Goal: Task Accomplishment & Management: Manage account settings

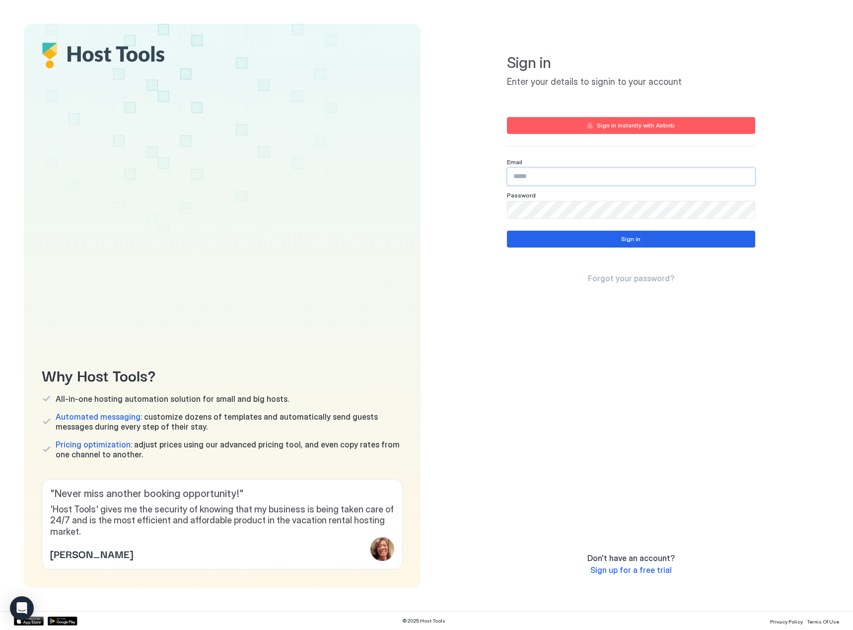
click at [548, 172] on input "Input Field" at bounding box center [630, 176] width 247 height 17
type input "**********"
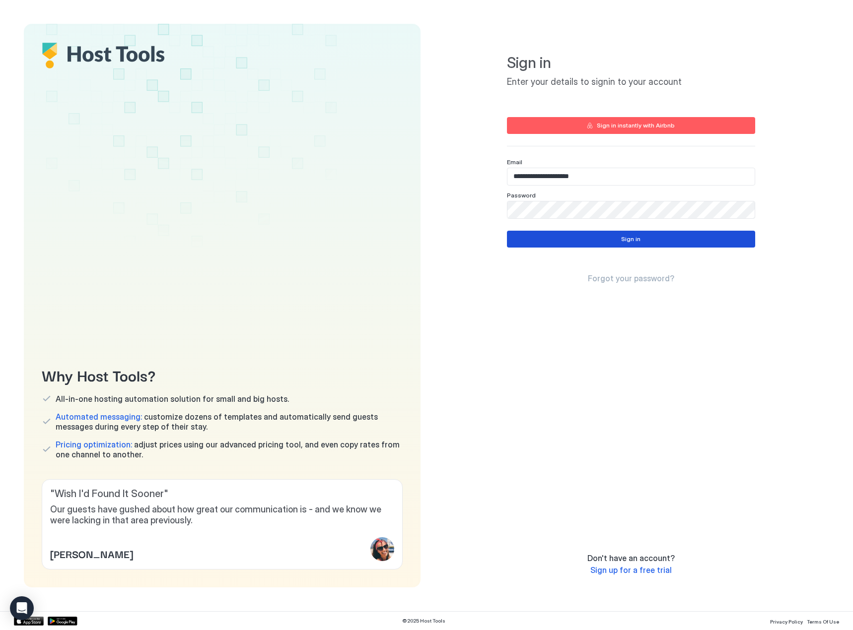
click at [561, 239] on button "Sign in" at bounding box center [631, 239] width 248 height 17
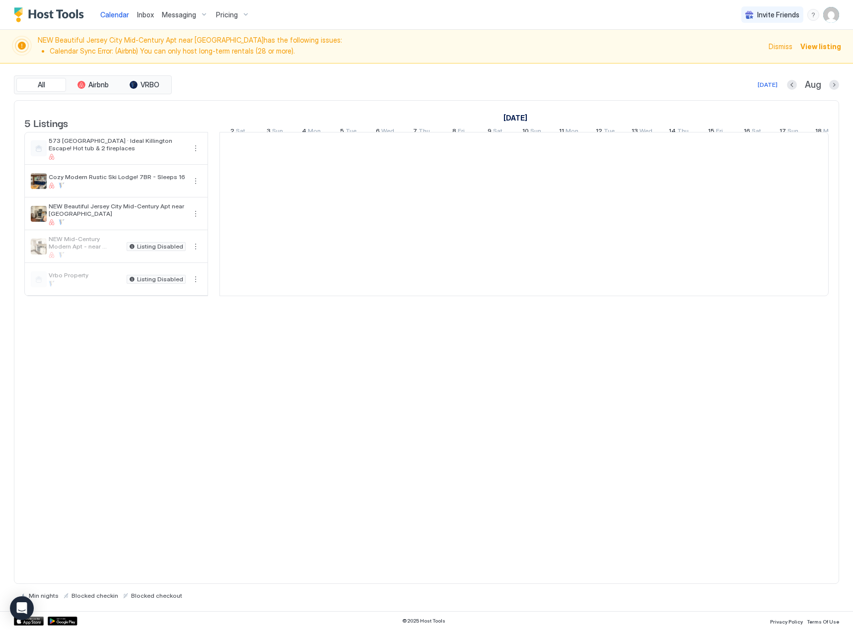
scroll to position [0, 551]
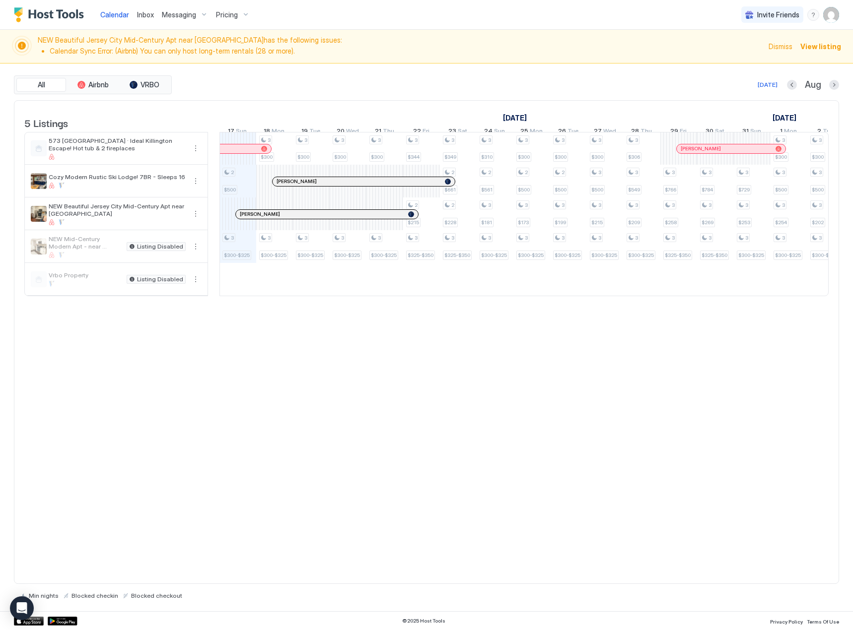
click at [157, 62] on div "NEW Beautiful Jersey City Mid-Century Apt near [GEOGRAPHIC_DATA] has the follow…" at bounding box center [426, 47] width 853 height 34
click at [171, 10] on span "Messaging" at bounding box center [179, 14] width 34 height 9
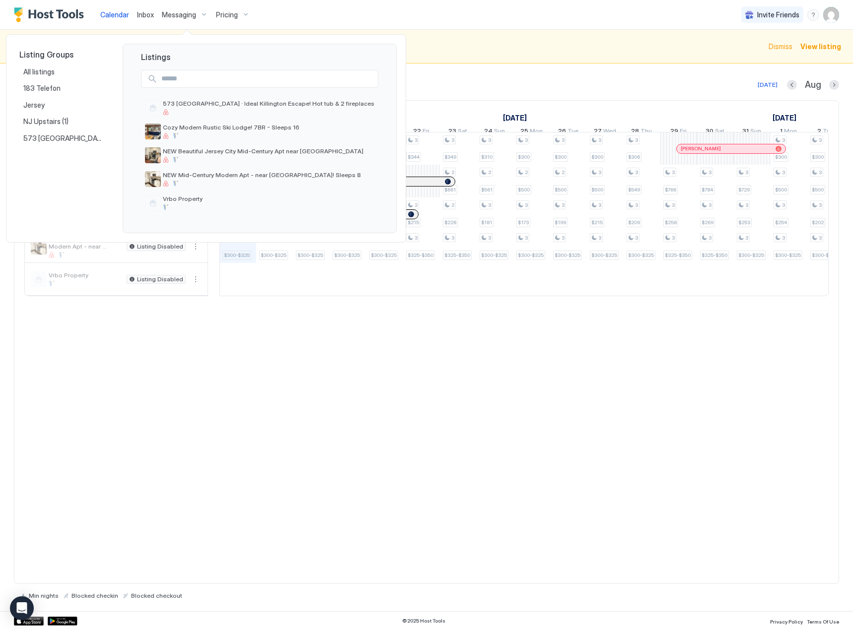
click at [185, 17] on div at bounding box center [426, 315] width 853 height 630
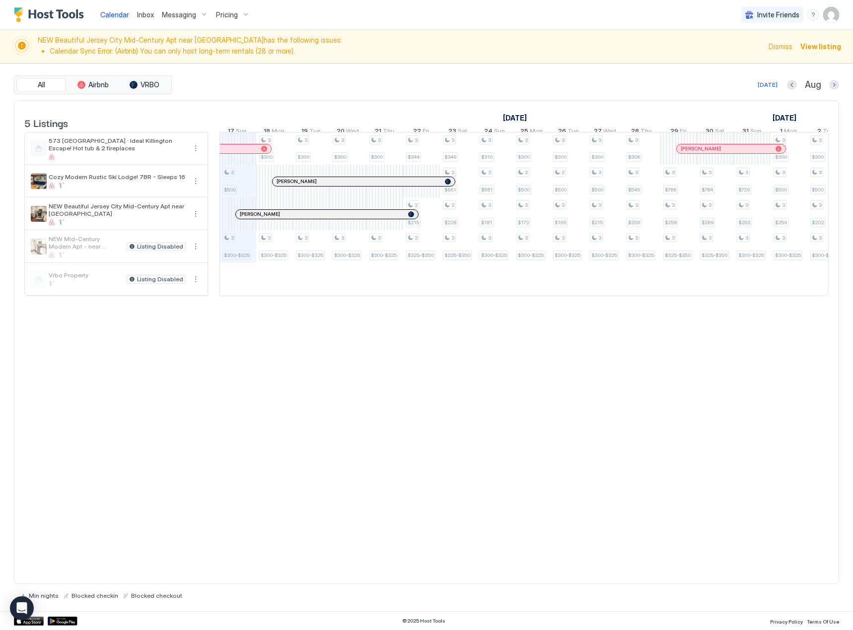
click at [185, 17] on span "Messaging" at bounding box center [179, 14] width 34 height 9
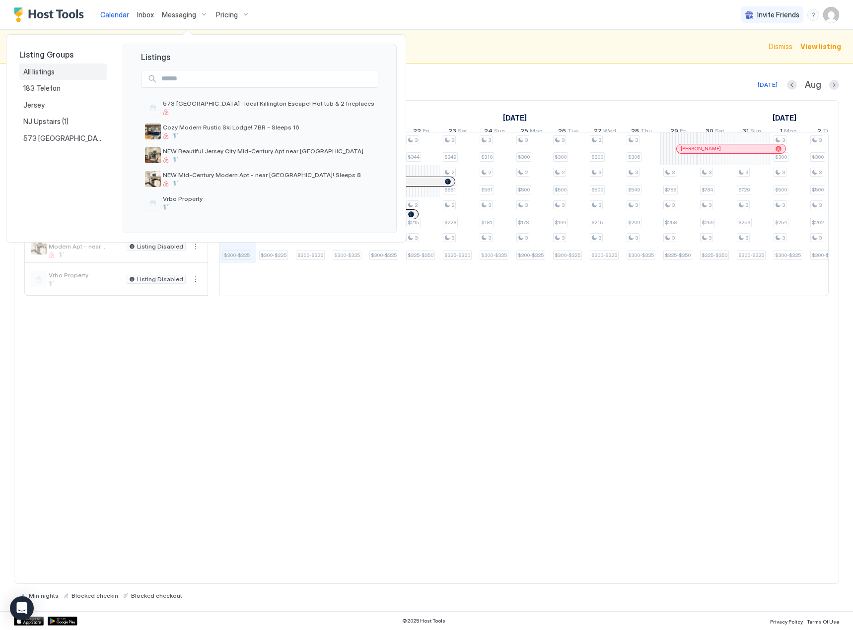
click at [67, 69] on div "All listings" at bounding box center [62, 71] width 79 height 9
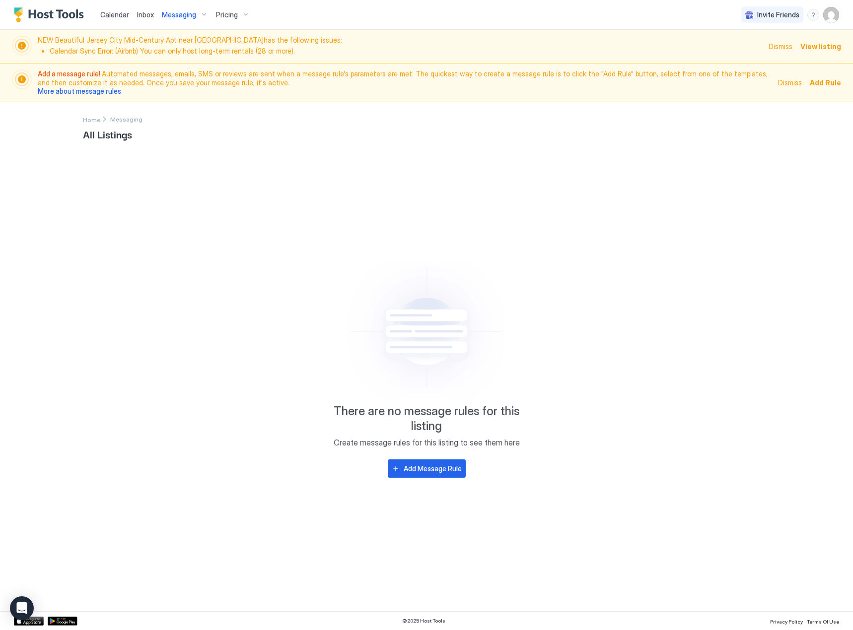
click at [831, 86] on span "Add Rule" at bounding box center [824, 82] width 31 height 10
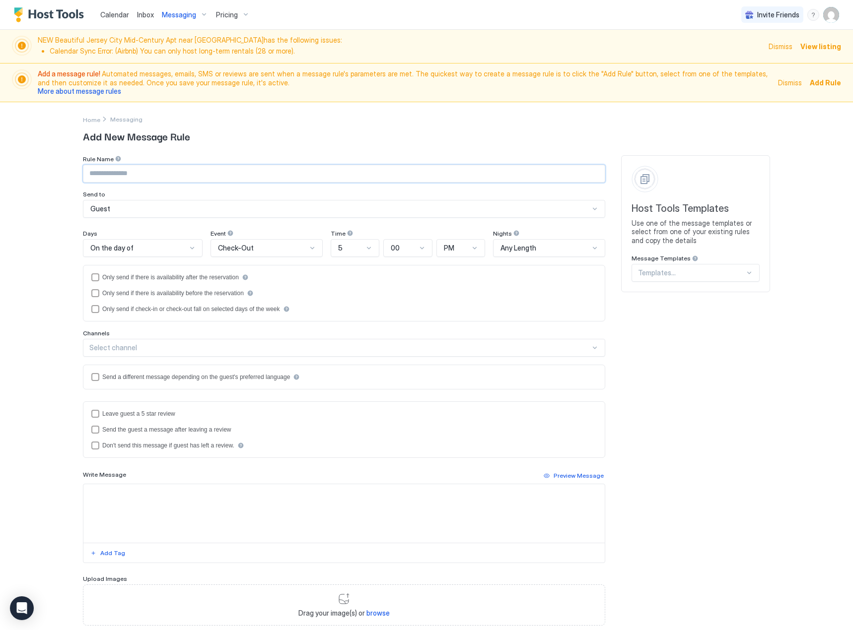
click at [148, 174] on input "Input Field" at bounding box center [343, 173] width 521 height 17
type input "**********"
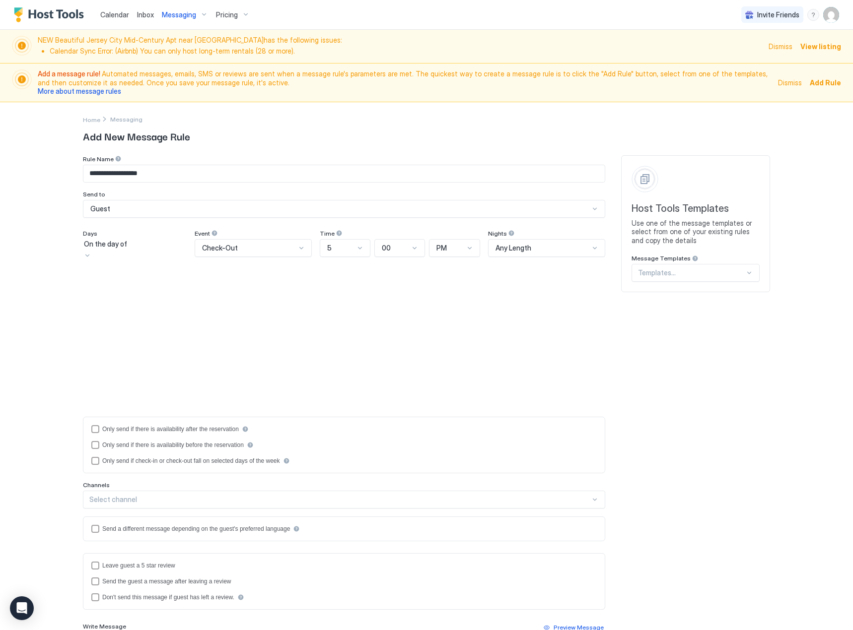
click at [162, 249] on div "On the day of" at bounding box center [135, 244] width 102 height 9
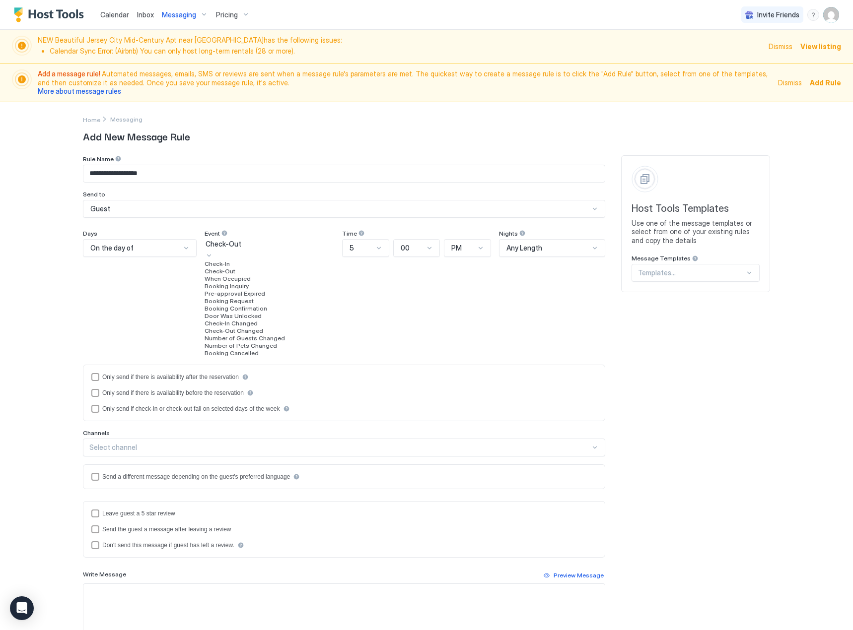
click at [291, 245] on div "Check-Out" at bounding box center [269, 244] width 128 height 9
click at [274, 312] on div "Booking Confirmation" at bounding box center [269, 308] width 130 height 7
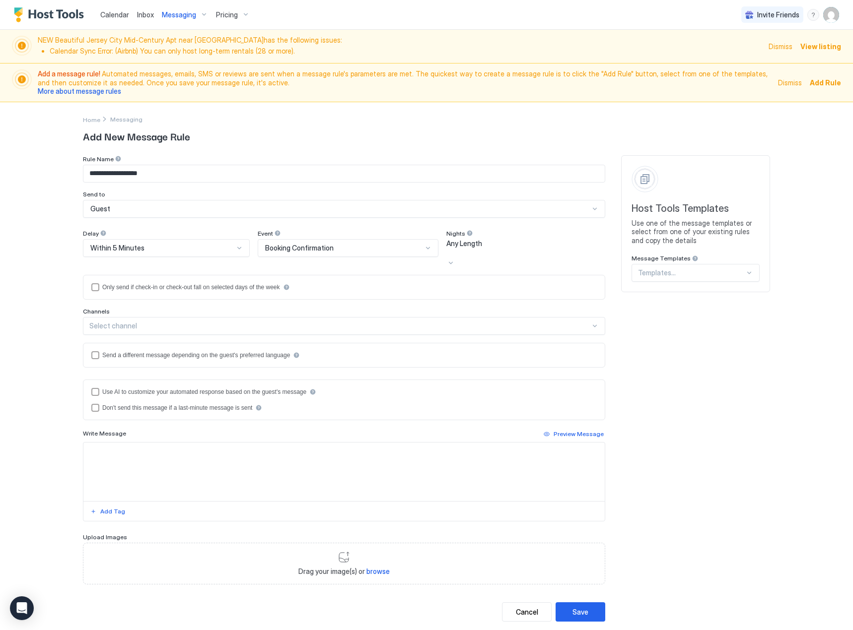
click at [497, 244] on div "Nights Any Length" at bounding box center [525, 249] width 159 height 38
click at [118, 322] on div "Select channel" at bounding box center [339, 326] width 501 height 9
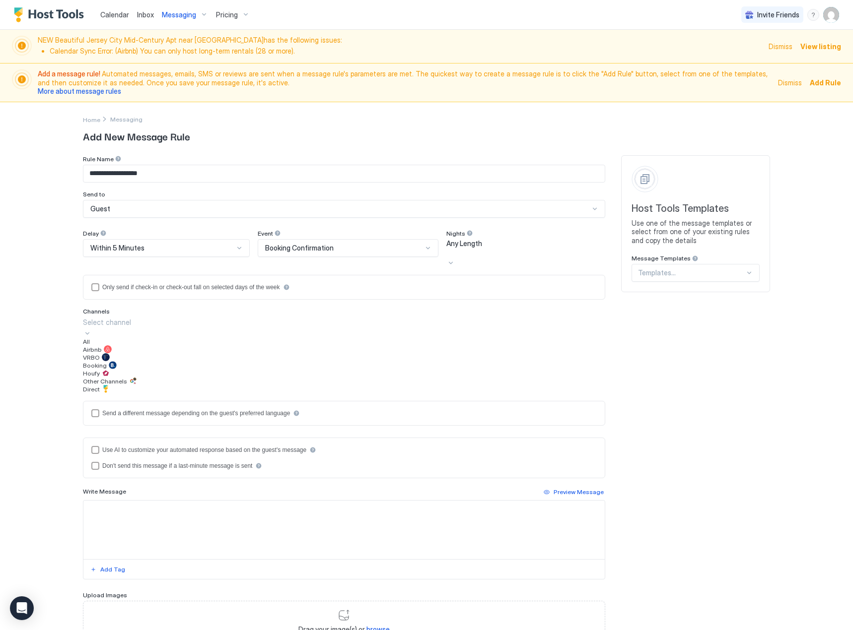
click at [96, 338] on div "All" at bounding box center [344, 341] width 522 height 7
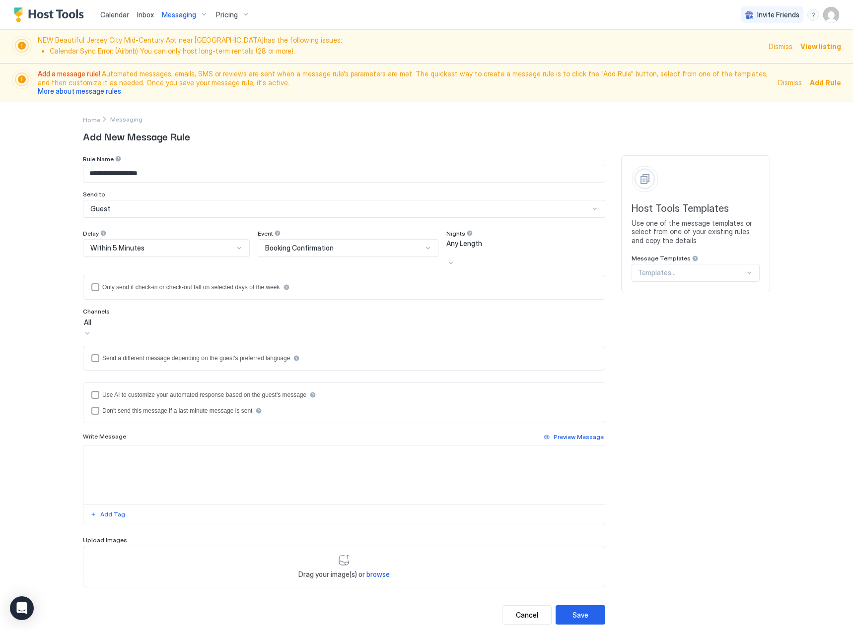
click at [233, 318] on div "All" at bounding box center [344, 322] width 520 height 9
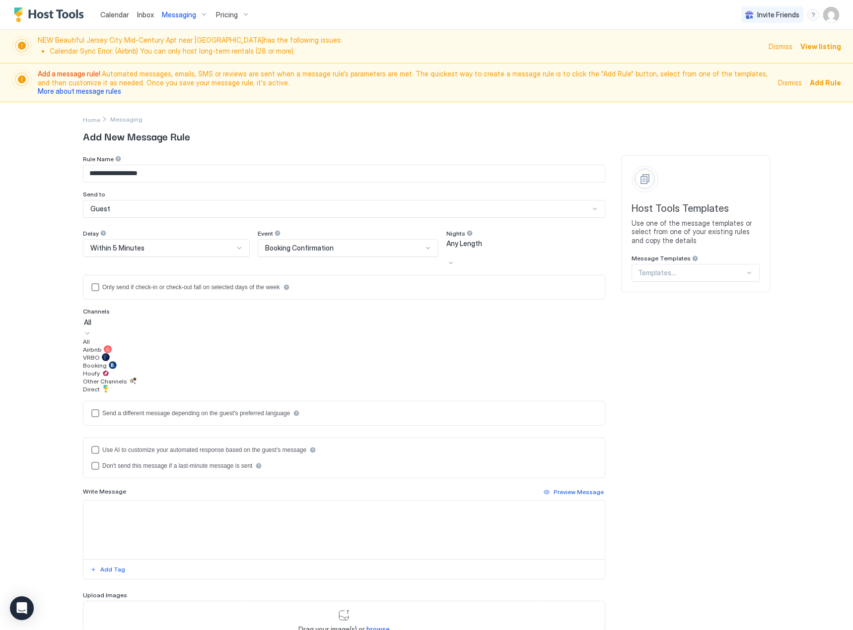
click at [126, 361] on div "VRBO" at bounding box center [344, 357] width 522 height 8
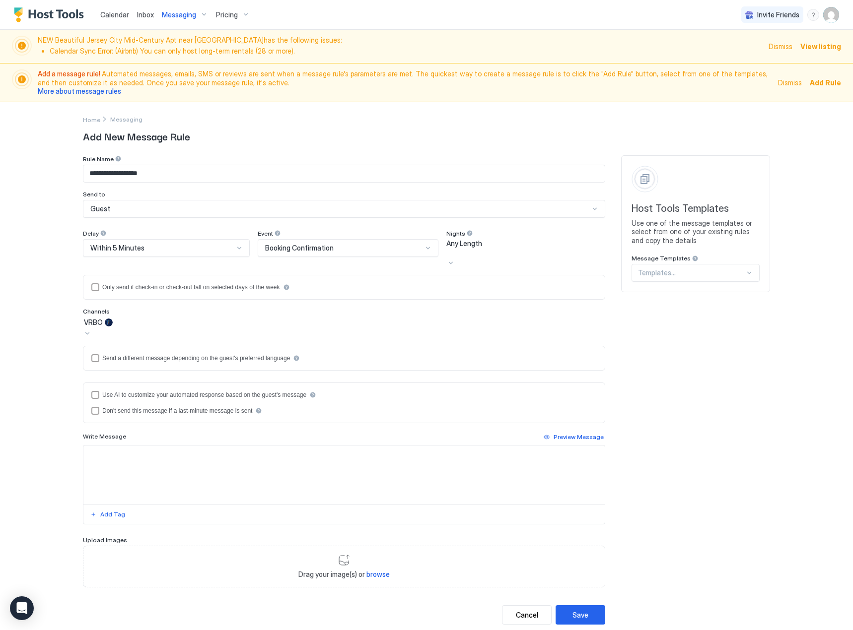
click at [142, 318] on div "VRBO" at bounding box center [344, 322] width 520 height 9
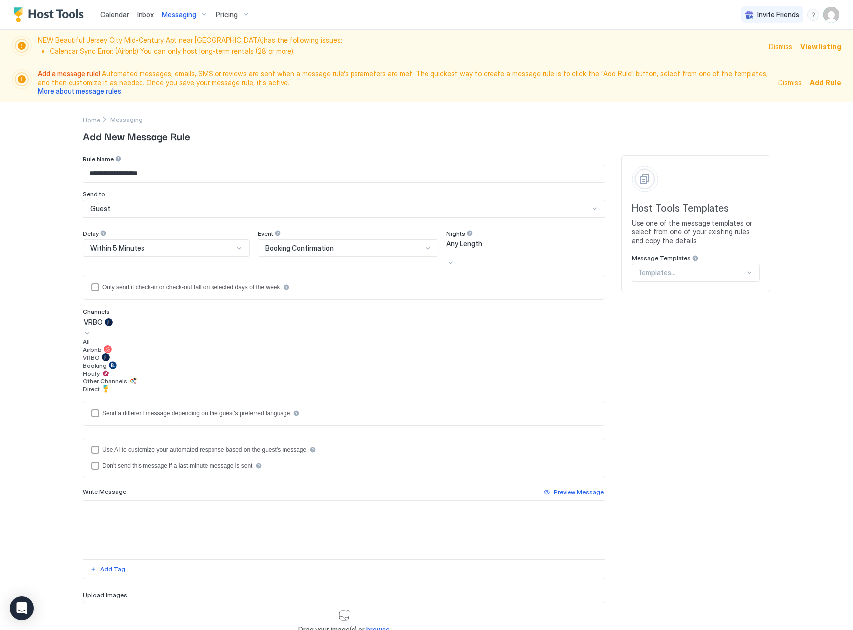
click at [116, 361] on div "VRBO" at bounding box center [344, 357] width 522 height 8
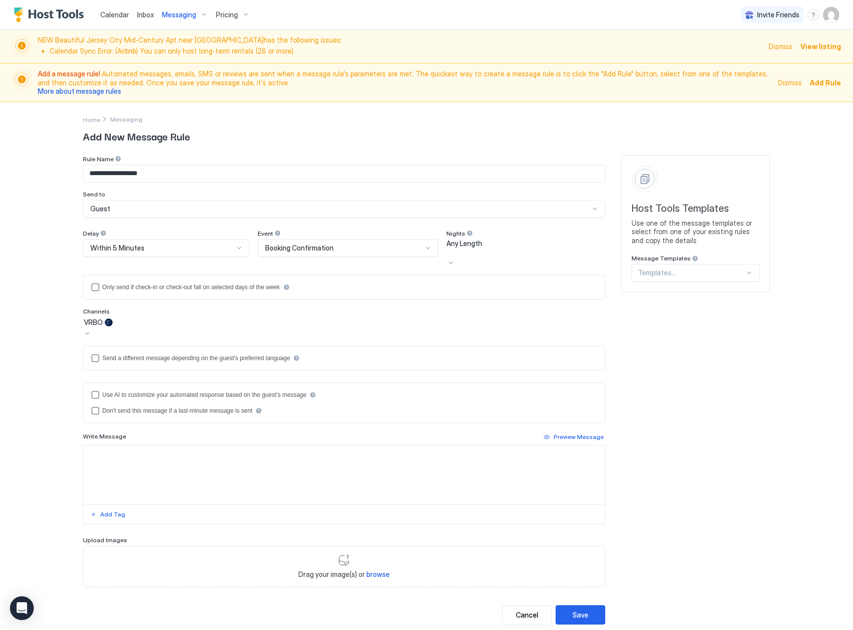
click at [168, 446] on textarea "Input Field" at bounding box center [343, 475] width 521 height 59
click at [126, 445] on textarea "Input Field" at bounding box center [343, 472] width 521 height 59
paste textarea "**********"
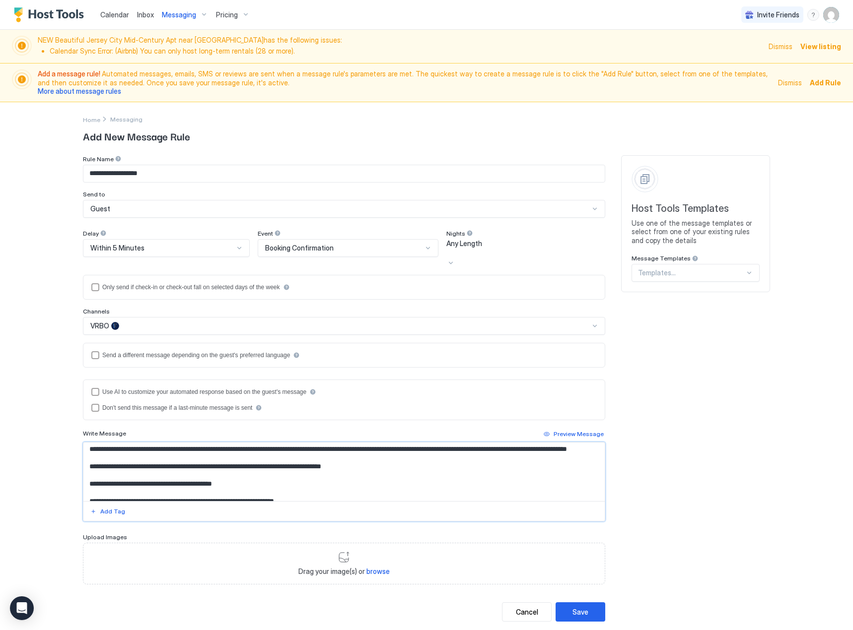
scroll to position [0, 0]
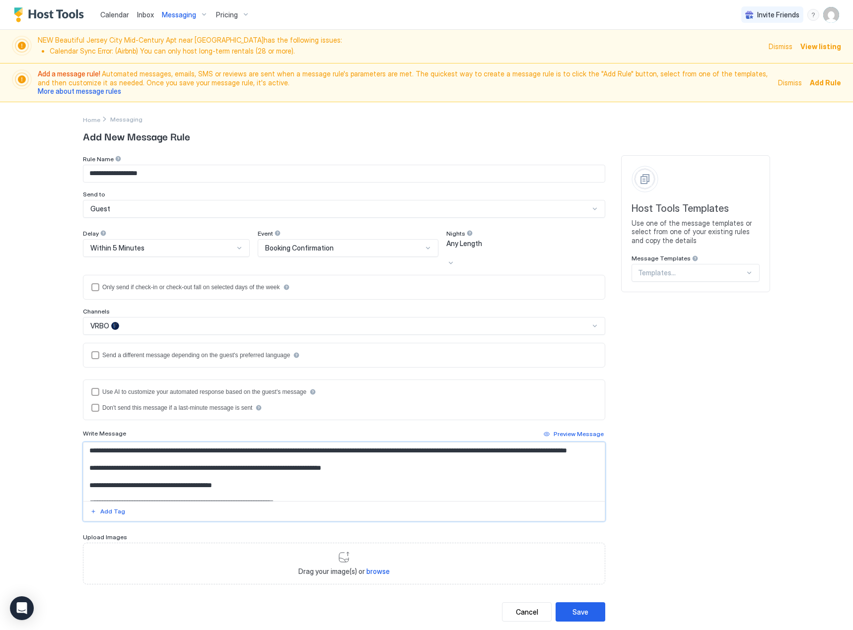
click at [83, 443] on textarea "Input Field" at bounding box center [343, 472] width 521 height 59
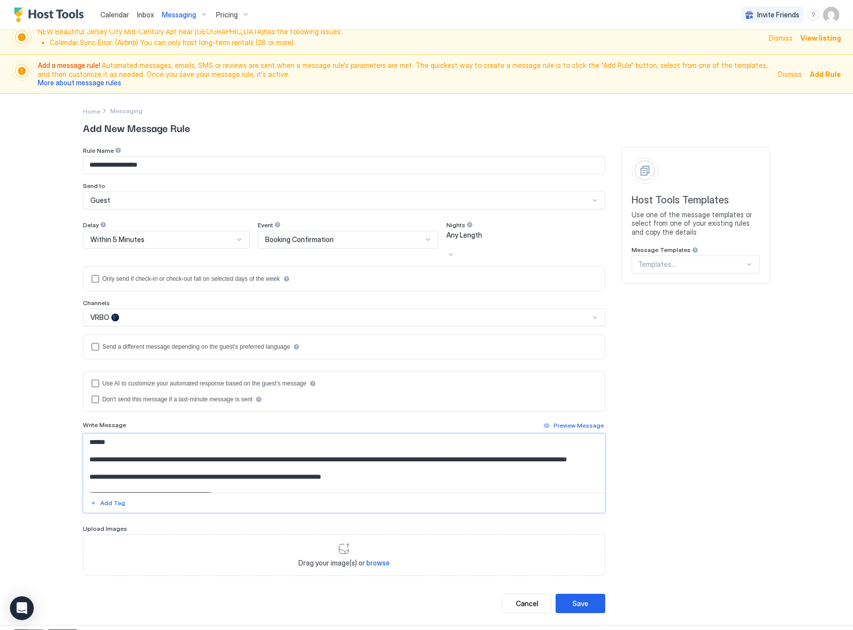
scroll to position [11, 0]
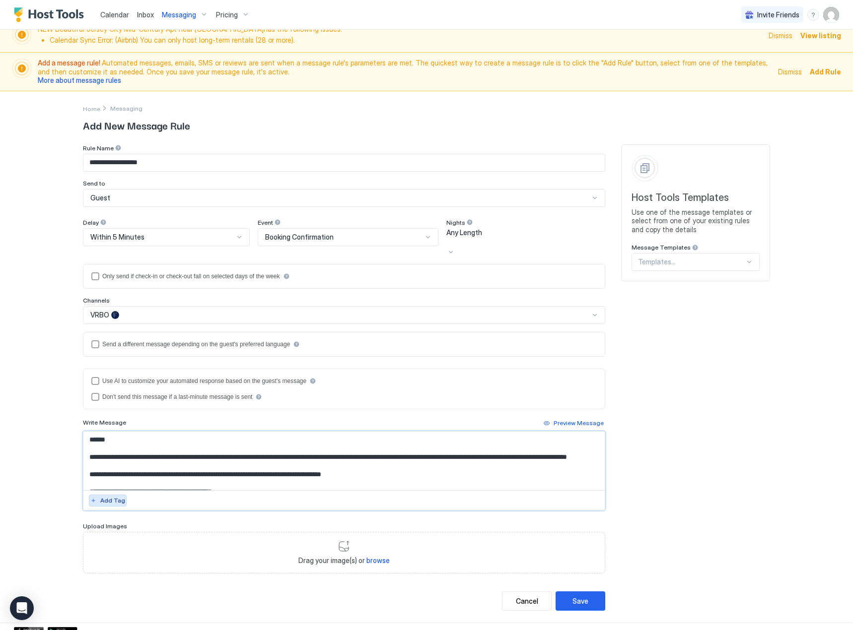
click at [111, 495] on button "Add Tag" at bounding box center [108, 501] width 38 height 12
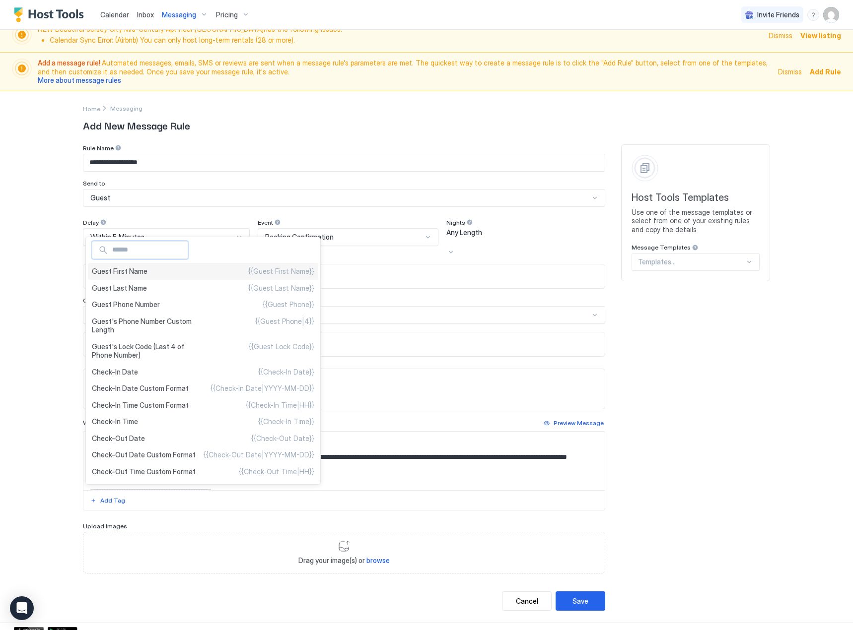
click at [143, 270] on span "Guest First Name" at bounding box center [120, 271] width 56 height 9
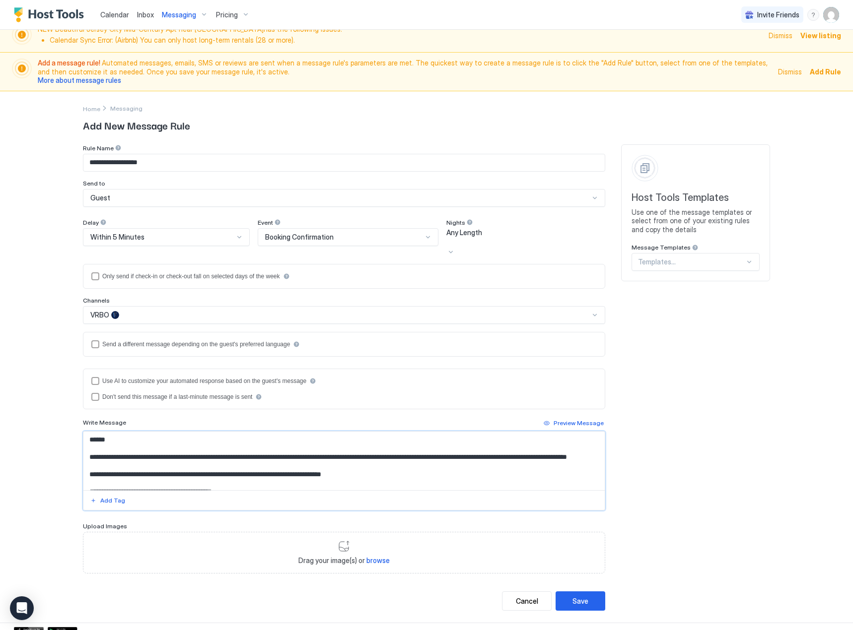
click at [103, 432] on textarea "Input Field" at bounding box center [343, 461] width 521 height 59
click at [174, 432] on textarea "Input Field" at bounding box center [343, 461] width 521 height 59
click at [567, 419] on div "Preview Message" at bounding box center [578, 423] width 50 height 9
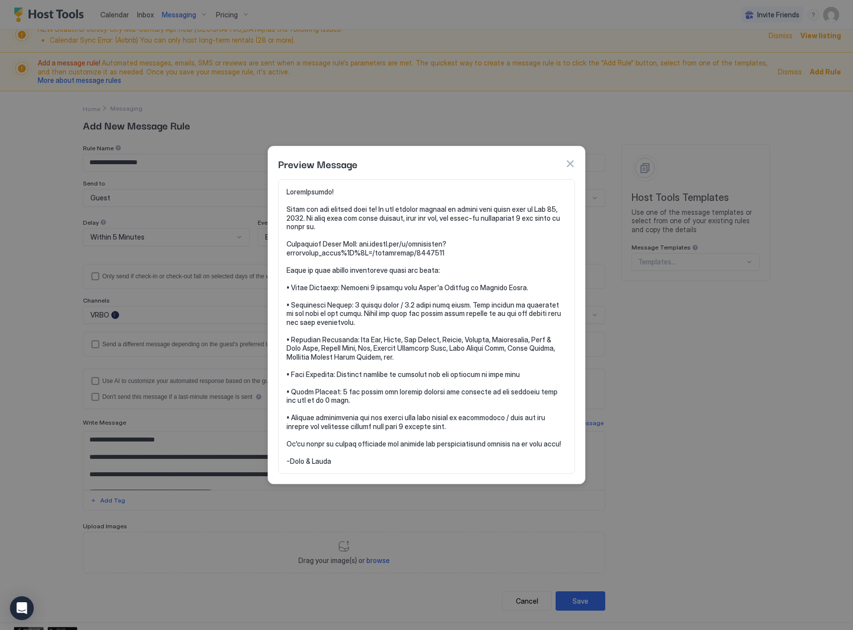
click at [569, 156] on div "Preview Message" at bounding box center [426, 163] width 297 height 15
click at [570, 159] on button "button" at bounding box center [570, 164] width 10 height 10
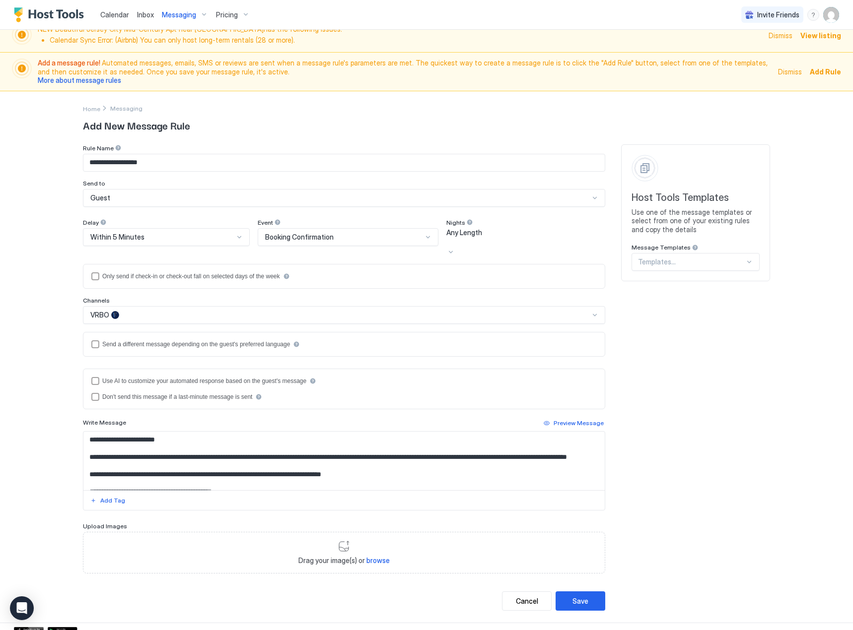
click at [102, 432] on textarea "Input Field" at bounding box center [343, 461] width 521 height 59
type textarea "**********"
click at [572, 419] on div "Preview Message" at bounding box center [578, 423] width 50 height 9
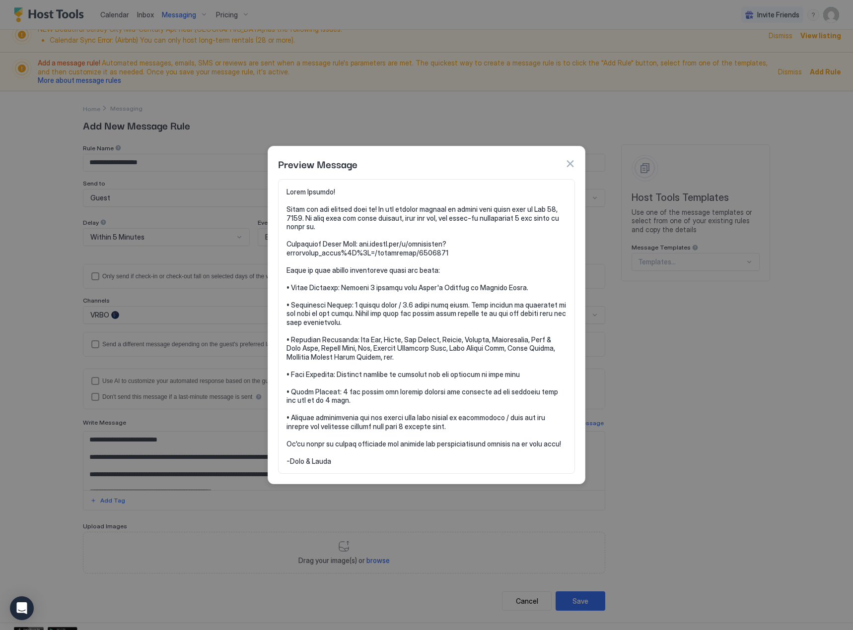
click at [579, 156] on div "Preview Message" at bounding box center [426, 162] width 317 height 33
drag, startPoint x: 572, startPoint y: 159, endPoint x: 543, endPoint y: 181, distance: 36.5
click at [572, 160] on button "button" at bounding box center [570, 164] width 10 height 10
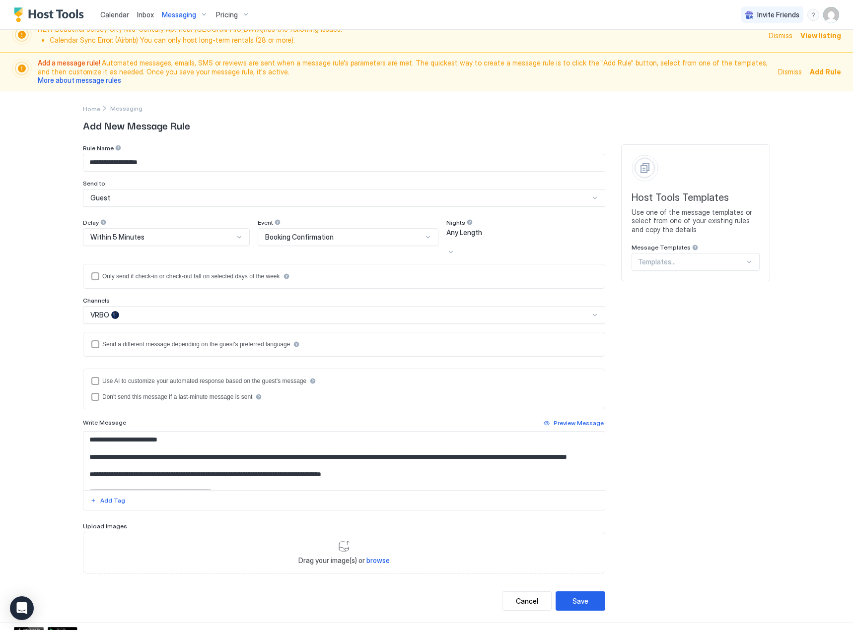
drag, startPoint x: 131, startPoint y: 161, endPoint x: 222, endPoint y: 197, distance: 98.5
click at [131, 162] on input "**********" at bounding box center [343, 162] width 521 height 17
type input "**********"
drag, startPoint x: 180, startPoint y: 223, endPoint x: 178, endPoint y: 238, distance: 14.5
click at [179, 226] on div "Delay" at bounding box center [166, 223] width 167 height 9
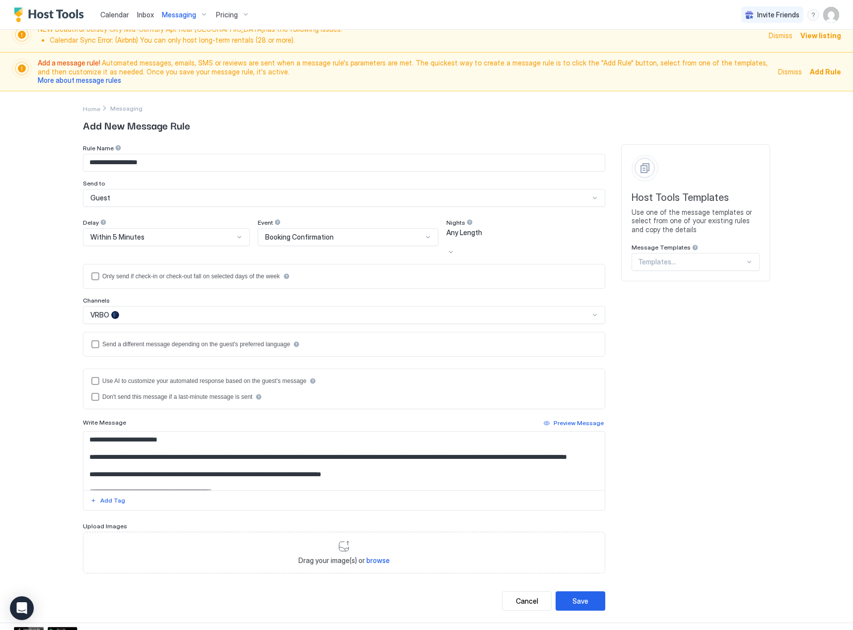
click at [179, 238] on div "Within 5 Minutes" at bounding box center [161, 237] width 143 height 9
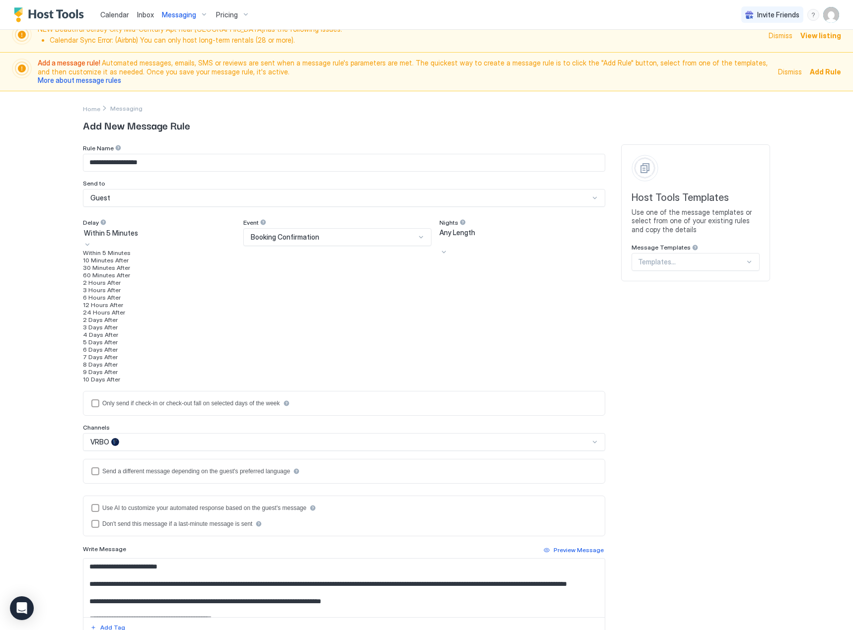
scroll to position [0, 0]
click at [154, 257] on div "Within 5 Minutes" at bounding box center [159, 252] width 152 height 7
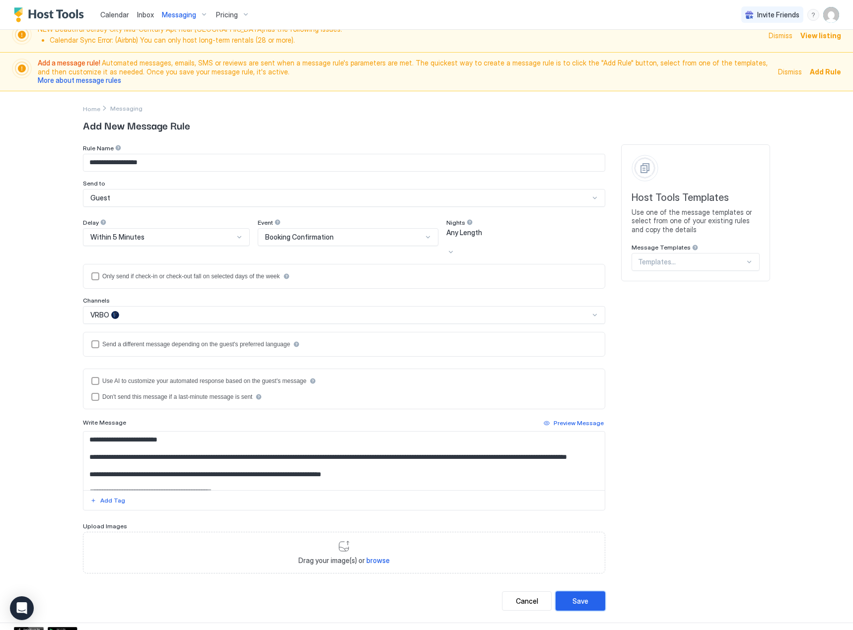
click at [579, 596] on div "Save" at bounding box center [580, 601] width 16 height 10
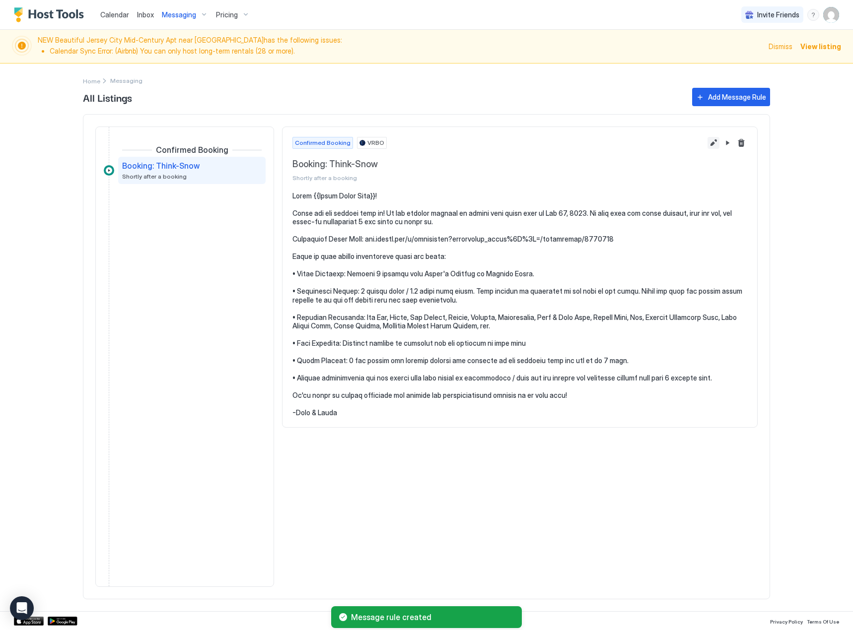
click at [709, 142] on button "Edit message rule" at bounding box center [713, 143] width 12 height 12
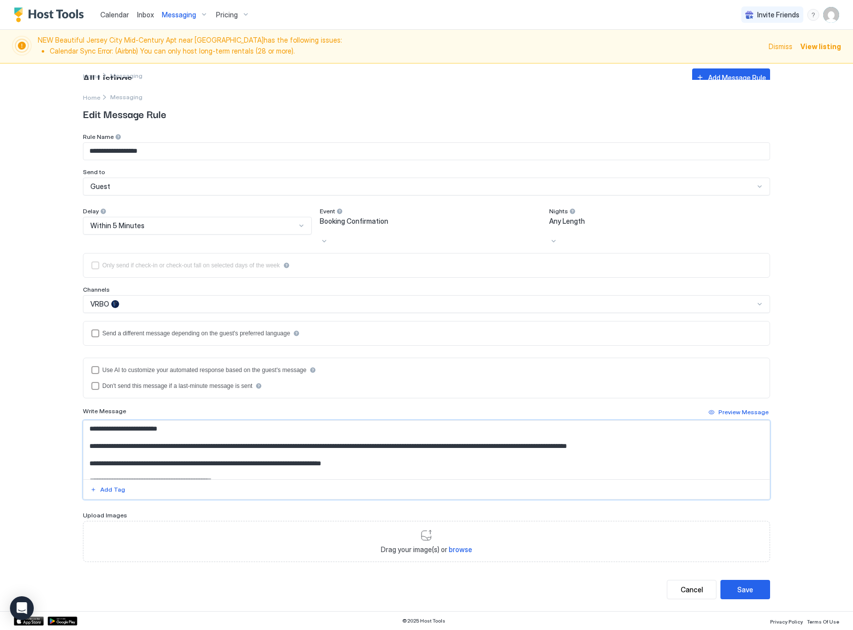
drag, startPoint x: 341, startPoint y: 446, endPoint x: 384, endPoint y: 447, distance: 42.7
click at [384, 447] on textarea "Input Field" at bounding box center [426, 450] width 686 height 59
click at [122, 489] on div "Add Tag" at bounding box center [112, 489] width 25 height 9
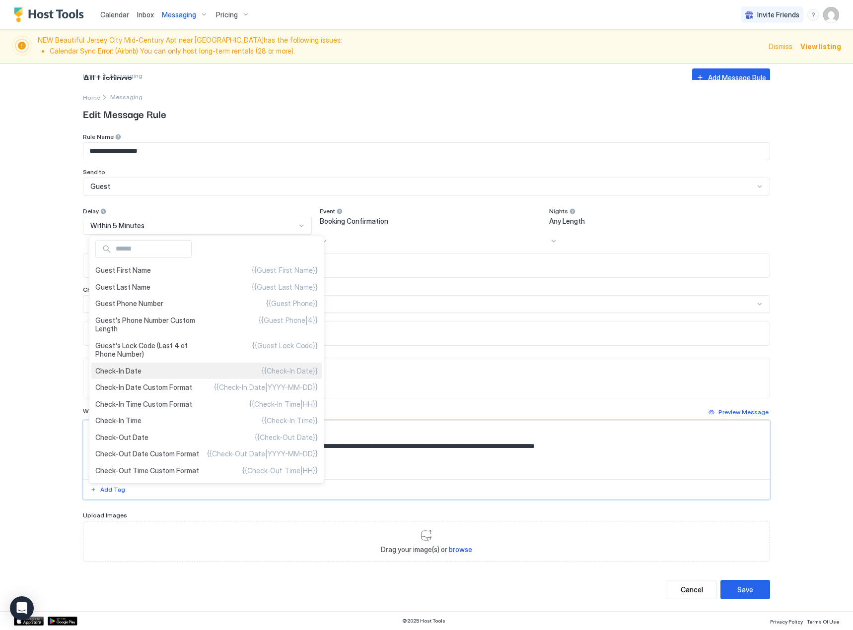
click at [191, 374] on div "Check-In Date {{Check-In Date}}" at bounding box center [206, 371] width 230 height 17
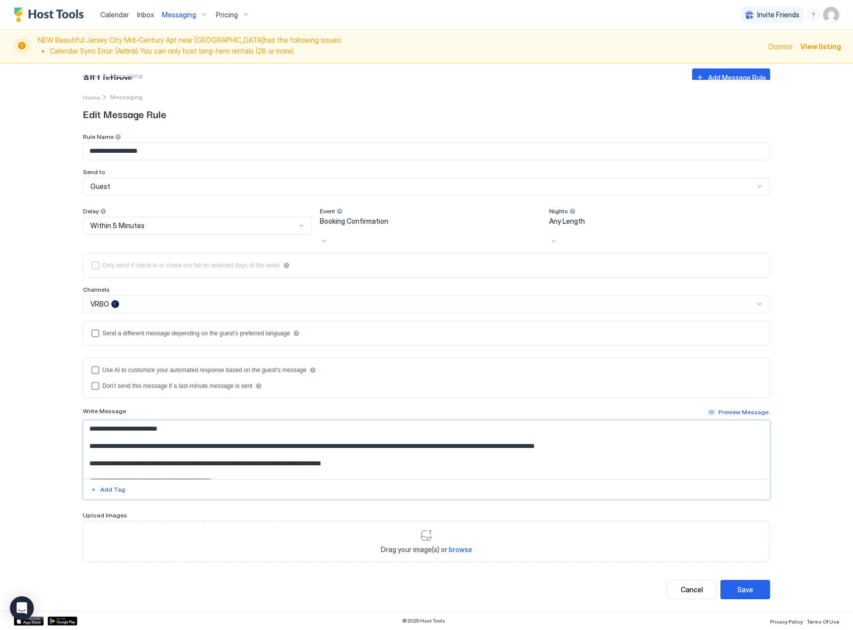
click at [396, 447] on textarea "Input Field" at bounding box center [426, 450] width 686 height 59
type textarea "**********"
click at [747, 406] on button "Preview Message" at bounding box center [738, 412] width 63 height 12
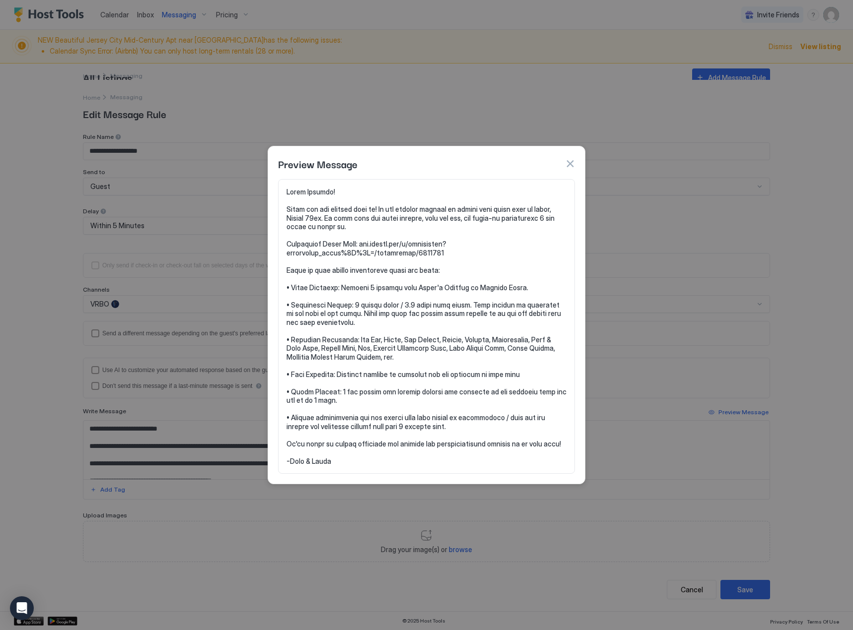
click at [578, 157] on div "Preview Message" at bounding box center [426, 162] width 317 height 33
click at [568, 159] on button "button" at bounding box center [570, 164] width 10 height 10
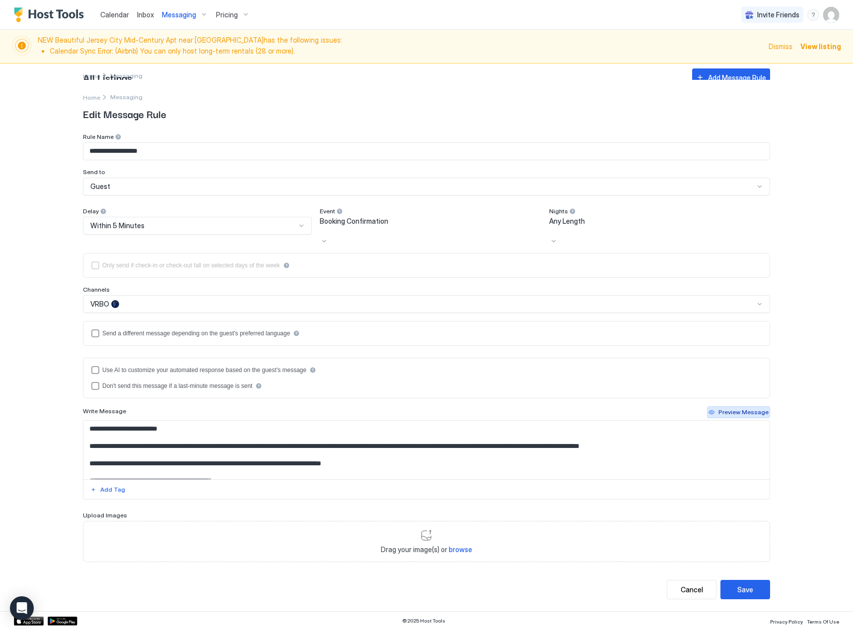
click at [739, 416] on div "Preview Message" at bounding box center [743, 412] width 50 height 9
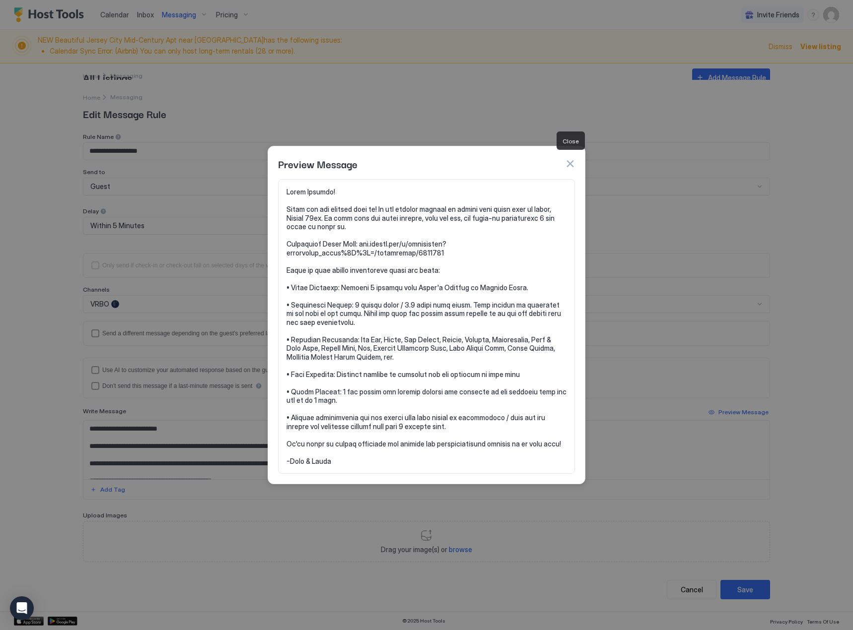
click at [573, 159] on button "button" at bounding box center [570, 164] width 10 height 10
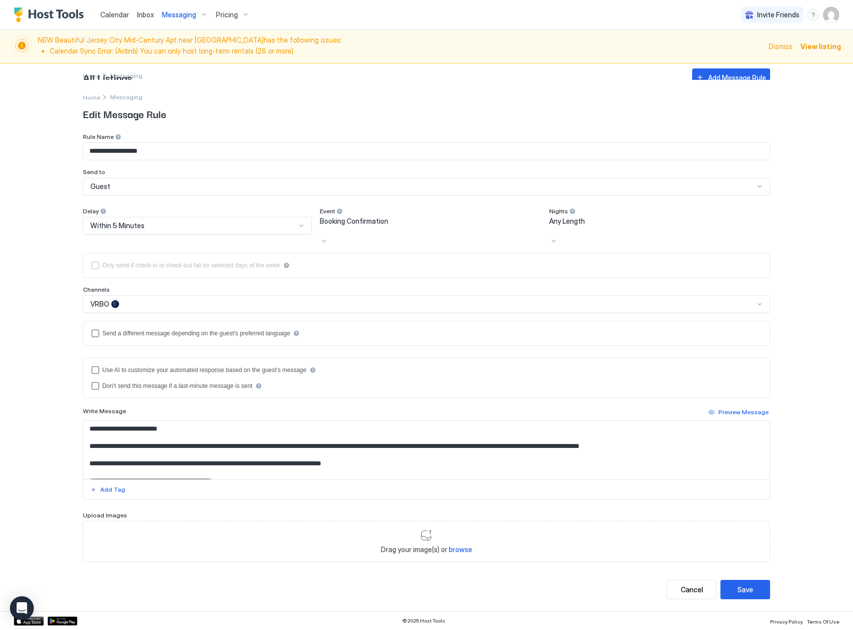
click at [495, 462] on textarea "Input Field" at bounding box center [426, 450] width 686 height 59
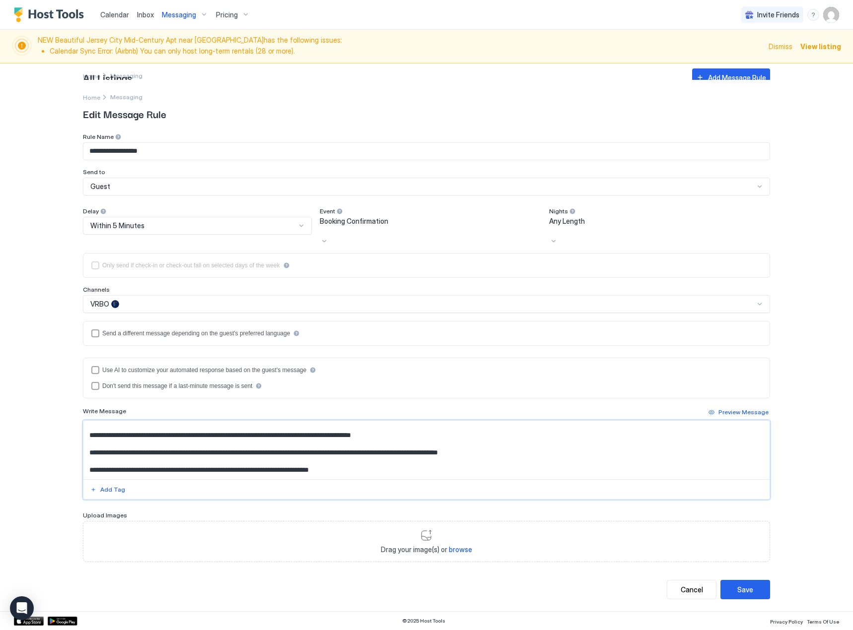
scroll to position [149, 0]
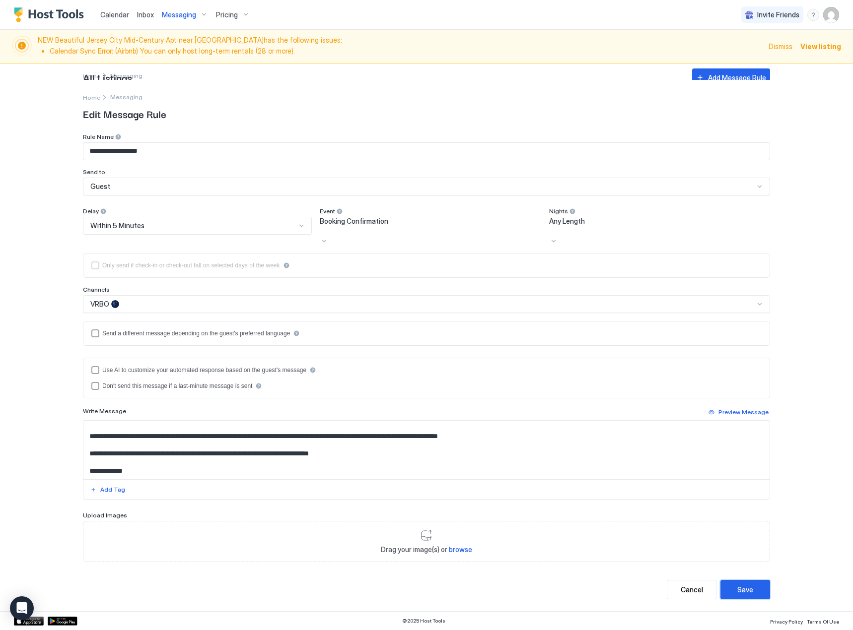
click at [746, 592] on div "Save" at bounding box center [745, 590] width 16 height 10
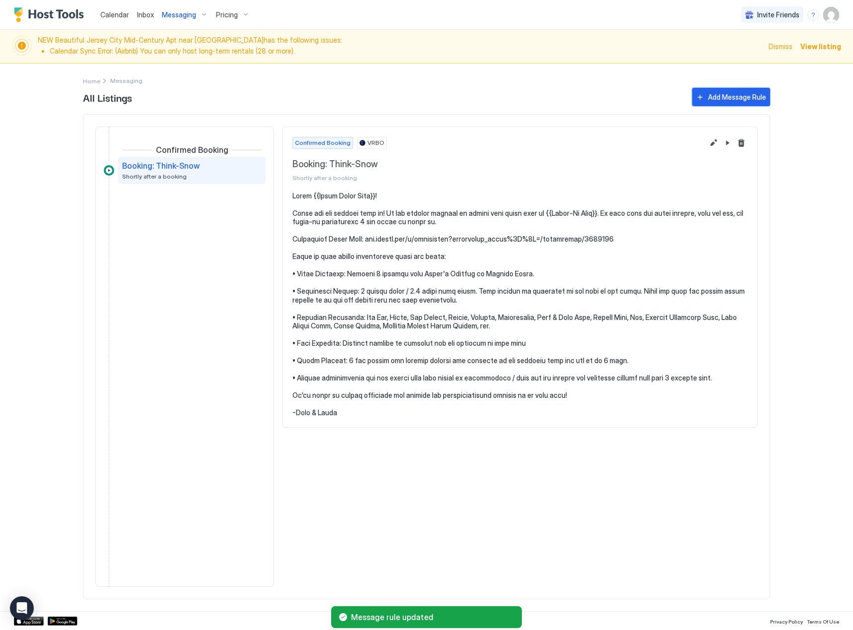
click at [727, 98] on div "Add Message Rule" at bounding box center [737, 97] width 58 height 10
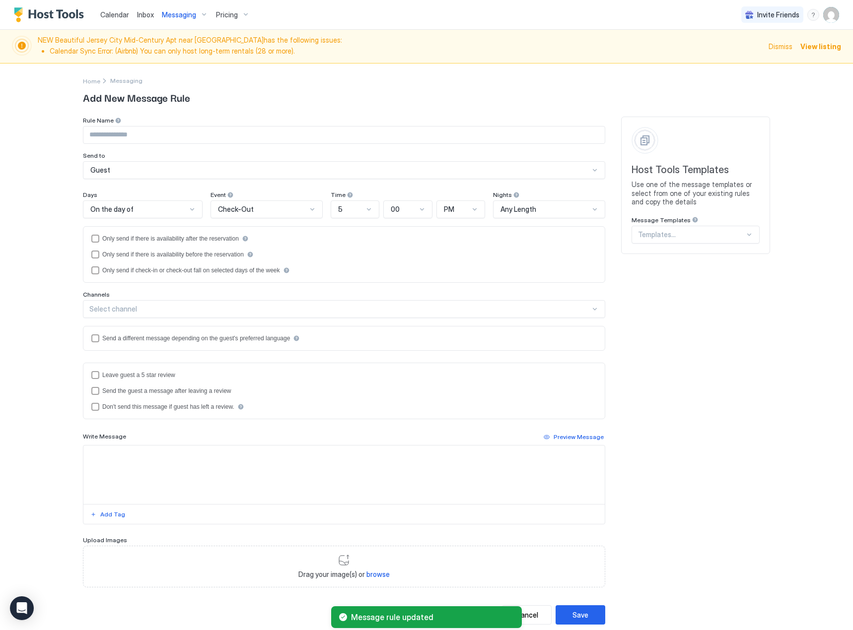
click at [133, 132] on input "Input Field" at bounding box center [343, 135] width 521 height 17
type input "**********"
click at [294, 215] on div "Check-Out" at bounding box center [266, 209] width 112 height 18
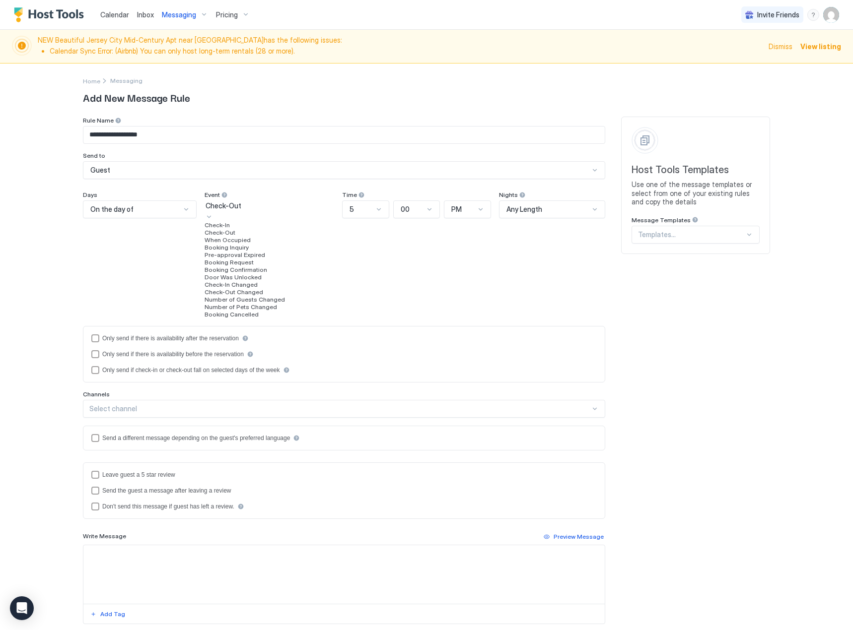
drag, startPoint x: 241, startPoint y: 235, endPoint x: 254, endPoint y: 350, distance: 116.3
click at [254, 318] on div "Check-In Check-Out When Occupied Booking Inquiry Pre-approval Expired Booking R…" at bounding box center [269, 269] width 130 height 97
click at [254, 273] on span "Booking Confirmation" at bounding box center [235, 269] width 63 height 7
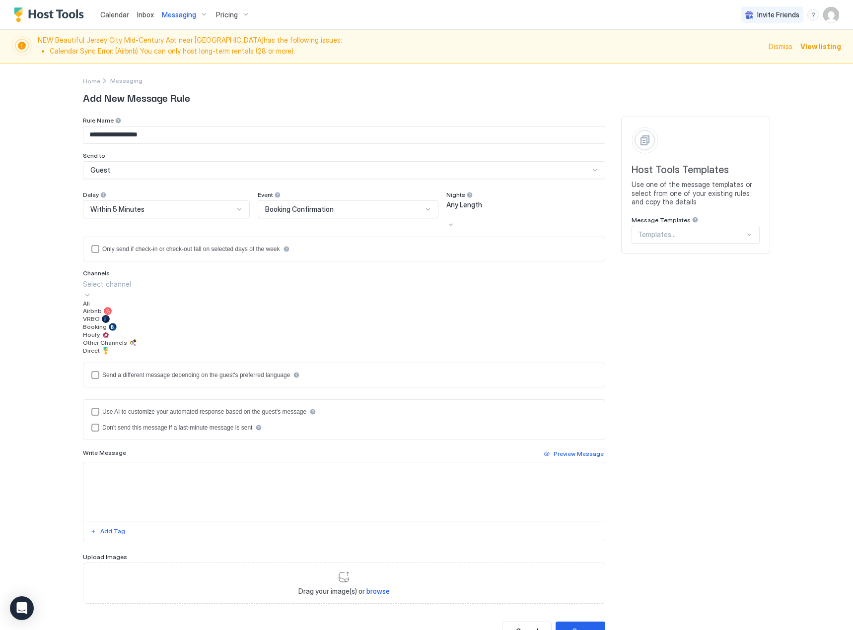
click at [122, 300] on div "Select channel" at bounding box center [344, 289] width 522 height 21
click at [111, 323] on div "VRBO" at bounding box center [344, 319] width 522 height 8
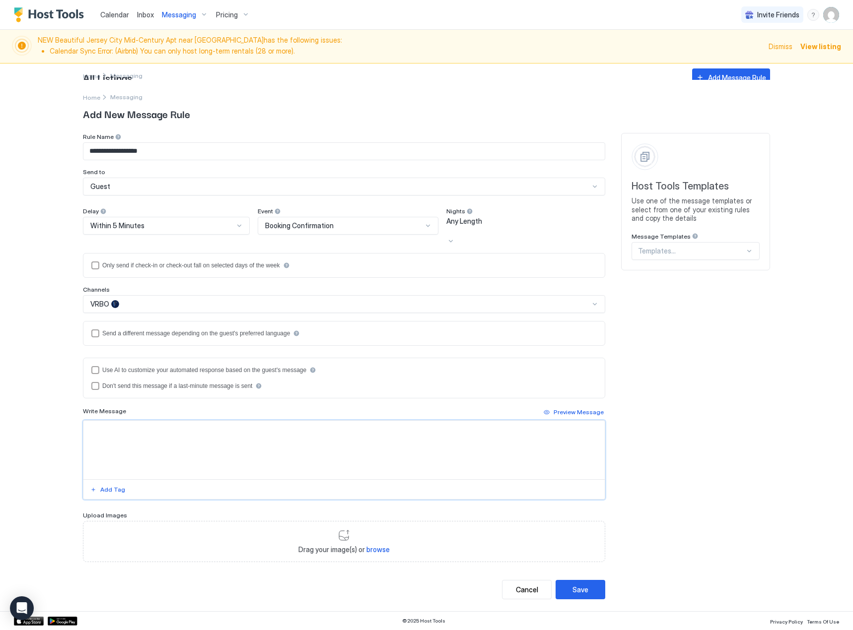
click at [141, 447] on textarea "Input Field" at bounding box center [343, 450] width 521 height 59
type textarea "*"
click at [590, 591] on button "Save" at bounding box center [580, 589] width 50 height 19
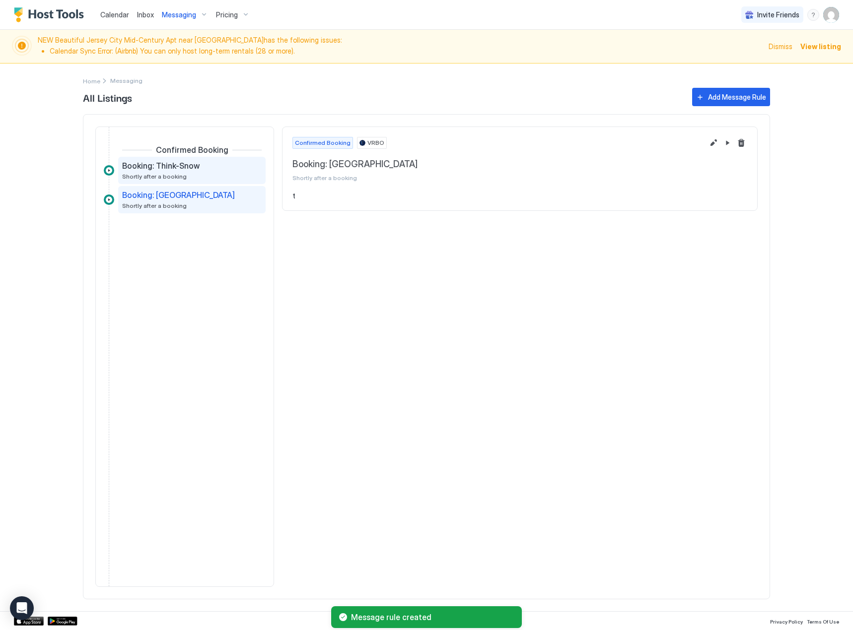
click at [198, 178] on div "Booking: Think-Snow Shortly after a booking" at bounding box center [185, 170] width 126 height 19
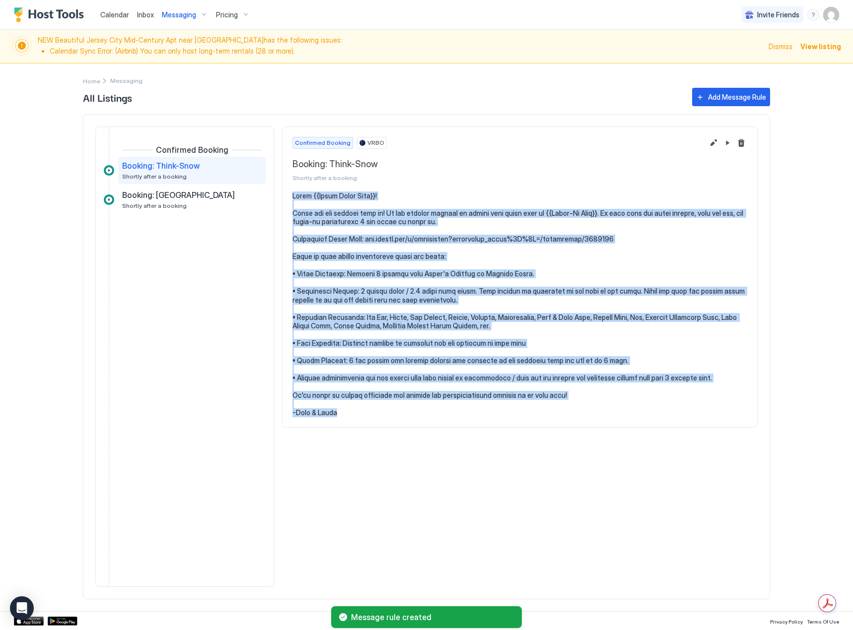
drag, startPoint x: 368, startPoint y: 416, endPoint x: 291, endPoint y: 193, distance: 236.0
click at [291, 193] on section at bounding box center [519, 310] width 474 height 236
copy pre "Lorem {{Ipsum Dolor Sita}}! Conse adi eli seddoei temp in! Ut lab etdolor magna…"
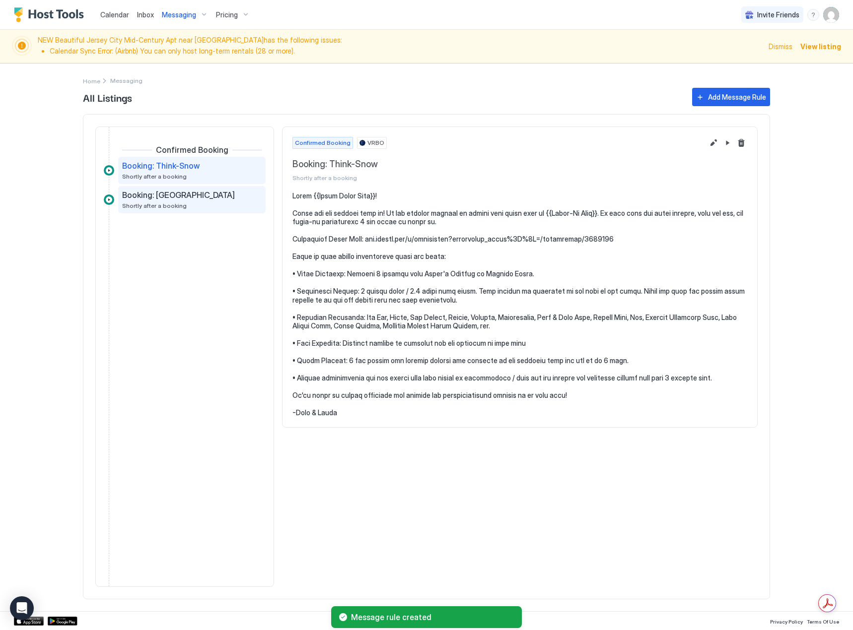
click at [166, 209] on span "Shortly after a booking" at bounding box center [154, 205] width 65 height 7
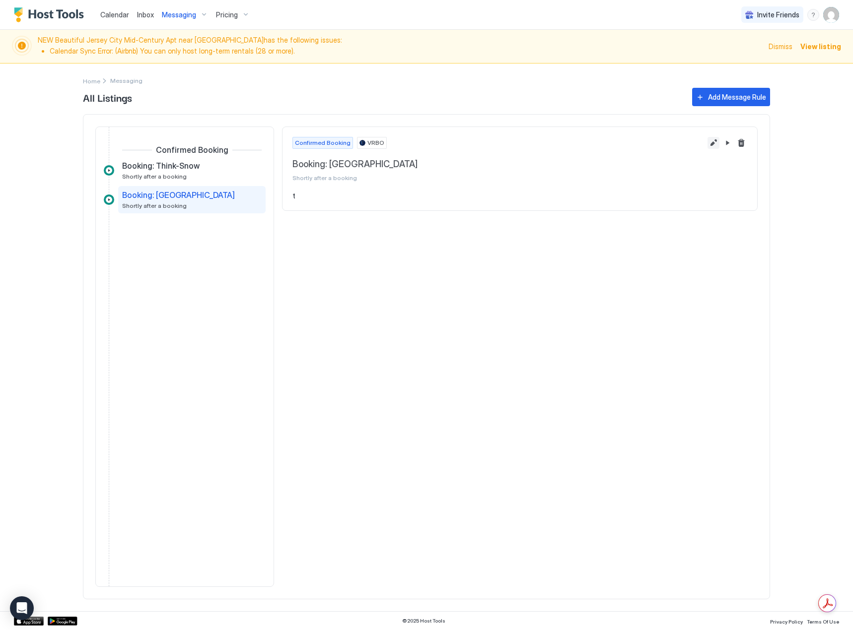
click at [715, 143] on button "Edit message rule" at bounding box center [713, 143] width 12 height 12
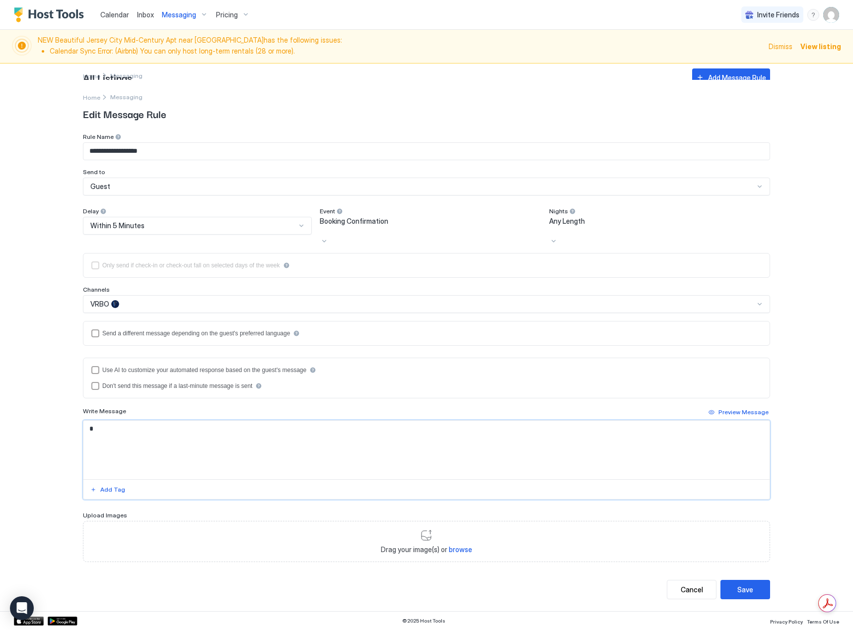
drag, startPoint x: 119, startPoint y: 428, endPoint x: 14, endPoint y: 425, distance: 105.2
click at [14, 425] on div "**********" at bounding box center [426, 315] width 853 height 630
paste textarea "**********"
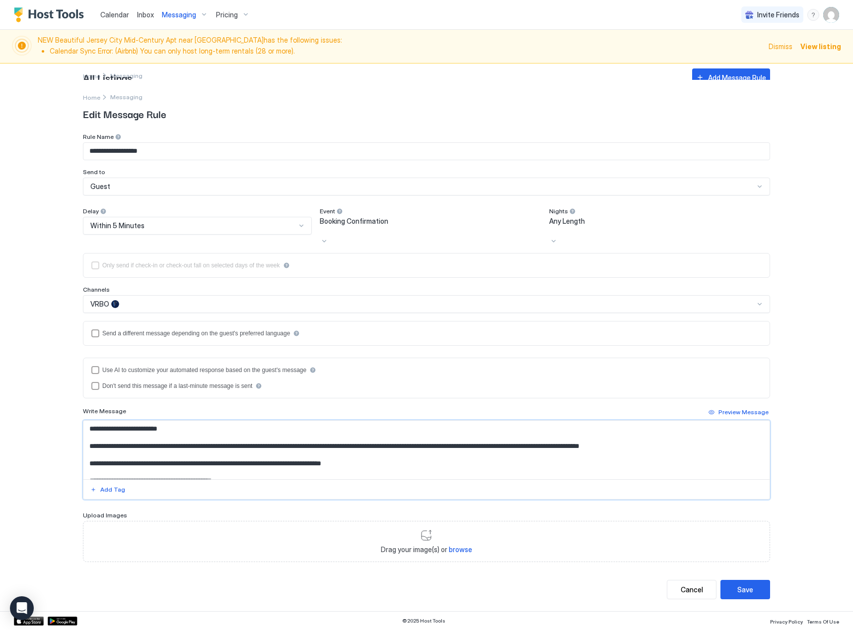
scroll to position [149, 0]
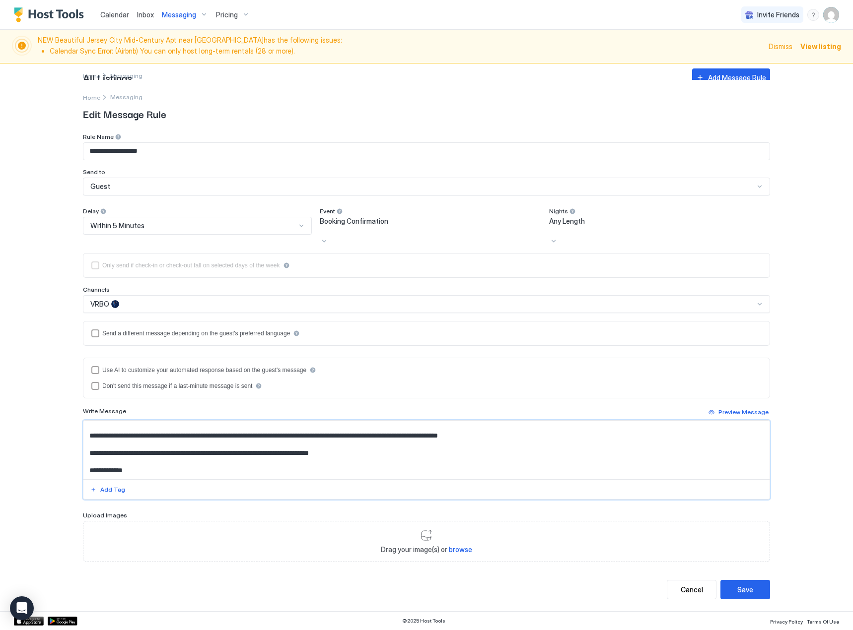
drag, startPoint x: 432, startPoint y: 466, endPoint x: 465, endPoint y: 601, distance: 138.9
click at [465, 601] on div "**********" at bounding box center [426, 345] width 687 height 531
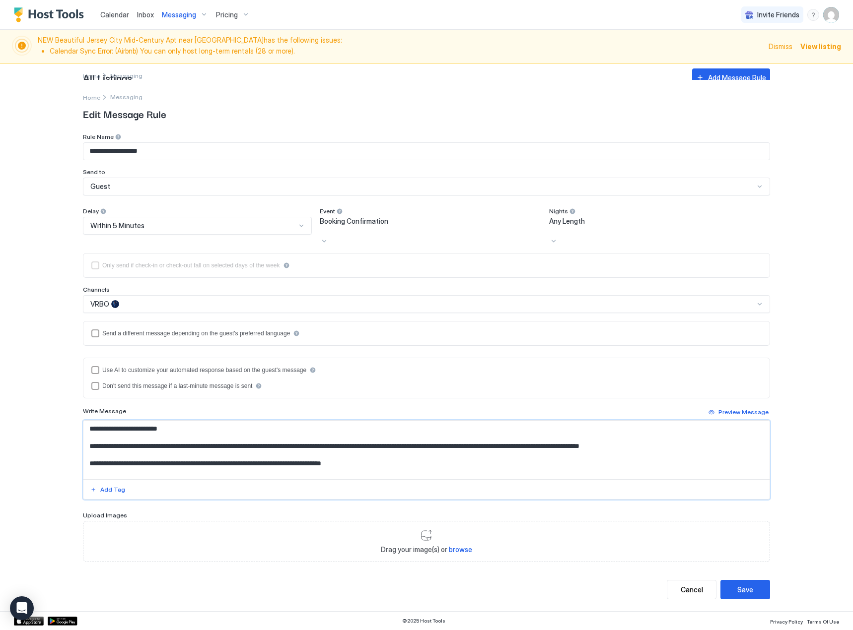
scroll to position [0, 0]
paste textarea "**********"
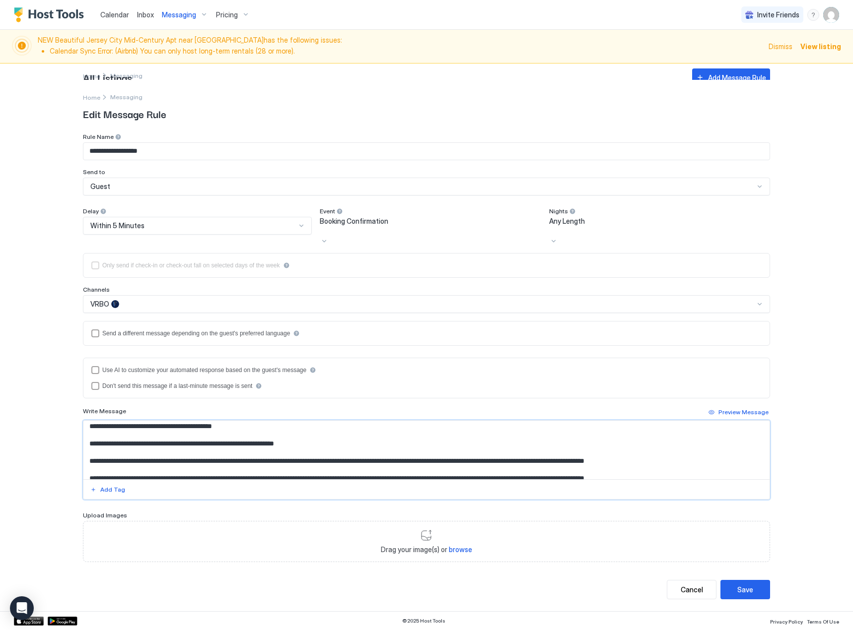
scroll to position [5, 0]
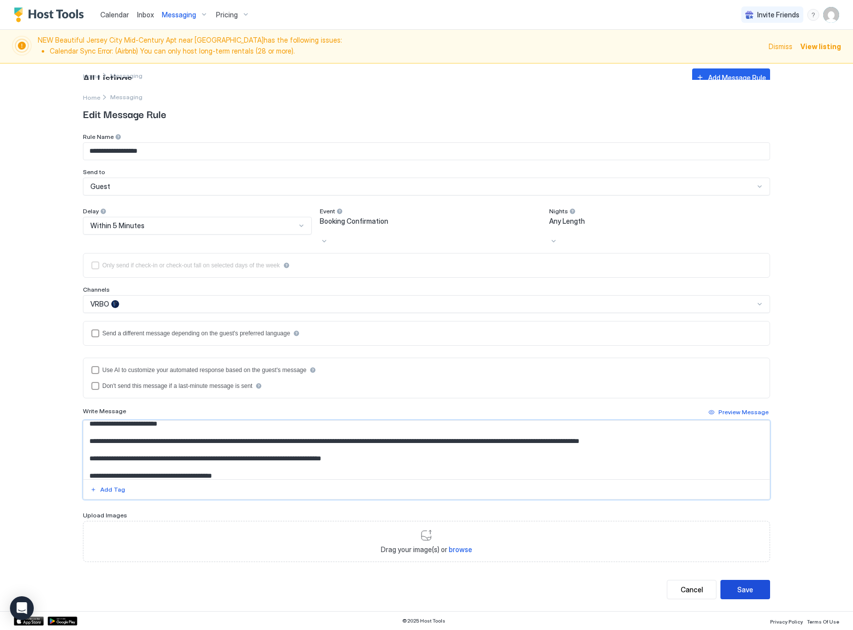
type textarea "**********"
click at [744, 589] on div "Save" at bounding box center [745, 590] width 16 height 10
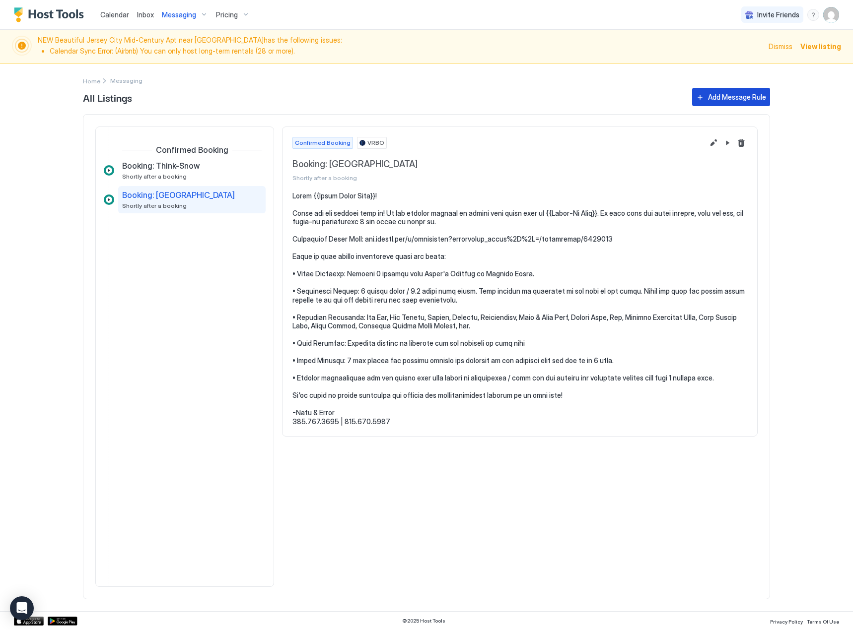
click at [750, 98] on div "Add Message Rule" at bounding box center [737, 97] width 58 height 10
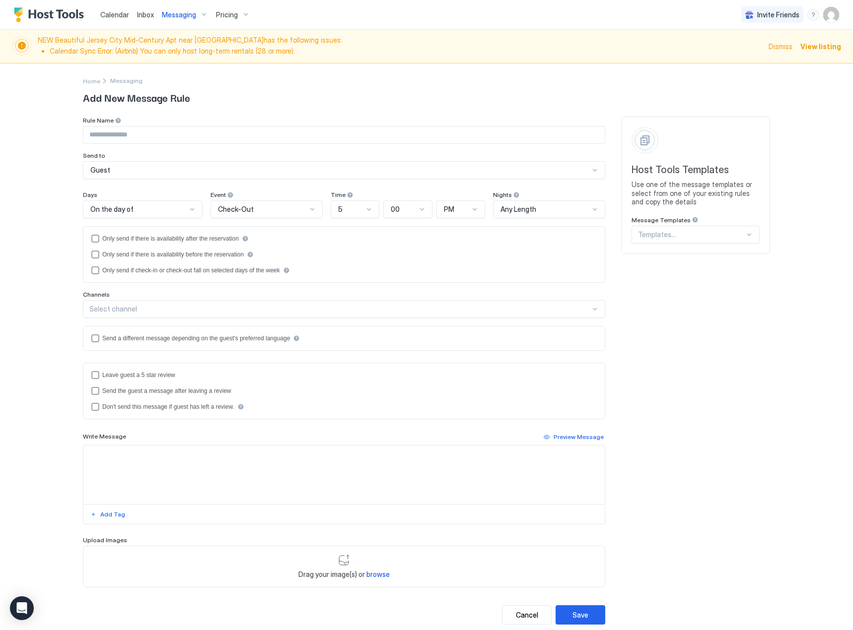
click at [177, 131] on input "Input Field" at bounding box center [343, 135] width 521 height 17
type input "**********"
click at [172, 211] on div "On the day of" at bounding box center [138, 209] width 96 height 9
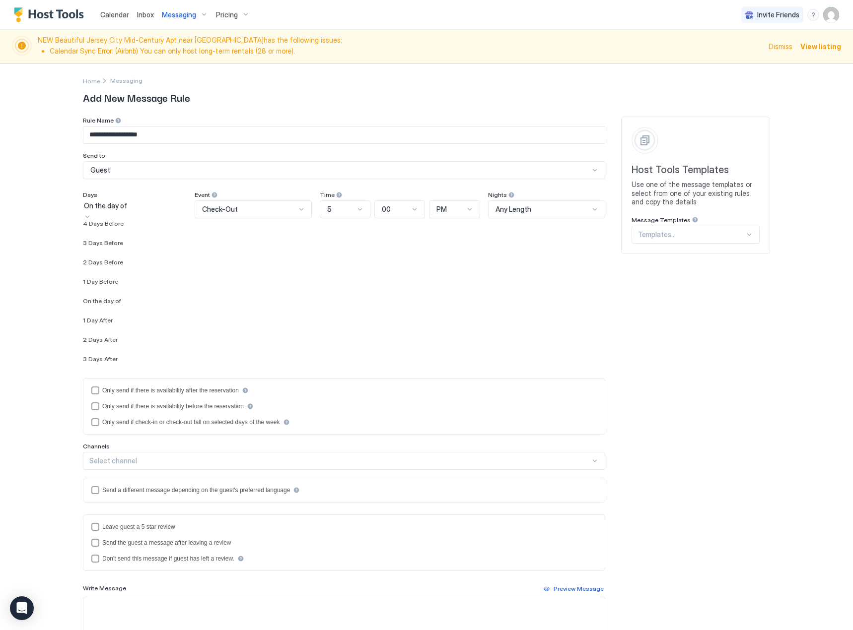
scroll to position [1655, 0]
click at [124, 279] on div "2 Days Before" at bounding box center [135, 274] width 104 height 7
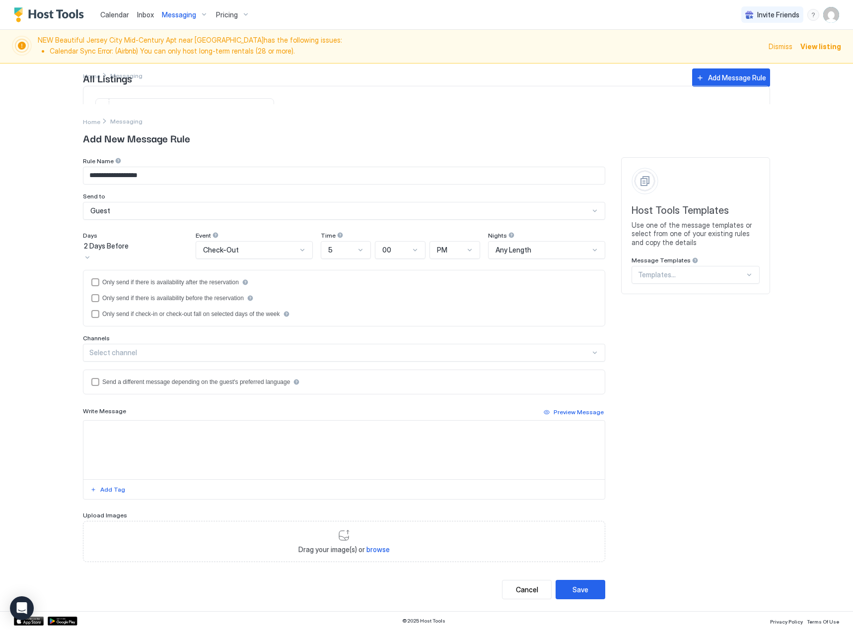
click at [306, 251] on div at bounding box center [302, 250] width 8 height 8
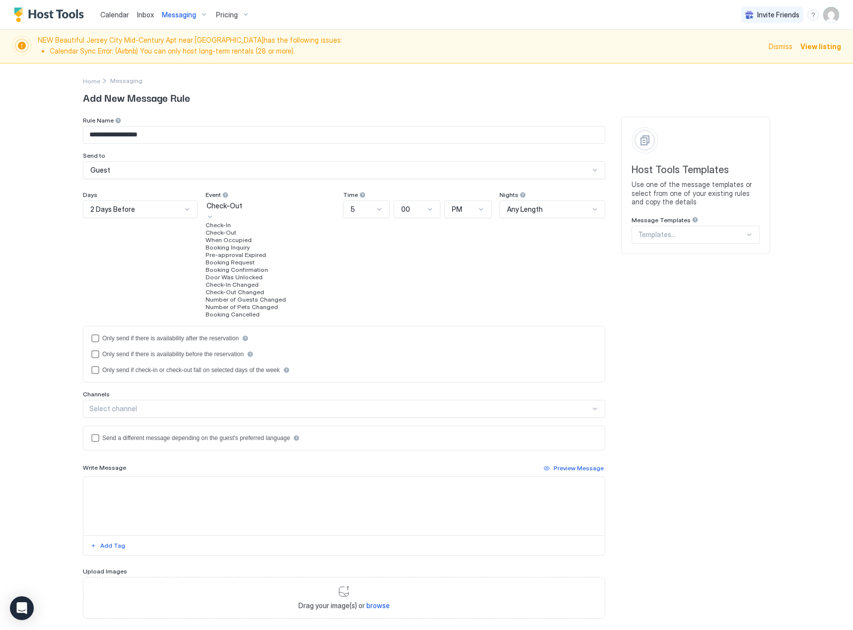
click at [275, 229] on div "Check-In" at bounding box center [269, 224] width 129 height 7
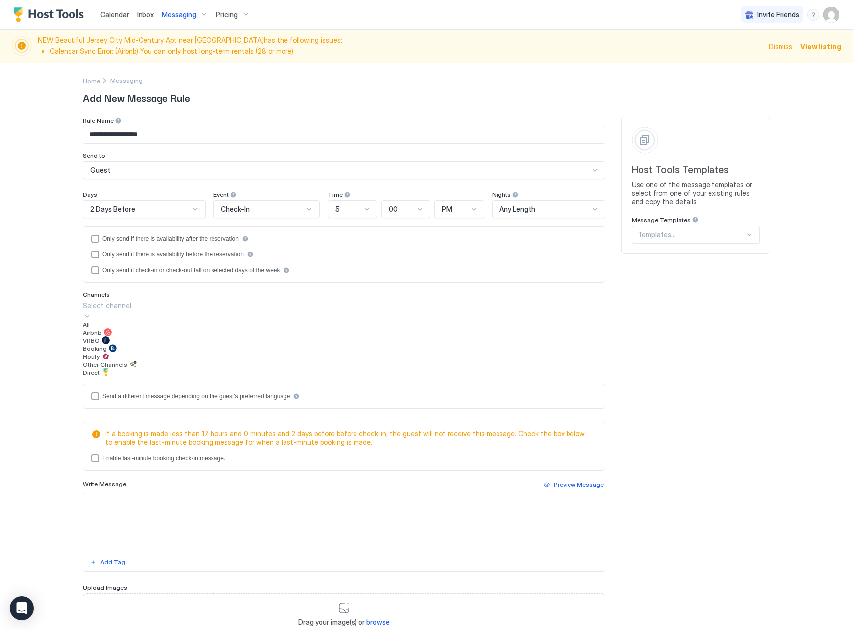
click at [119, 311] on div "Select channel" at bounding box center [344, 305] width 522 height 10
click at [110, 344] on div at bounding box center [106, 340] width 8 height 8
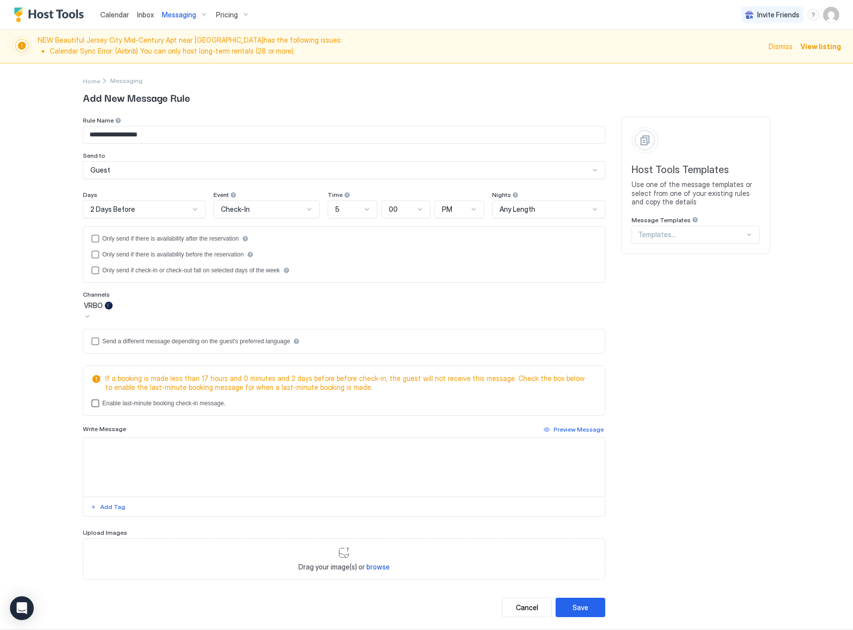
click at [91, 401] on div "lastMinuteMessageEnabled" at bounding box center [95, 403] width 8 height 8
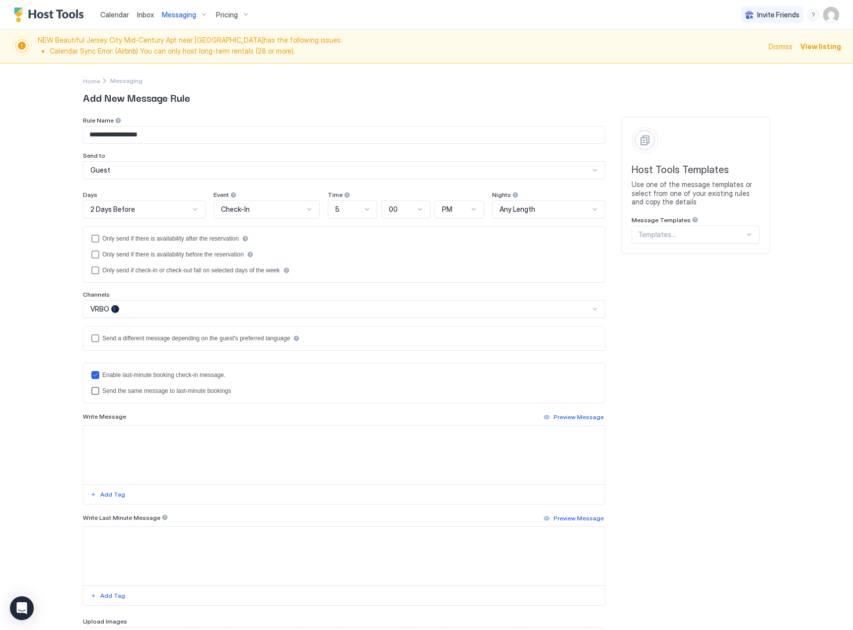
click at [92, 390] on div "lastMinuteMessageIsTheSame" at bounding box center [95, 391] width 8 height 8
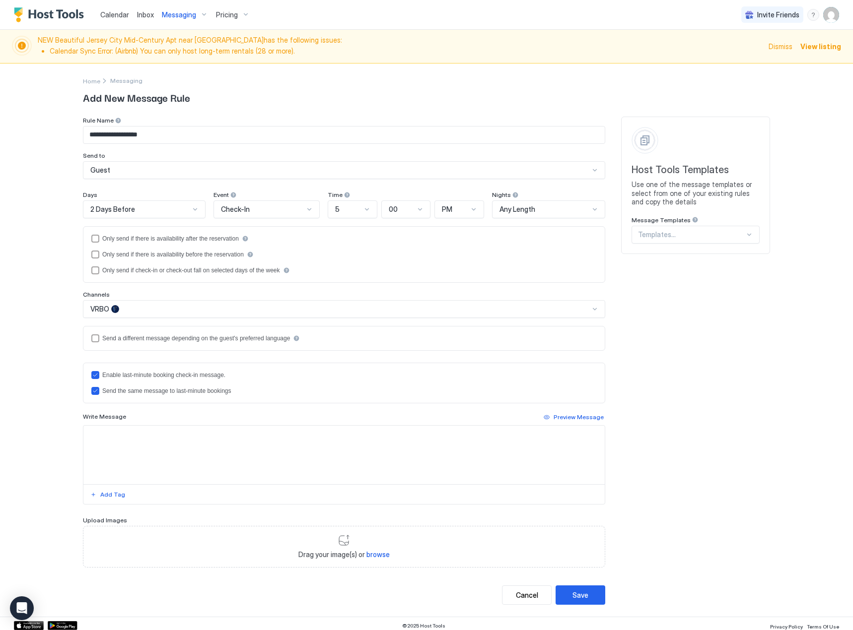
click at [138, 444] on textarea "Input Field" at bounding box center [343, 455] width 521 height 59
paste textarea "**********"
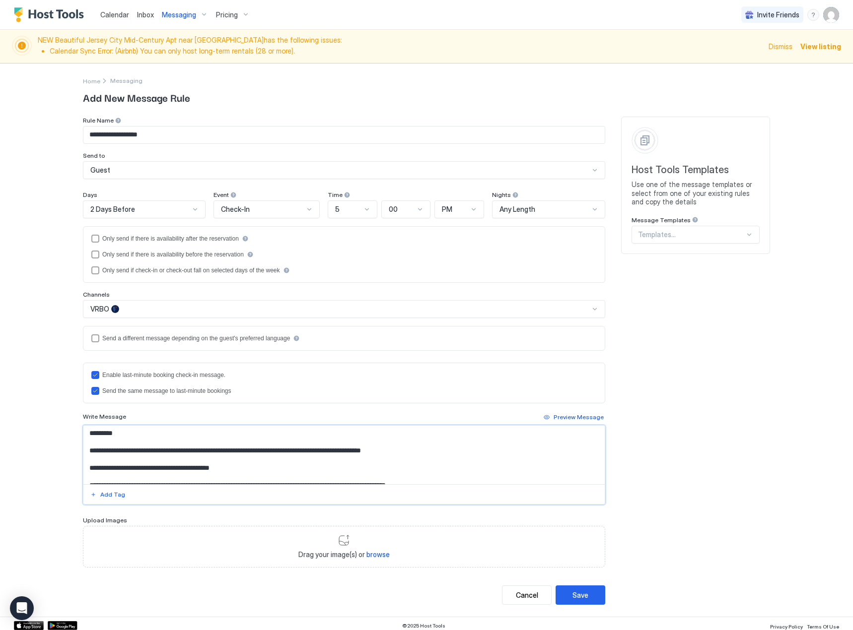
scroll to position [0, 0]
click at [97, 436] on textarea "Input Field" at bounding box center [343, 455] width 521 height 59
type textarea "**********"
click at [114, 494] on div "Add Tag" at bounding box center [112, 494] width 25 height 9
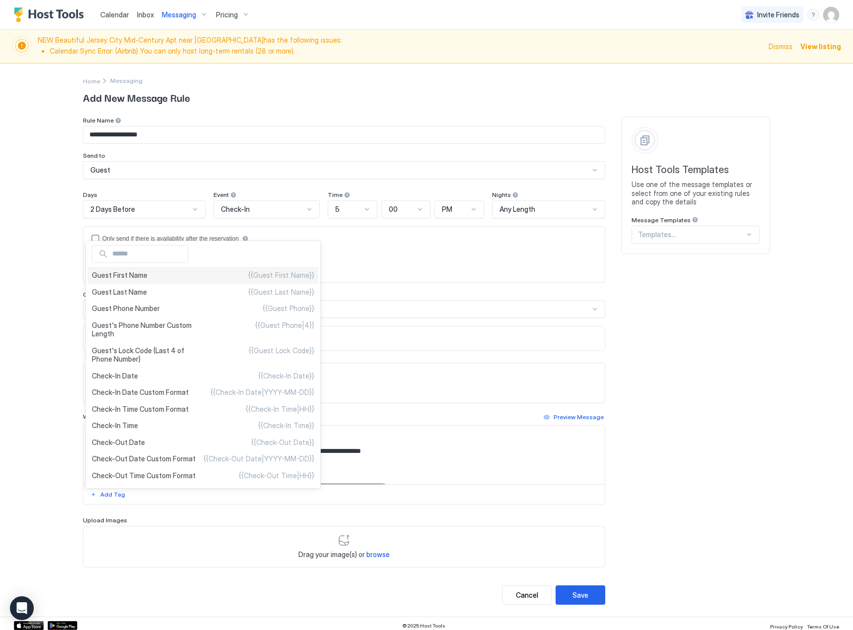
click at [156, 281] on div "Guest First Name {{Guest First Name}}" at bounding box center [203, 275] width 230 height 17
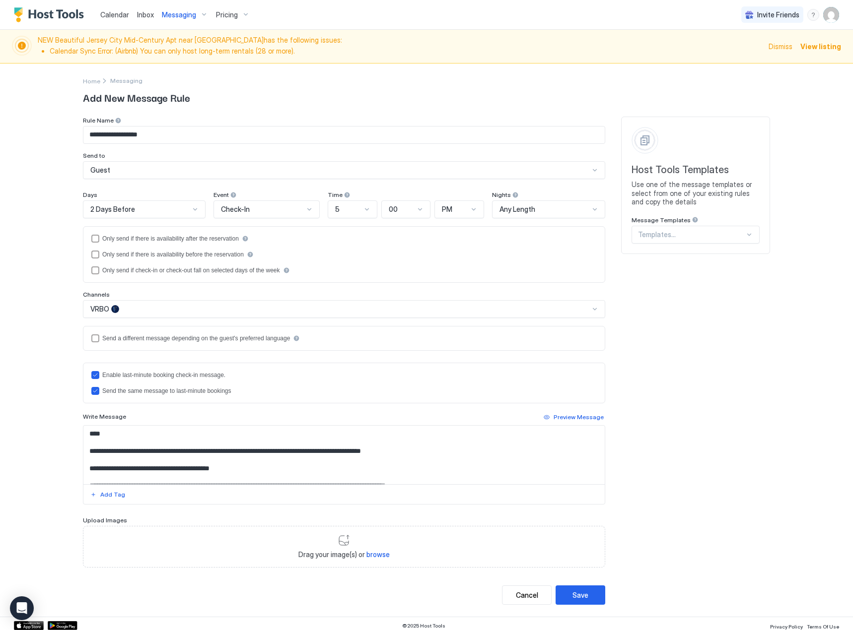
drag, startPoint x: 578, startPoint y: 408, endPoint x: 580, endPoint y: 417, distance: 8.8
click at [578, 411] on div "Enable last-minute booking check-in message. Send the same message to last-minu…" at bounding box center [344, 434] width 522 height 142
click at [580, 417] on div "Preview Message" at bounding box center [578, 417] width 50 height 9
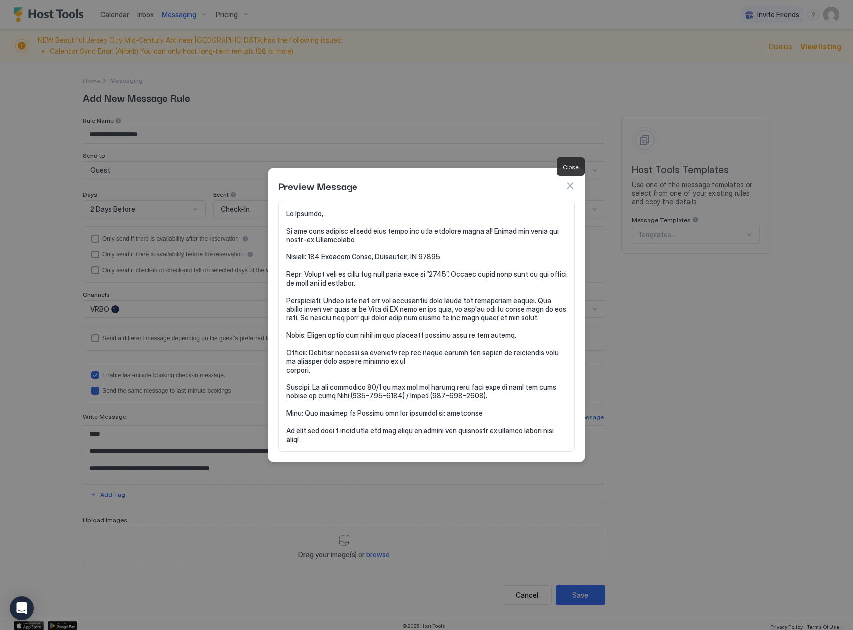
click at [569, 187] on button "button" at bounding box center [570, 186] width 10 height 10
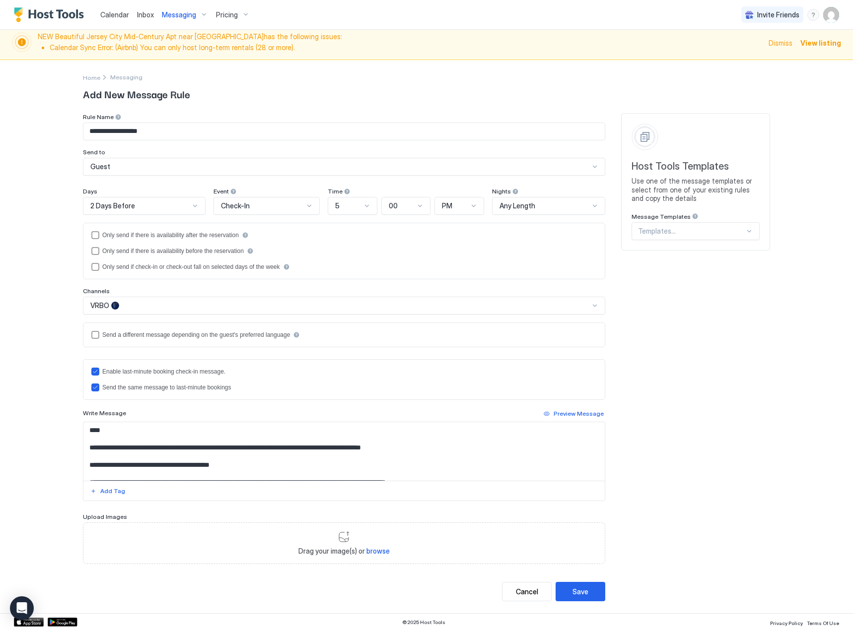
scroll to position [4, 0]
click at [580, 596] on button "Save" at bounding box center [580, 590] width 50 height 19
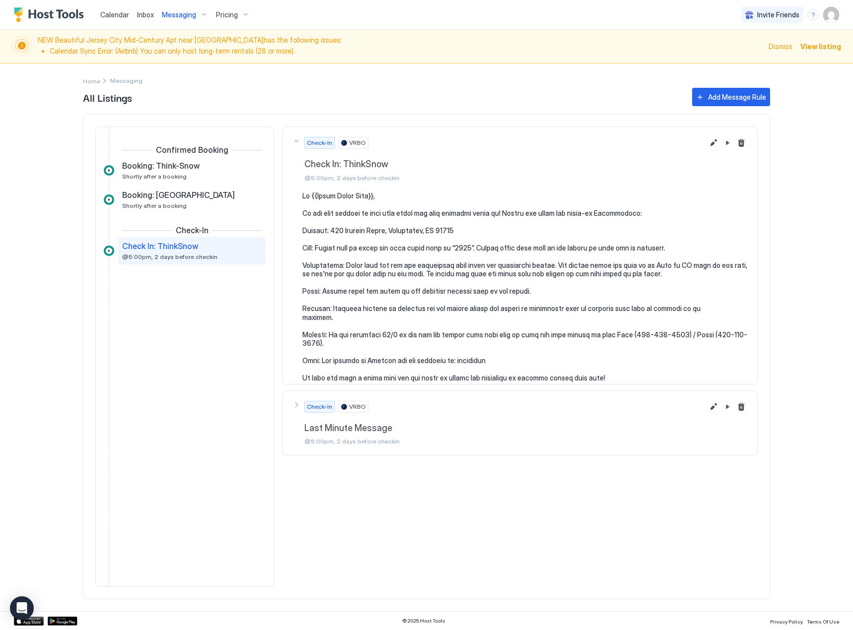
click at [445, 288] on pre at bounding box center [524, 287] width 445 height 191
click at [737, 97] on div "Add Message Rule" at bounding box center [737, 97] width 58 height 10
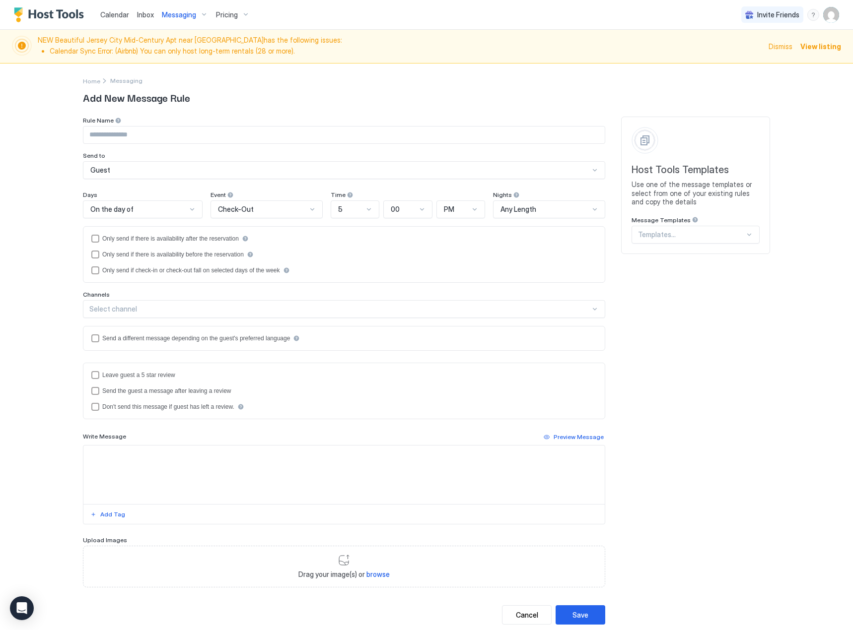
click at [139, 139] on input "Input Field" at bounding box center [343, 135] width 521 height 17
type input "**********"
click at [129, 206] on div "On the day of" at bounding box center [138, 209] width 96 height 9
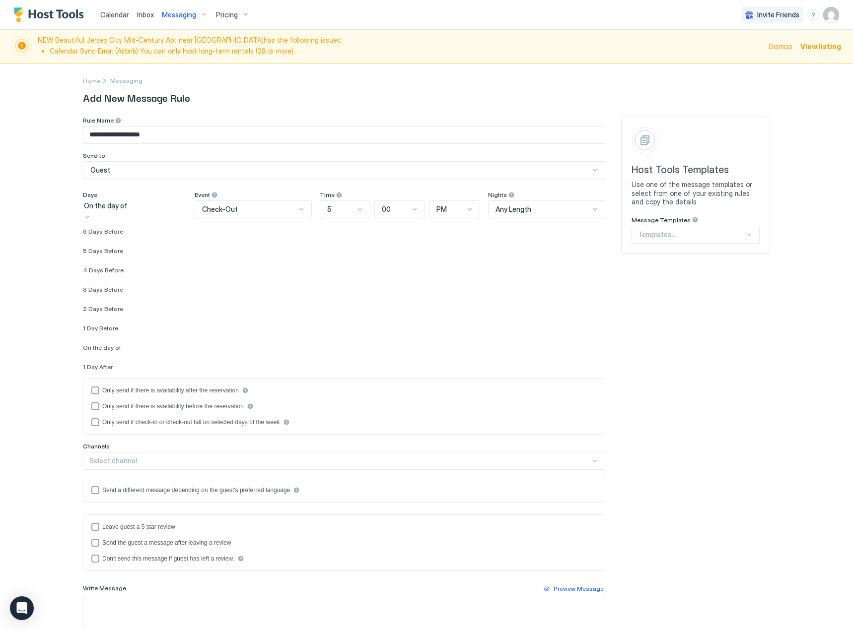
scroll to position [1478, 0]
click at [123, 297] on span "2 Days Before" at bounding box center [103, 293] width 40 height 7
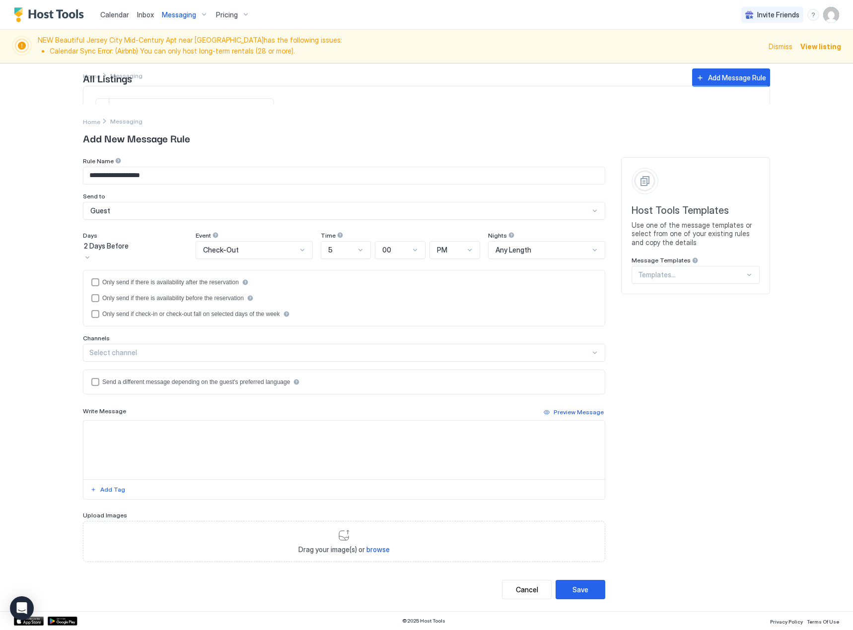
click at [290, 252] on div "Check-Out" at bounding box center [250, 250] width 94 height 9
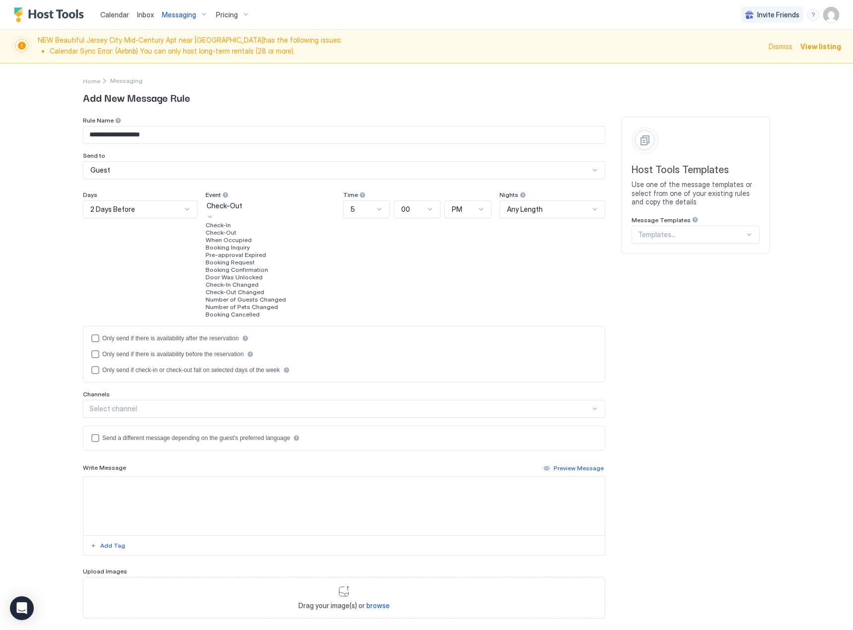
click at [267, 229] on div "Check-In" at bounding box center [269, 224] width 129 height 7
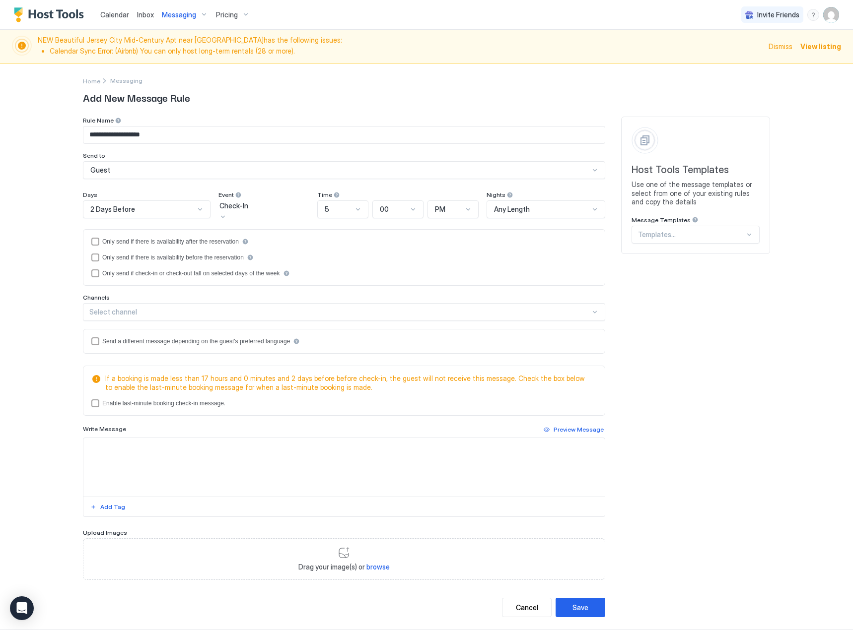
click at [102, 467] on textarea "Input Field" at bounding box center [343, 467] width 521 height 59
click at [124, 317] on div "Select channel" at bounding box center [344, 309] width 522 height 18
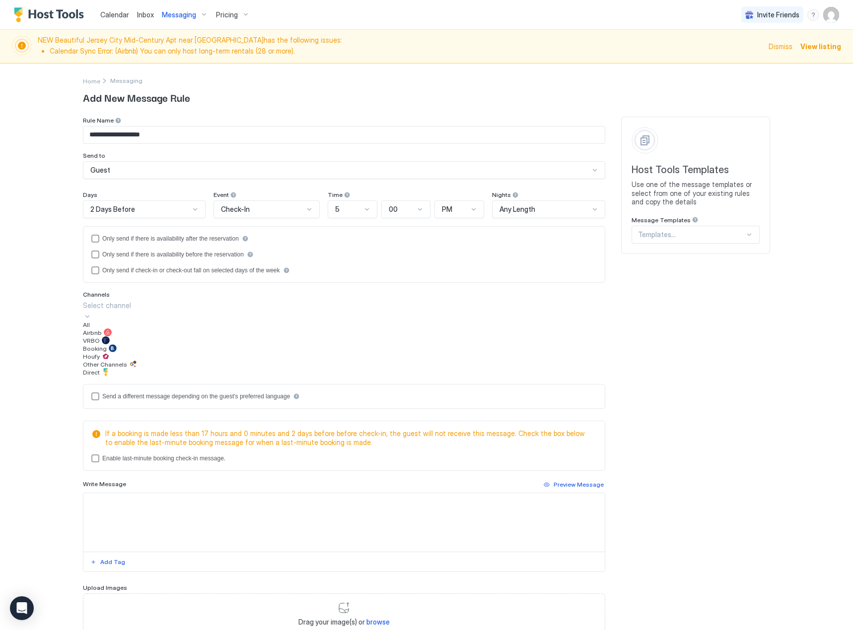
click at [126, 344] on div "VRBO" at bounding box center [344, 340] width 522 height 8
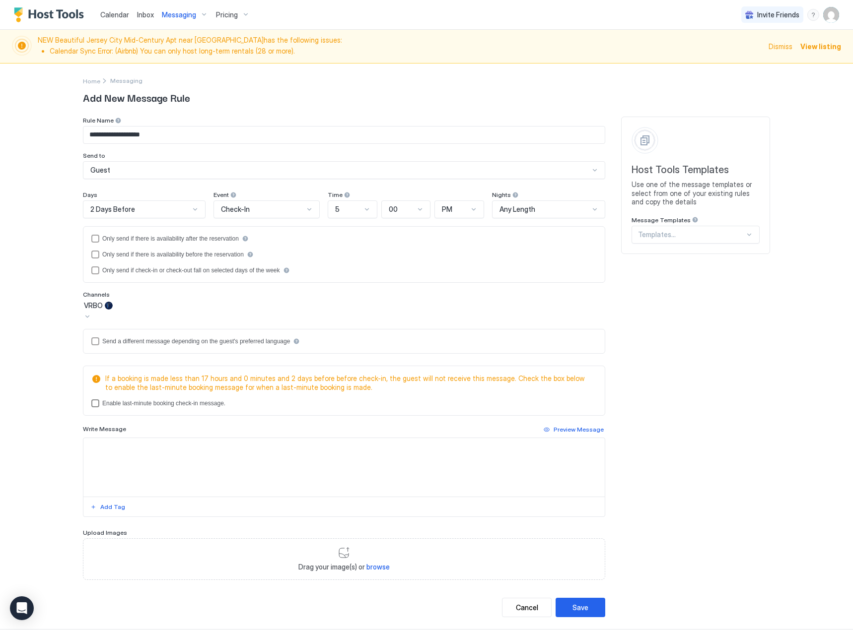
click at [92, 399] on div "lastMinuteMessageEnabled" at bounding box center [95, 403] width 8 height 8
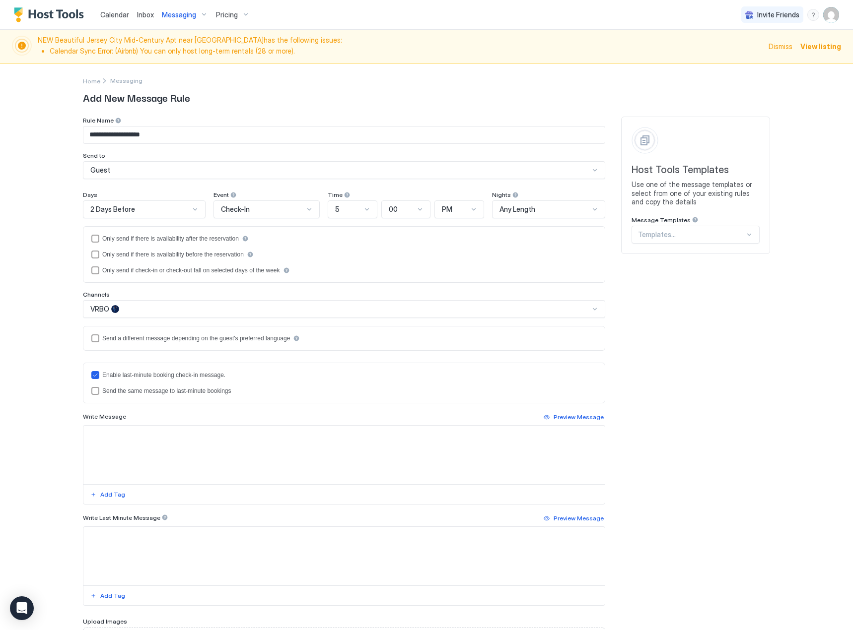
click at [92, 393] on div "lastMinuteMessageIsTheSame" at bounding box center [95, 391] width 8 height 8
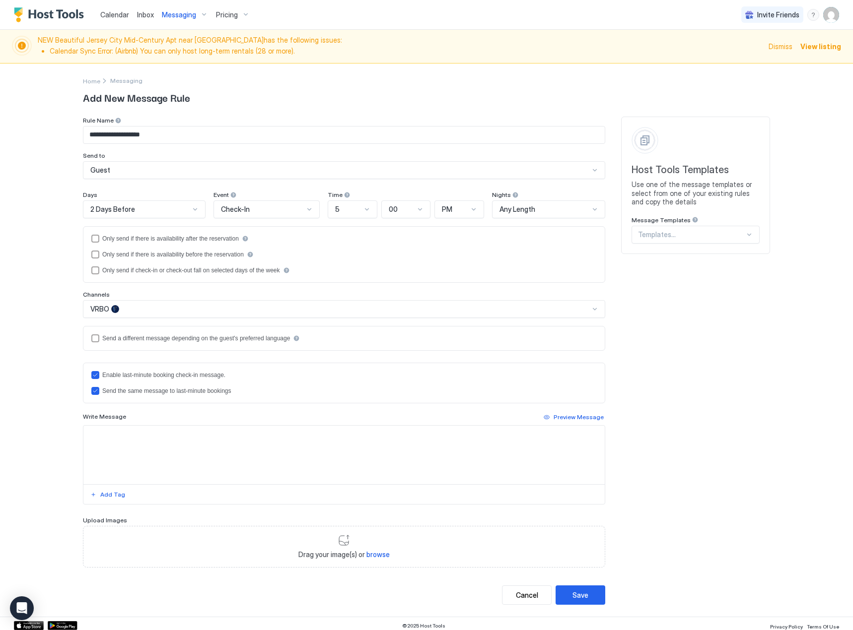
click at [102, 449] on textarea "Input Field" at bounding box center [343, 455] width 521 height 59
paste textarea "**********"
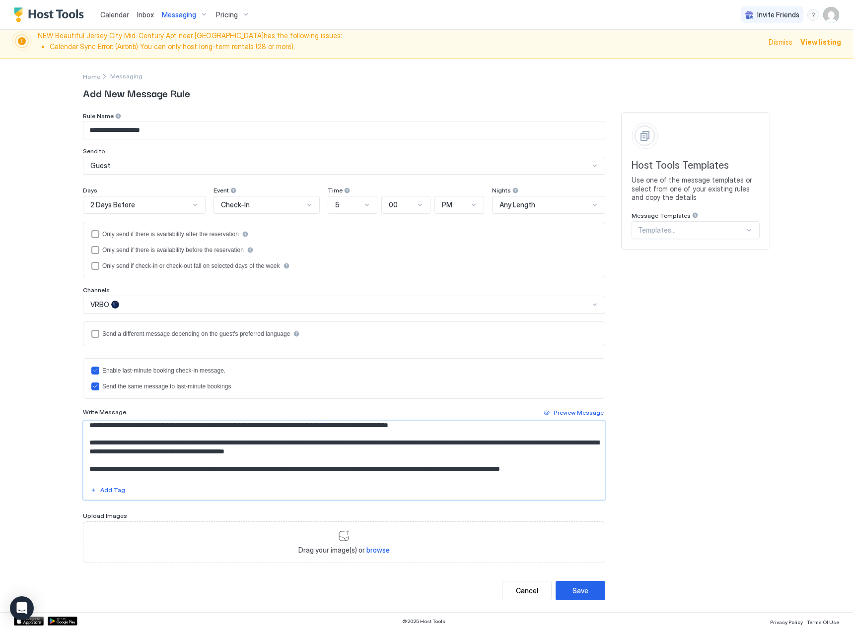
scroll to position [88, 0]
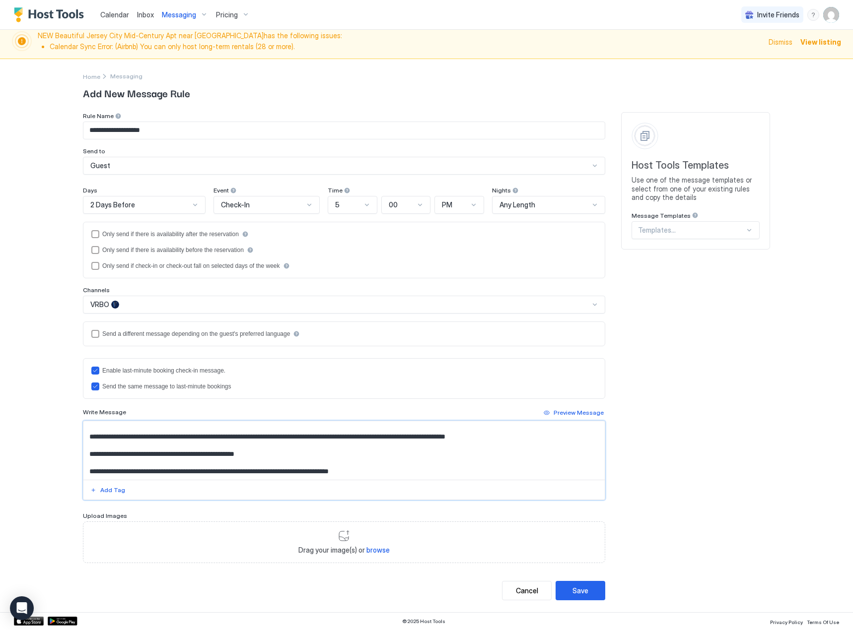
type textarea "**********"
click at [578, 593] on div "Save" at bounding box center [580, 591] width 16 height 10
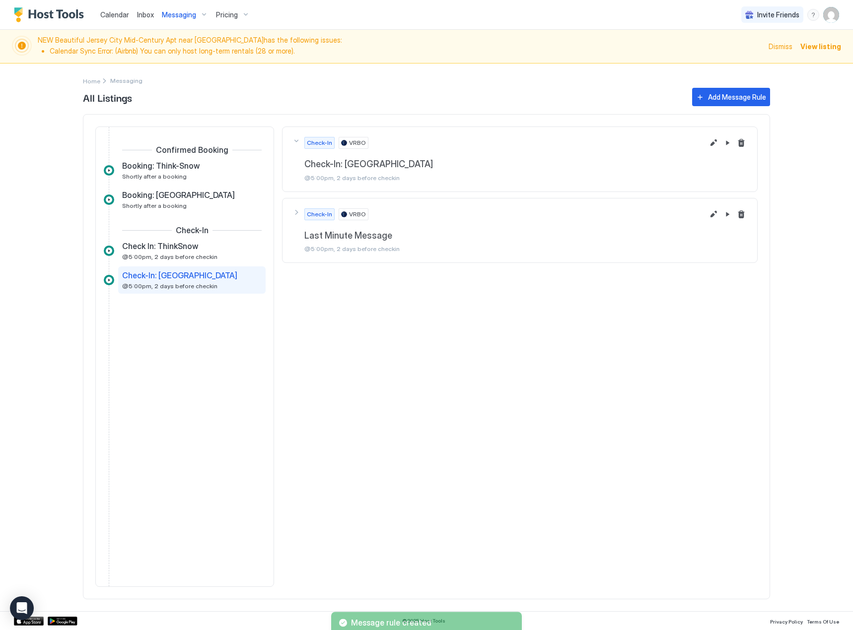
scroll to position [0, 0]
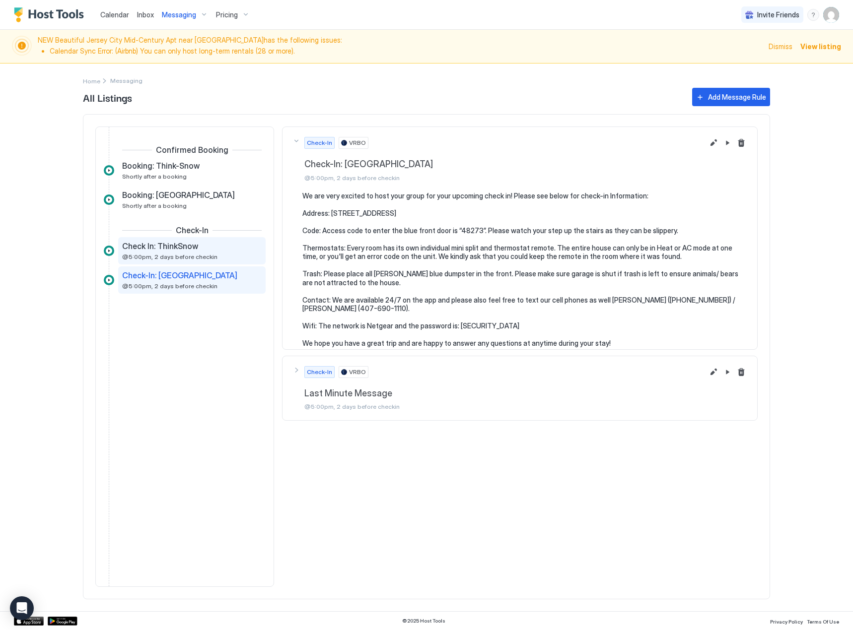
click at [183, 254] on span "@5:00pm, 2 days before checkin" at bounding box center [169, 256] width 95 height 7
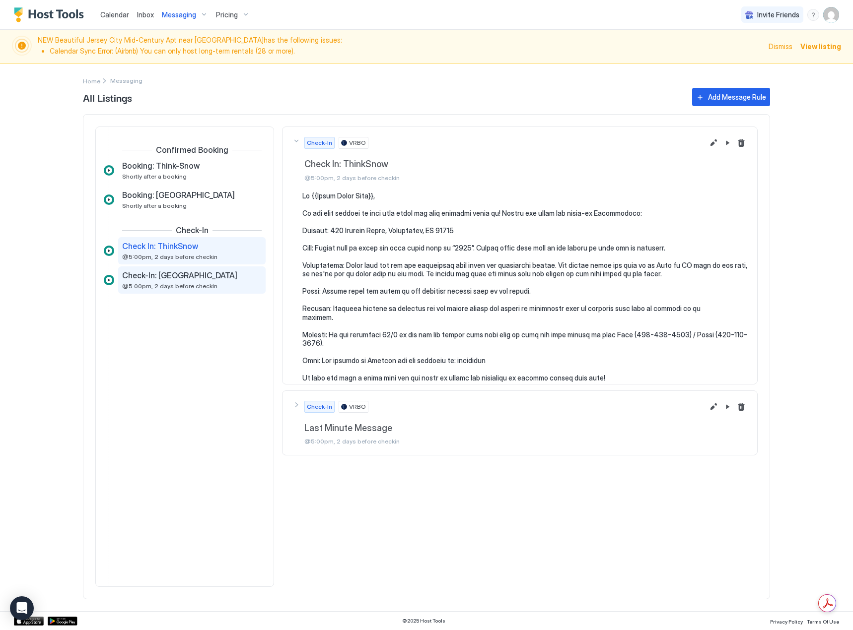
click at [185, 287] on span "@5:00pm, 2 days before checkin" at bounding box center [169, 285] width 95 height 7
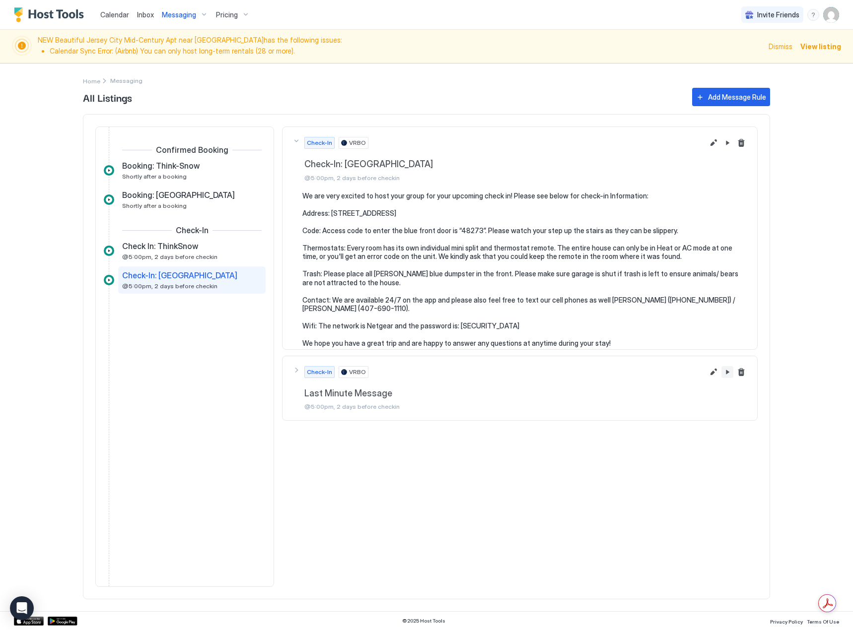
click at [729, 149] on button "Pause Message Rule" at bounding box center [727, 143] width 12 height 12
click at [729, 374] on button "Pause Message Rule" at bounding box center [727, 372] width 12 height 12
click at [715, 374] on button "Edit message rule" at bounding box center [713, 372] width 12 height 12
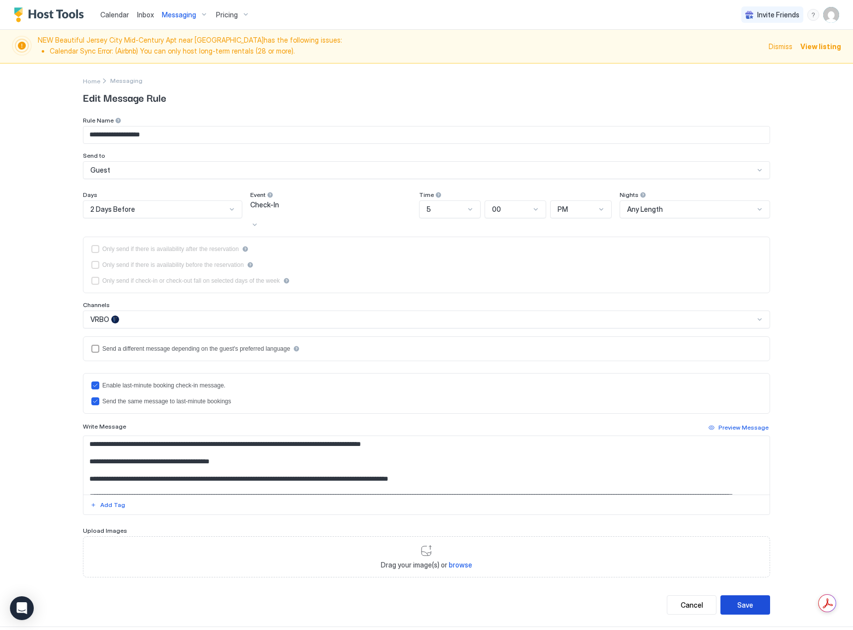
click at [739, 596] on button "Save" at bounding box center [745, 605] width 50 height 19
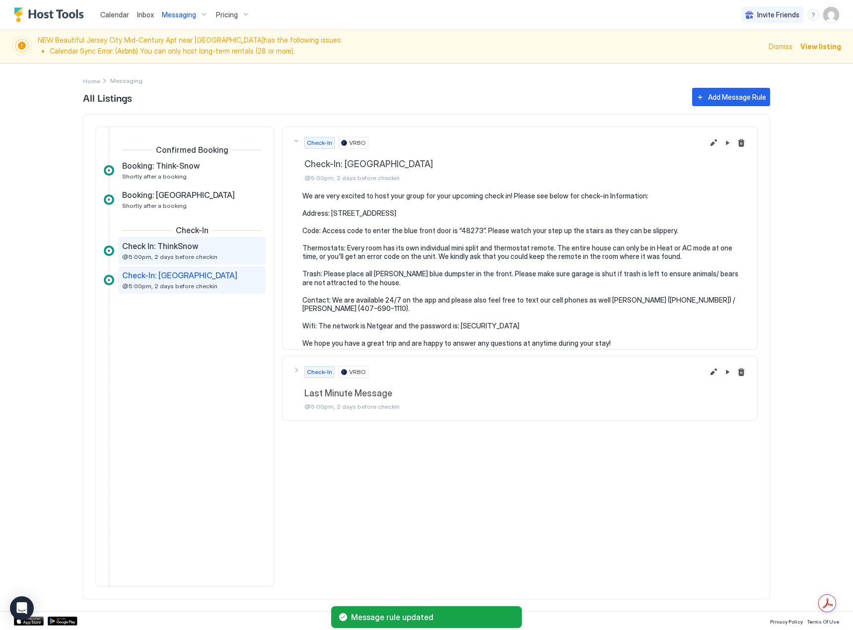
click at [168, 257] on span "@5:00pm, 2 days before checkin" at bounding box center [169, 256] width 95 height 7
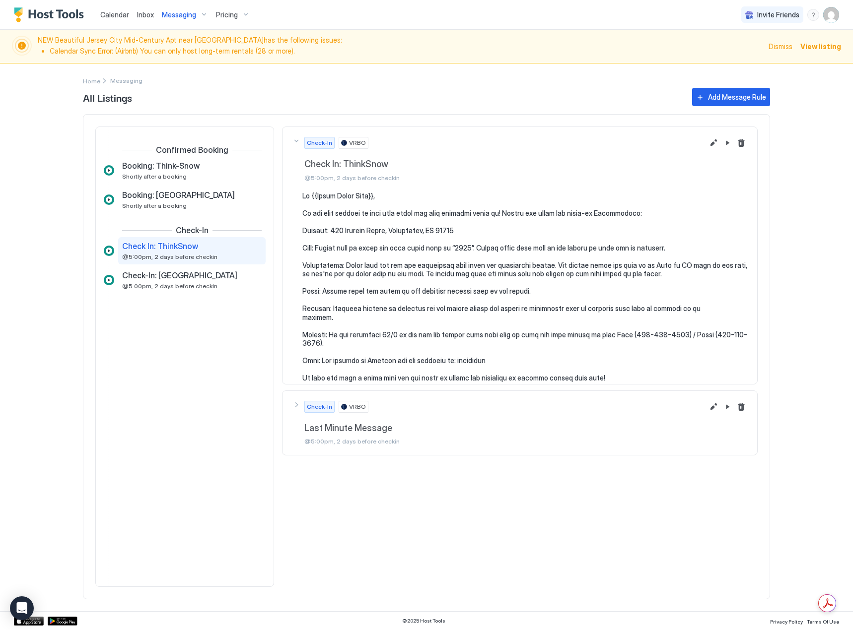
click at [356, 142] on span "VRBO" at bounding box center [357, 142] width 17 height 9
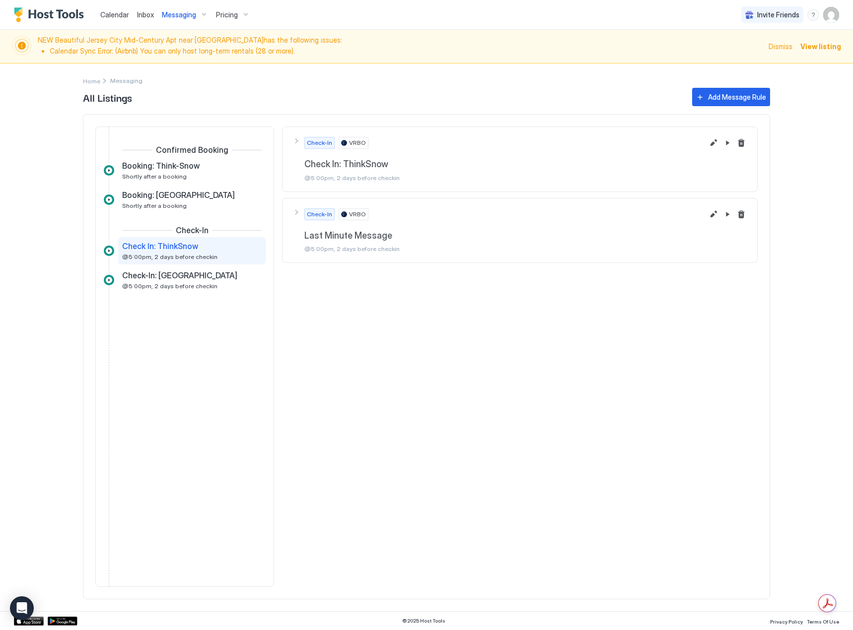
click at [356, 142] on span "VRBO" at bounding box center [357, 142] width 17 height 9
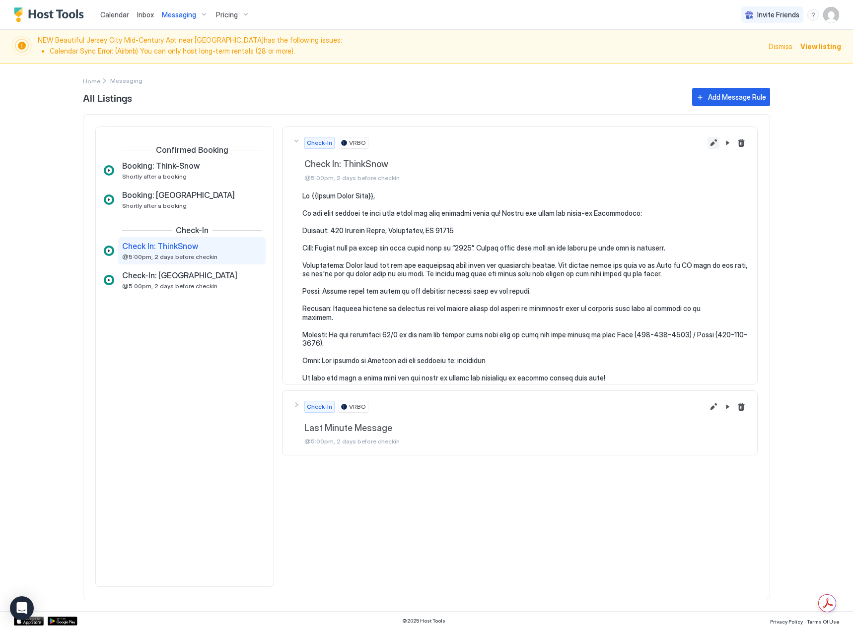
click at [718, 146] on button "Edit message rule" at bounding box center [713, 143] width 12 height 12
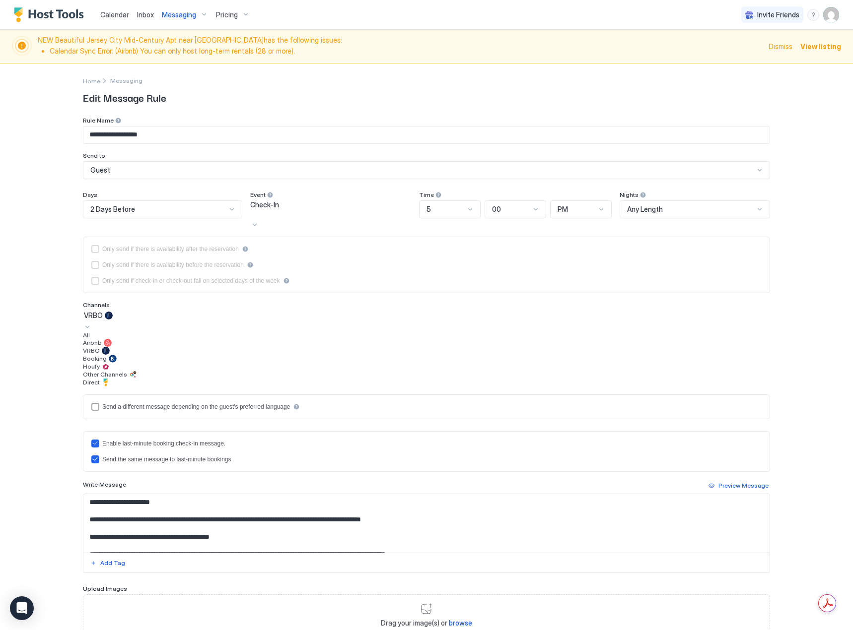
click at [107, 313] on div "VRBO" at bounding box center [426, 315] width 685 height 9
click at [40, 407] on div "**********" at bounding box center [426, 315] width 853 height 630
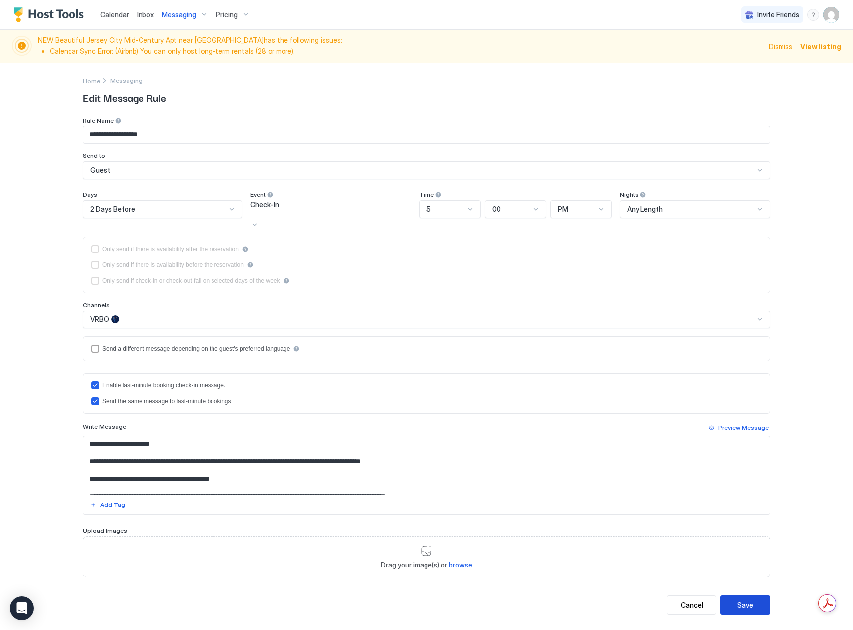
click at [737, 600] on div "Save" at bounding box center [745, 605] width 16 height 10
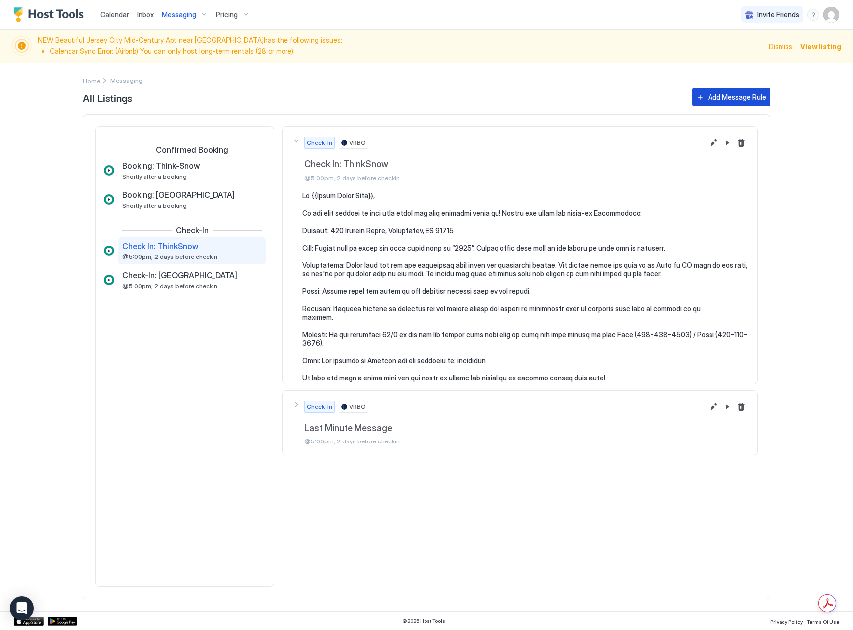
click at [727, 91] on button "Add Message Rule" at bounding box center [731, 97] width 78 height 18
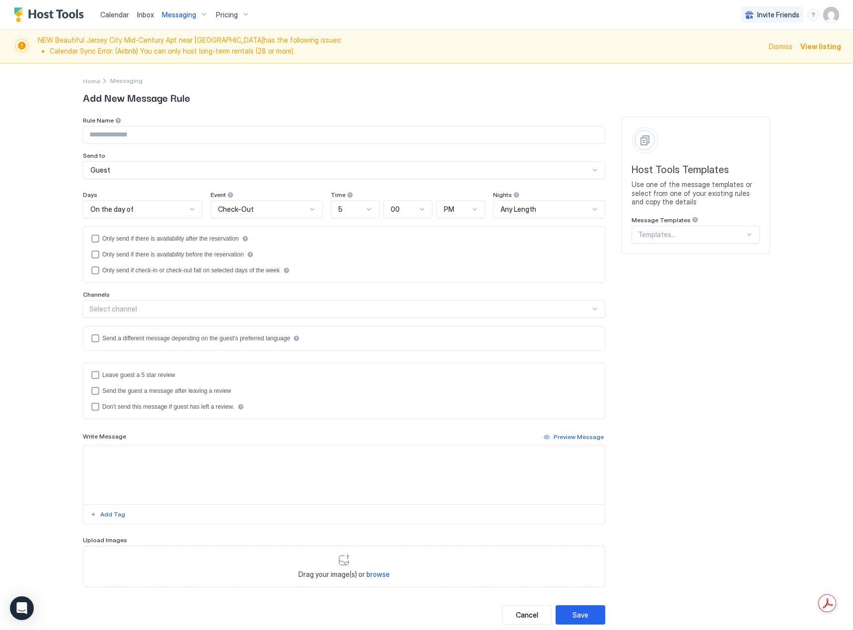
click at [155, 136] on input "Input Field" at bounding box center [343, 135] width 521 height 17
type input "**********"
click at [146, 445] on div at bounding box center [344, 484] width 522 height 79
paste textarea "**********"
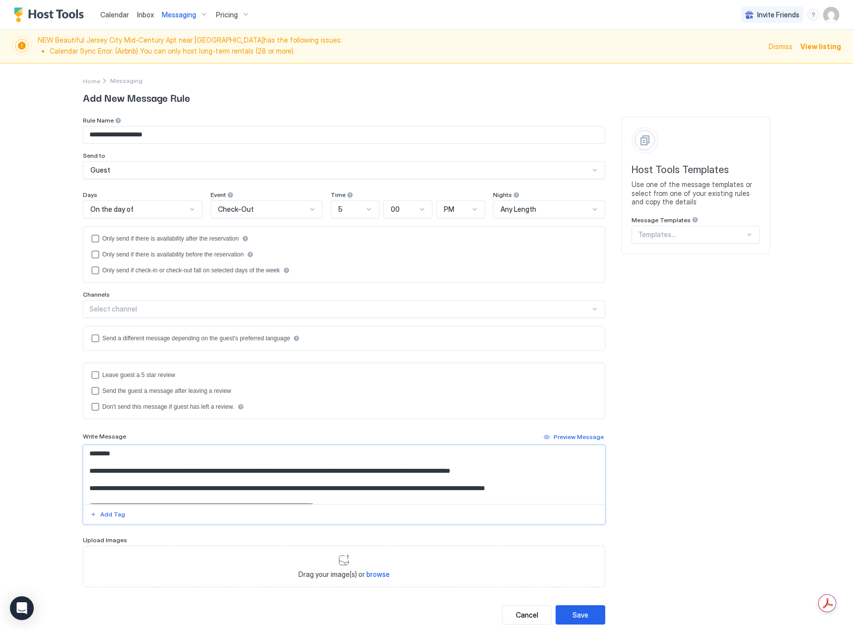
scroll to position [6, 0]
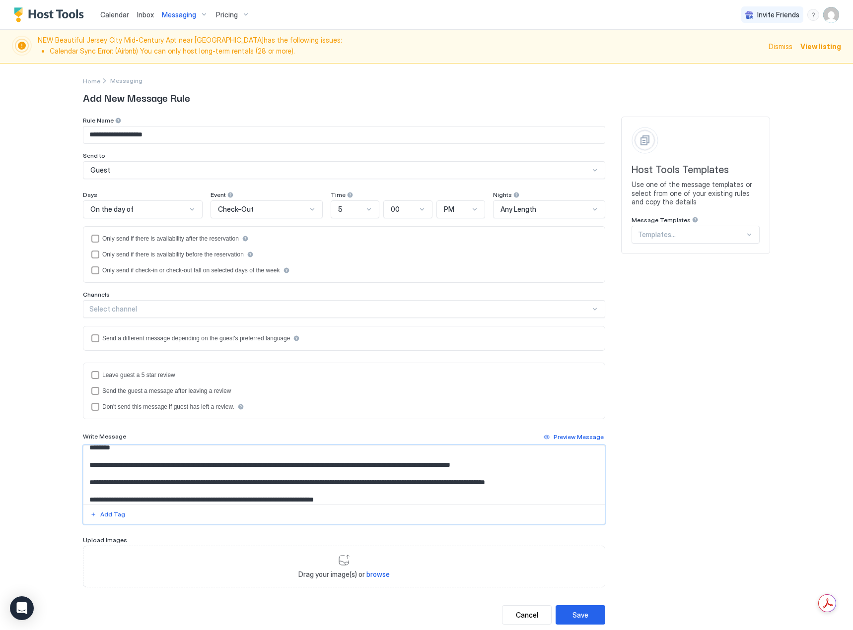
click at [94, 448] on textarea "**********" at bounding box center [343, 475] width 521 height 59
type textarea "**********"
click at [105, 519] on div "Add Tag" at bounding box center [112, 514] width 25 height 9
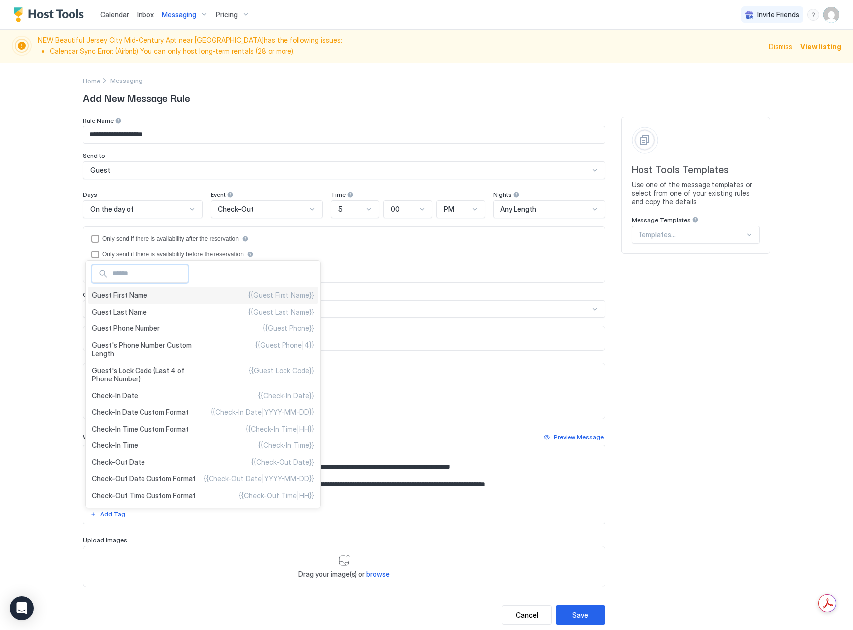
click at [147, 298] on div "Guest First Name {{Guest First Name}}" at bounding box center [203, 295] width 230 height 17
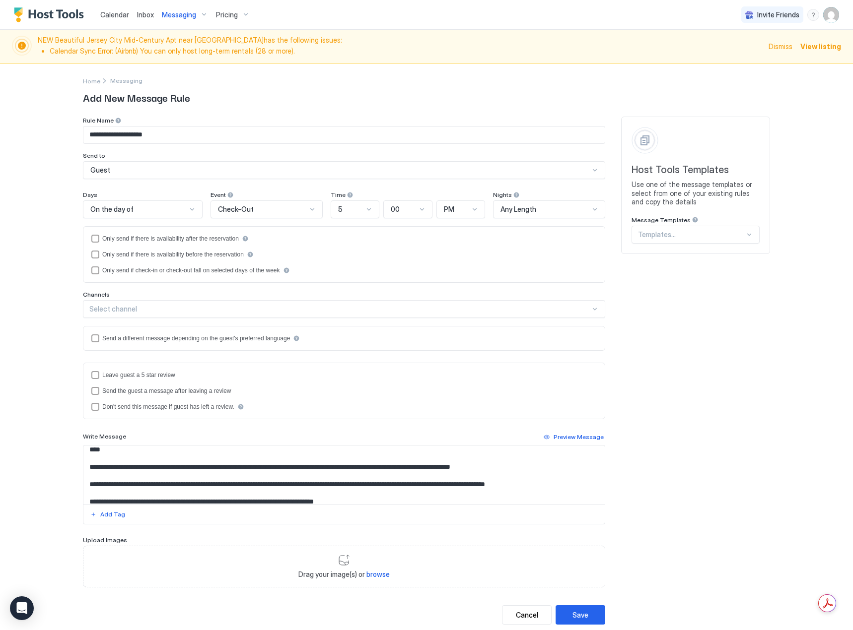
drag, startPoint x: 582, startPoint y: 426, endPoint x: 583, endPoint y: 434, distance: 8.5
click at [583, 426] on div "**********" at bounding box center [344, 352] width 522 height 471
click at [583, 434] on div "Preview Message" at bounding box center [578, 437] width 50 height 9
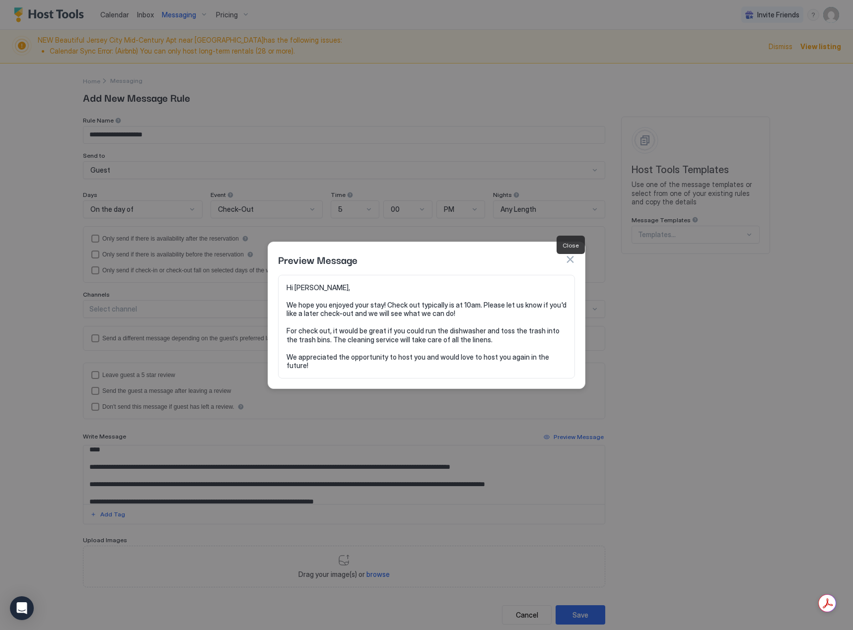
click at [569, 263] on button "button" at bounding box center [570, 260] width 10 height 10
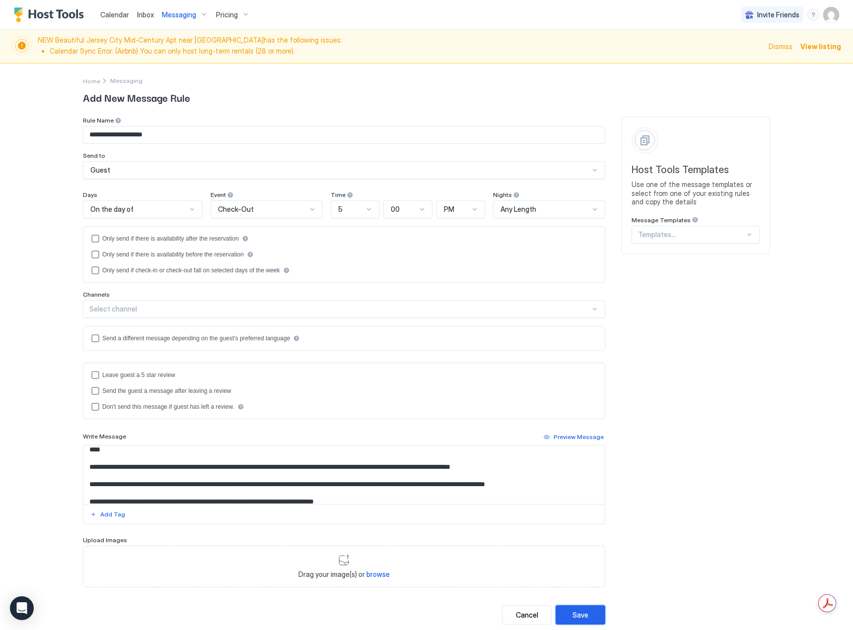
drag, startPoint x: 572, startPoint y: 614, endPoint x: 339, endPoint y: 214, distance: 462.6
click at [339, 214] on div "**********" at bounding box center [344, 371] width 522 height 508
click at [340, 214] on div "5" at bounding box center [355, 209] width 49 height 18
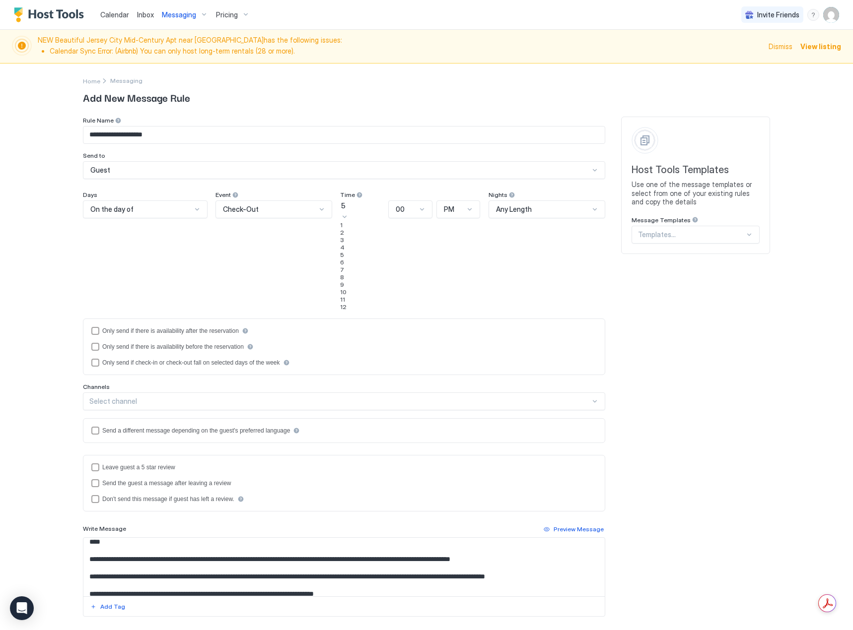
click at [151, 212] on div "On the day of" at bounding box center [140, 209] width 101 height 9
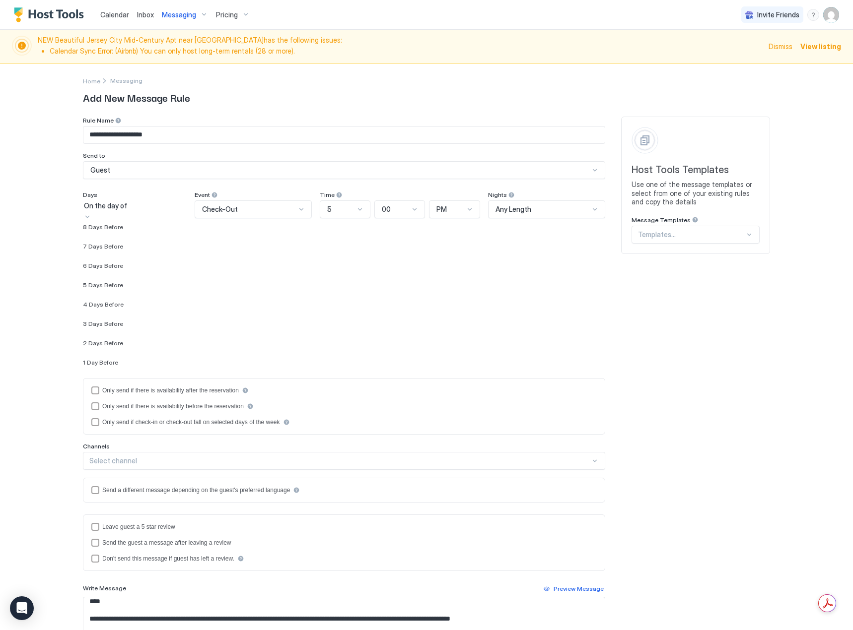
scroll to position [1434, 0]
click at [124, 360] on div "1 Day Before" at bounding box center [135, 356] width 104 height 7
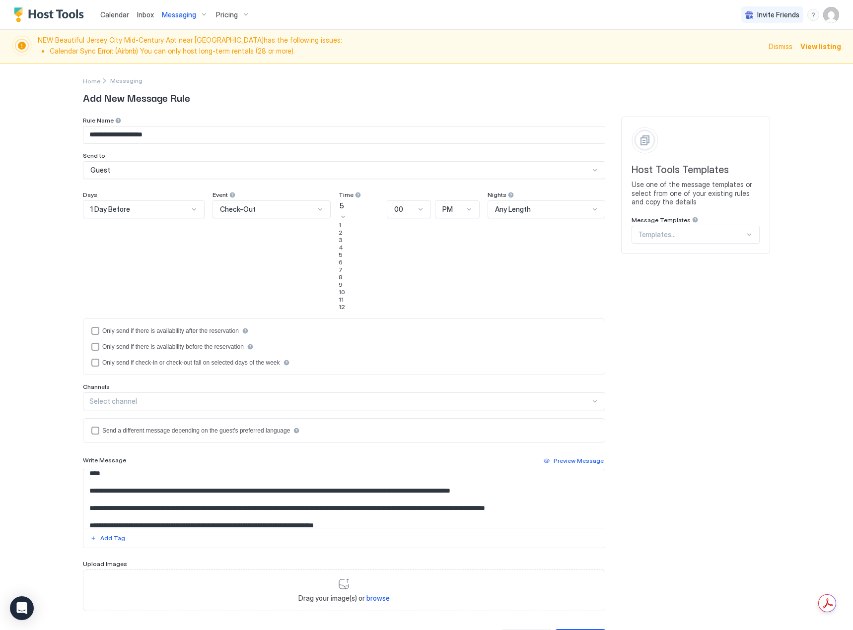
click at [354, 210] on div "5" at bounding box center [360, 205] width 42 height 9
click at [345, 296] on div "10" at bounding box center [360, 291] width 44 height 7
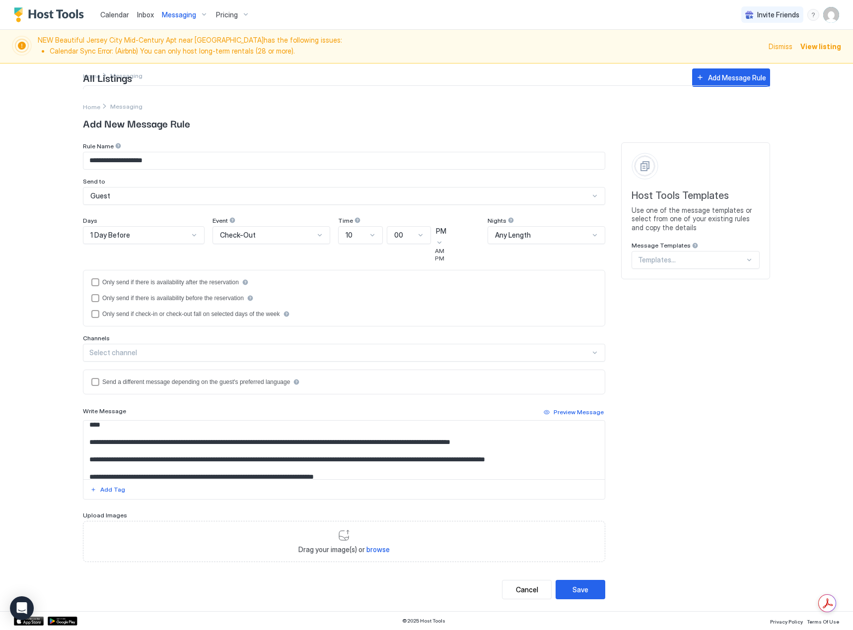
click at [461, 236] on div "PM" at bounding box center [457, 231] width 43 height 9
click at [455, 255] on div "AM" at bounding box center [457, 250] width 45 height 7
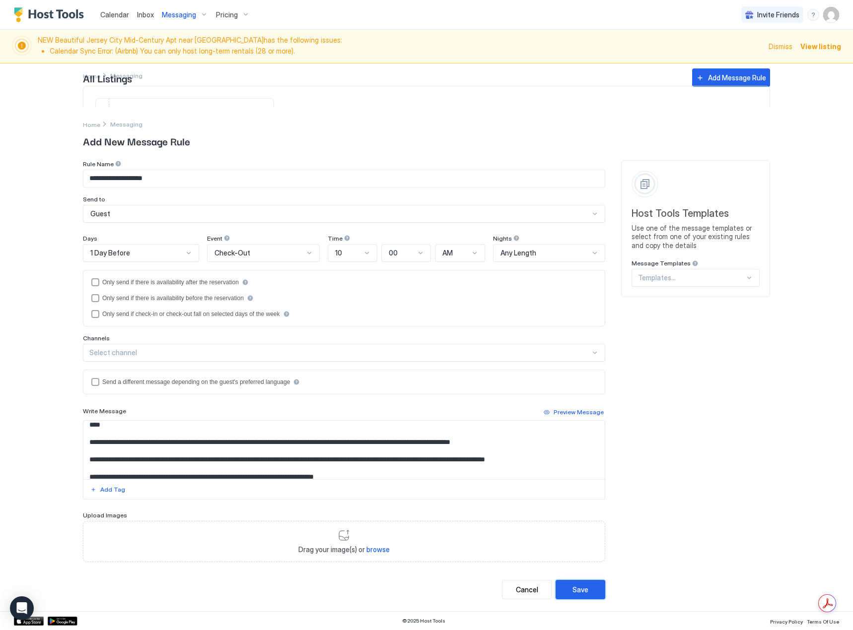
click at [595, 596] on button "Save" at bounding box center [580, 589] width 50 height 19
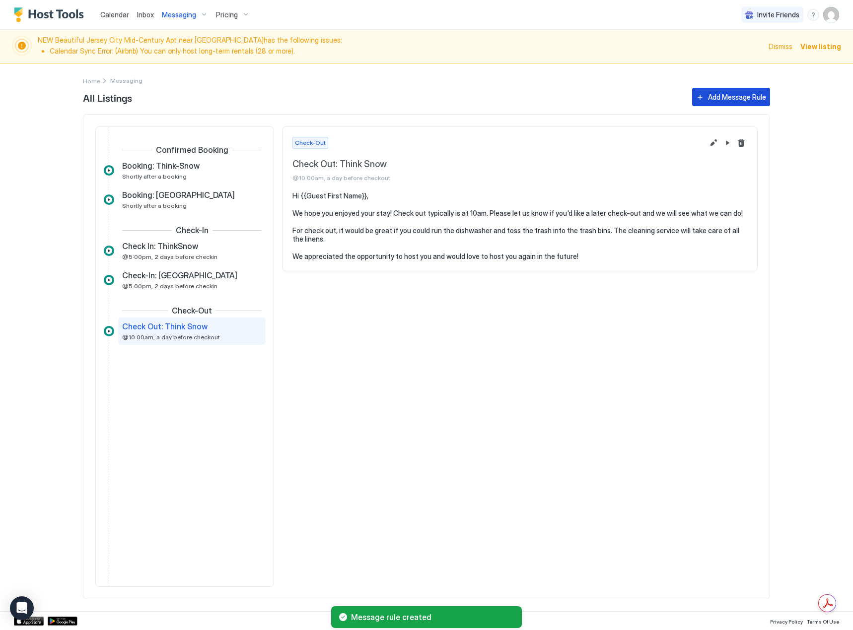
click at [737, 95] on div "Add Message Rule" at bounding box center [737, 97] width 58 height 10
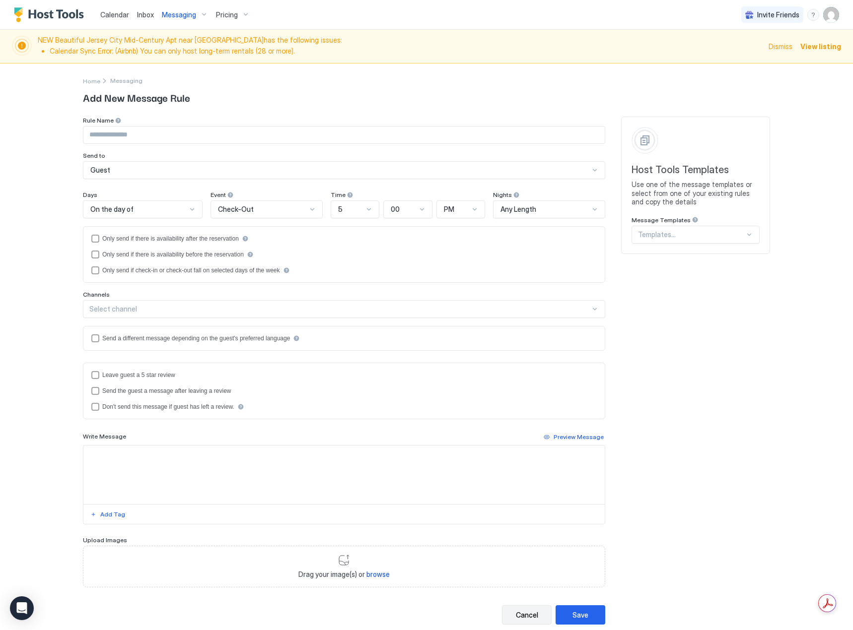
click at [537, 616] on button "Cancel" at bounding box center [527, 614] width 50 height 19
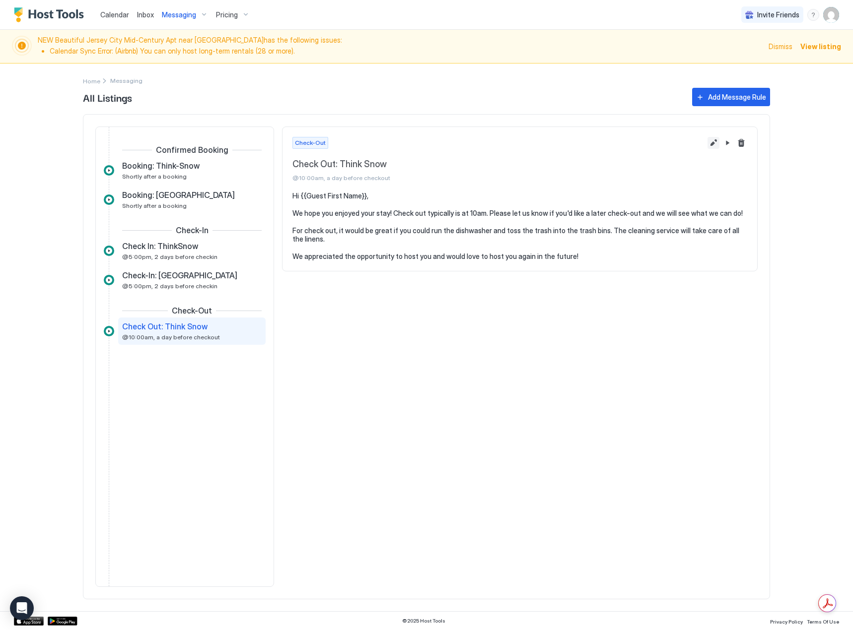
click at [714, 141] on button "Edit message rule" at bounding box center [713, 143] width 12 height 12
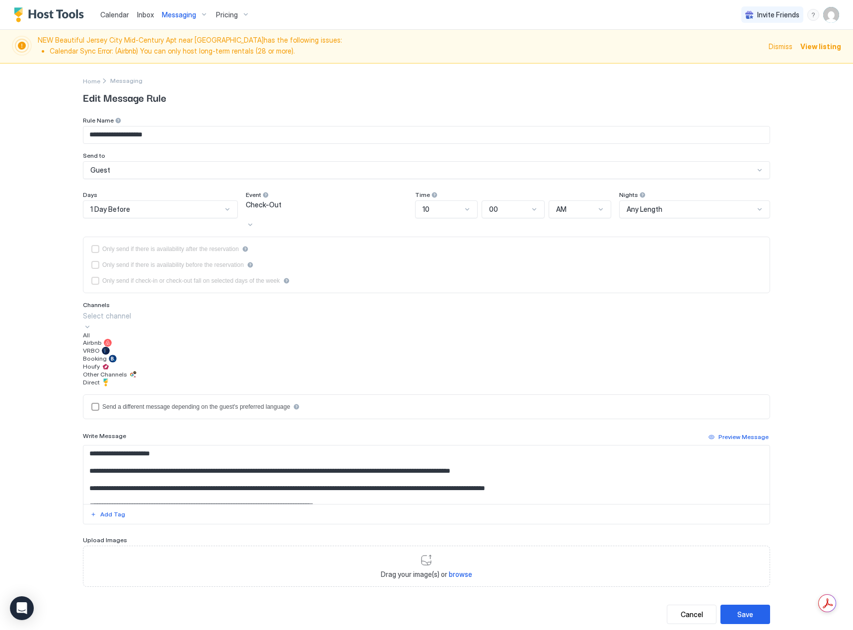
click at [118, 321] on div "Select channel" at bounding box center [426, 316] width 687 height 10
click at [108, 355] on div at bounding box center [106, 351] width 8 height 8
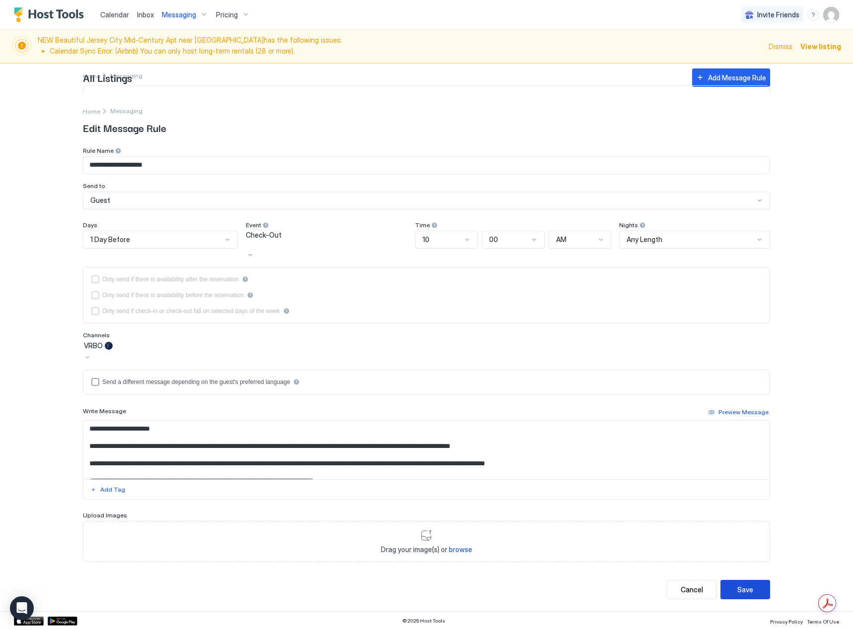
click at [747, 591] on div "Save" at bounding box center [745, 590] width 16 height 10
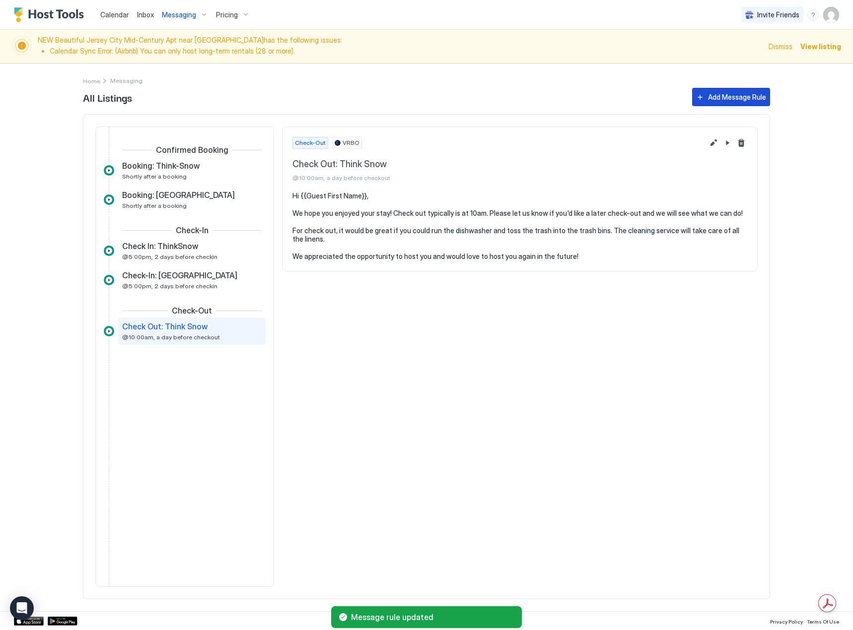
click at [733, 98] on div "Add Message Rule" at bounding box center [737, 97] width 58 height 10
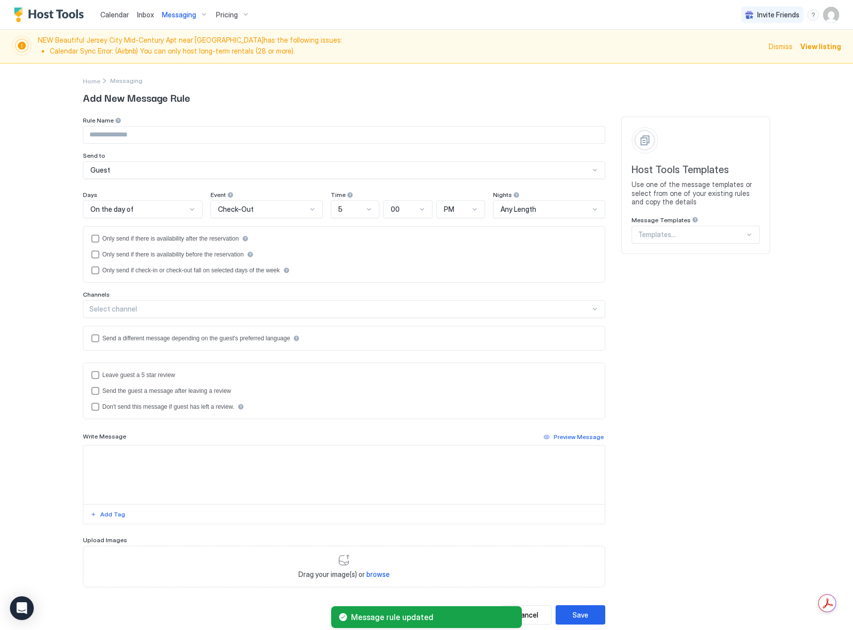
click at [141, 140] on input "Input Field" at bounding box center [343, 135] width 521 height 17
type input "**********"
click at [179, 213] on div "On the day of" at bounding box center [138, 209] width 96 height 9
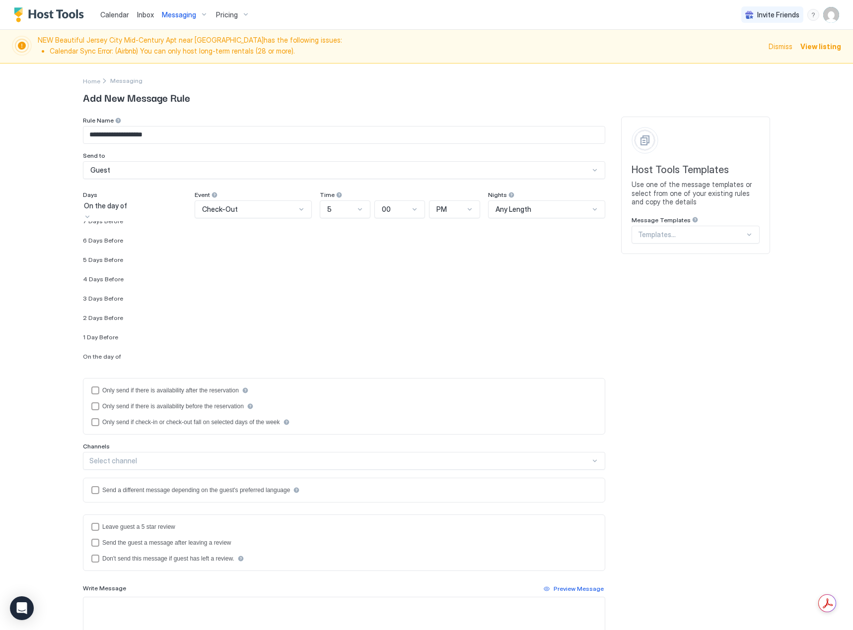
scroll to position [1477, 0]
click at [129, 324] on div "1 Day Before" at bounding box center [135, 319] width 104 height 7
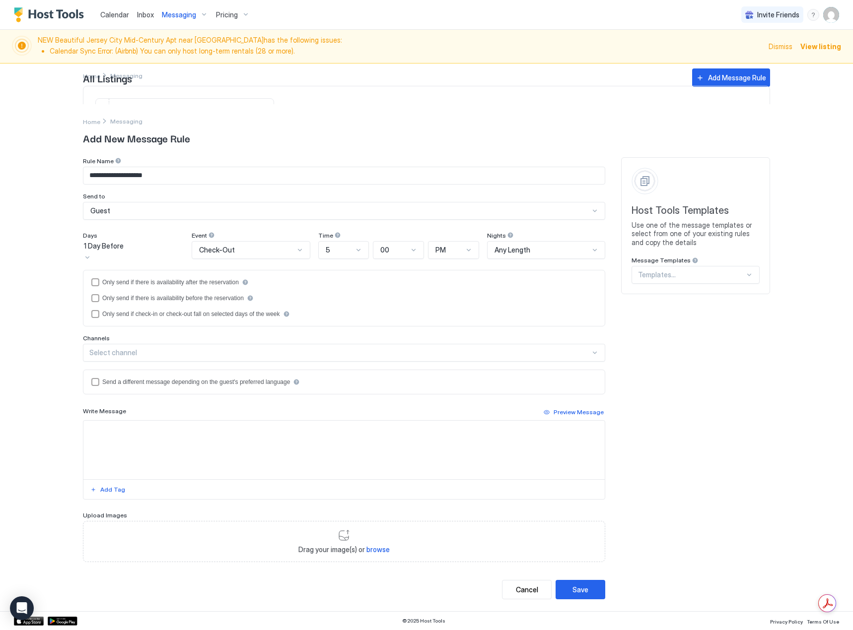
click at [364, 258] on div "5" at bounding box center [343, 250] width 51 height 18
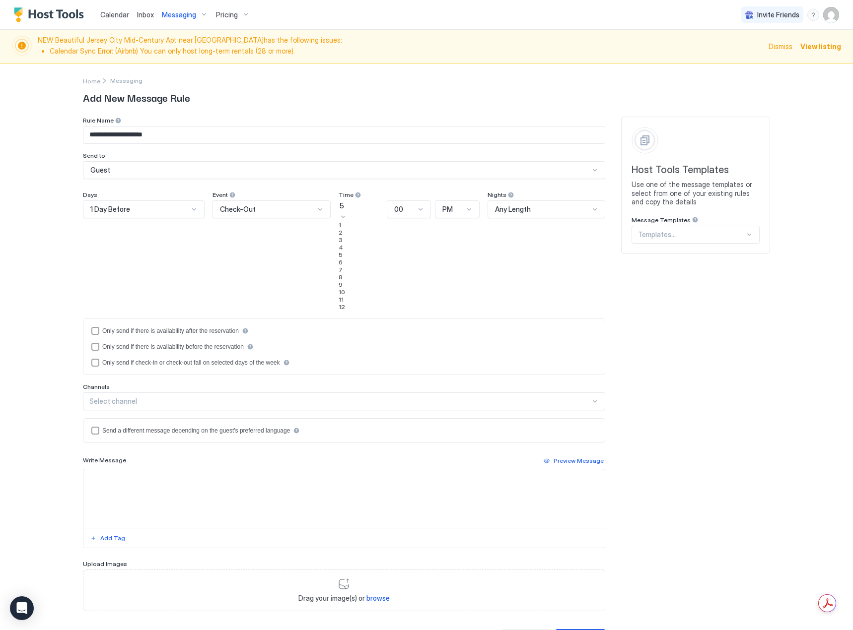
scroll to position [50, 0]
click at [352, 296] on div "10" at bounding box center [360, 291] width 44 height 7
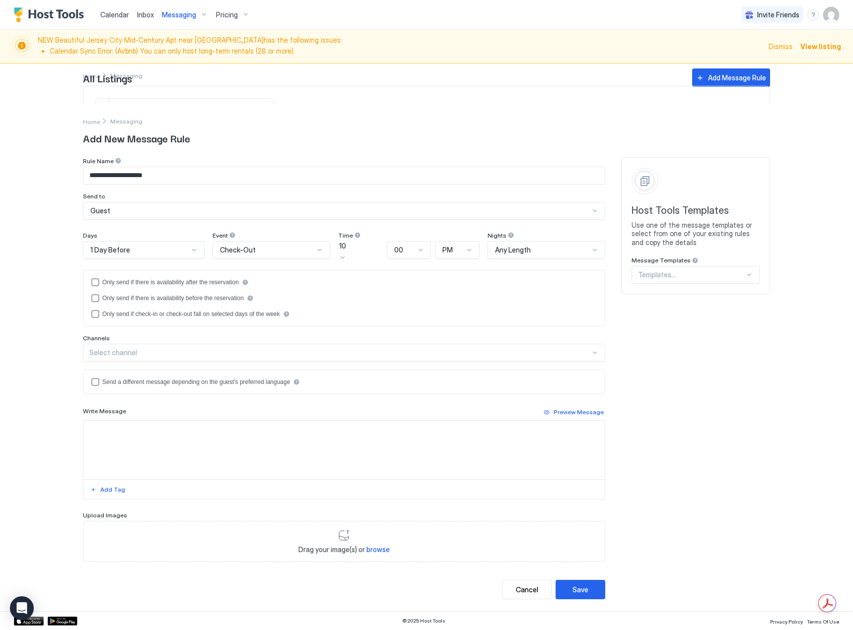
click at [461, 253] on div "PM" at bounding box center [452, 250] width 21 height 9
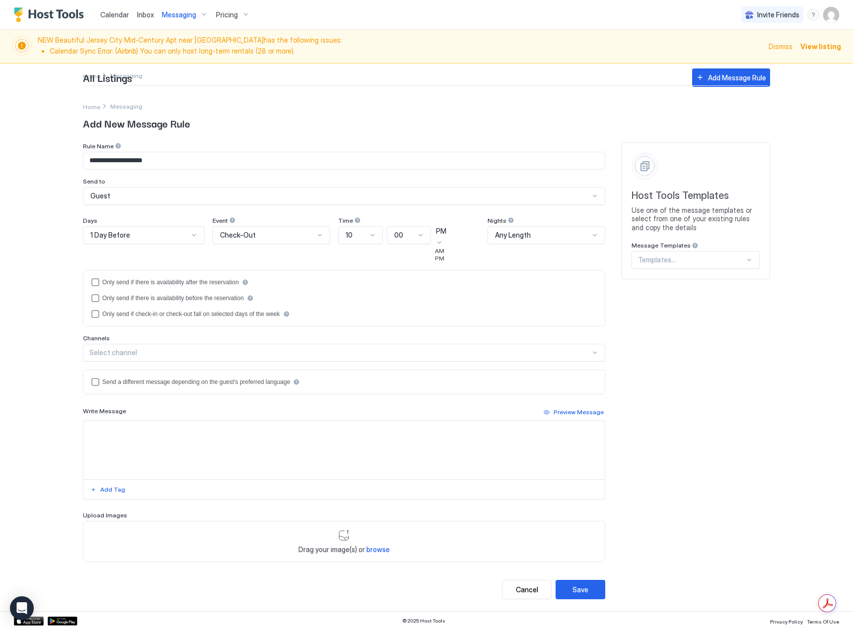
click at [464, 255] on div "AM" at bounding box center [457, 250] width 45 height 7
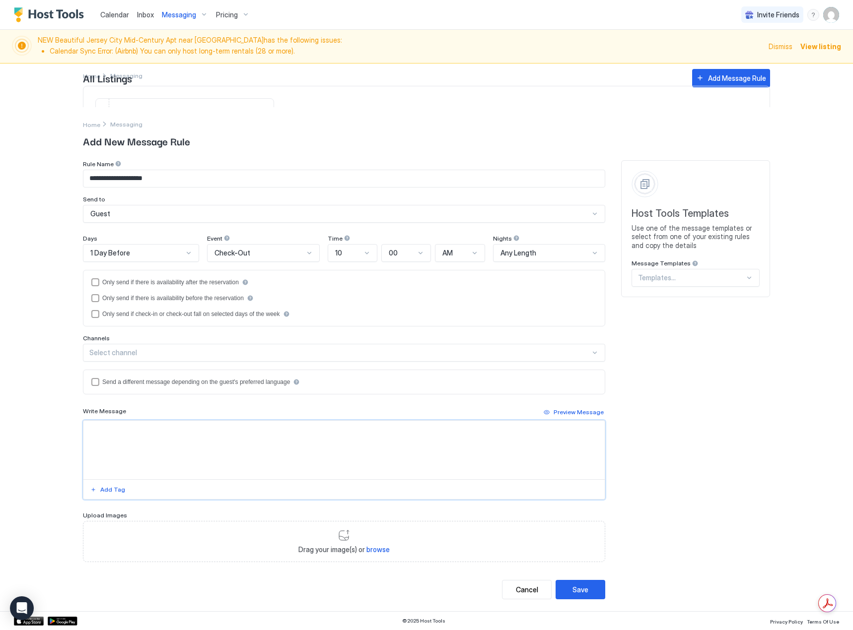
click at [143, 445] on textarea "Input Field" at bounding box center [343, 450] width 521 height 59
paste textarea "**********"
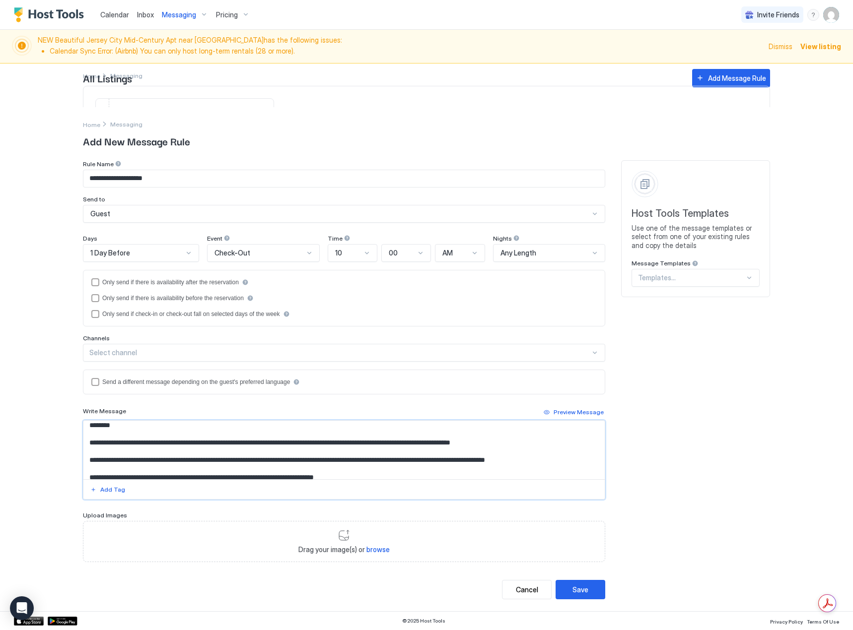
scroll to position [0, 0]
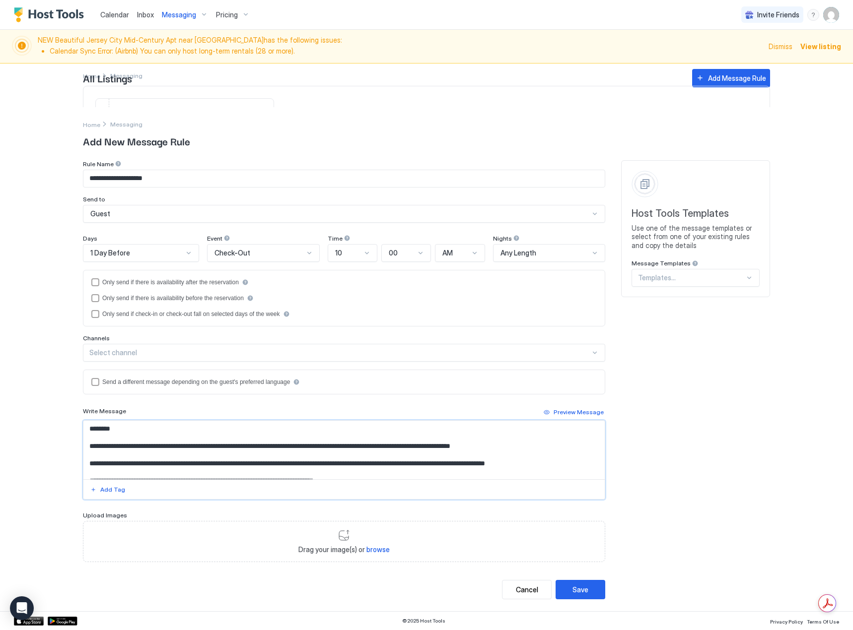
click at [103, 430] on textarea "**********" at bounding box center [343, 450] width 521 height 59
type textarea "**********"
click at [118, 495] on button "Add Tag" at bounding box center [108, 490] width 38 height 12
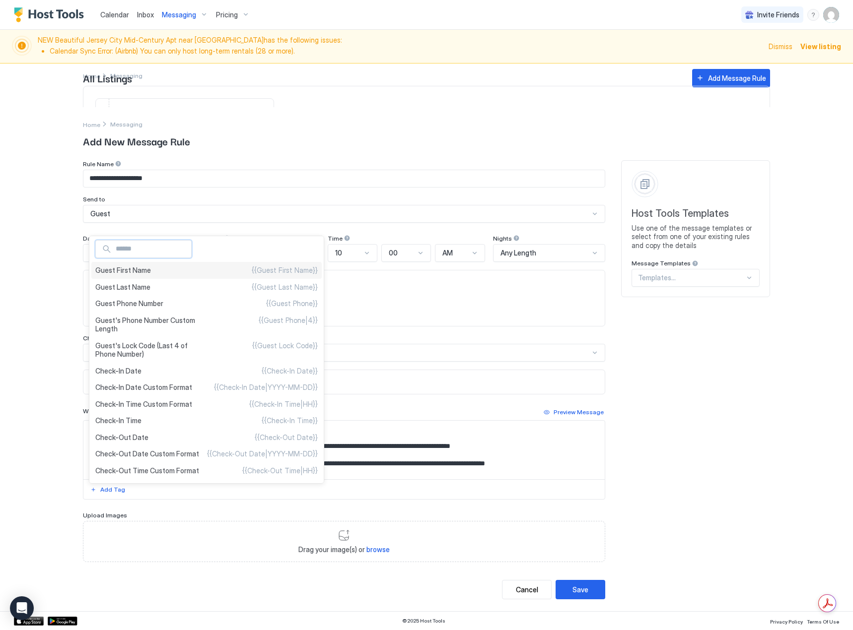
click at [162, 272] on div "Guest First Name {{Guest First Name}}" at bounding box center [206, 270] width 230 height 17
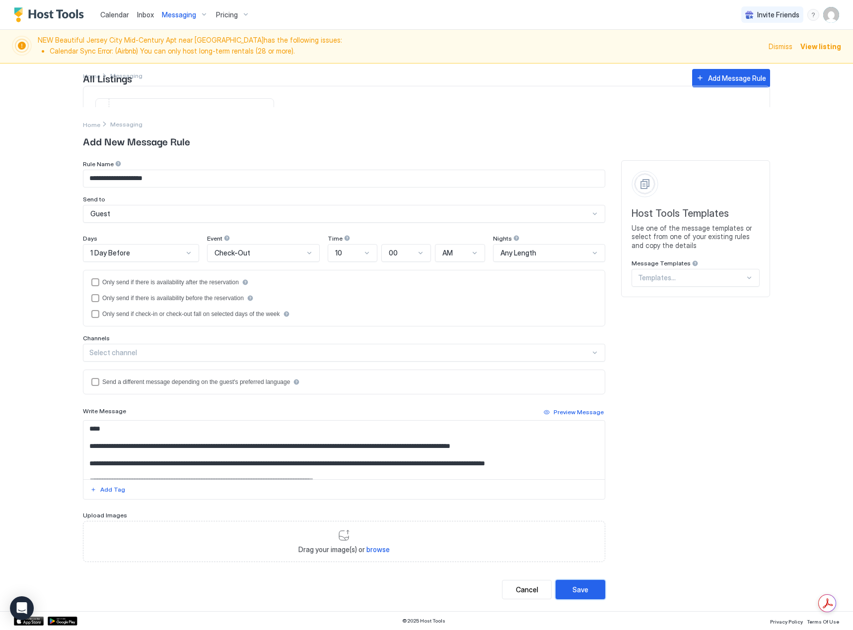
drag, startPoint x: 582, startPoint y: 591, endPoint x: 560, endPoint y: 583, distance: 23.2
click at [582, 591] on div "Save" at bounding box center [580, 590] width 16 height 10
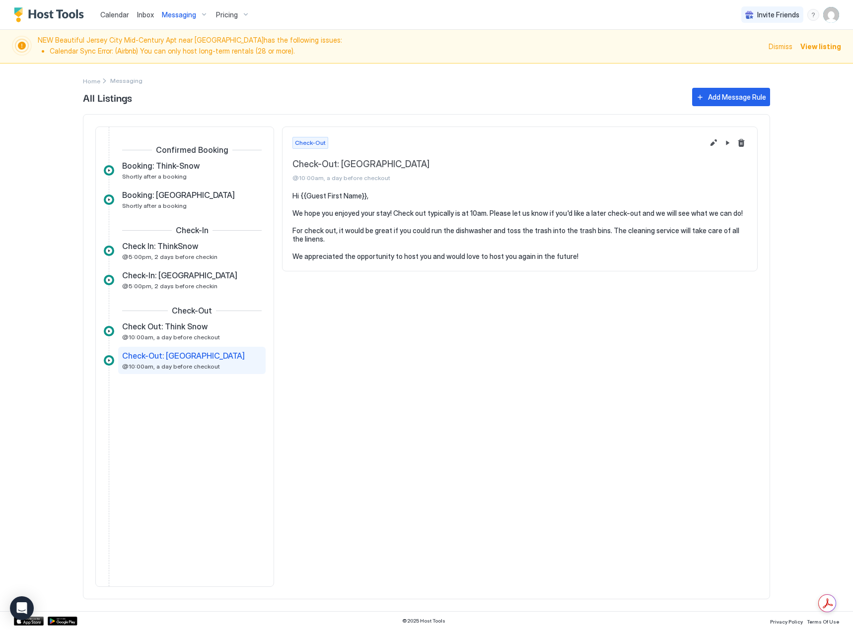
click at [170, 17] on span "Messaging" at bounding box center [179, 14] width 34 height 9
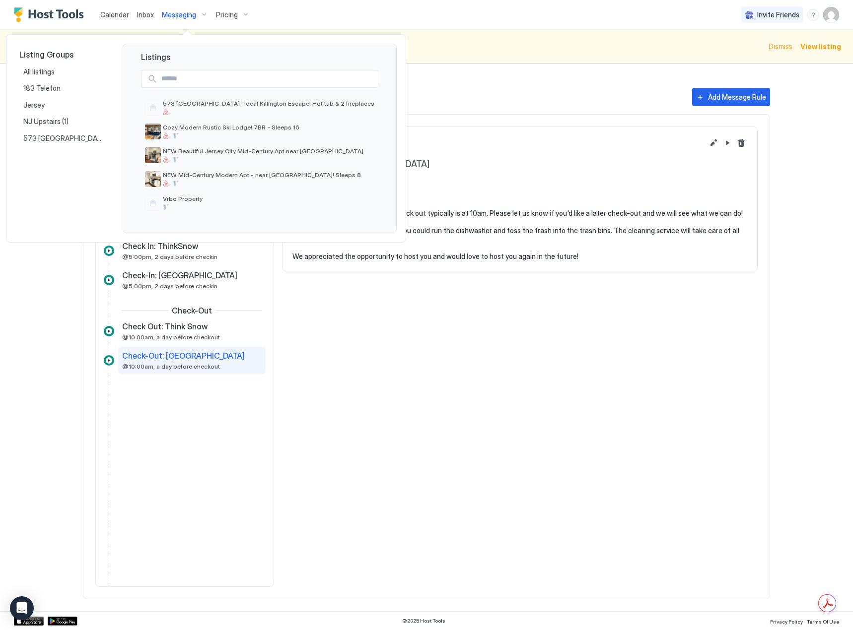
drag, startPoint x: 461, startPoint y: 392, endPoint x: 501, endPoint y: 321, distance: 81.1
click at [461, 392] on div at bounding box center [426, 315] width 853 height 630
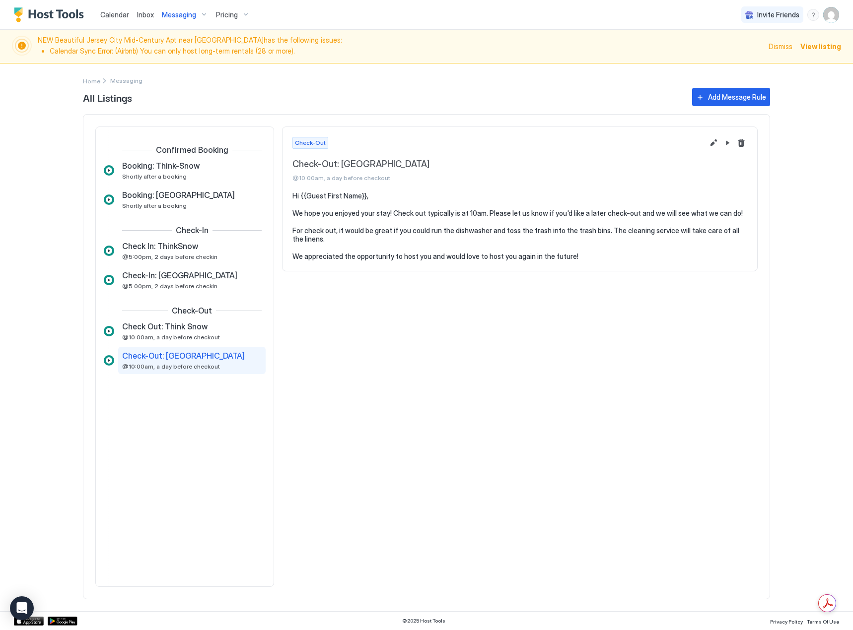
click at [811, 48] on span "View listing" at bounding box center [820, 46] width 41 height 10
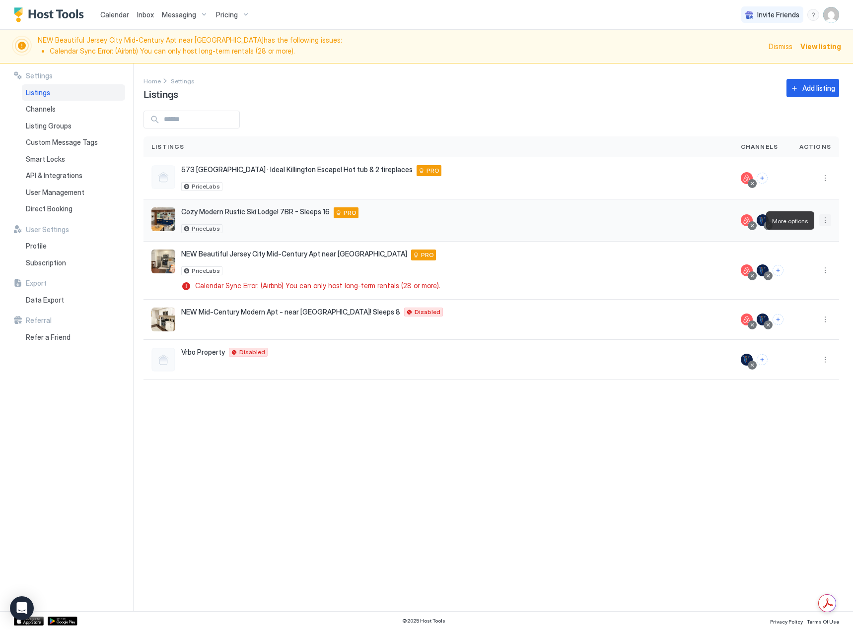
click at [825, 219] on button "More options" at bounding box center [825, 220] width 12 height 12
click at [810, 236] on div "Messaging" at bounding box center [799, 235] width 68 height 16
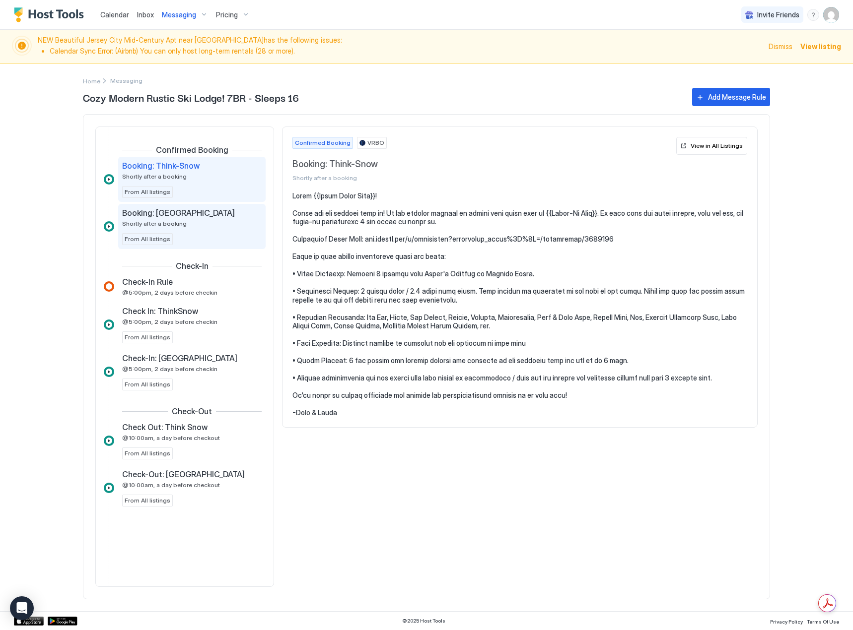
click at [187, 231] on div "Booking: Tanglewood Shortly after a booking From All listings" at bounding box center [191, 226] width 139 height 37
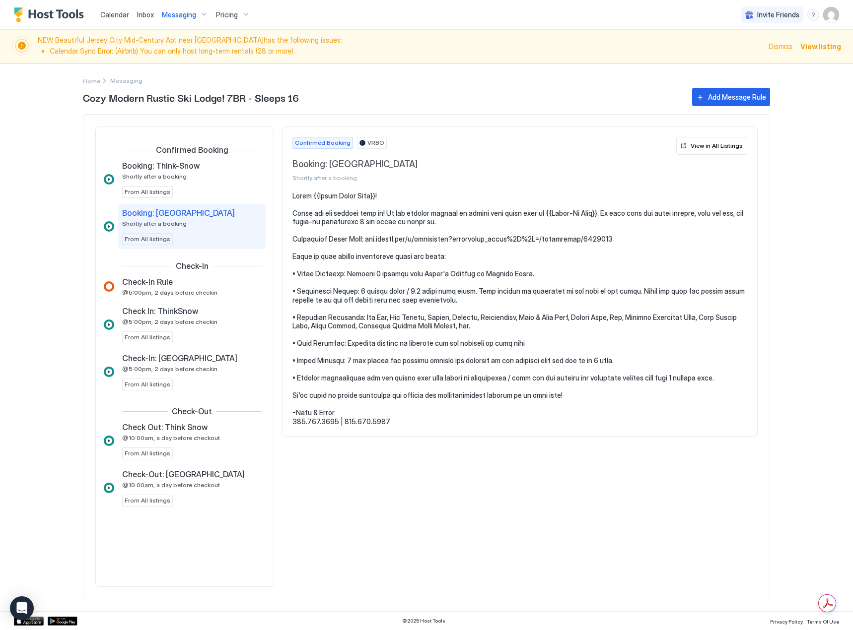
drag, startPoint x: 214, startPoint y: 233, endPoint x: 214, endPoint y: 239, distance: 6.0
click at [214, 232] on div "Booking: Tanglewood Shortly after a booking From All listings" at bounding box center [191, 226] width 139 height 37
drag, startPoint x: 427, startPoint y: 416, endPoint x: 422, endPoint y: 423, distance: 8.5
click at [425, 417] on pre at bounding box center [519, 309] width 455 height 235
click at [409, 420] on pre at bounding box center [519, 309] width 455 height 235
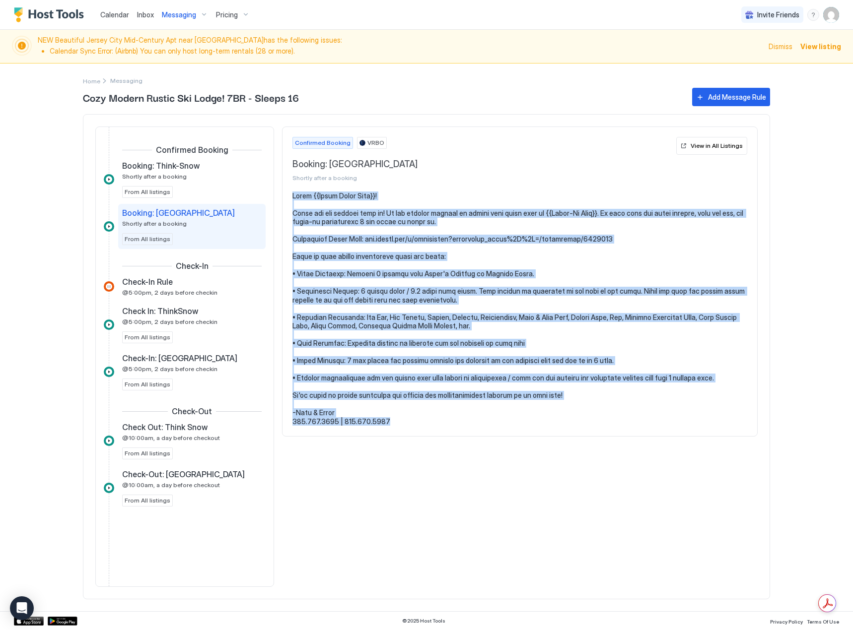
drag, startPoint x: 397, startPoint y: 424, endPoint x: 291, endPoint y: 195, distance: 252.5
click at [291, 195] on section at bounding box center [519, 314] width 474 height 245
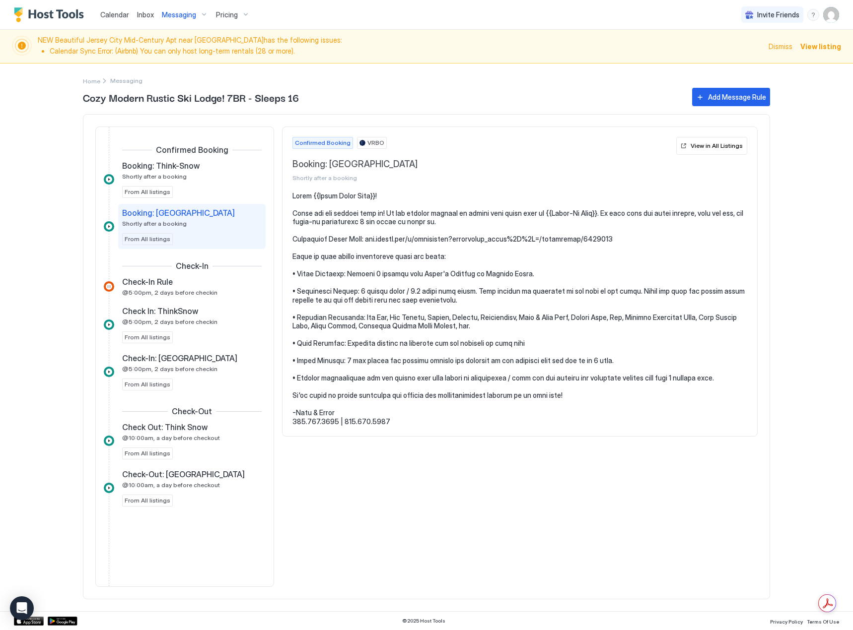
click at [171, 223] on span "Shortly after a booking" at bounding box center [154, 223] width 65 height 7
click at [178, 226] on span "Shortly after a booking" at bounding box center [154, 223] width 65 height 7
click at [256, 239] on div "Booking: Tanglewood Shortly after a booking From All listings" at bounding box center [191, 226] width 139 height 37
click at [133, 82] on span "Messaging" at bounding box center [126, 80] width 32 height 7
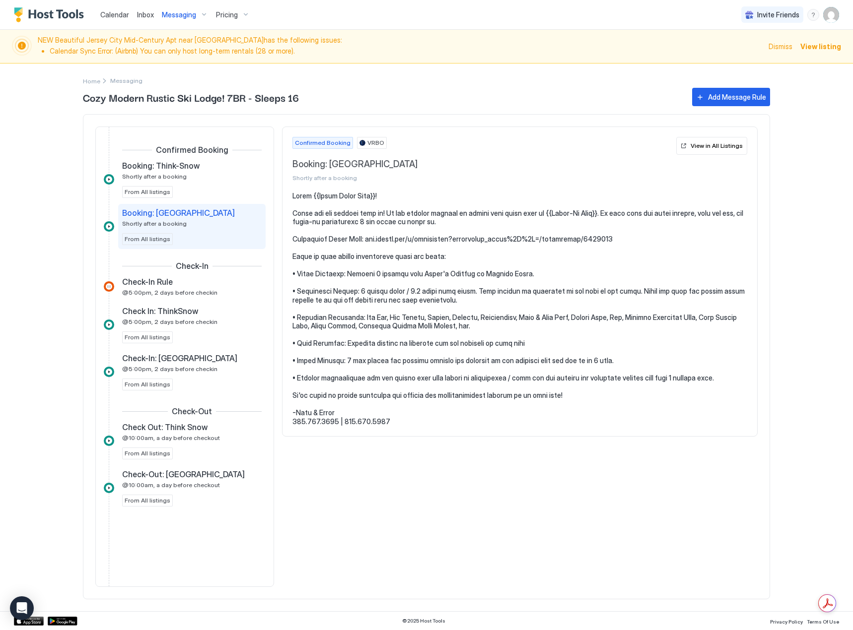
click at [171, 16] on span "Messaging" at bounding box center [179, 14] width 34 height 9
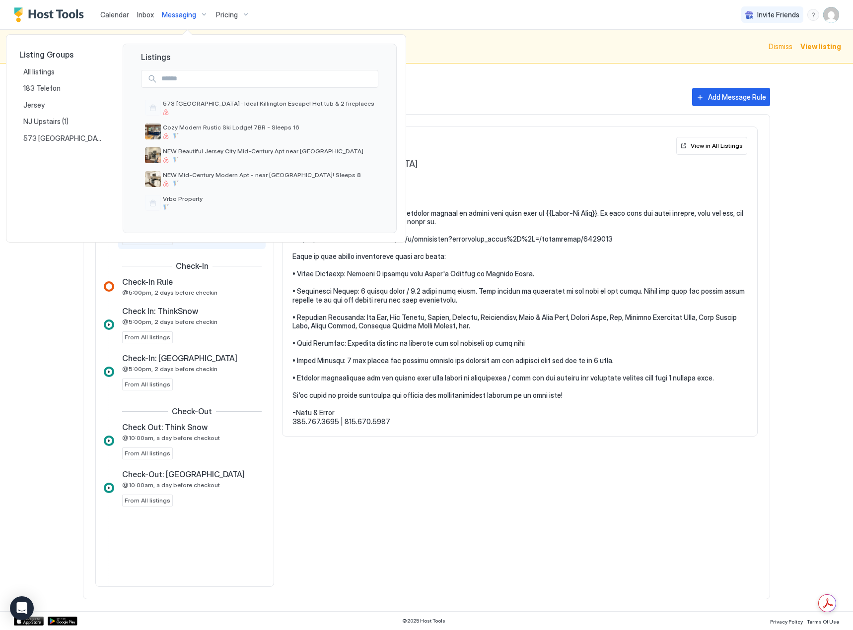
click at [537, 416] on div at bounding box center [426, 315] width 853 height 630
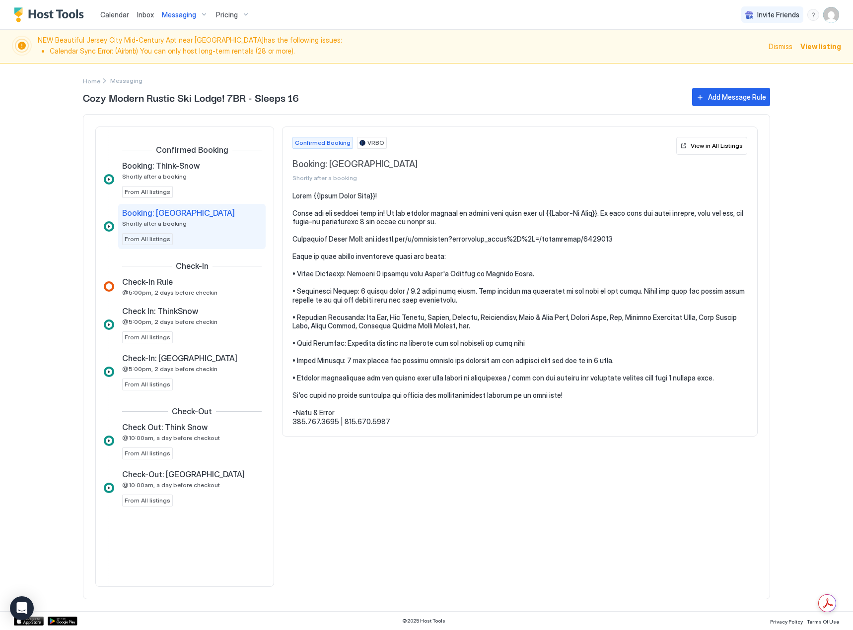
click at [180, 18] on span "Messaging" at bounding box center [179, 14] width 34 height 9
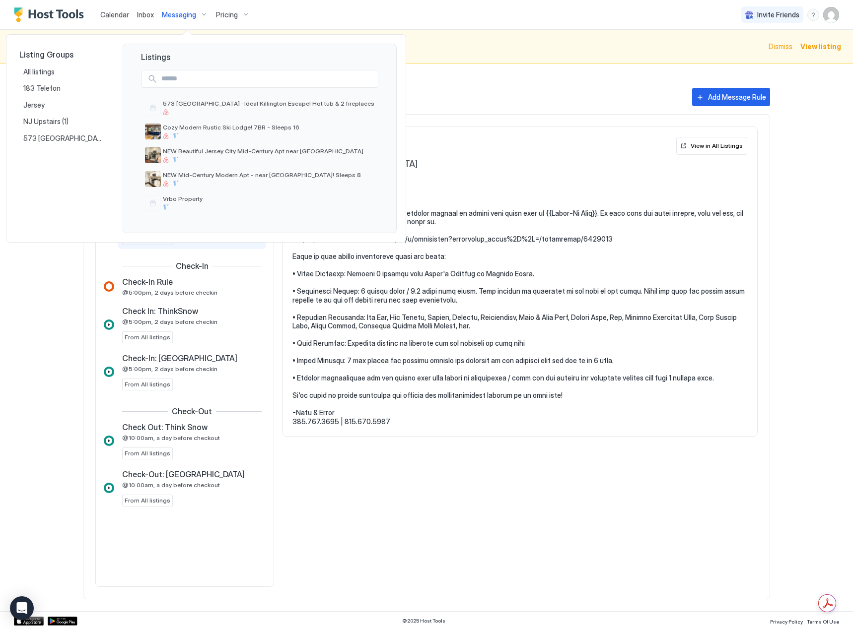
click at [431, 394] on div at bounding box center [426, 315] width 853 height 630
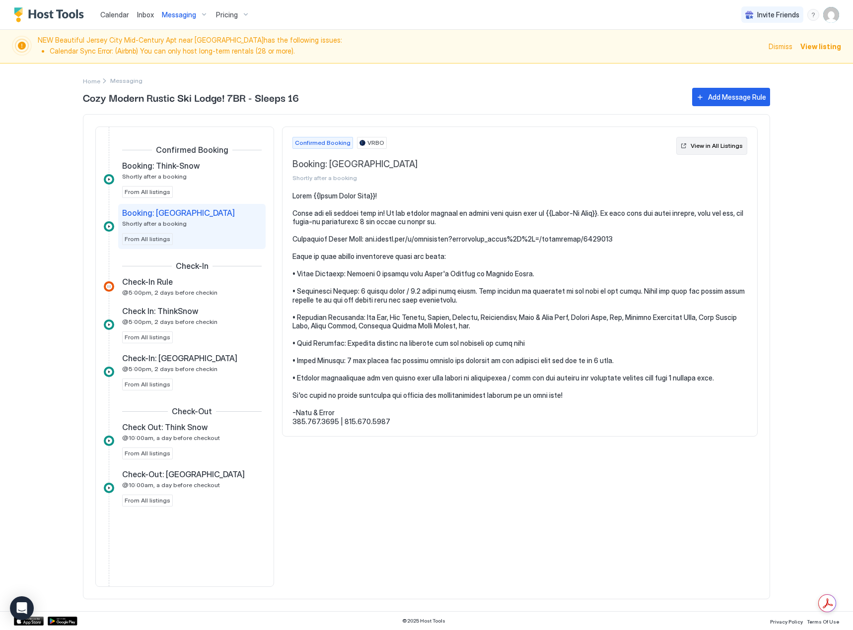
click at [720, 146] on div "View in All Listings" at bounding box center [716, 145] width 52 height 9
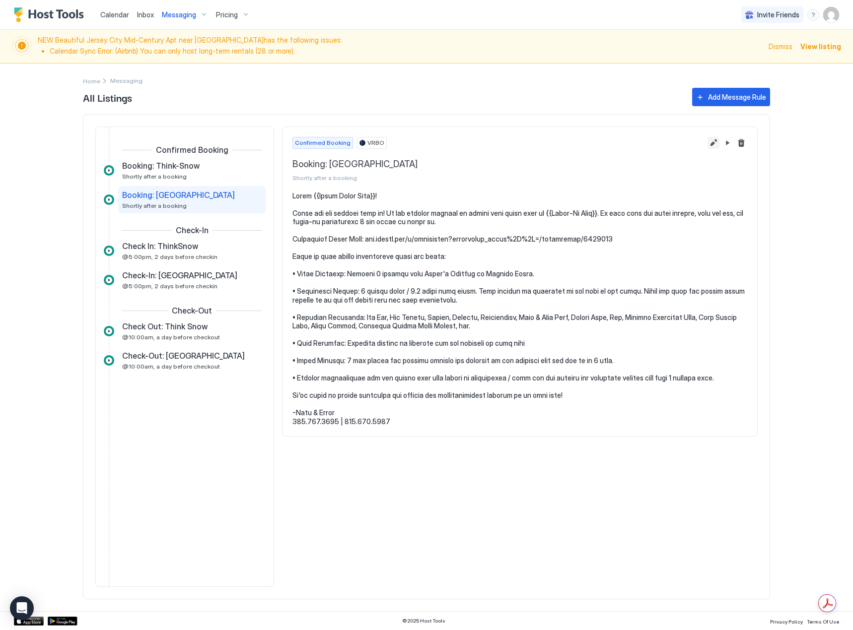
click at [717, 145] on button "Edit message rule" at bounding box center [713, 143] width 12 height 12
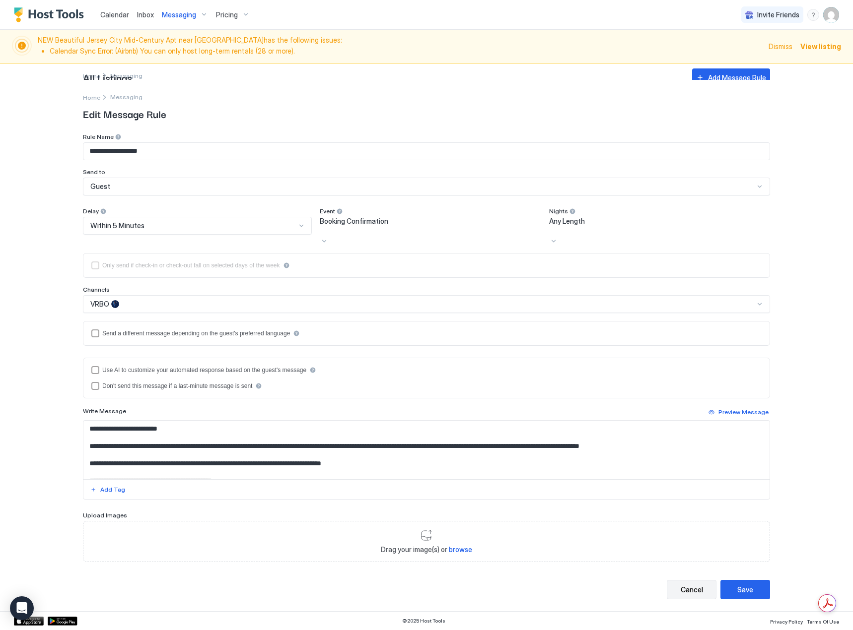
click at [694, 596] on button "Cancel" at bounding box center [691, 589] width 50 height 19
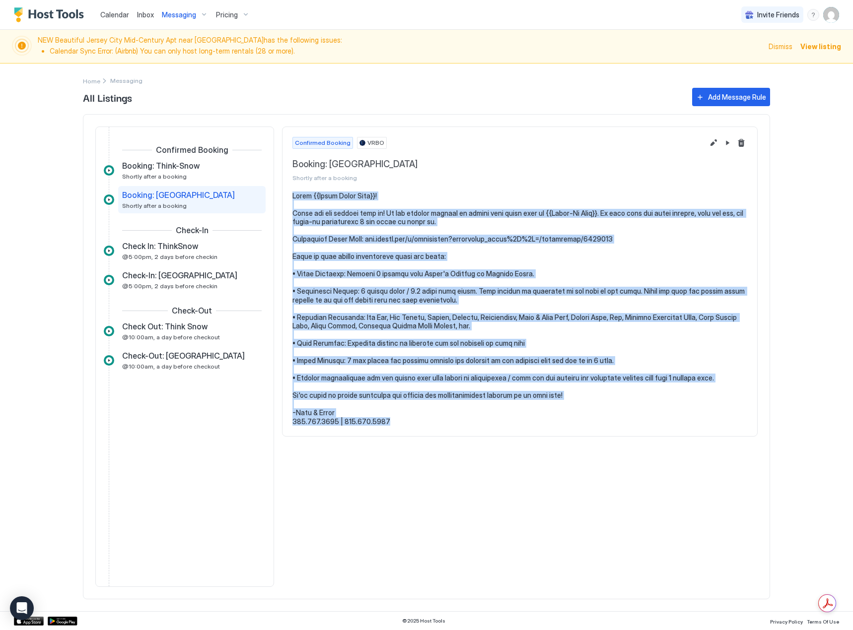
drag, startPoint x: 403, startPoint y: 420, endPoint x: 294, endPoint y: 199, distance: 247.2
click at [294, 199] on pre at bounding box center [519, 309] width 455 height 235
copy pre "Lorem {{Ipsum Dolor Sita}}! Conse adi eli seddoei temp in! Ut lab etdolor magna…"
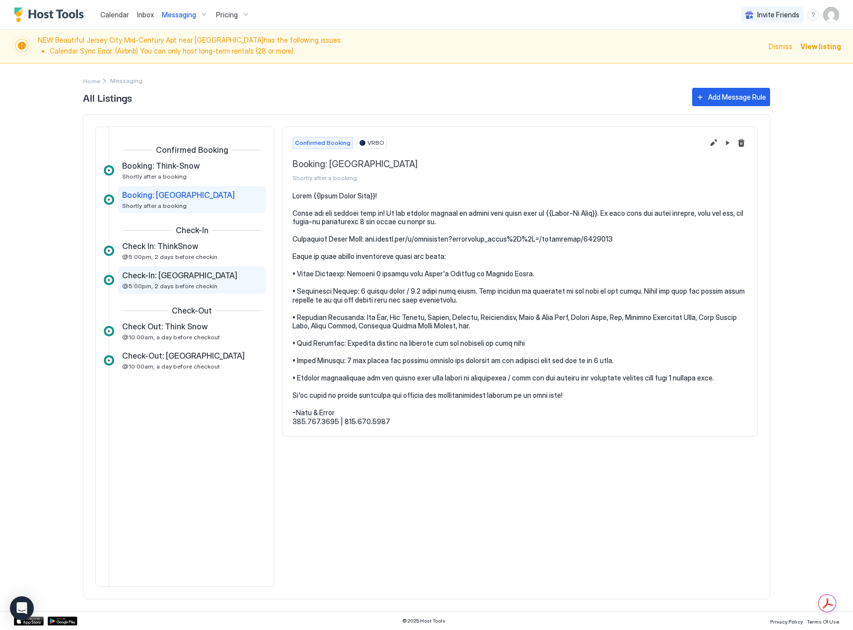
click at [179, 270] on span "Check-In: [GEOGRAPHIC_DATA]" at bounding box center [179, 275] width 115 height 10
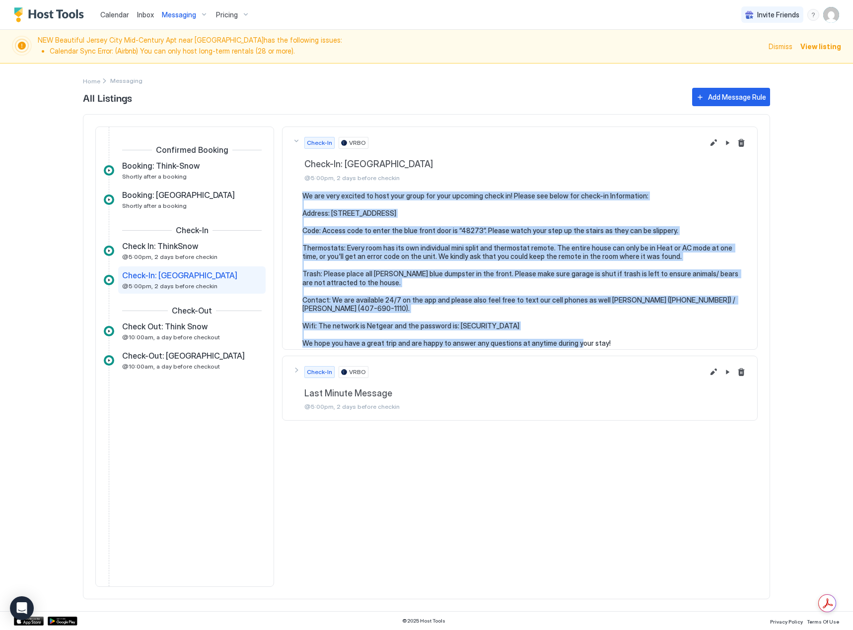
drag, startPoint x: 644, startPoint y: 335, endPoint x: 297, endPoint y: 197, distance: 373.5
click at [297, 197] on div "We are very excited to host your group for your upcoming check in! Please see b…" at bounding box center [519, 270] width 455 height 156
copy pre "We are very excited to host your group for your upcoming check in! Please see b…"
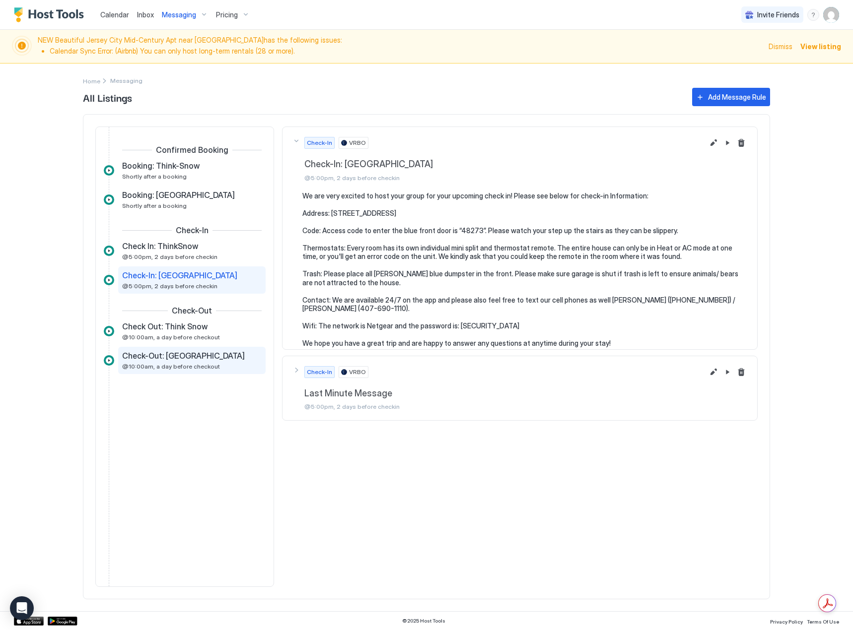
click at [191, 357] on span "Check-Out: [GEOGRAPHIC_DATA]" at bounding box center [183, 356] width 123 height 10
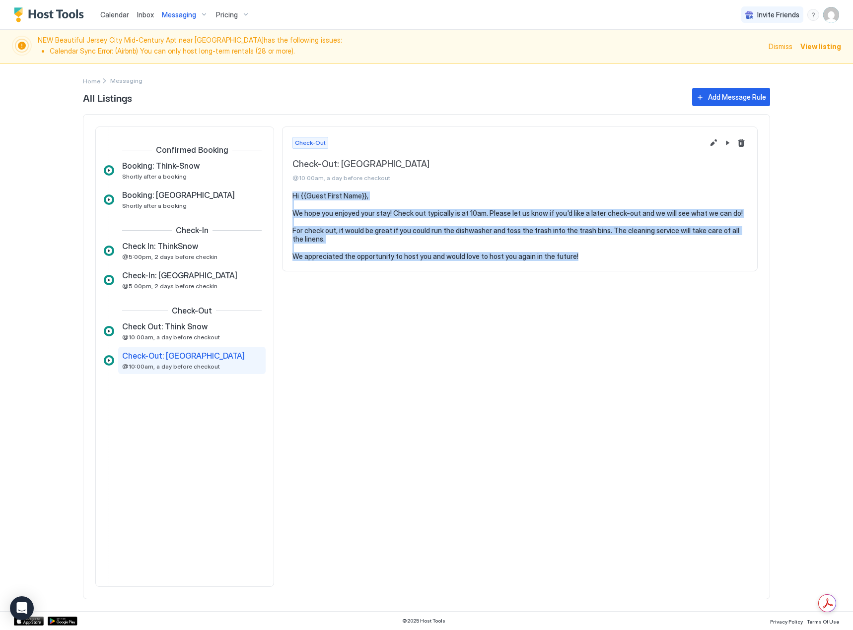
drag, startPoint x: 582, startPoint y: 256, endPoint x: 287, endPoint y: 194, distance: 301.6
click at [287, 194] on section "Hi {{Guest First Name}}, We hope you enjoyed your stay! Check out typically is …" at bounding box center [519, 231] width 474 height 79
copy pre "Hi {{Guest First Name}}, We hope you enjoyed your stay! Check out typically is …"
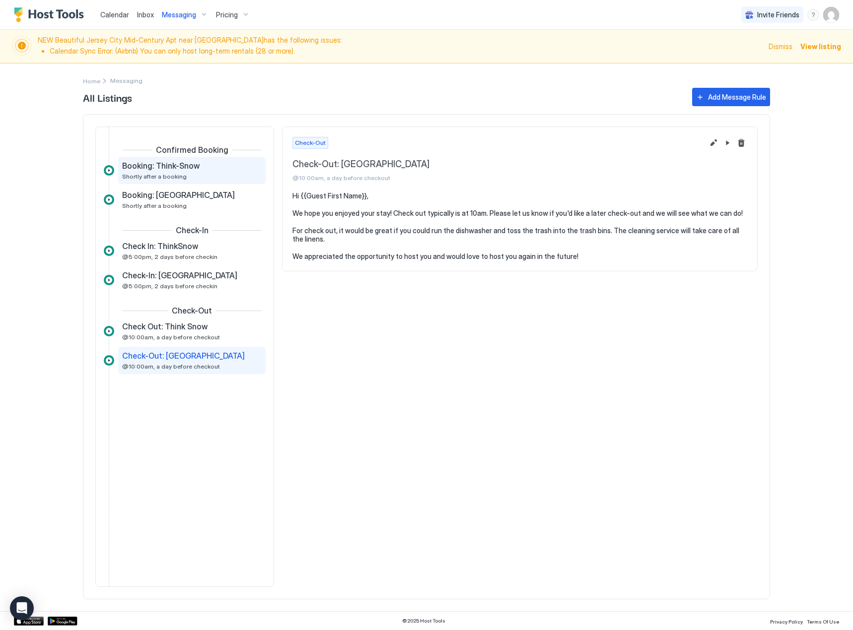
drag, startPoint x: 151, startPoint y: 182, endPoint x: 160, endPoint y: 182, distance: 9.4
click at [151, 182] on div "Booking: Think-Snow Shortly after a booking" at bounding box center [191, 170] width 147 height 27
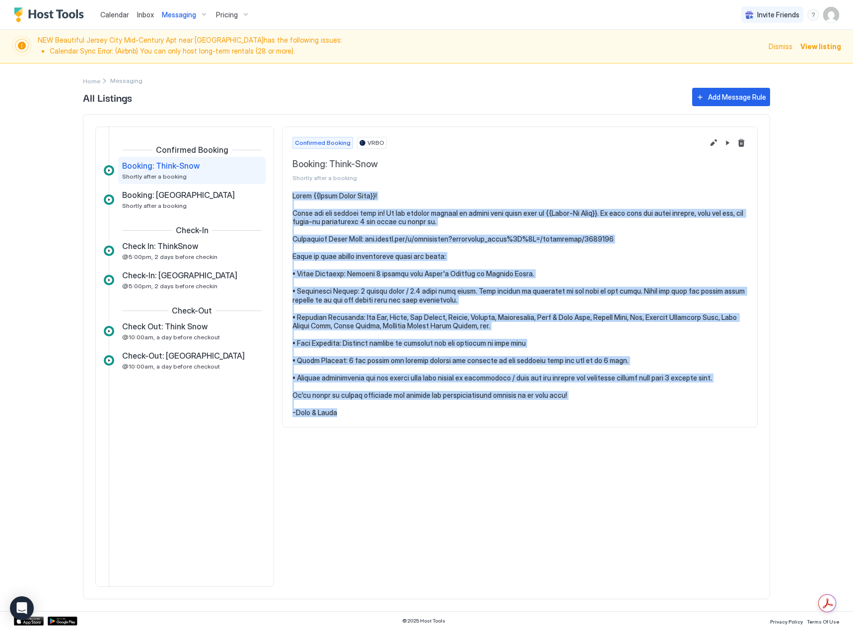
drag, startPoint x: 357, startPoint y: 417, endPoint x: 289, endPoint y: 197, distance: 230.0
click at [289, 197] on section at bounding box center [519, 310] width 474 height 236
copy pre "Lorem {{Ipsum Dolor Sita}}! Conse adi eli seddoei temp in! Ut lab etdolor magna…"
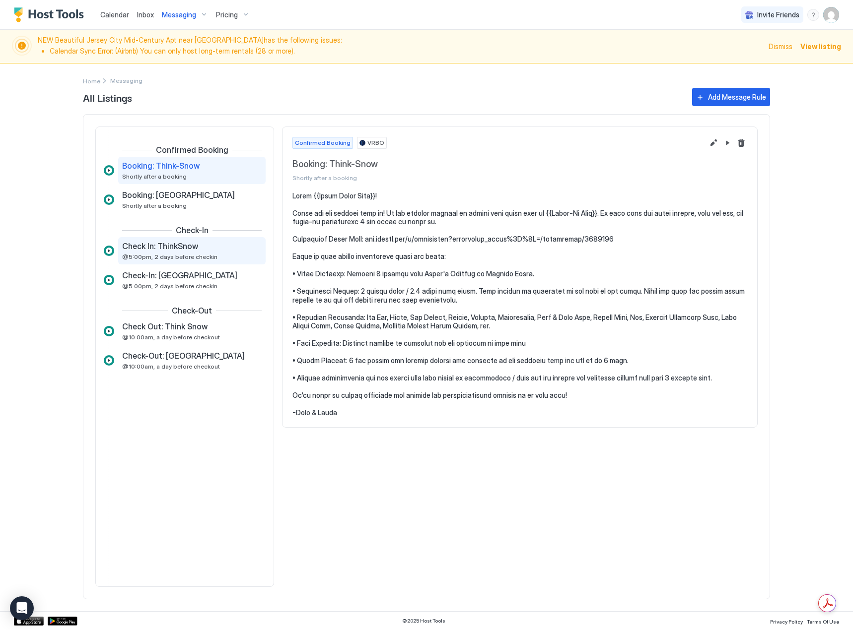
click at [183, 255] on span "@5:00pm, 2 days before checkin" at bounding box center [169, 256] width 95 height 7
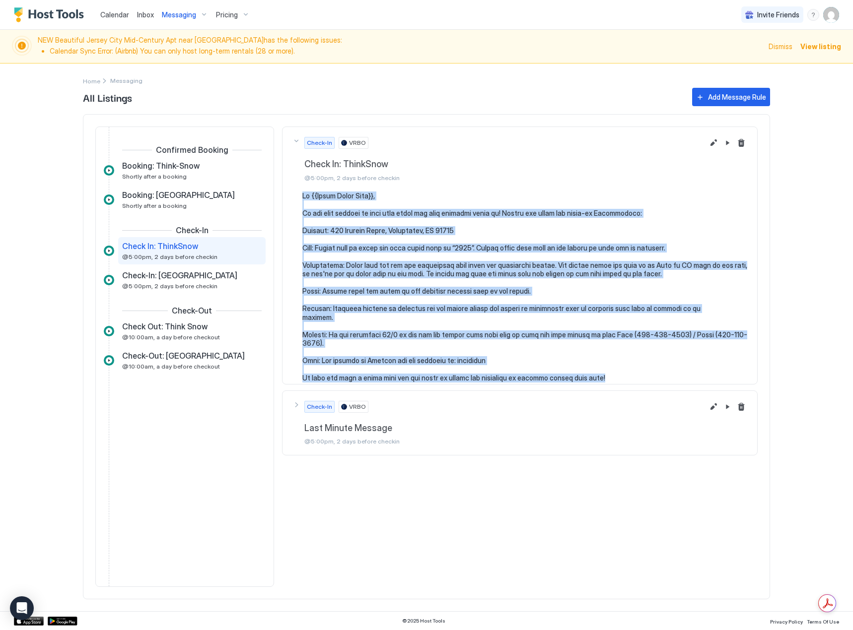
drag, startPoint x: 607, startPoint y: 372, endPoint x: 298, endPoint y: 196, distance: 356.1
click at [298, 196] on div at bounding box center [519, 287] width 455 height 191
copy pre "Lo {{Ipsum Dolor Sita}}, Co adi elit seddoei te inci utla etdol mag aliq enimad…"
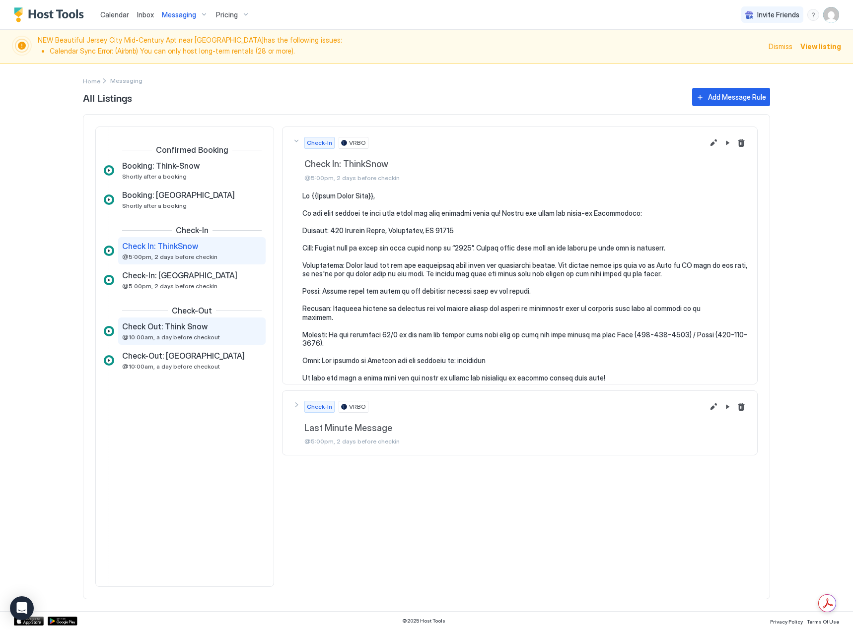
click at [202, 330] on span "Check Out: Think Snow" at bounding box center [164, 327] width 85 height 10
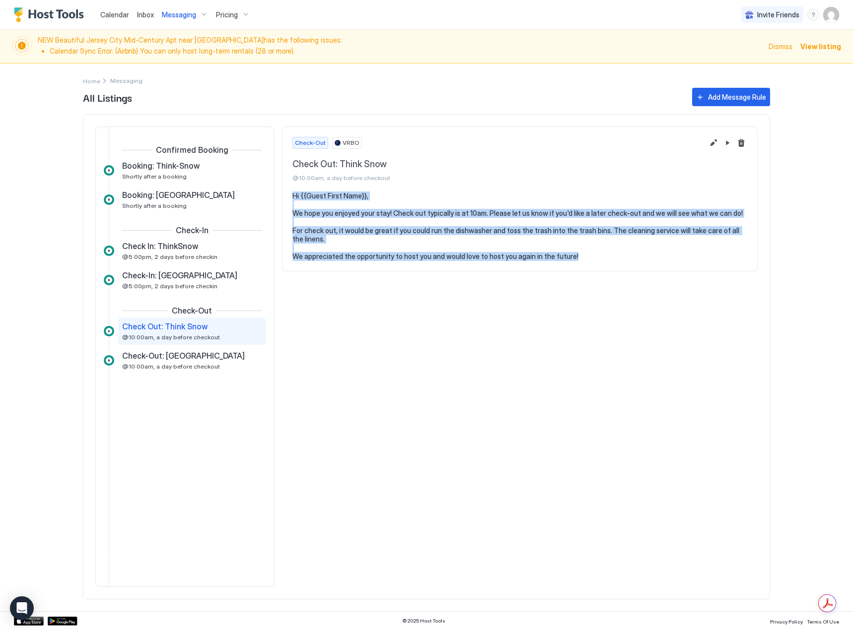
drag, startPoint x: 591, startPoint y: 256, endPoint x: 285, endPoint y: 199, distance: 311.0
click at [289, 199] on section "Hi {{Guest First Name}}, We hope you enjoyed your stay! Check out typically is …" at bounding box center [519, 231] width 474 height 79
copy pre "Hi {{Guest First Name}}, We hope you enjoyed your stay! Check out typically is …"
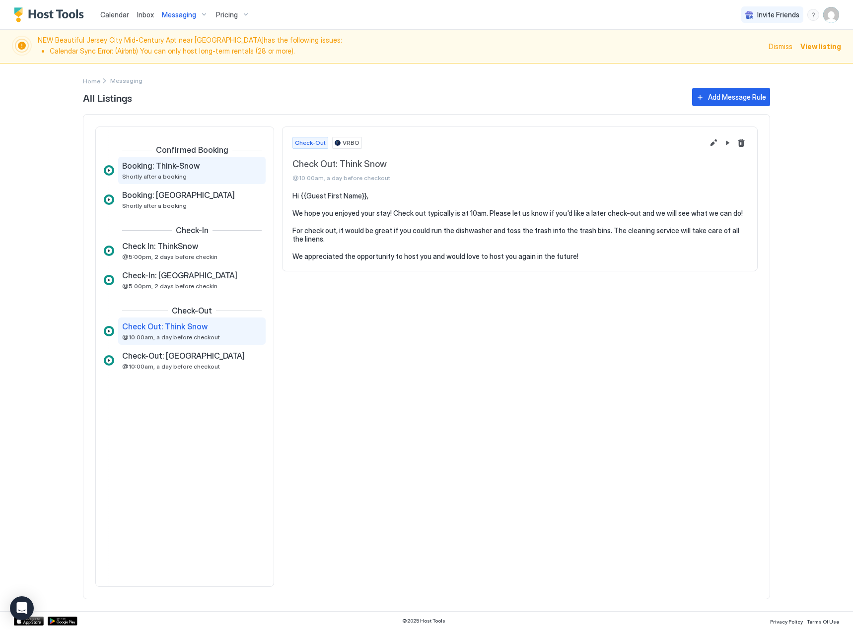
click at [192, 168] on span "Booking: Think-Snow" at bounding box center [160, 166] width 77 height 10
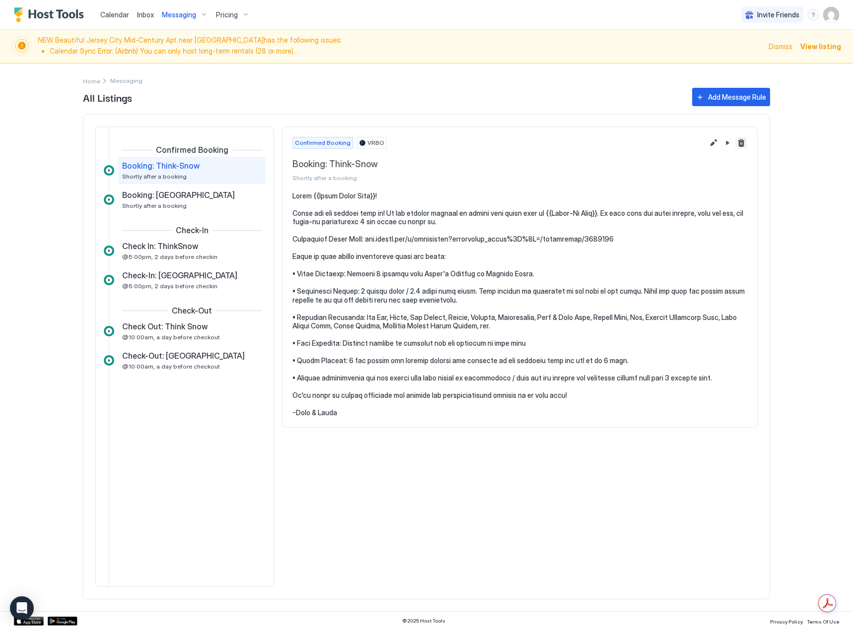
click at [746, 144] on button "Delete message rule" at bounding box center [741, 143] width 12 height 12
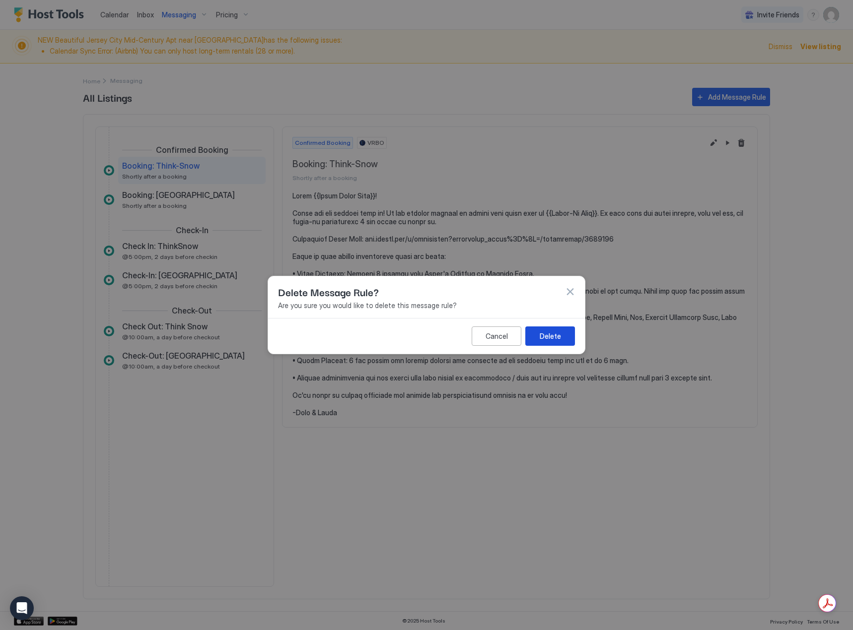
drag, startPoint x: 538, startPoint y: 339, endPoint x: 579, endPoint y: 335, distance: 40.8
click at [541, 339] on button "Delete" at bounding box center [550, 336] width 50 height 19
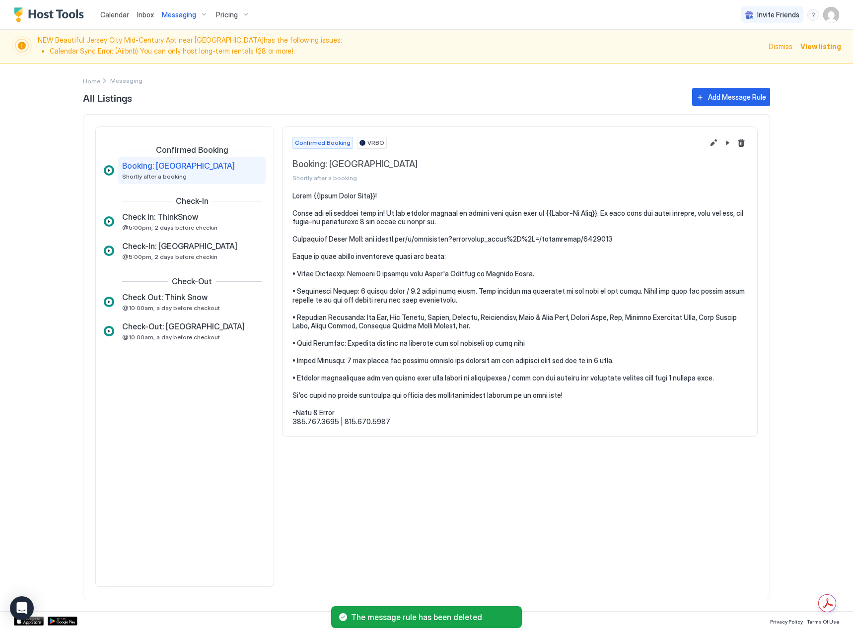
click at [750, 140] on div "Confirmed Booking VRBO Booking: Tanglewood Shortly after a booking" at bounding box center [519, 159] width 474 height 65
click at [743, 145] on button "Delete message rule" at bounding box center [741, 143] width 12 height 12
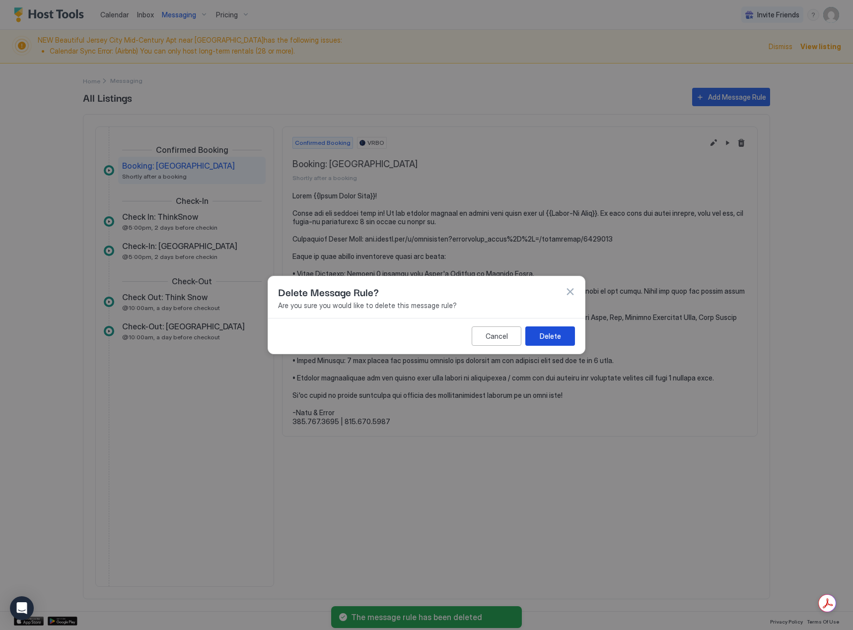
click at [560, 332] on div "Delete" at bounding box center [549, 336] width 21 height 10
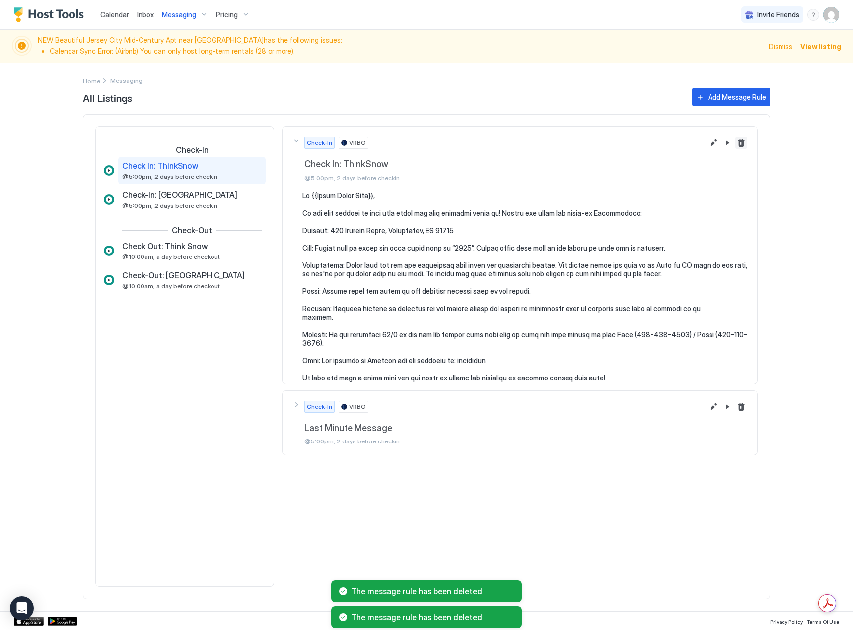
click at [745, 142] on button "Delete message rule" at bounding box center [741, 143] width 12 height 12
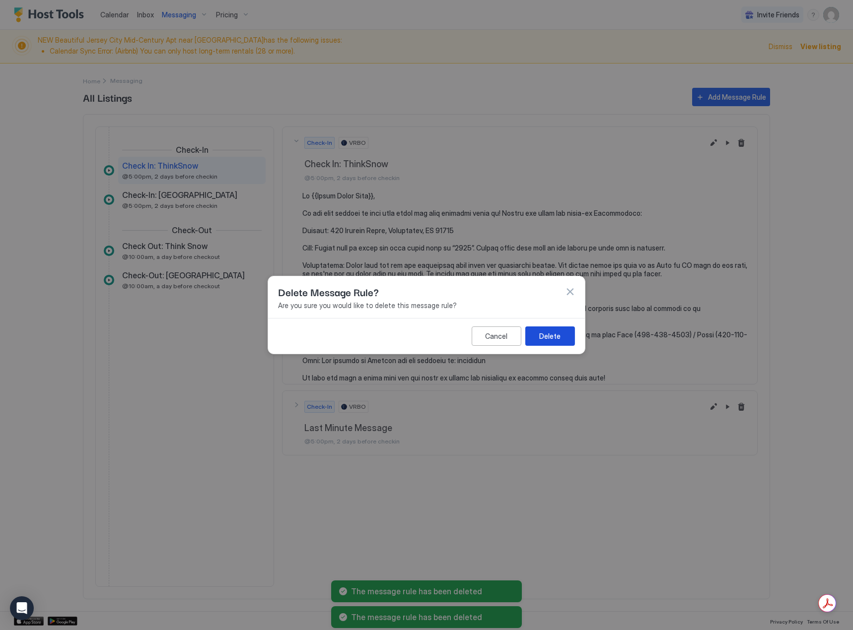
click at [551, 338] on div "Delete" at bounding box center [549, 336] width 21 height 10
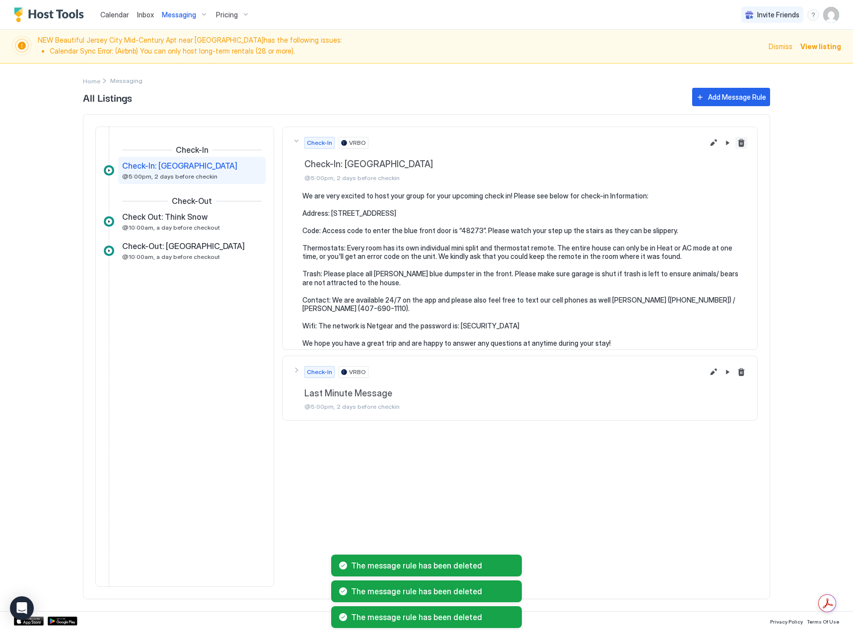
click at [738, 139] on button "Delete message rule" at bounding box center [741, 143] width 12 height 12
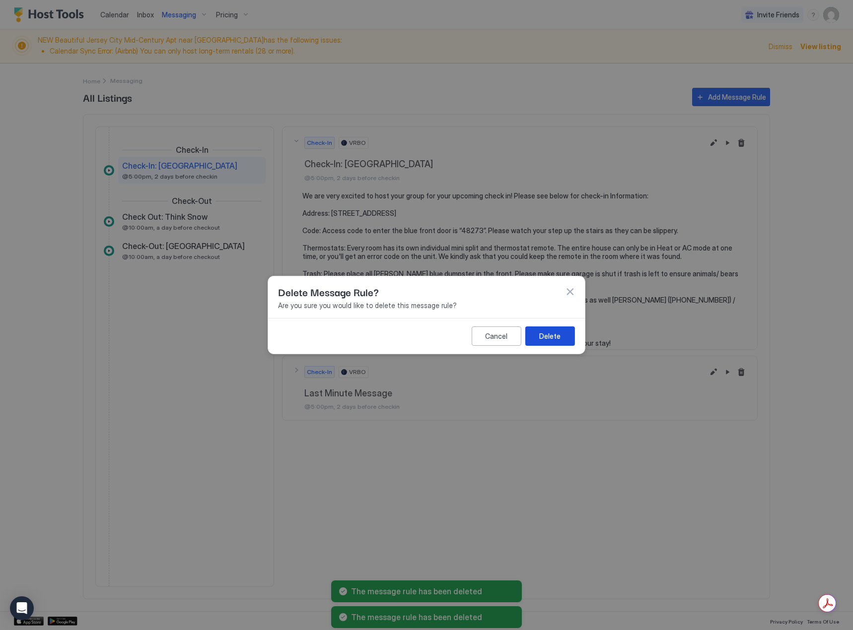
click at [554, 344] on button "Delete" at bounding box center [550, 336] width 50 height 19
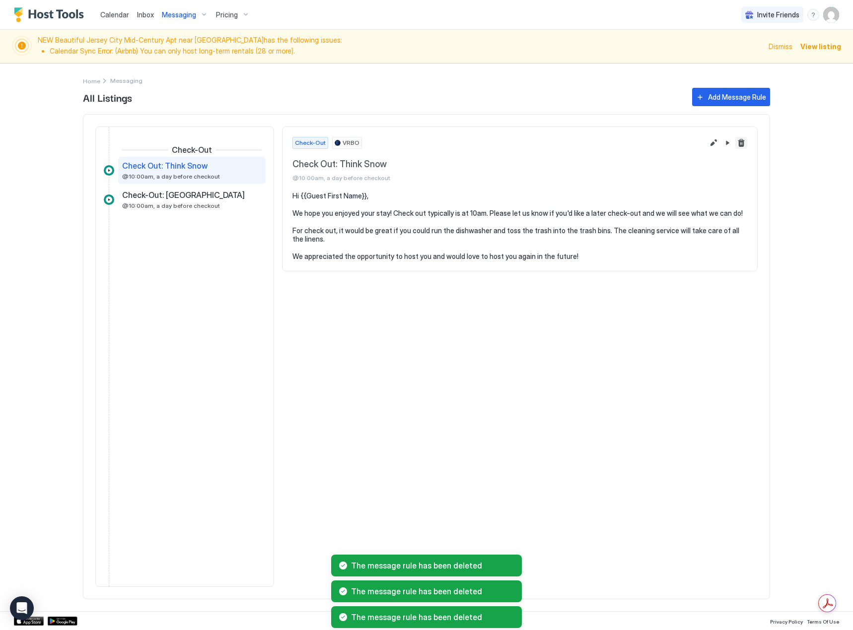
click at [742, 142] on button "Delete message rule" at bounding box center [741, 143] width 12 height 12
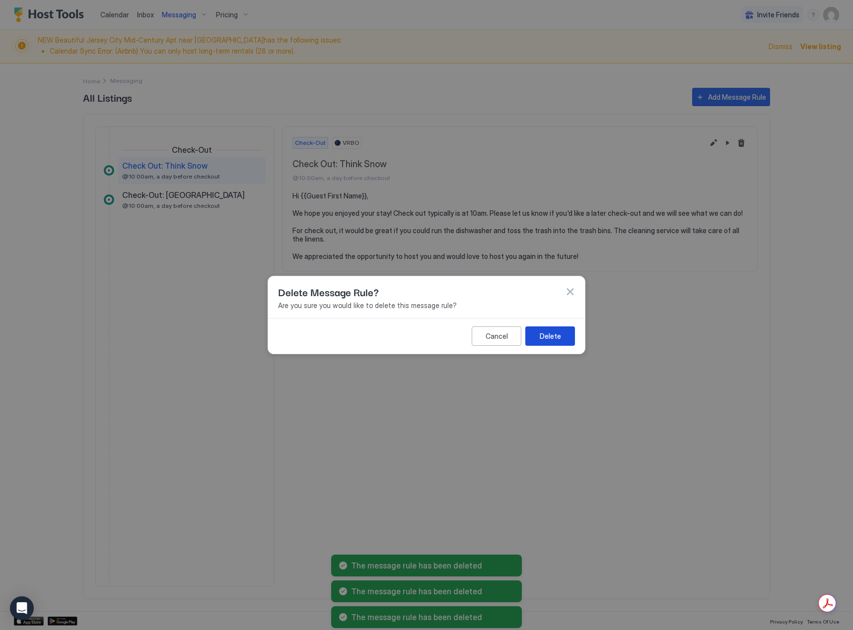
drag, startPoint x: 549, startPoint y: 350, endPoint x: 598, endPoint y: 310, distance: 63.1
click at [551, 350] on div "Cancel Delete" at bounding box center [426, 336] width 317 height 36
drag, startPoint x: 546, startPoint y: 332, endPoint x: 662, endPoint y: 248, distance: 143.1
click at [547, 332] on div "Delete" at bounding box center [549, 336] width 21 height 10
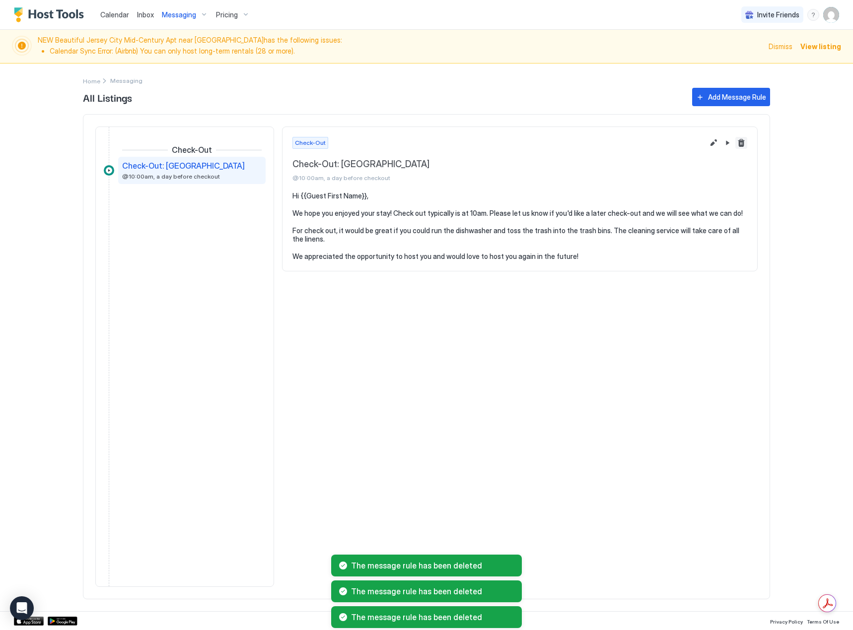
click at [739, 139] on button "Delete message rule" at bounding box center [741, 143] width 12 height 12
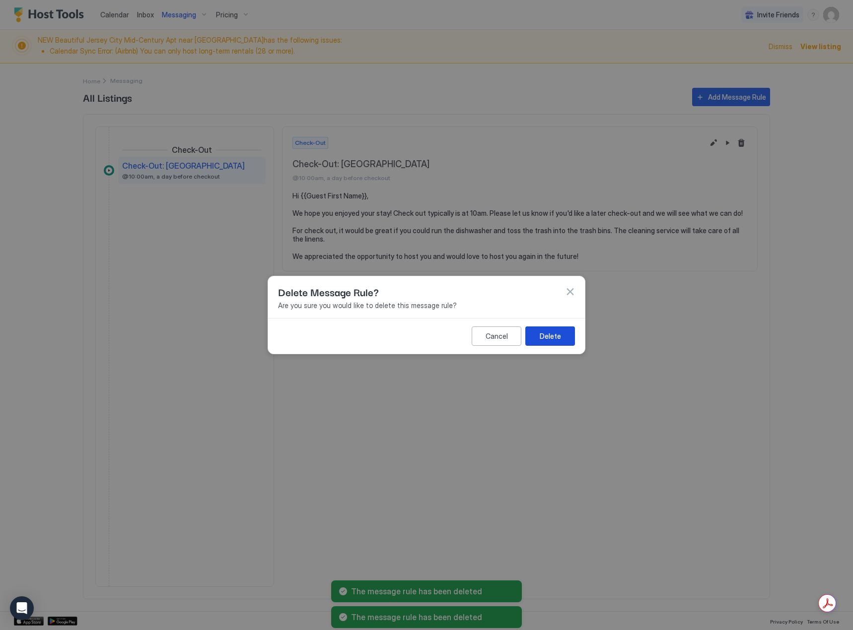
click at [550, 334] on div "Delete" at bounding box center [549, 336] width 21 height 10
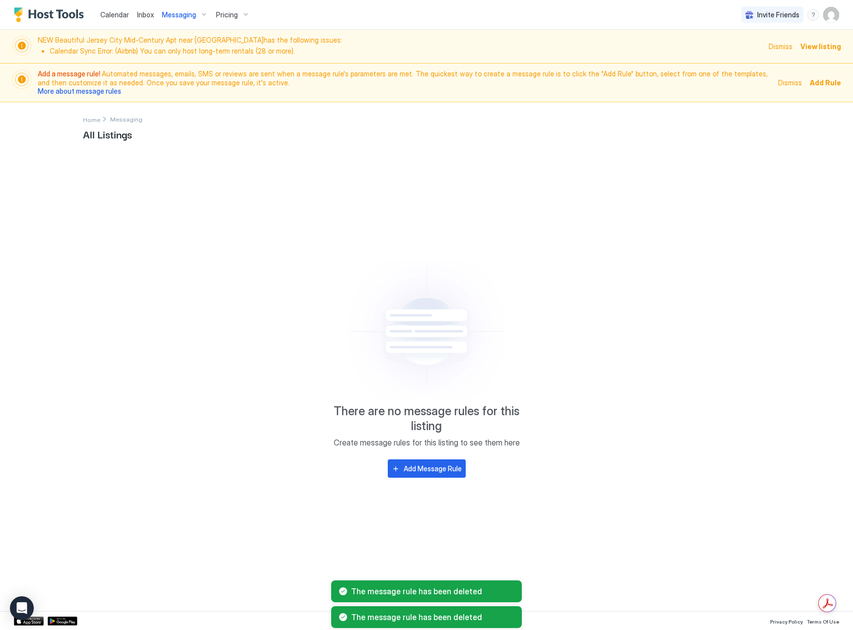
click at [185, 19] on span "Messaging" at bounding box center [179, 14] width 34 height 9
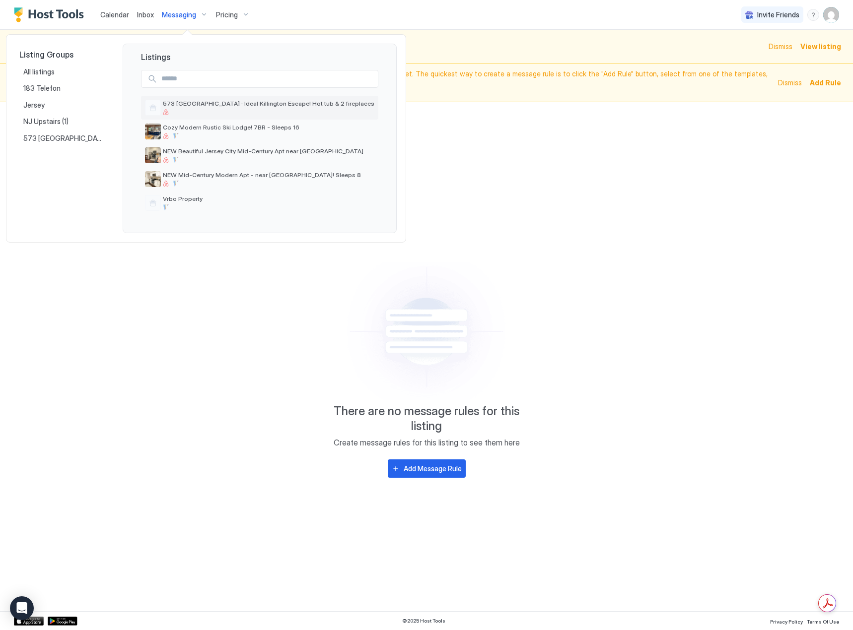
click at [261, 114] on div at bounding box center [268, 112] width 211 height 6
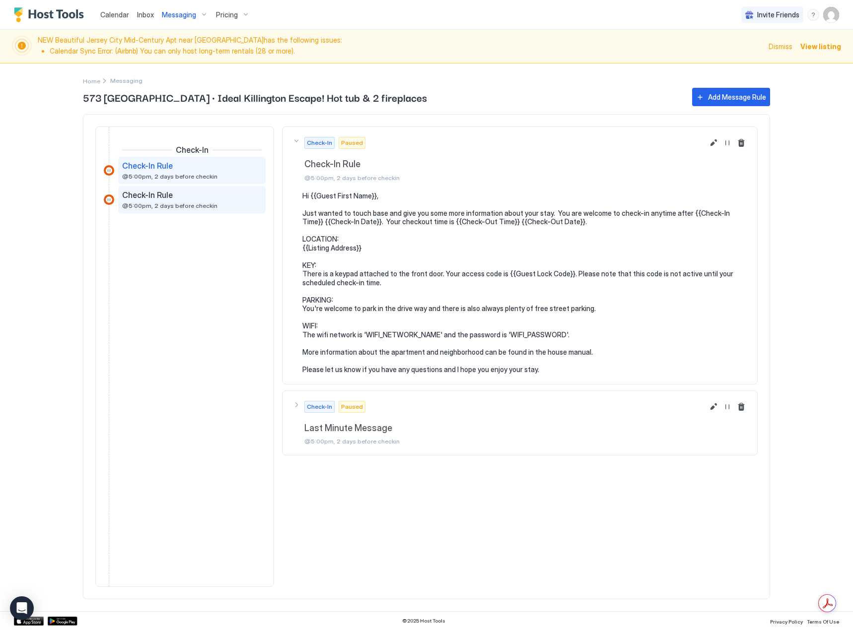
click at [185, 205] on span "@5:00pm, 2 days before checkin" at bounding box center [169, 205] width 95 height 7
click at [178, 157] on div "Check-In Rule @5:00pm, 2 days before checkin" at bounding box center [191, 170] width 147 height 27
click at [740, 145] on button "Delete message rule" at bounding box center [741, 143] width 12 height 12
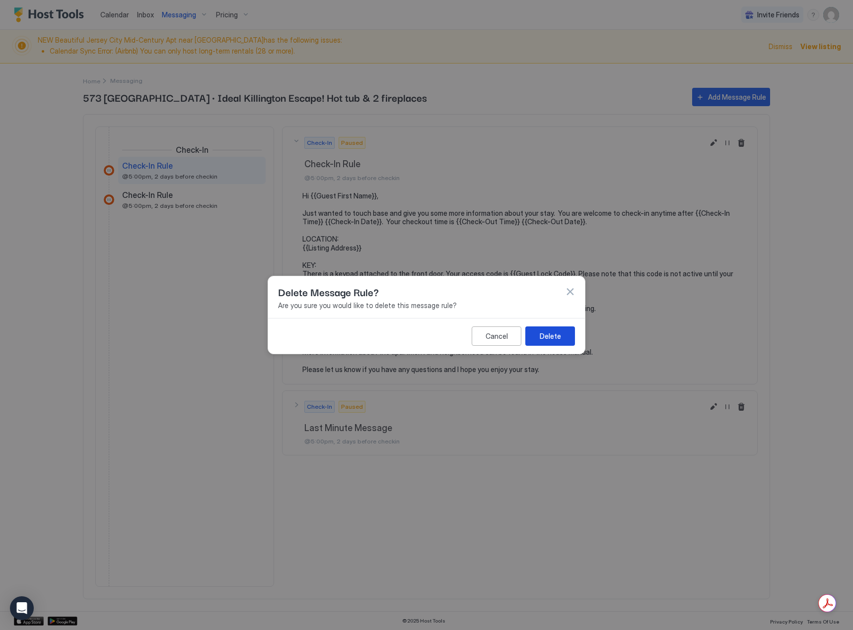
click at [562, 331] on button "Delete" at bounding box center [550, 336] width 50 height 19
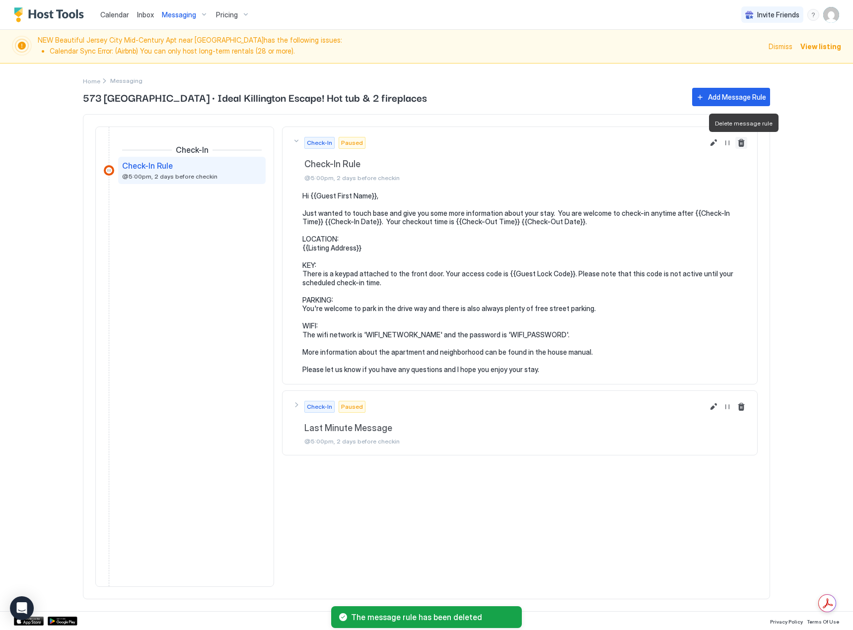
click at [745, 142] on button "Delete message rule" at bounding box center [741, 143] width 12 height 12
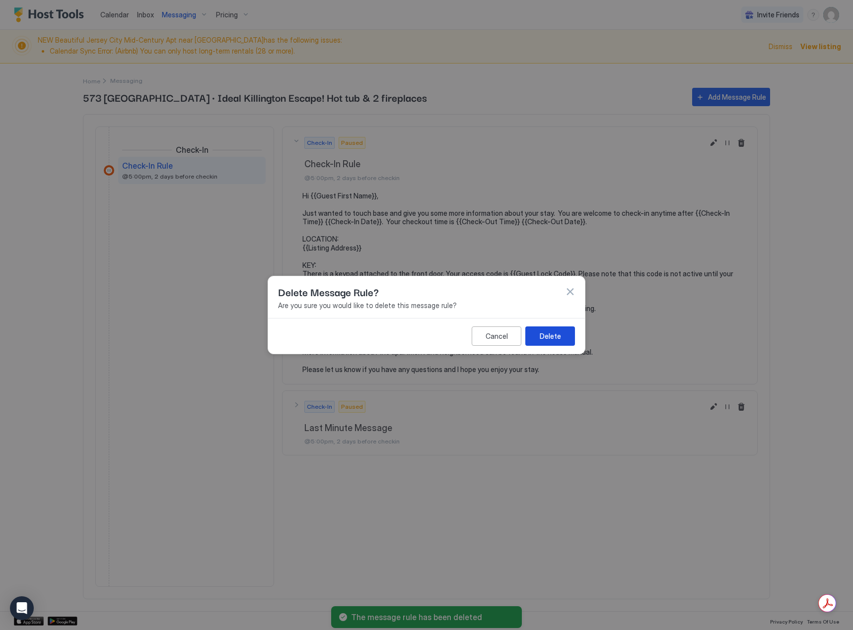
click at [542, 339] on div "Delete" at bounding box center [549, 336] width 21 height 10
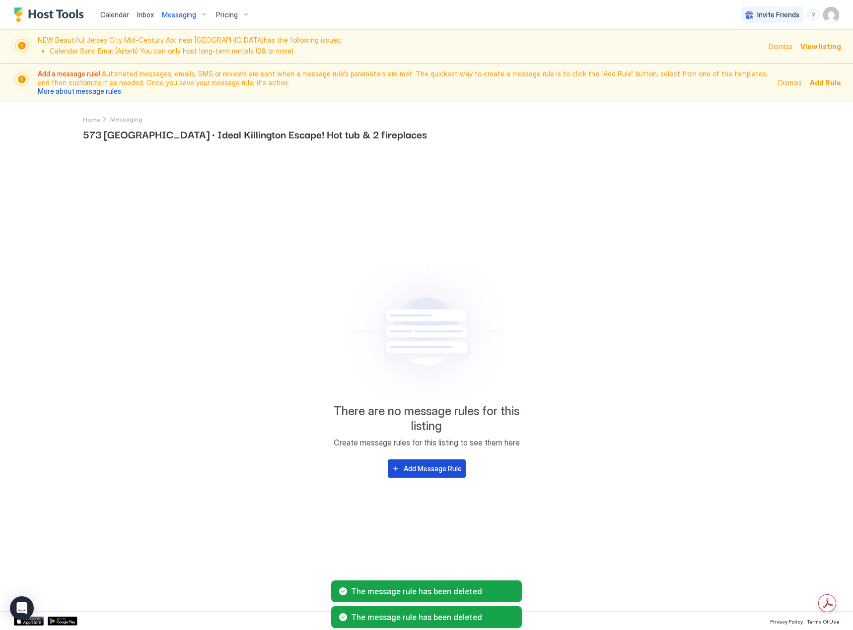
click at [444, 465] on div "Add Message Rule" at bounding box center [432, 469] width 58 height 10
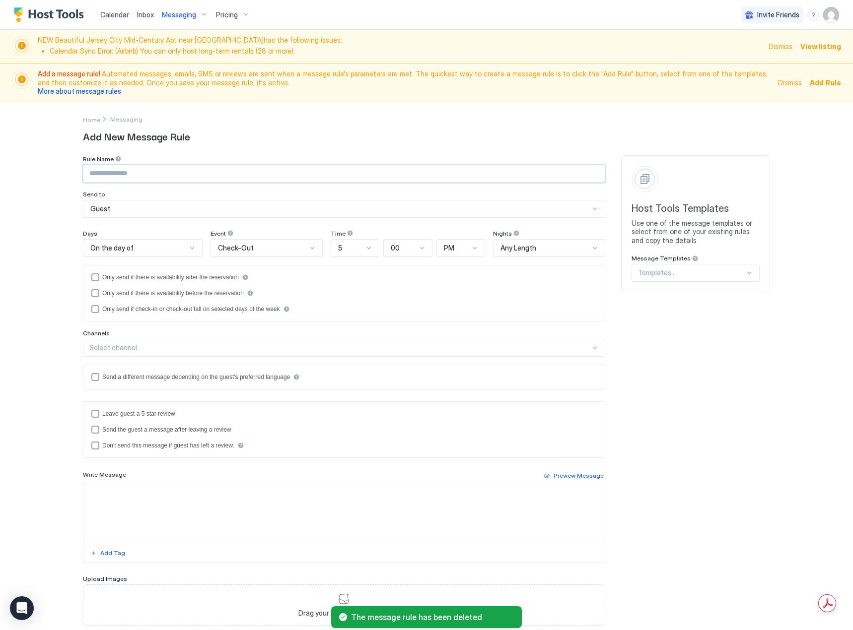
click at [160, 170] on input "Input Field" at bounding box center [343, 173] width 521 height 17
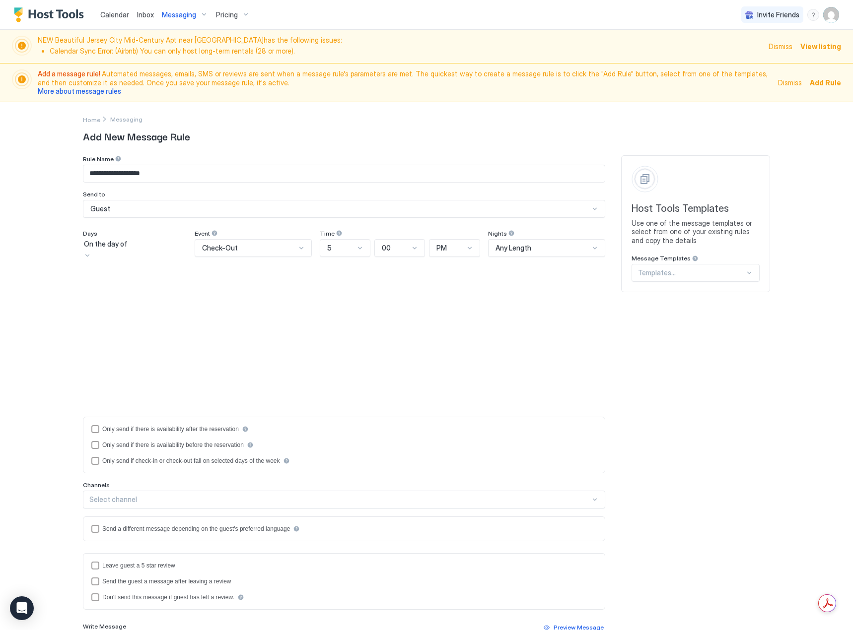
click at [135, 249] on div "On the day of" at bounding box center [135, 244] width 102 height 9
click at [251, 251] on div "Check-Out" at bounding box center [249, 248] width 94 height 9
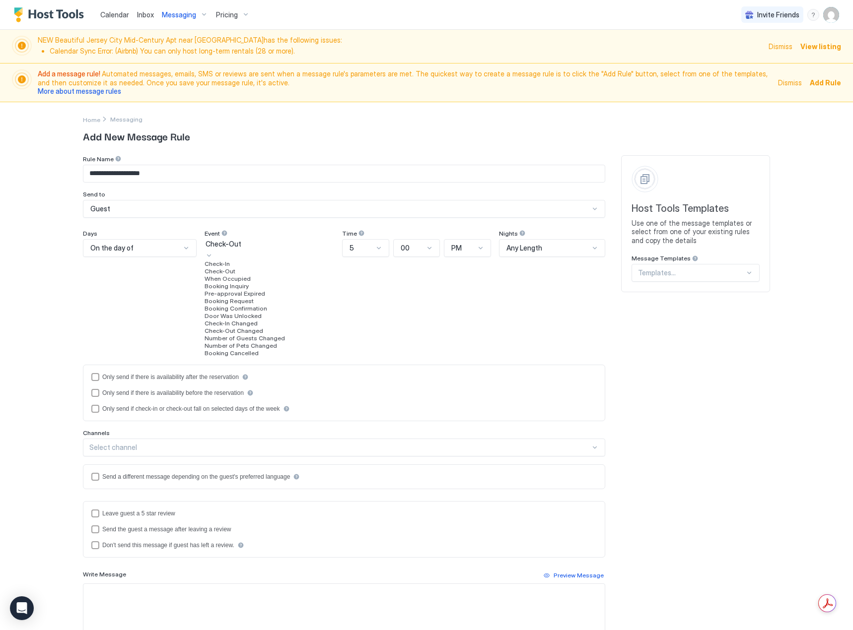
click at [272, 312] on div "Booking Confirmation" at bounding box center [269, 308] width 130 height 7
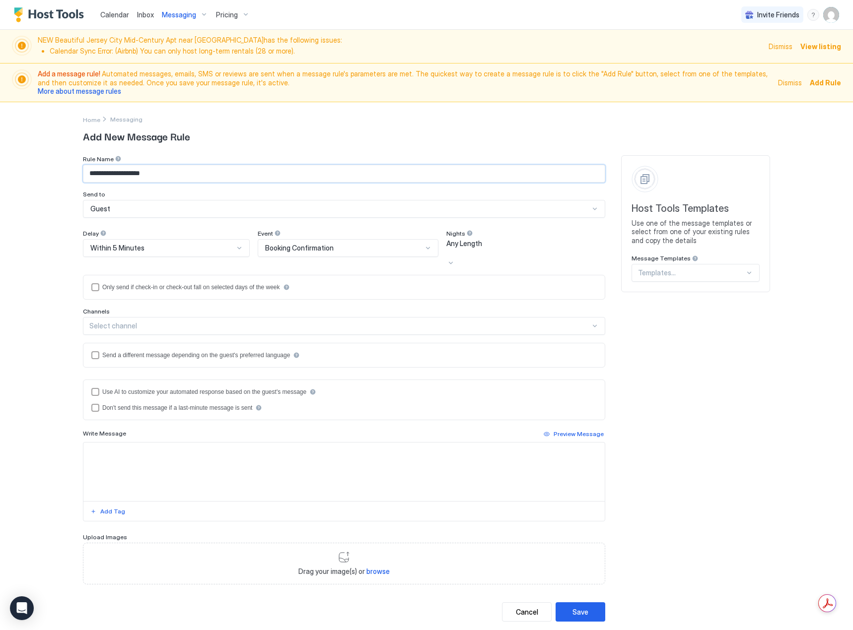
drag, startPoint x: 114, startPoint y: 175, endPoint x: -267, endPoint y: 145, distance: 382.8
click at [0, 145] on html "**********" at bounding box center [426, 315] width 853 height 630
type input "**********"
click at [228, 249] on div "Within 5 Minutes" at bounding box center [161, 248] width 143 height 9
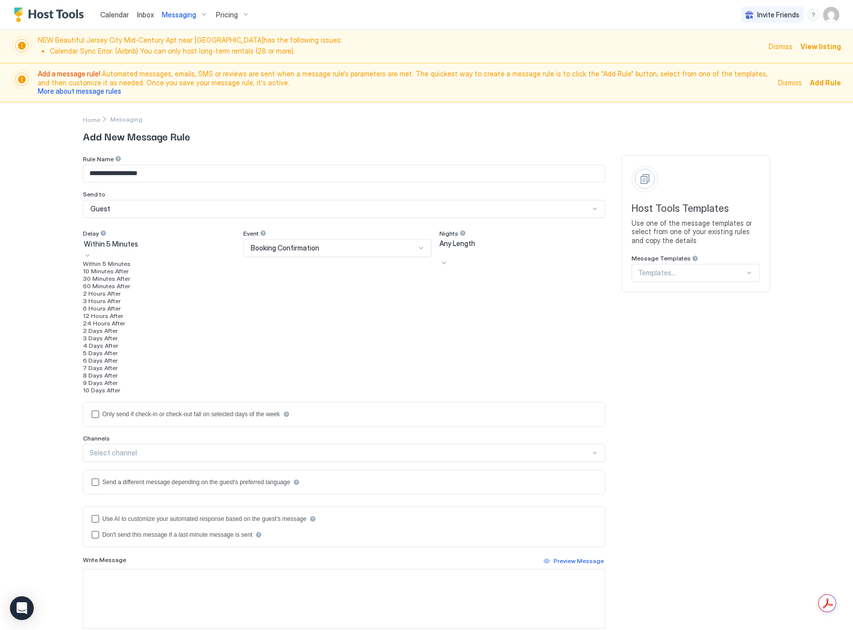
click at [410, 402] on div "Only send if check-in or check-out fall on selected days of the week" at bounding box center [344, 414] width 522 height 25
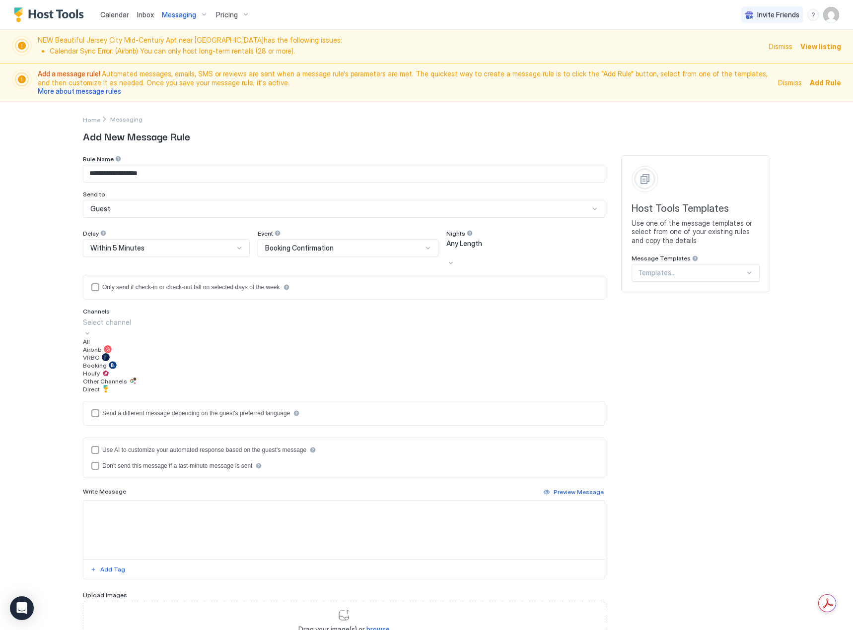
click at [112, 319] on div "Select channel" at bounding box center [344, 322] width 522 height 10
click at [124, 361] on div "VRBO" at bounding box center [344, 357] width 522 height 8
click at [119, 318] on div "VRBO" at bounding box center [344, 322] width 520 height 9
click at [115, 338] on div "All" at bounding box center [344, 341] width 522 height 7
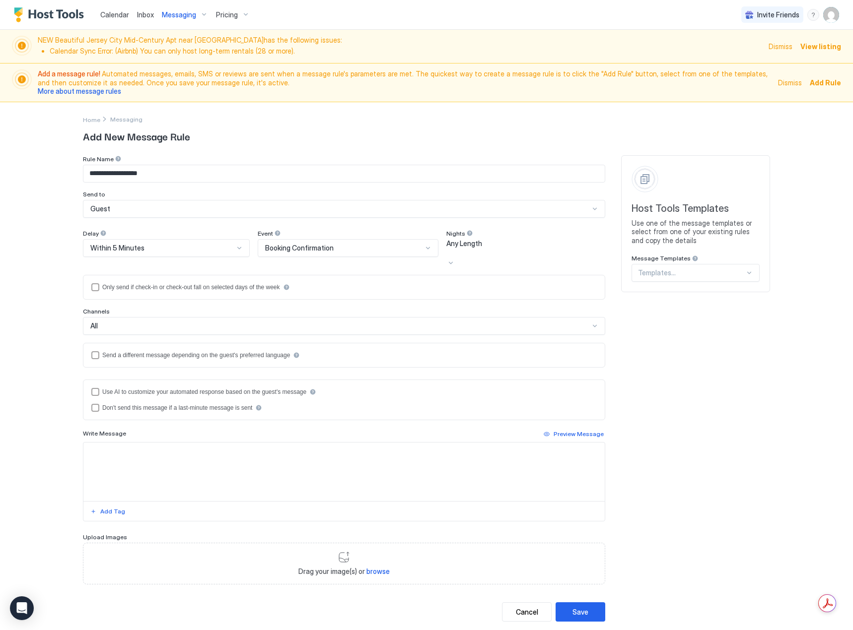
click at [146, 443] on textarea "Input Field" at bounding box center [343, 472] width 521 height 59
paste textarea "**********"
type textarea "**********"
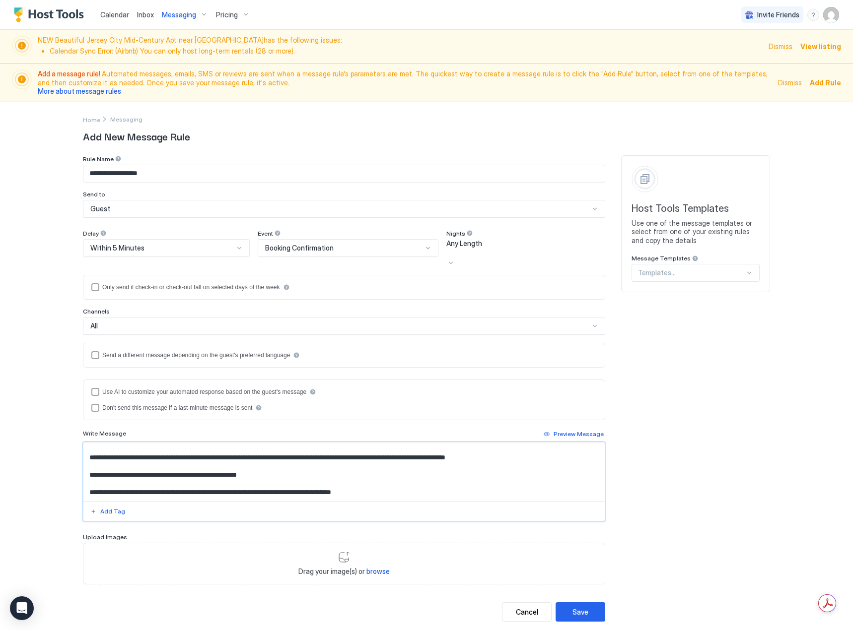
scroll to position [0, 0]
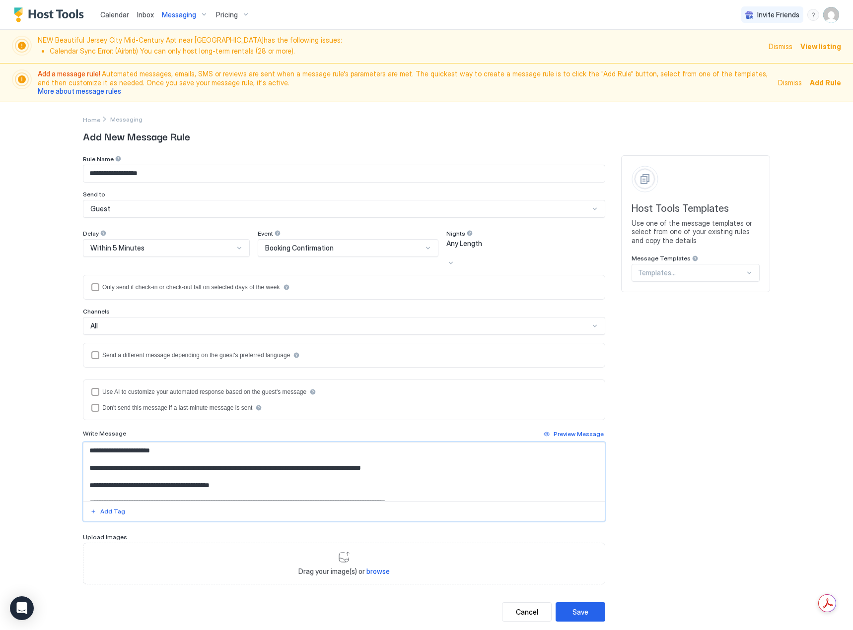
click at [310, 477] on textarea "Input Field" at bounding box center [343, 472] width 521 height 59
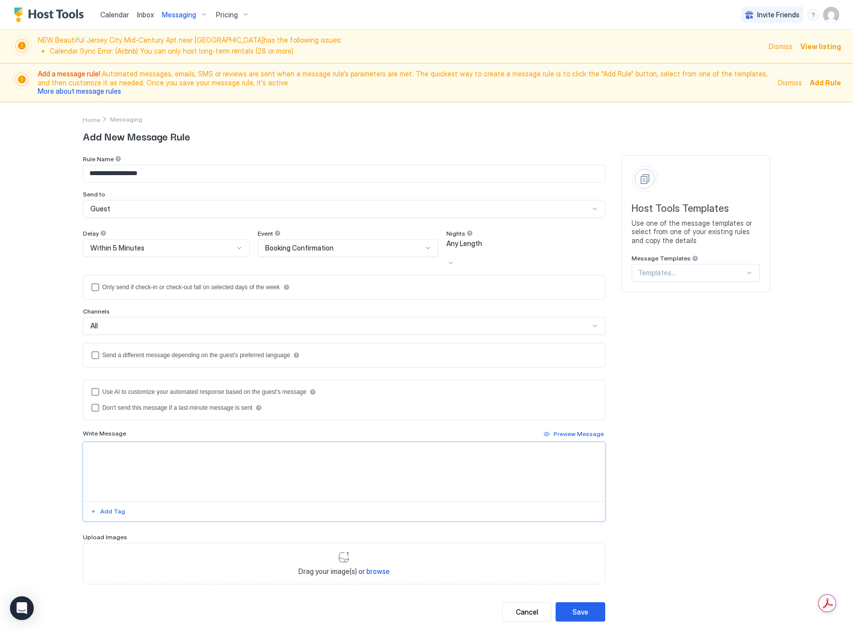
drag, startPoint x: 131, startPoint y: 457, endPoint x: 126, endPoint y: 449, distance: 10.0
click at [130, 456] on textarea "Input Field" at bounding box center [343, 472] width 521 height 59
click at [125, 444] on textarea "Input Field" at bounding box center [343, 472] width 521 height 59
paste textarea "**********"
type textarea "**********"
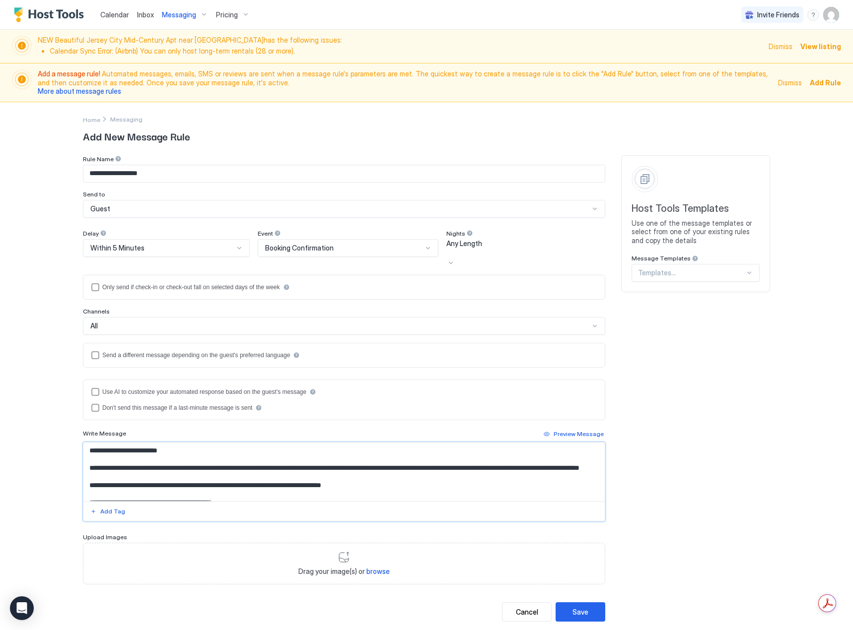
click at [176, 483] on textarea "Input Field" at bounding box center [343, 472] width 521 height 59
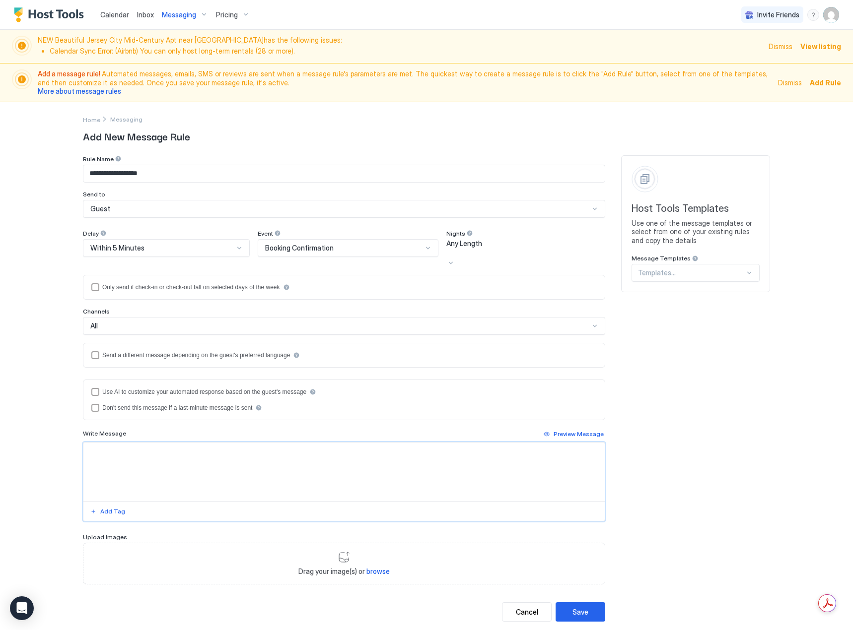
click at [130, 443] on textarea "Input Field" at bounding box center [343, 472] width 521 height 59
paste textarea "**********"
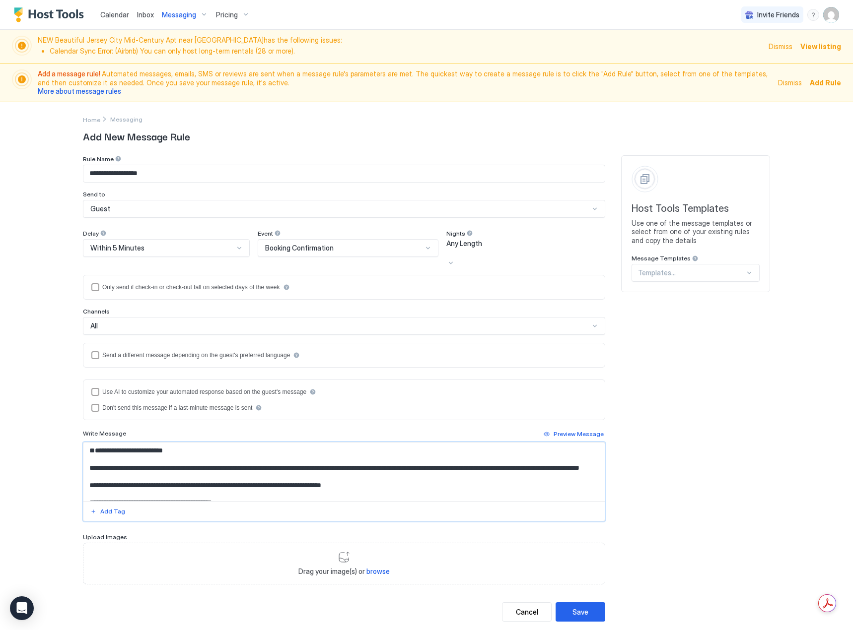
click at [90, 443] on textarea "Input Field" at bounding box center [343, 472] width 521 height 59
type textarea "**********"
click at [578, 430] on div "Preview Message" at bounding box center [578, 434] width 50 height 9
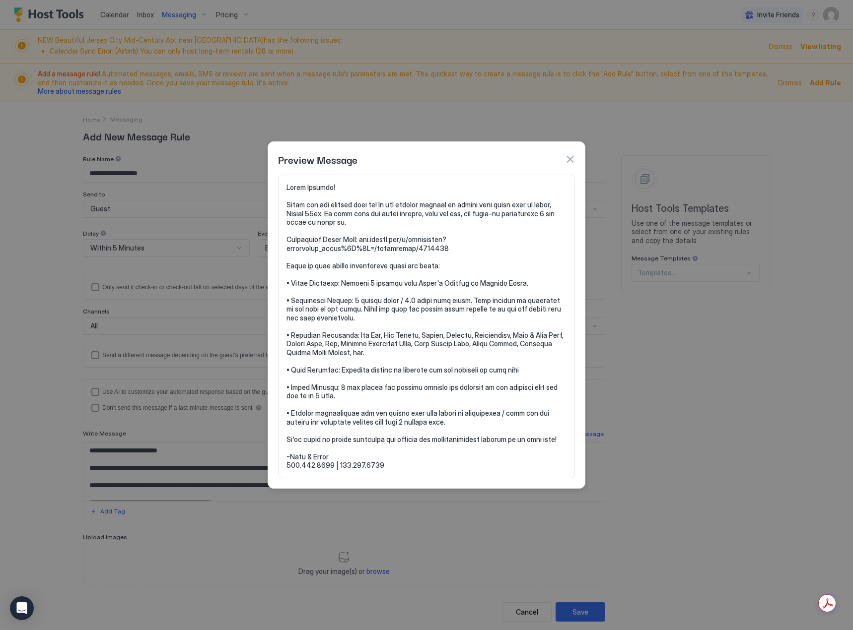
click at [570, 154] on button "button" at bounding box center [570, 159] width 10 height 10
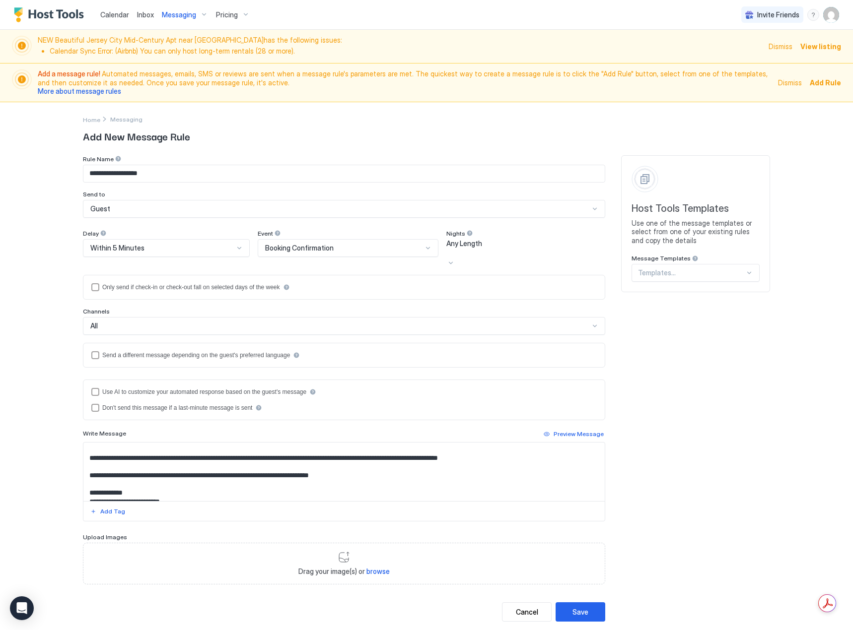
scroll to position [193, 0]
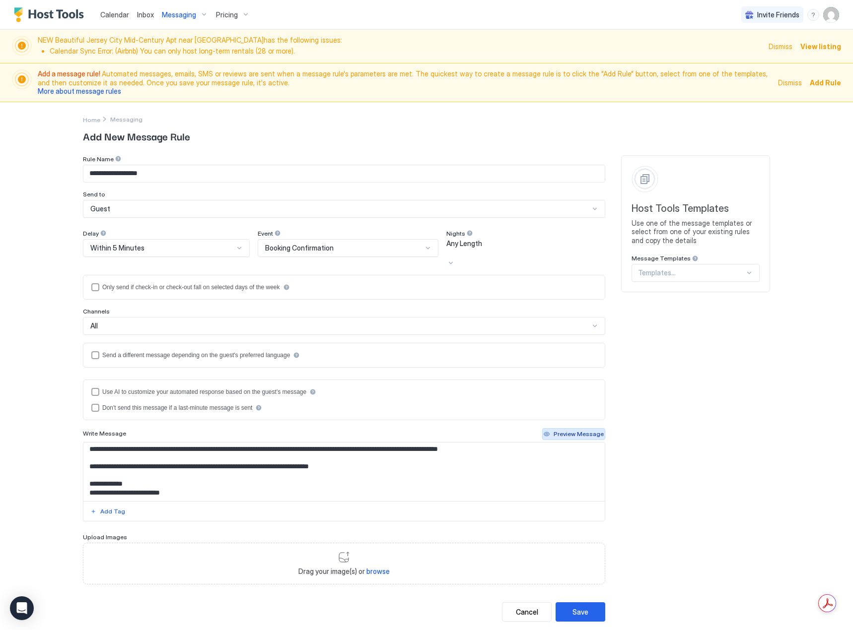
click at [577, 430] on div "Preview Message" at bounding box center [578, 434] width 50 height 9
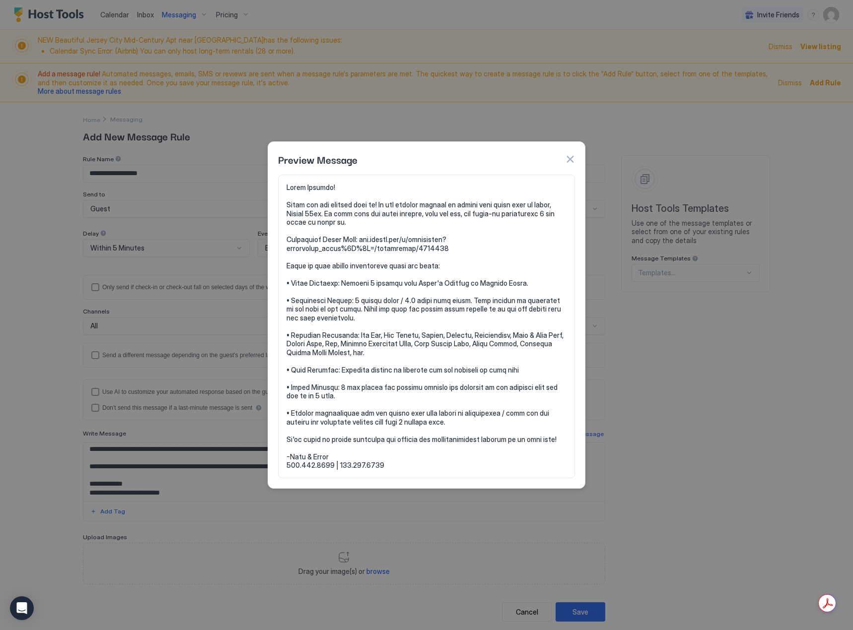
click at [577, 151] on div "Preview Message" at bounding box center [426, 158] width 317 height 33
drag, startPoint x: 570, startPoint y: 154, endPoint x: 566, endPoint y: 171, distance: 16.9
click at [568, 156] on button "button" at bounding box center [570, 159] width 10 height 10
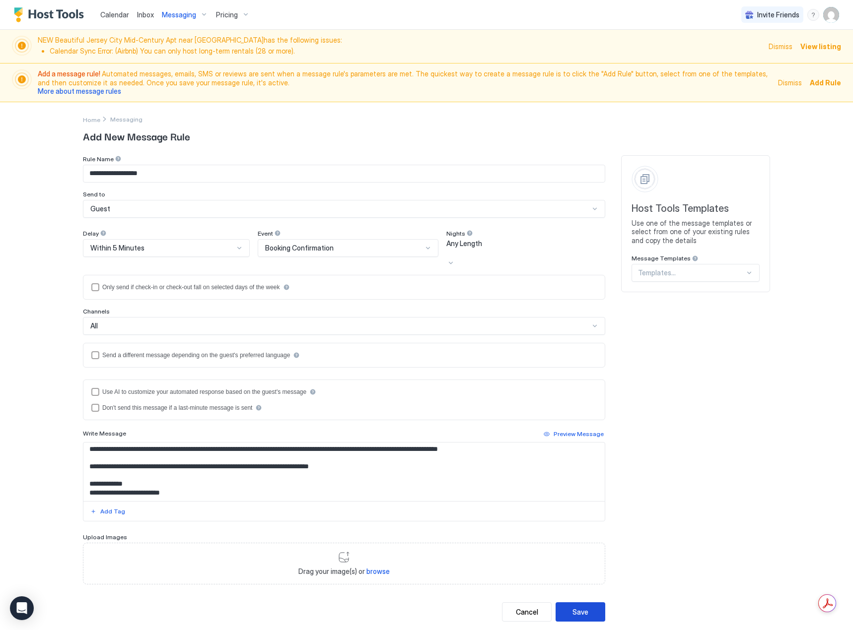
click at [581, 607] on div "Save" at bounding box center [580, 612] width 16 height 10
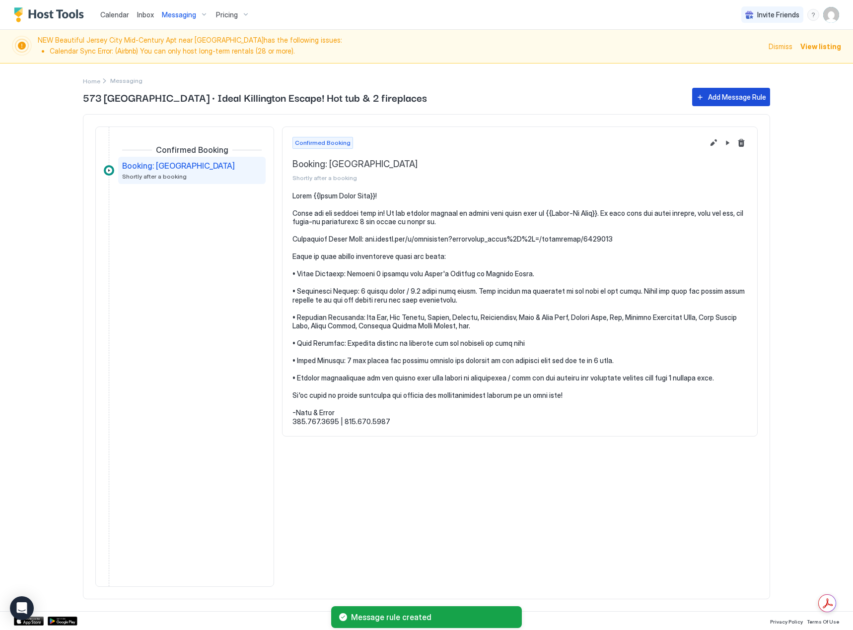
click at [717, 96] on div "Add Message Rule" at bounding box center [737, 97] width 58 height 10
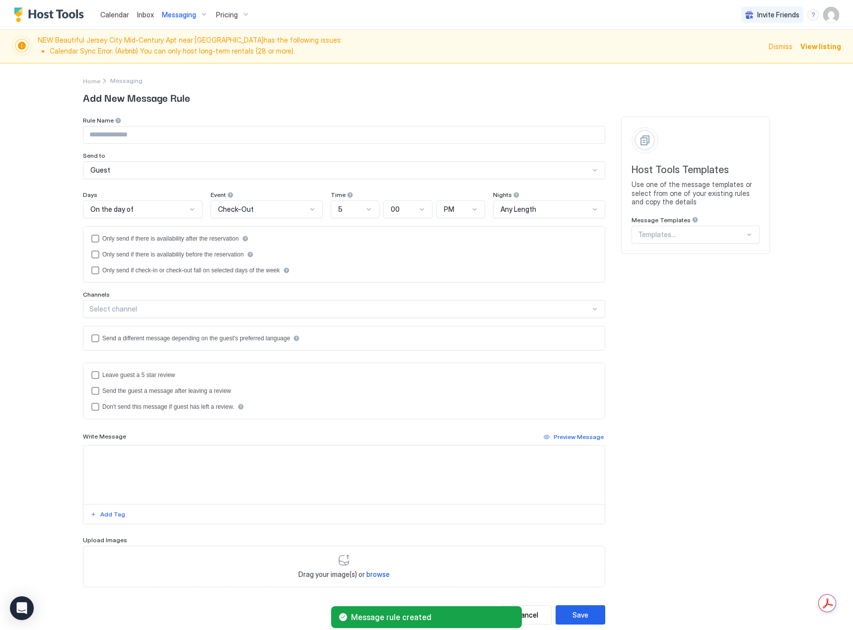
click at [167, 209] on div "On the day of" at bounding box center [138, 209] width 96 height 9
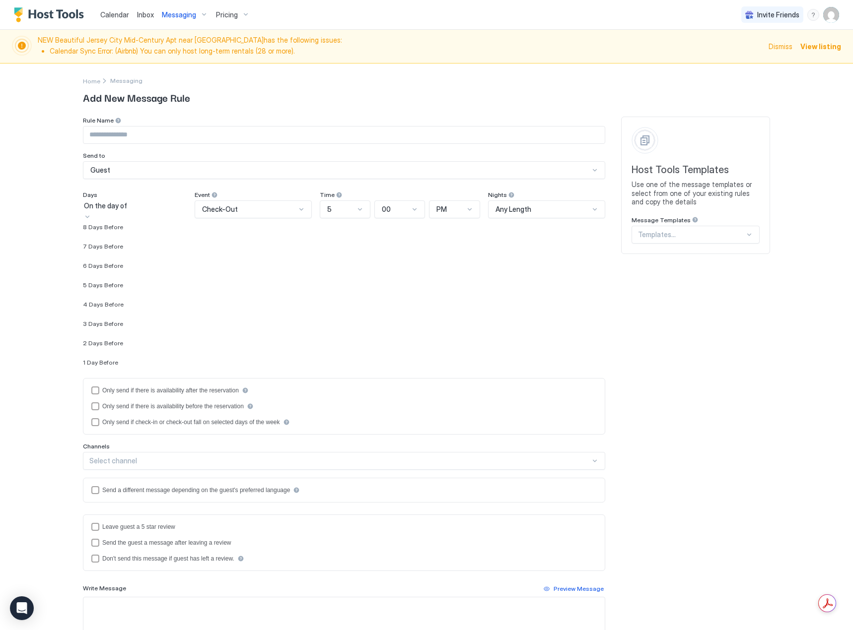
scroll to position [1434, 0]
click at [131, 360] on div "1 Day Before" at bounding box center [135, 356] width 104 height 7
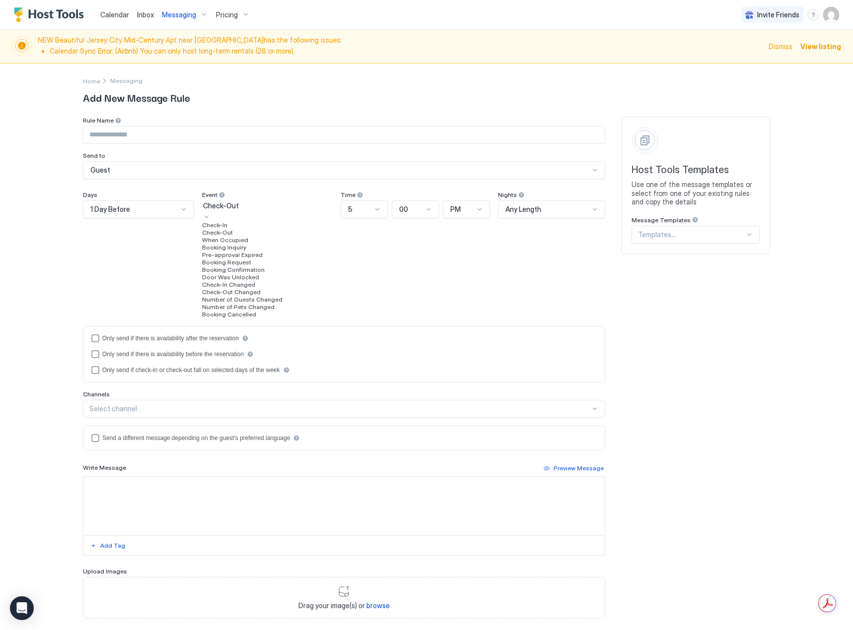
click at [279, 210] on div "Check-Out" at bounding box center [267, 205] width 129 height 9
click at [265, 229] on div "Check-In" at bounding box center [267, 224] width 131 height 7
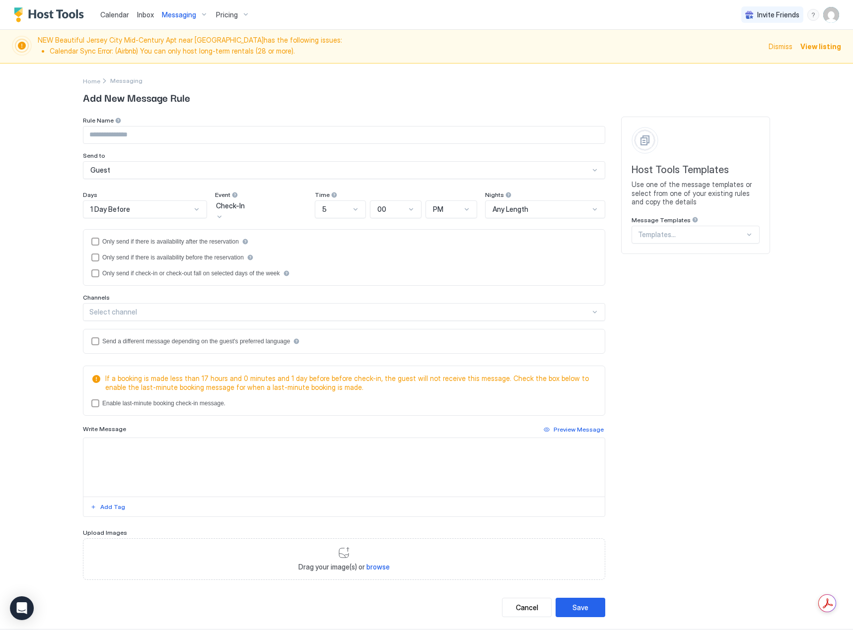
click at [358, 213] on div at bounding box center [355, 209] width 8 height 9
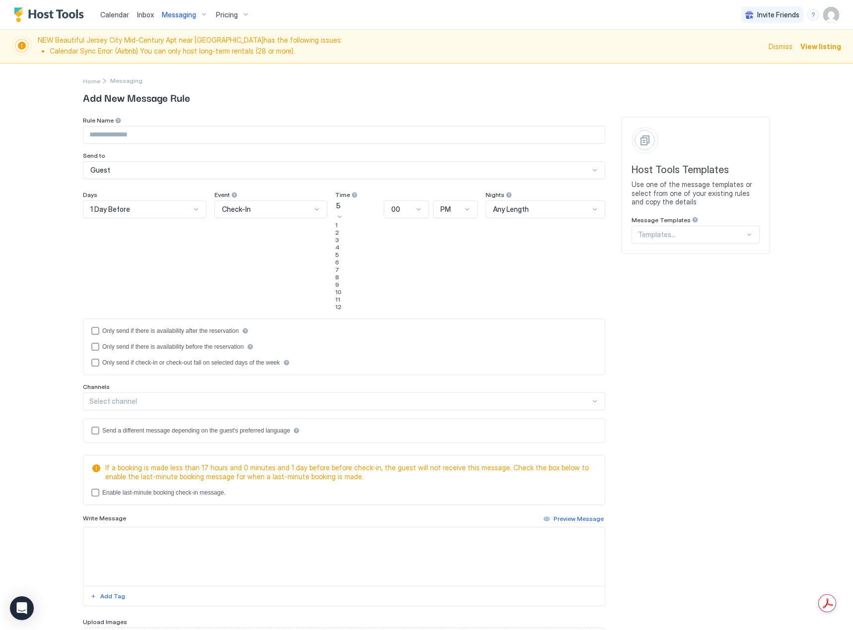
scroll to position [50, 0]
click at [345, 296] on div "10" at bounding box center [357, 291] width 45 height 7
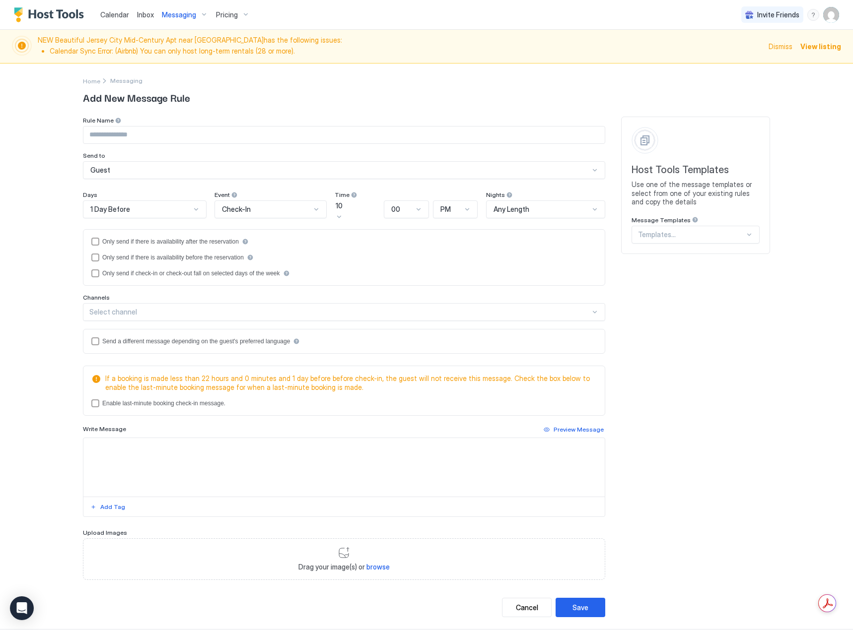
click at [461, 207] on div "PM" at bounding box center [451, 209] width 22 height 9
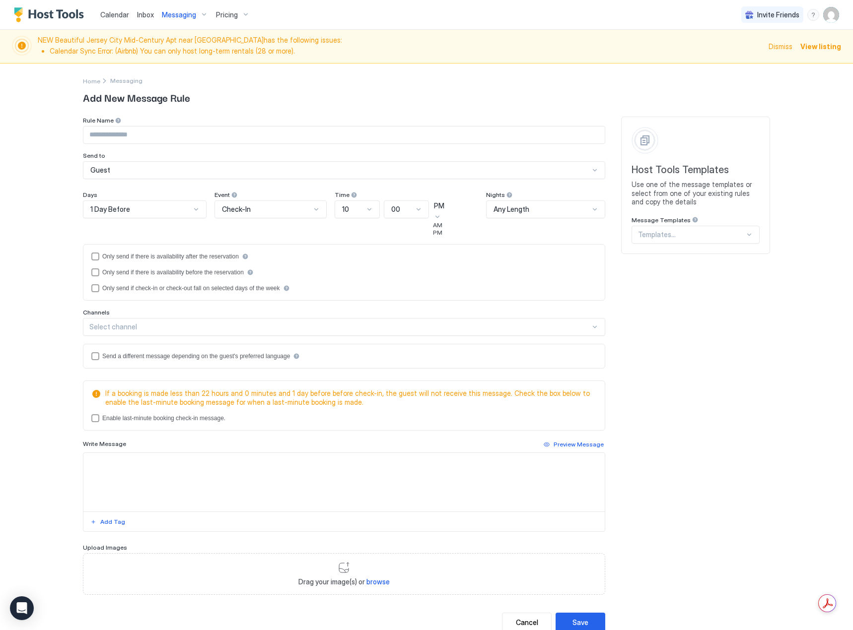
click at [454, 229] on div "AM" at bounding box center [455, 224] width 45 height 7
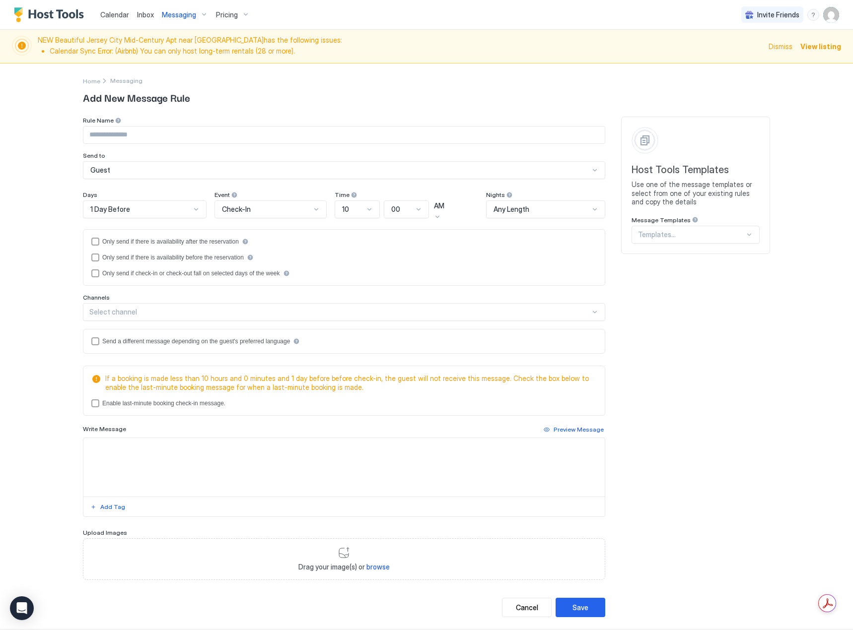
click at [113, 310] on div "Select channel" at bounding box center [339, 312] width 501 height 9
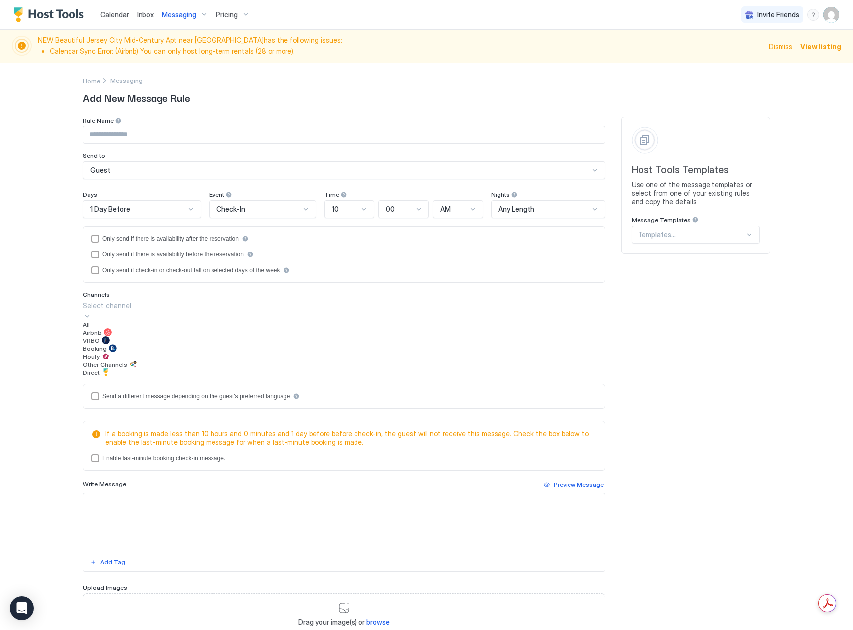
click at [113, 329] on div "All" at bounding box center [344, 324] width 522 height 7
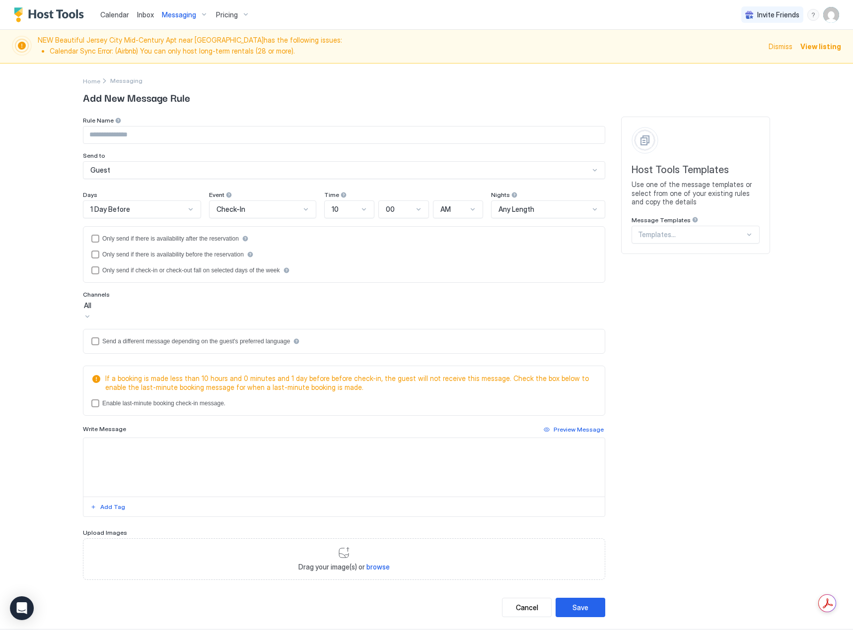
click at [162, 405] on div "If a booking is made less than 10 hours and 0 minutes and 1 day before before c…" at bounding box center [344, 391] width 522 height 50
click at [96, 399] on div "Enable last-minute booking check-in message." at bounding box center [343, 401] width 505 height 8
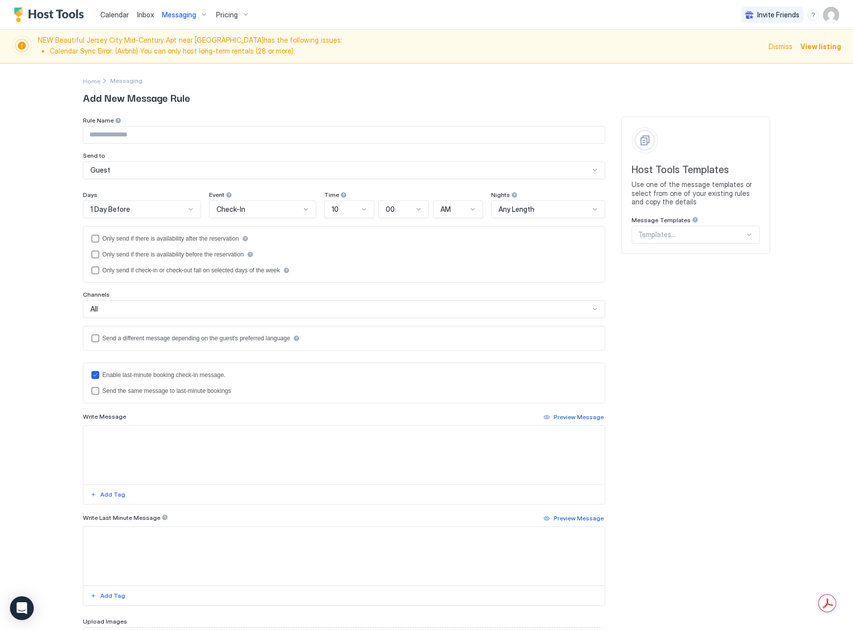
click at [96, 395] on div "Enable last-minute booking check-in message. Send the same message to last-minu…" at bounding box center [344, 383] width 522 height 41
click at [93, 394] on div "lastMinuteMessageIsTheSame" at bounding box center [95, 391] width 8 height 8
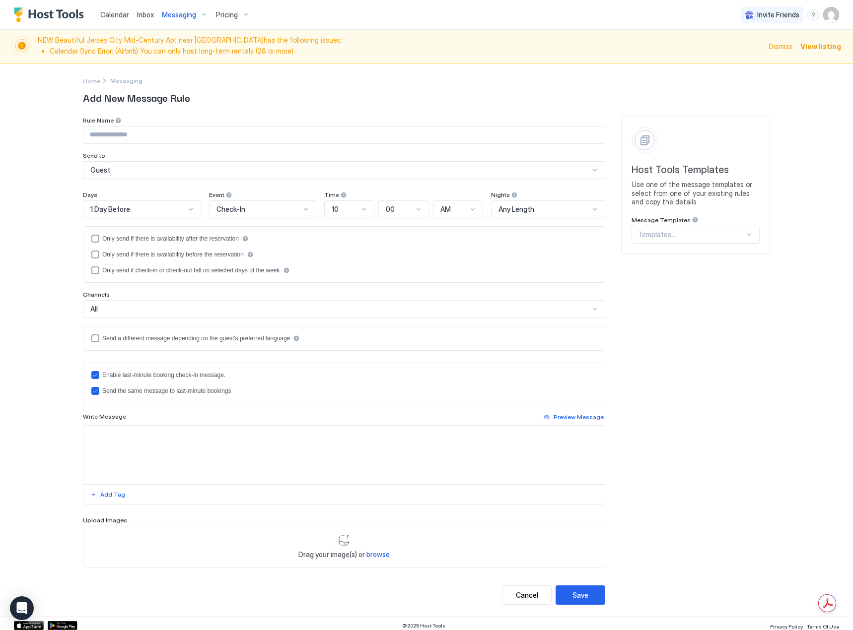
click at [150, 440] on textarea "Input Field" at bounding box center [343, 455] width 521 height 59
paste textarea "**********"
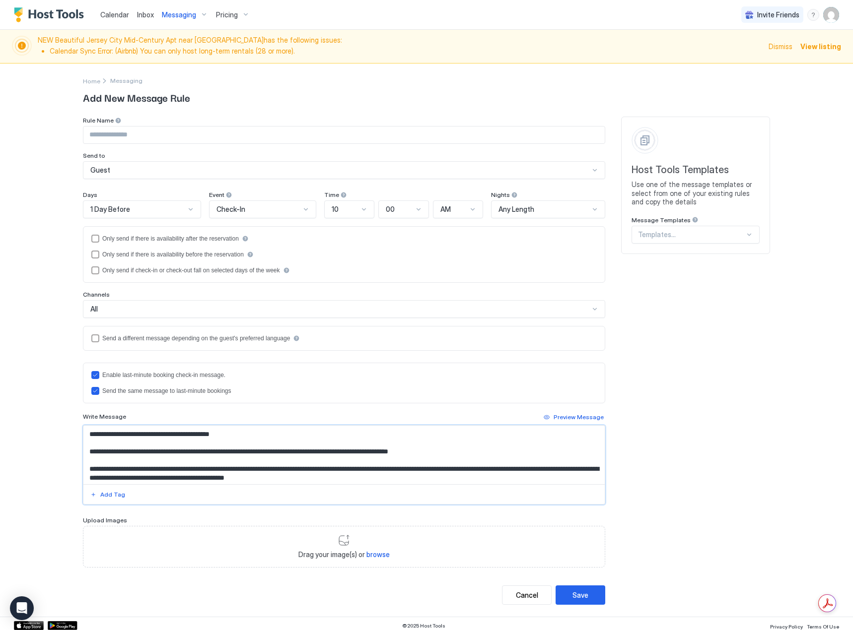
scroll to position [0, 0]
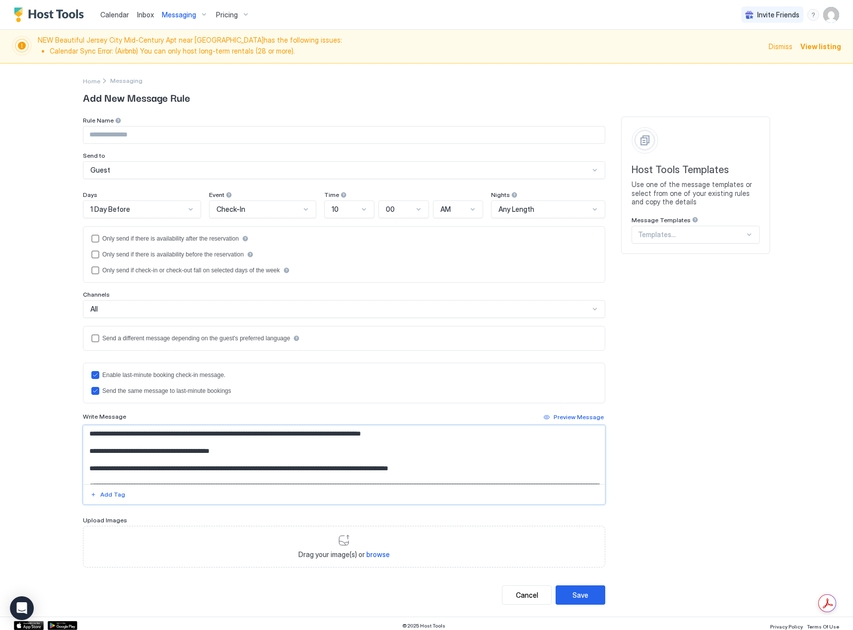
click at [85, 469] on textarea "**********" at bounding box center [343, 455] width 521 height 59
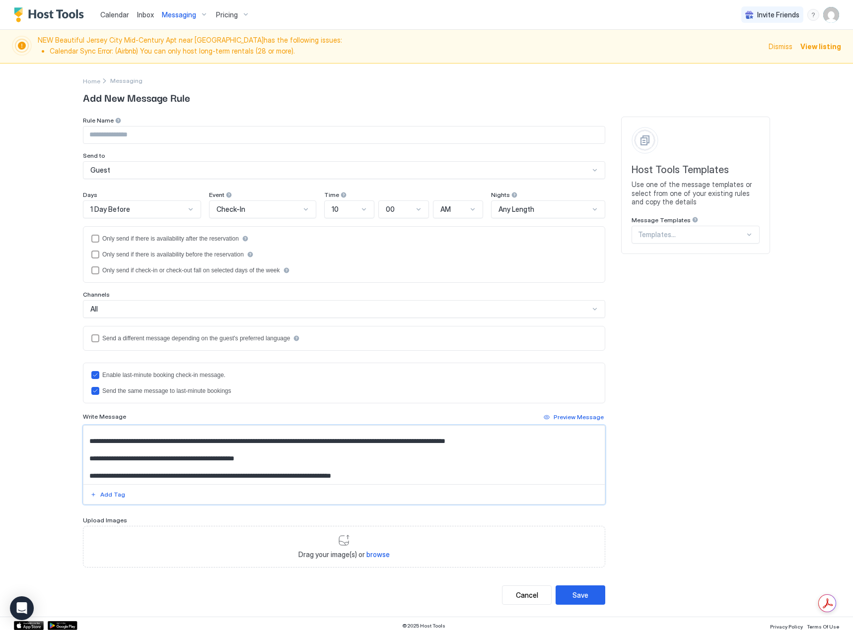
drag, startPoint x: 436, startPoint y: 474, endPoint x: 119, endPoint y: 467, distance: 317.2
click at [118, 466] on textarea "**********" at bounding box center [343, 455] width 521 height 59
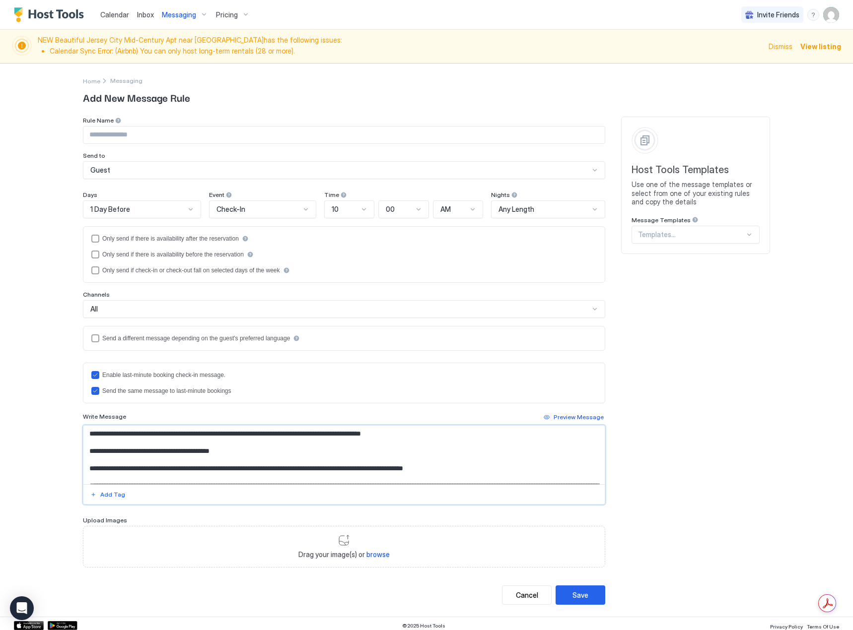
drag, startPoint x: 123, startPoint y: 467, endPoint x: 75, endPoint y: 467, distance: 47.1
click at [75, 467] on div "Home Messaging Add New Message Rule Rule Name Send to Guest Days 1 Day Before E…" at bounding box center [426, 340] width 715 height 553
drag, startPoint x: 488, startPoint y: 467, endPoint x: 477, endPoint y: 477, distance: 15.1
click at [485, 471] on textarea "**********" at bounding box center [343, 455] width 521 height 59
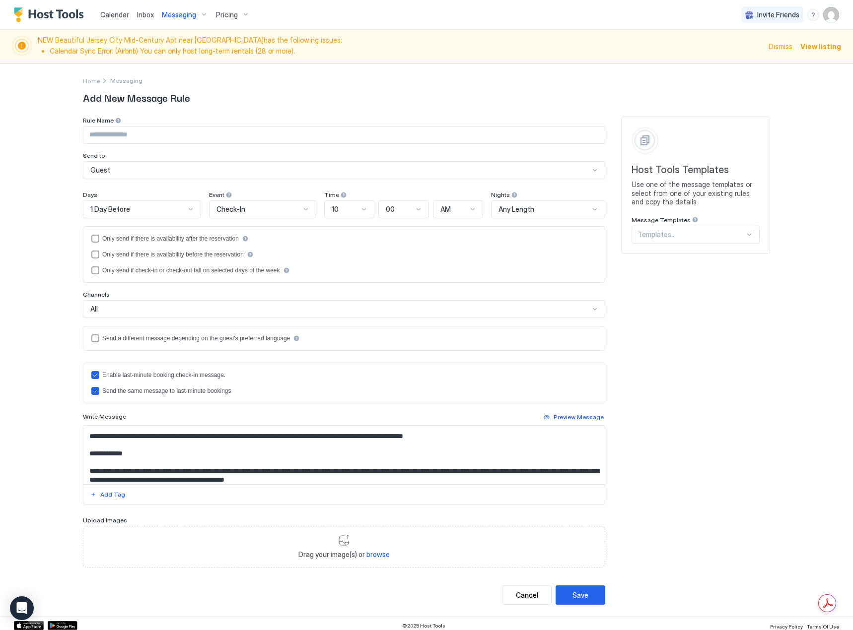
scroll to position [50, 0]
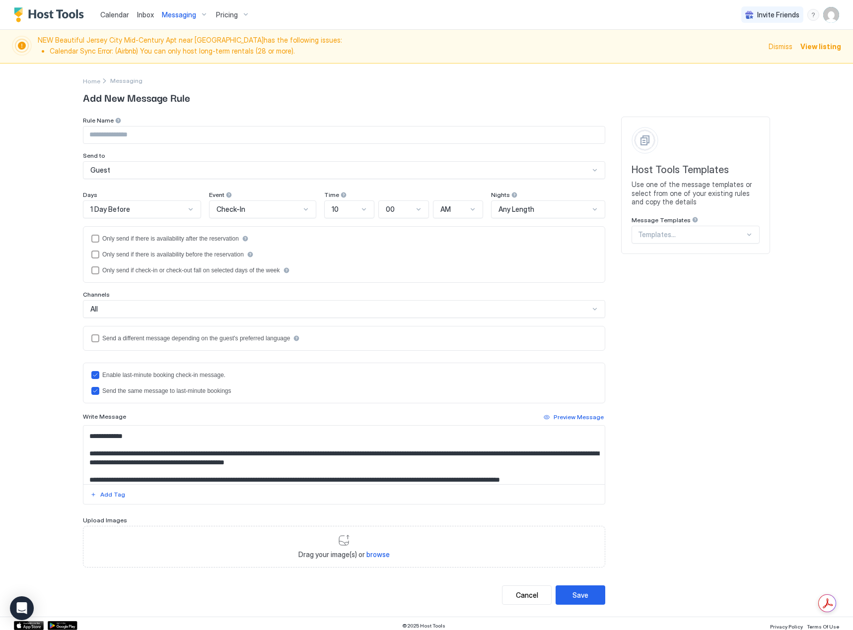
click at [141, 435] on textarea "Input Field" at bounding box center [343, 455] width 521 height 59
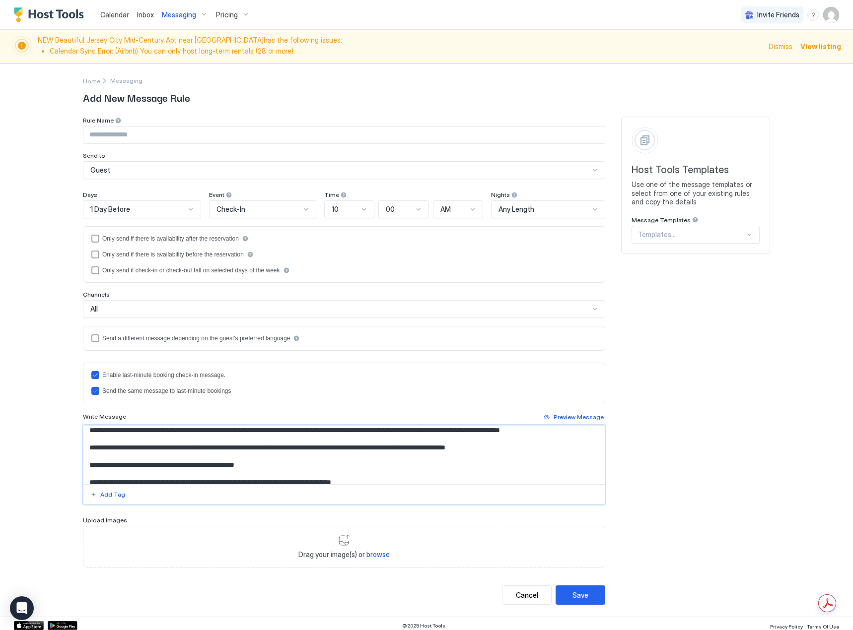
scroll to position [115, 0]
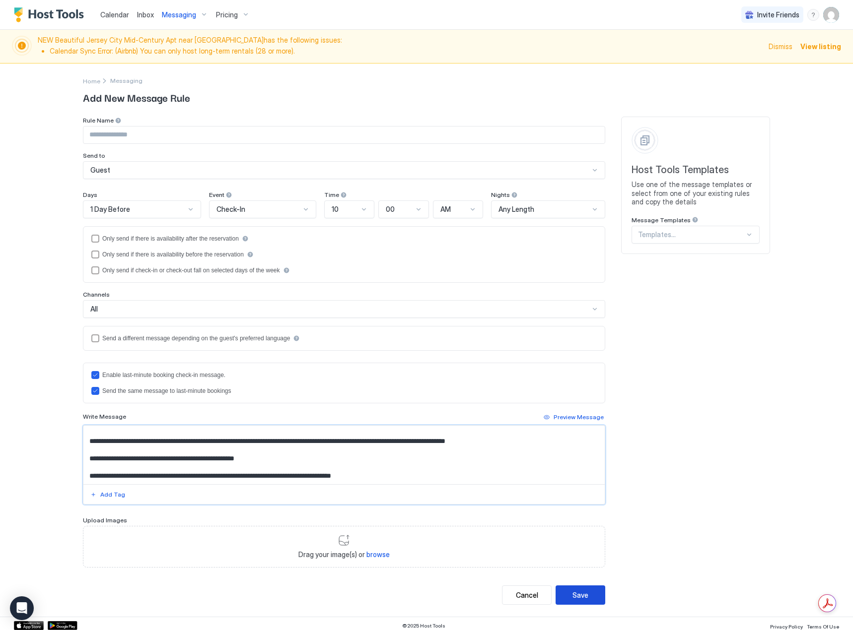
type textarea "**********"
click at [564, 587] on button "Save" at bounding box center [580, 595] width 50 height 19
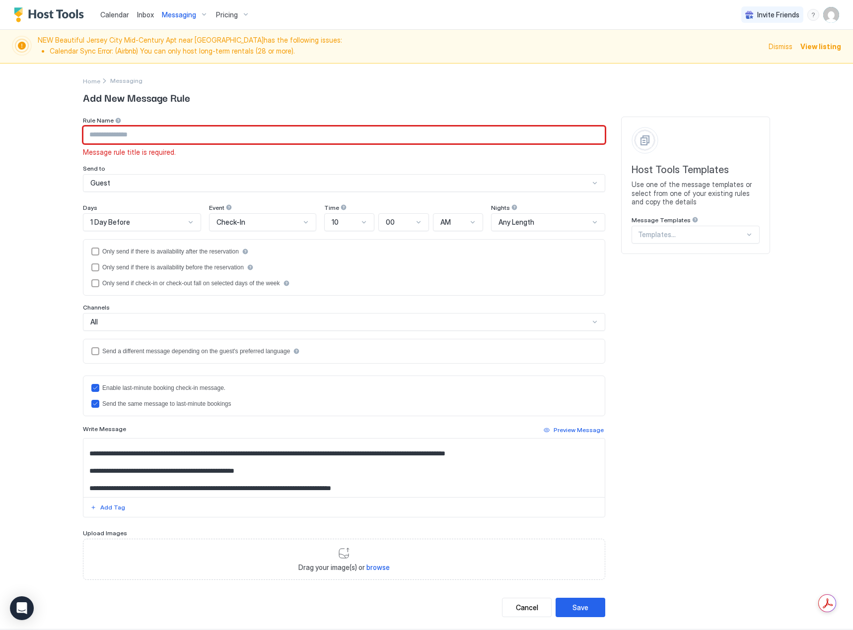
click at [188, 138] on input "Input Field" at bounding box center [343, 135] width 521 height 17
type input "**********"
click at [572, 608] on div "Save" at bounding box center [580, 607] width 16 height 10
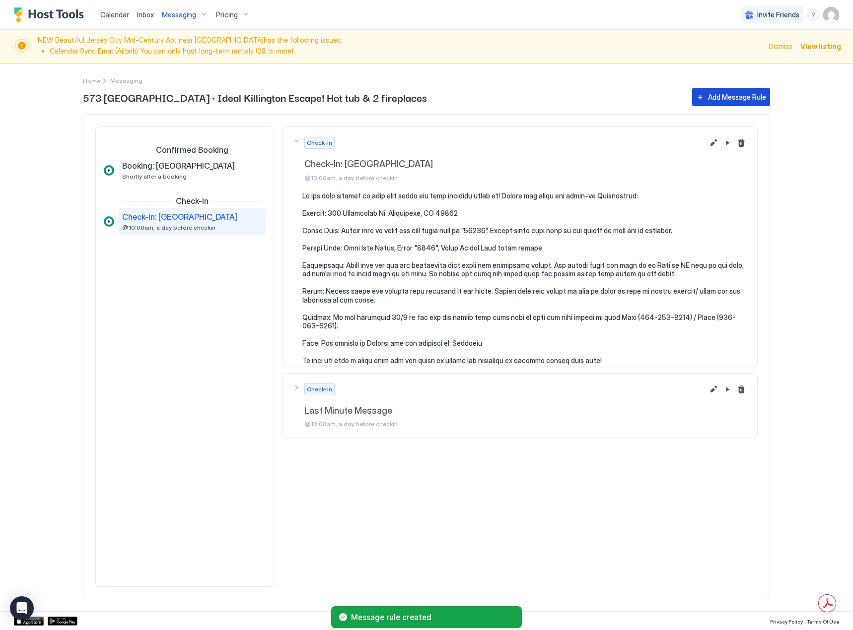
click at [738, 90] on button "Add Message Rule" at bounding box center [731, 97] width 78 height 18
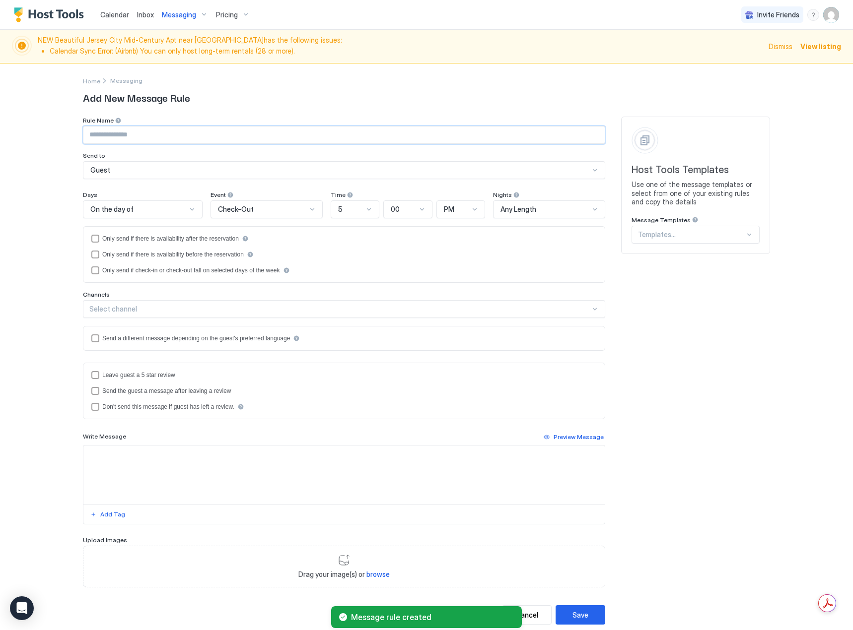
click at [120, 133] on input "Input Field" at bounding box center [343, 135] width 521 height 17
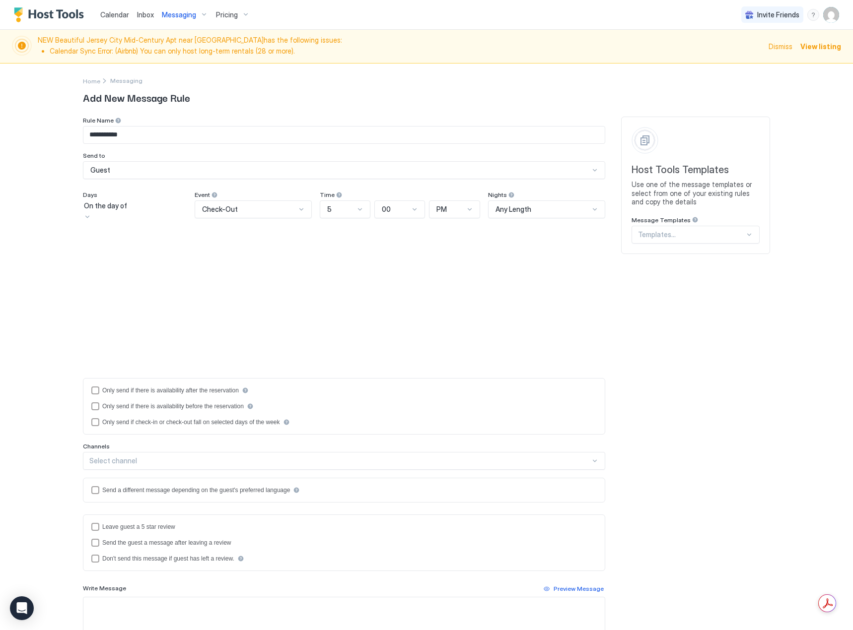
click at [184, 215] on div "On the day of" at bounding box center [135, 210] width 104 height 21
click at [120, 360] on div "1 Day Before" at bounding box center [135, 356] width 104 height 7
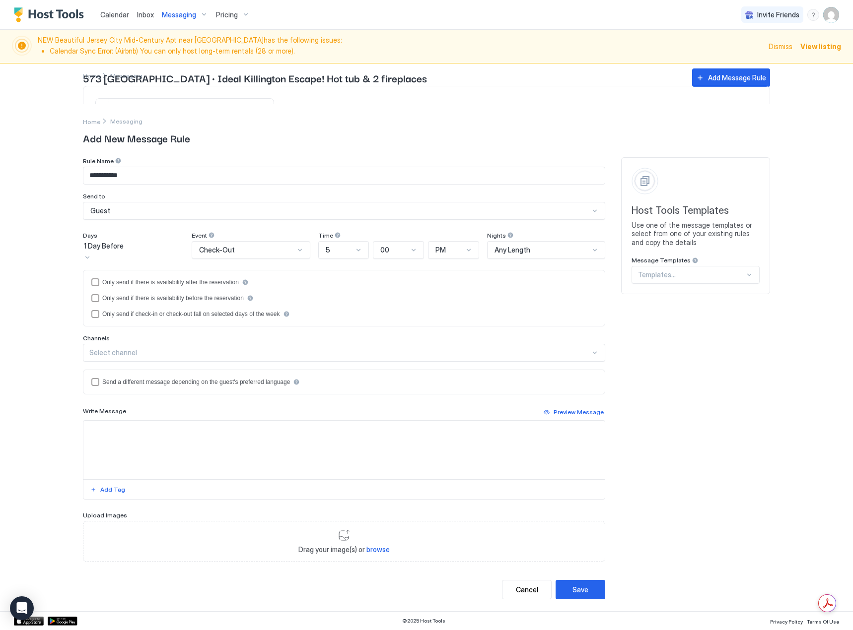
click at [353, 255] on div "5" at bounding box center [340, 250] width 28 height 9
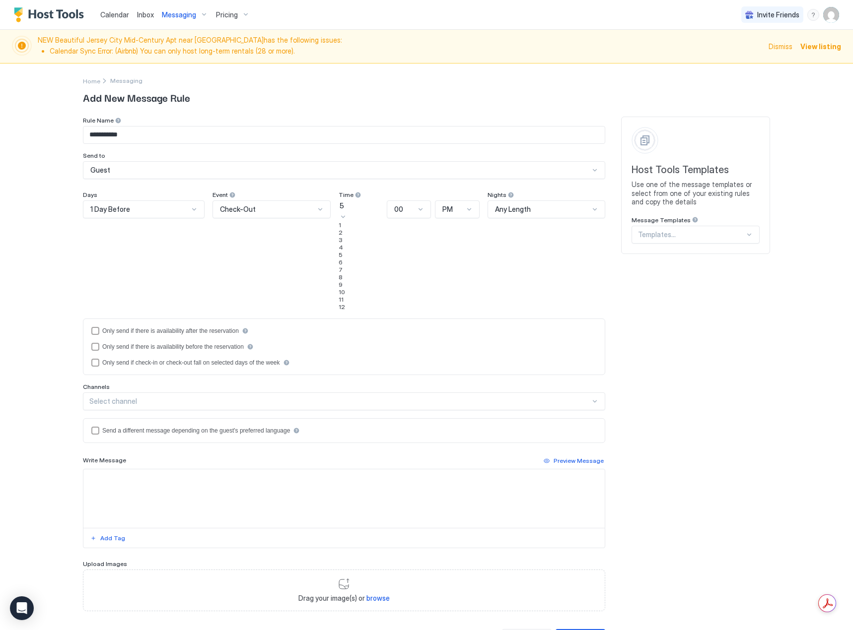
scroll to position [83, 0]
click at [348, 296] on div "10" at bounding box center [360, 291] width 44 height 7
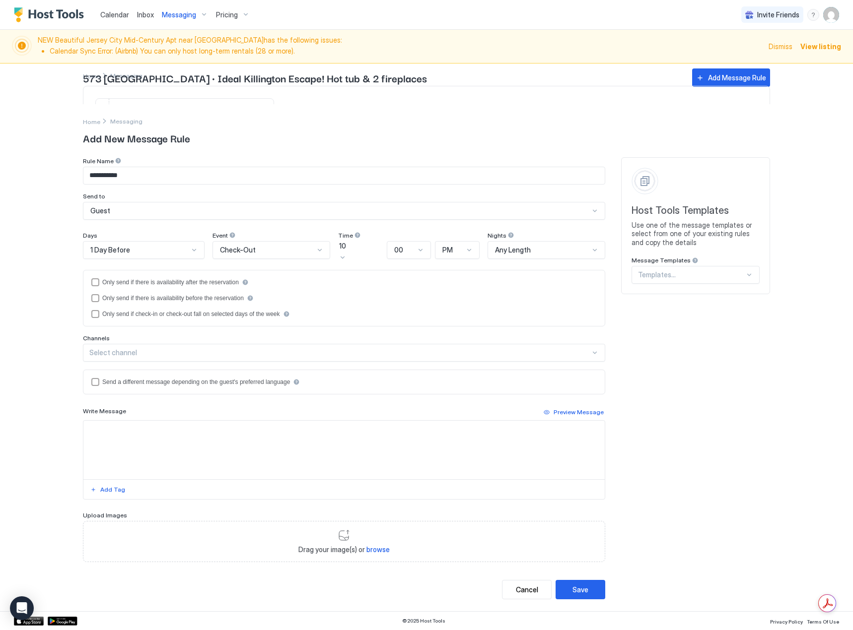
click at [462, 254] on div "PM" at bounding box center [452, 250] width 21 height 9
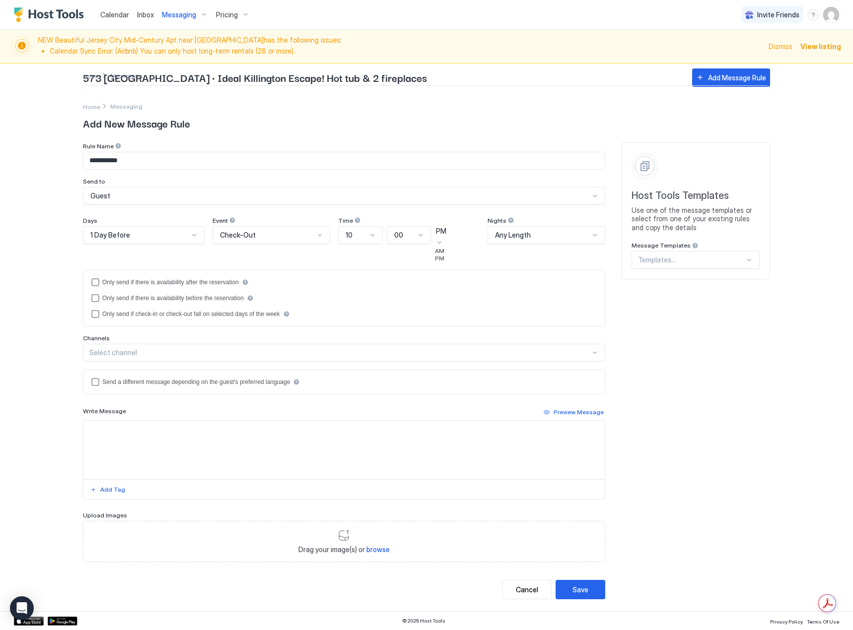
click at [465, 255] on div "AM" at bounding box center [457, 250] width 45 height 7
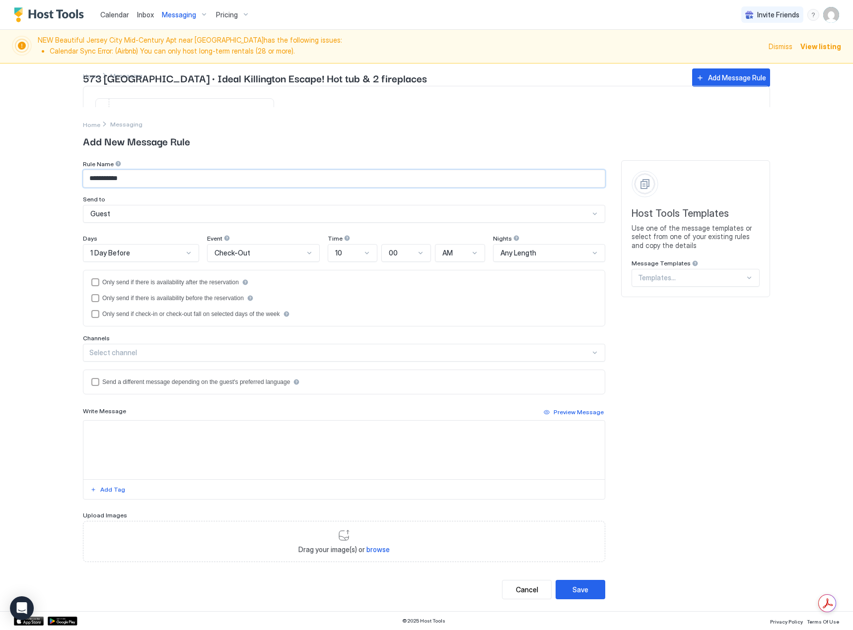
click at [134, 183] on input "**********" at bounding box center [343, 178] width 521 height 17
type input "**********"
click at [126, 428] on textarea "Input Field" at bounding box center [343, 450] width 521 height 59
paste textarea "**********"
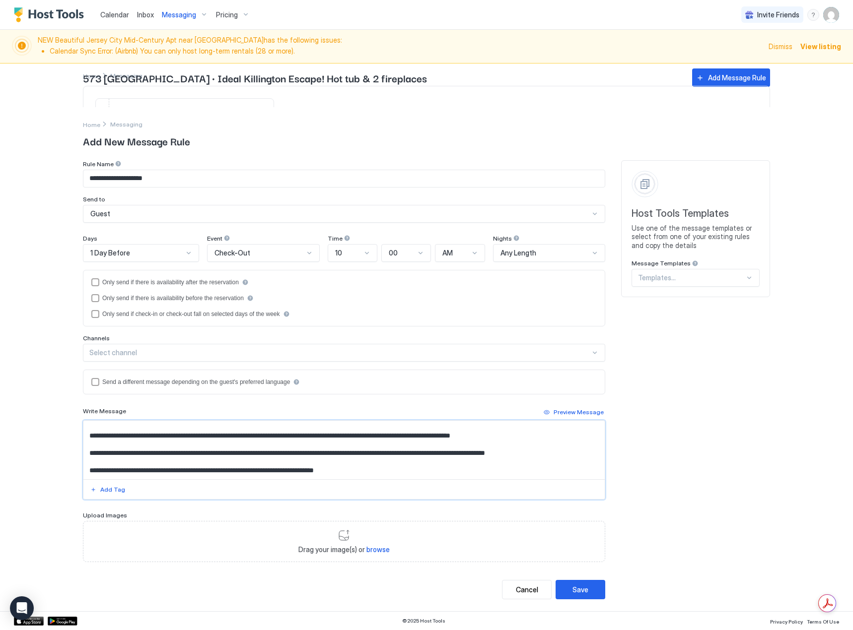
scroll to position [10, 0]
type textarea "**********"
click at [593, 590] on button "Save" at bounding box center [580, 589] width 50 height 19
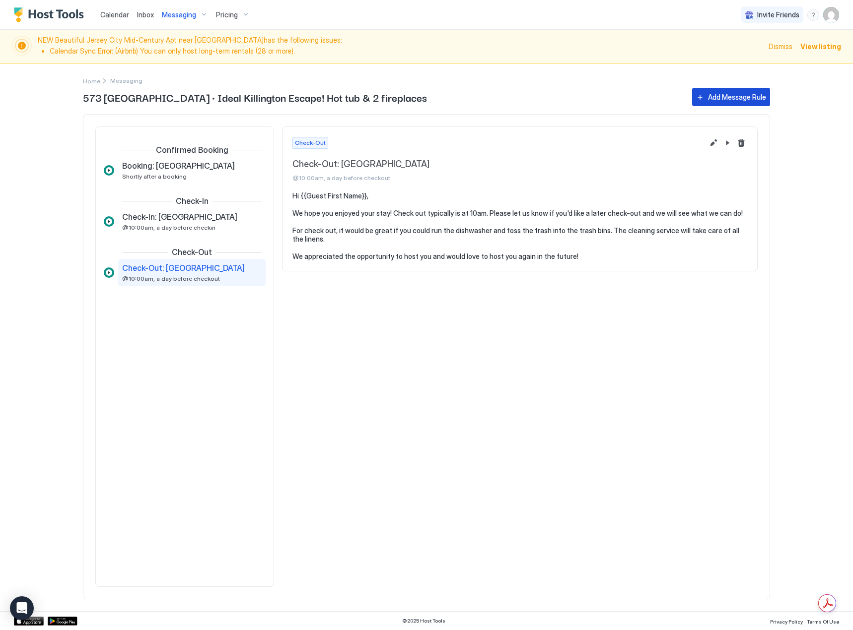
click at [730, 99] on div "Add Message Rule" at bounding box center [737, 97] width 58 height 10
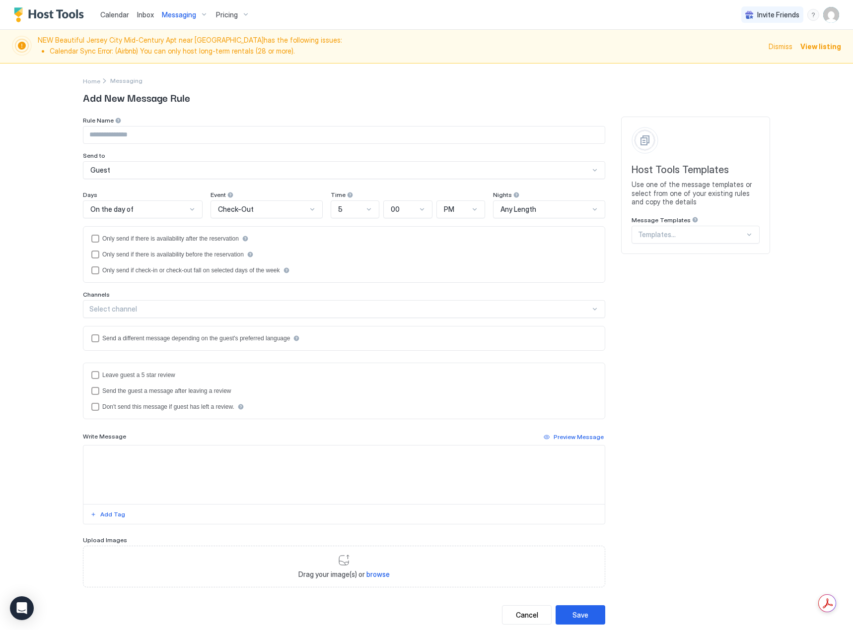
click at [297, 209] on div "Check-Out" at bounding box center [262, 209] width 89 height 9
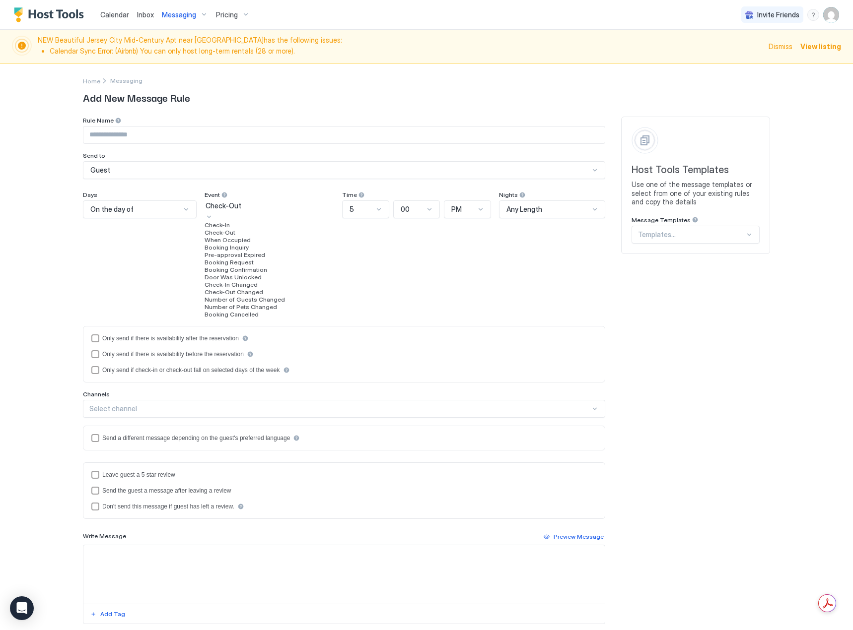
click at [249, 229] on div "Check-In" at bounding box center [269, 224] width 130 height 7
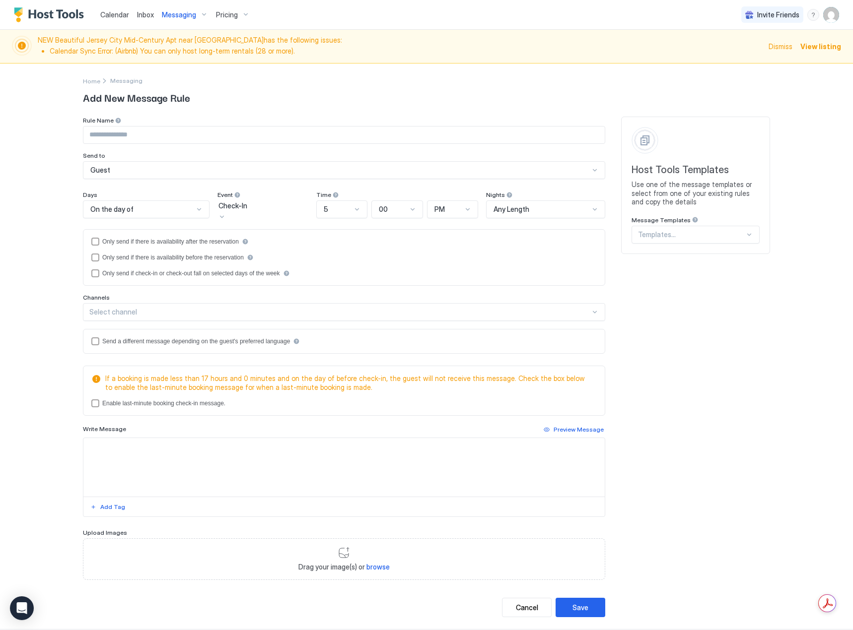
click at [173, 210] on div "On the day of" at bounding box center [141, 209] width 103 height 9
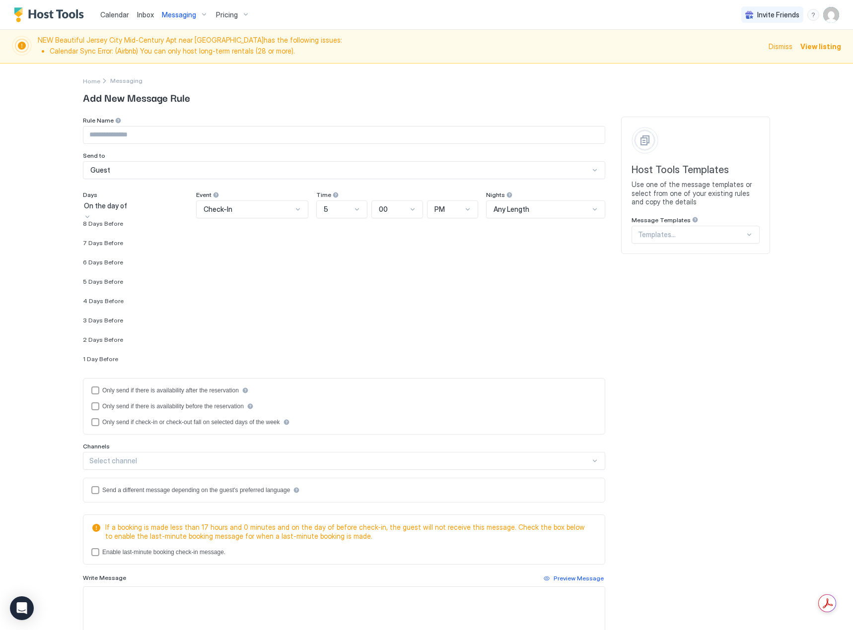
scroll to position [1428, 0]
click at [155, 250] on div "7 Days Before" at bounding box center [135, 246] width 105 height 7
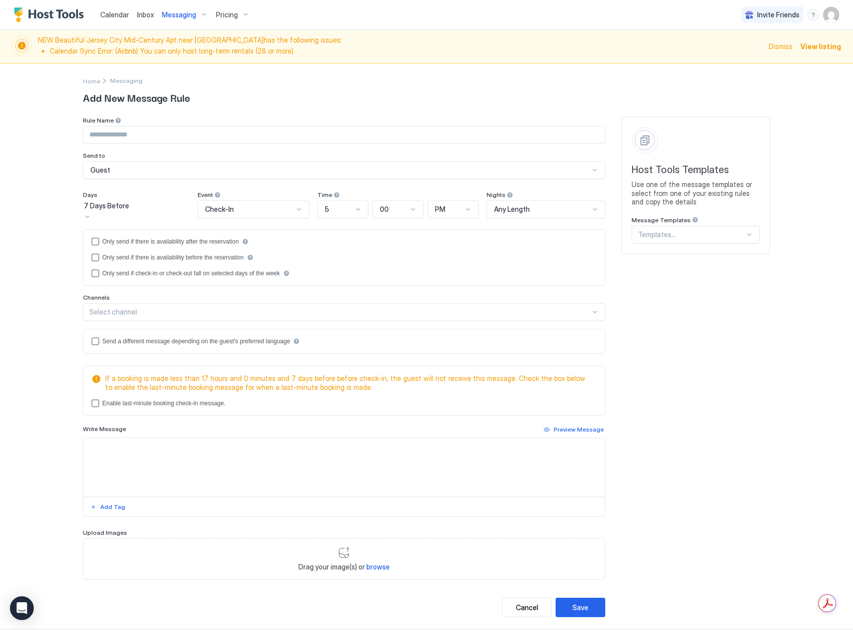
click at [362, 212] on div at bounding box center [358, 209] width 8 height 8
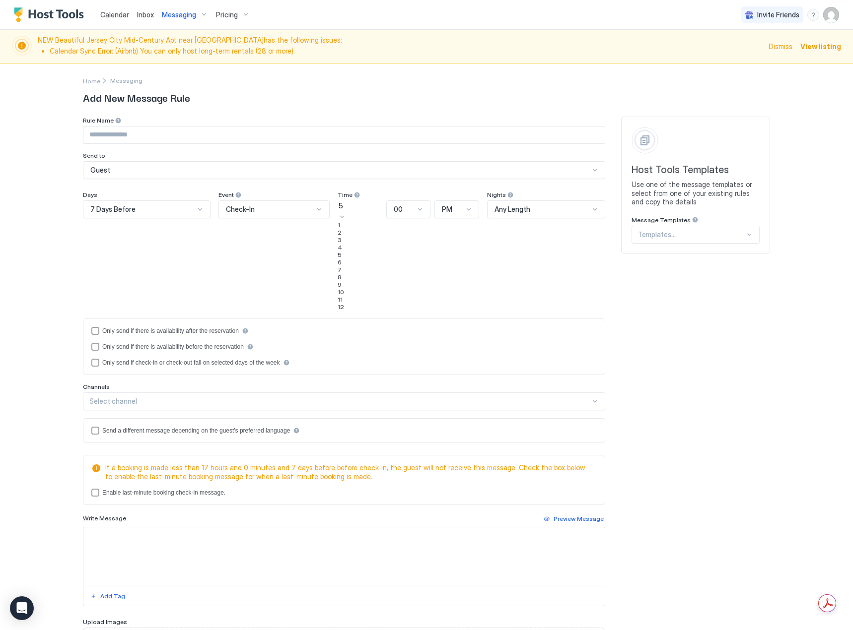
scroll to position [83, 0]
click at [344, 296] on div "10" at bounding box center [359, 291] width 45 height 7
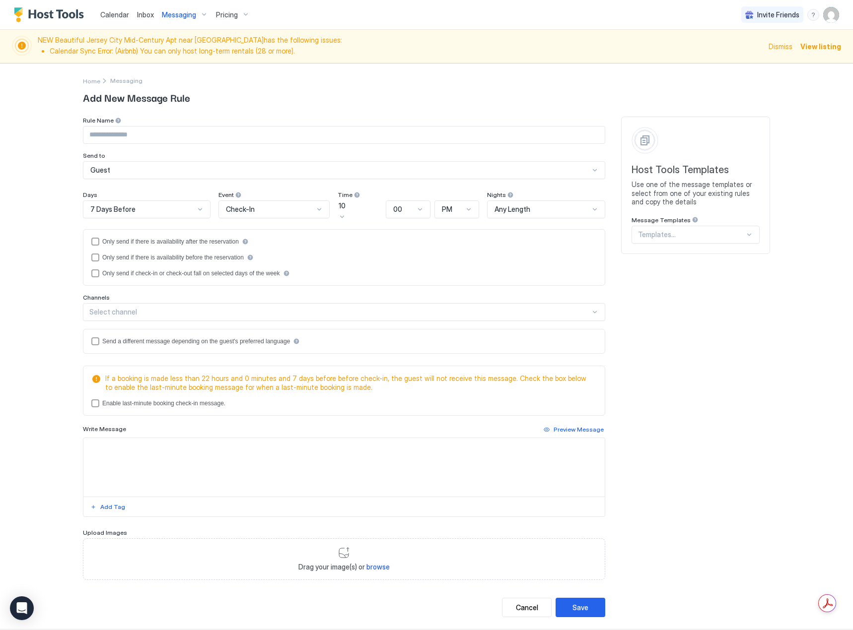
drag, startPoint x: 460, startPoint y: 206, endPoint x: 462, endPoint y: 214, distance: 8.6
click at [461, 206] on div "PM" at bounding box center [452, 209] width 21 height 9
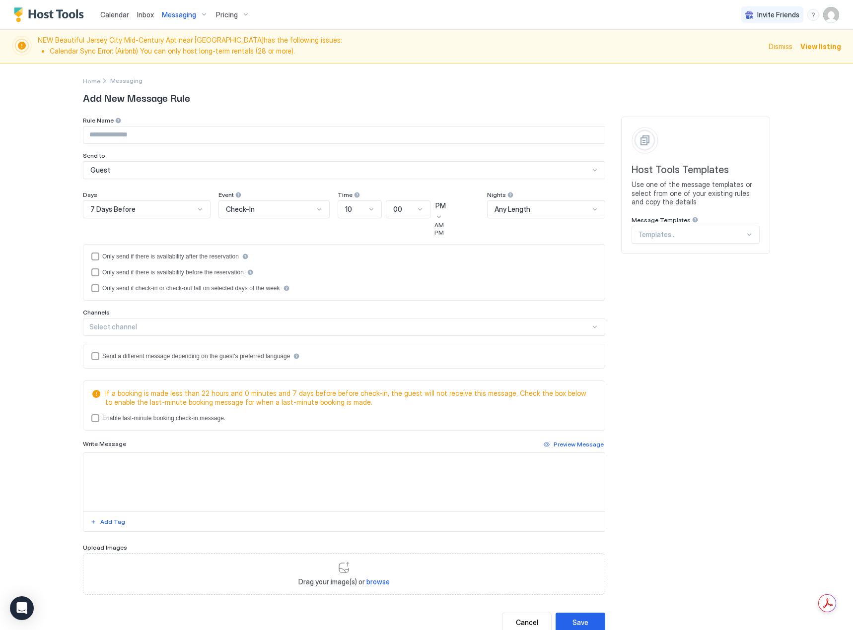
click at [459, 229] on div "AM" at bounding box center [456, 224] width 45 height 7
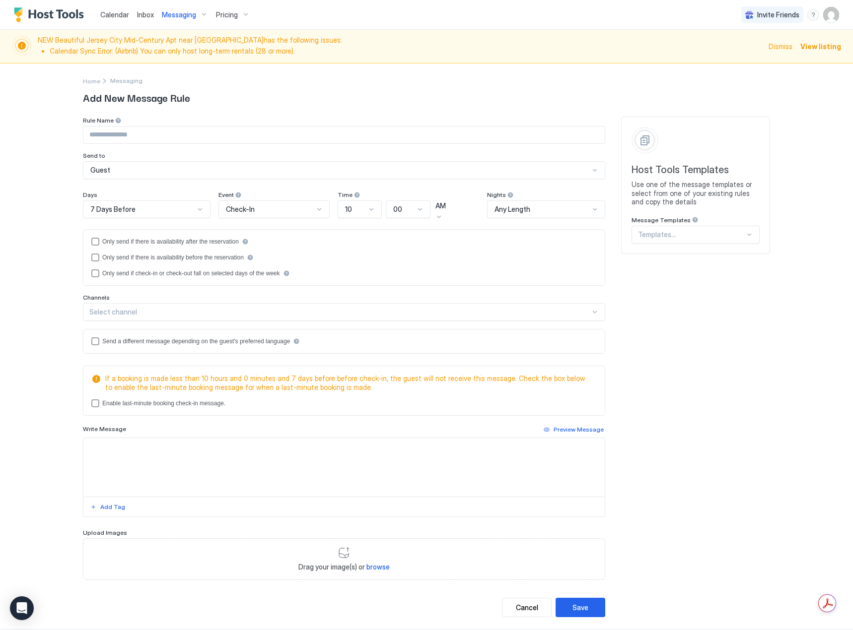
click at [141, 126] on div "Channels" at bounding box center [344, 121] width 522 height 9
click at [139, 310] on div "Select channel" at bounding box center [339, 309] width 501 height 9
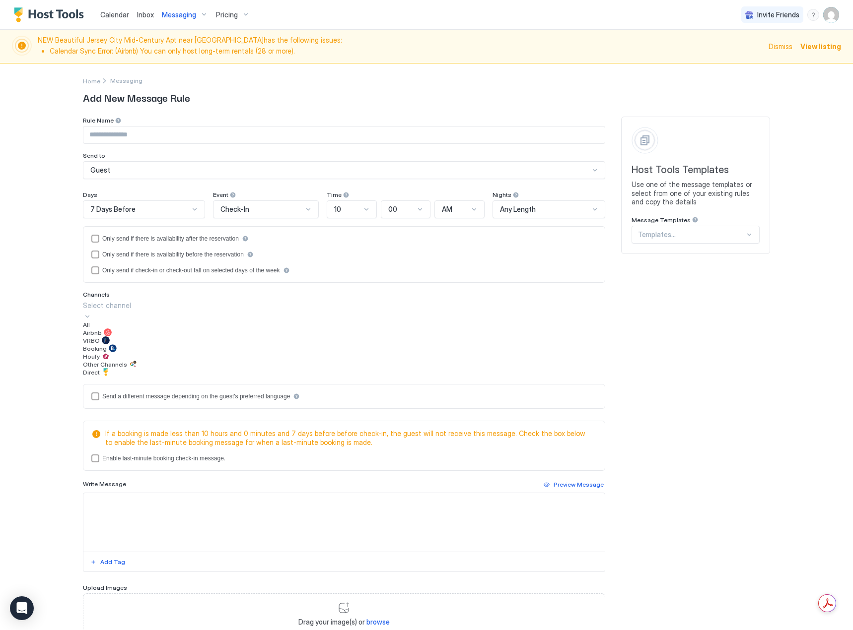
click at [130, 328] on div "All" at bounding box center [344, 324] width 522 height 7
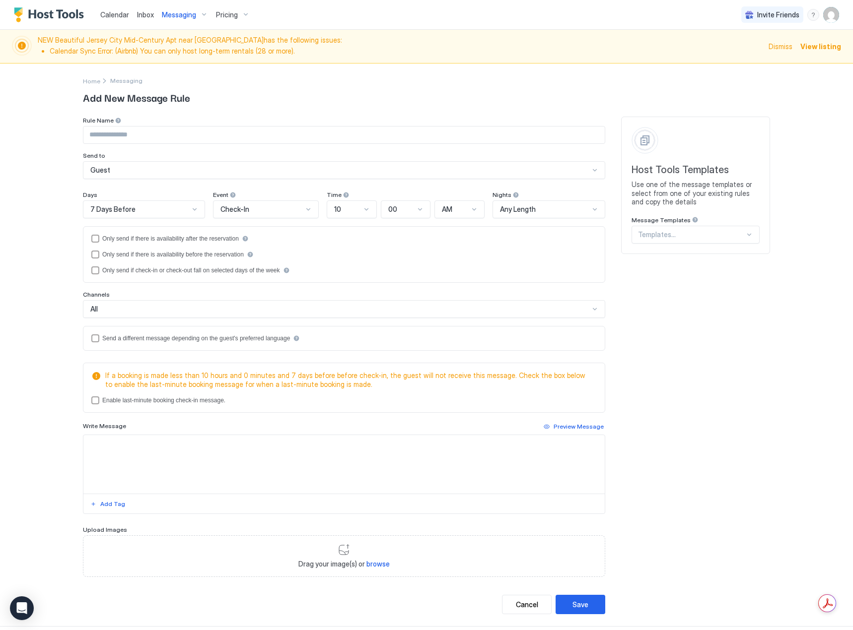
drag, startPoint x: 186, startPoint y: 463, endPoint x: 181, endPoint y: 459, distance: 6.4
click at [184, 461] on textarea "Input Field" at bounding box center [343, 464] width 521 height 59
paste textarea "**********"
click at [115, 460] on textarea "**********" at bounding box center [343, 464] width 521 height 59
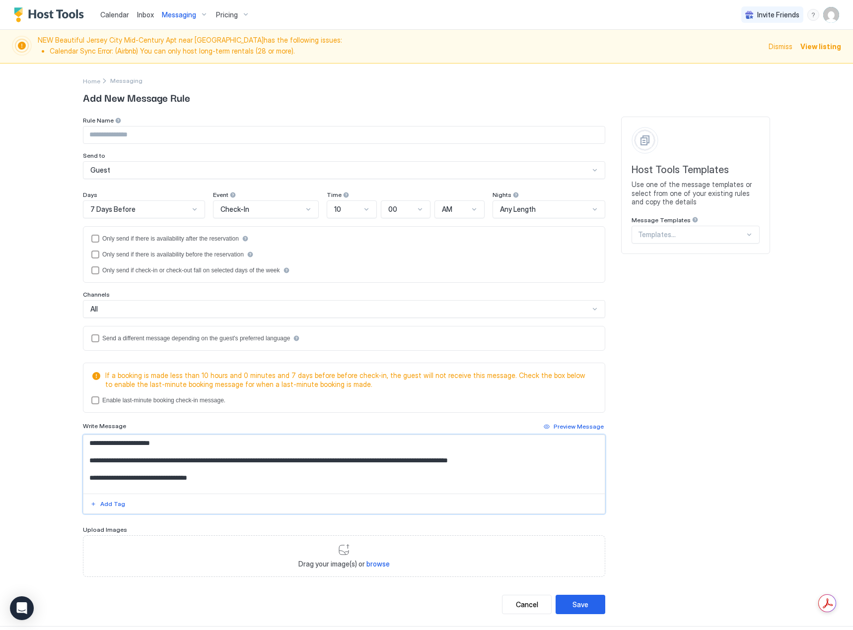
scroll to position [0, 0]
click at [204, 462] on textarea "**********" at bounding box center [343, 464] width 521 height 59
click at [211, 470] on textarea "**********" at bounding box center [343, 464] width 521 height 59
click at [301, 472] on textarea "**********" at bounding box center [343, 464] width 521 height 59
click at [500, 456] on textarea "**********" at bounding box center [343, 464] width 521 height 59
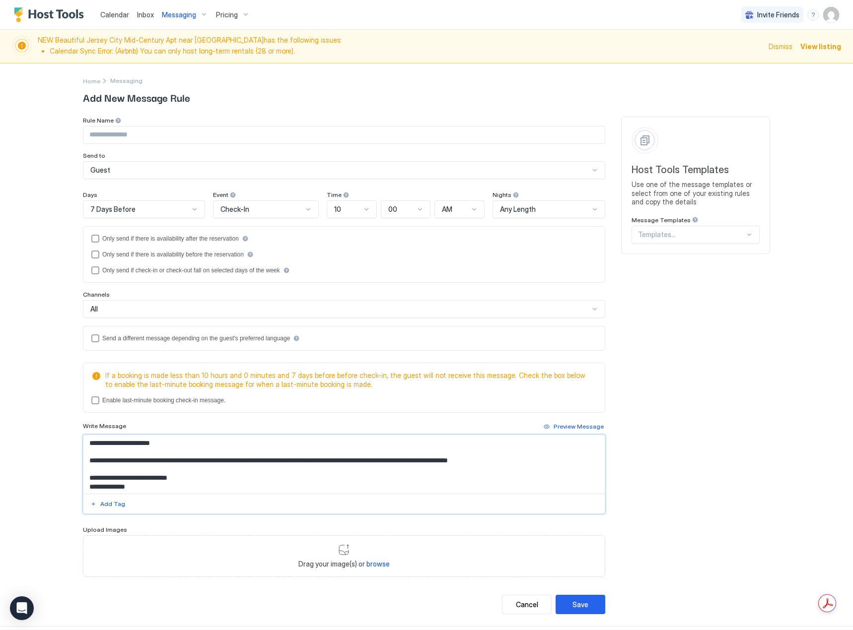
click at [503, 462] on textarea "**********" at bounding box center [343, 464] width 521 height 59
click at [237, 471] on textarea "**********" at bounding box center [343, 464] width 521 height 59
click at [237, 477] on textarea "**********" at bounding box center [343, 464] width 521 height 59
click at [299, 474] on textarea "**********" at bounding box center [343, 464] width 521 height 59
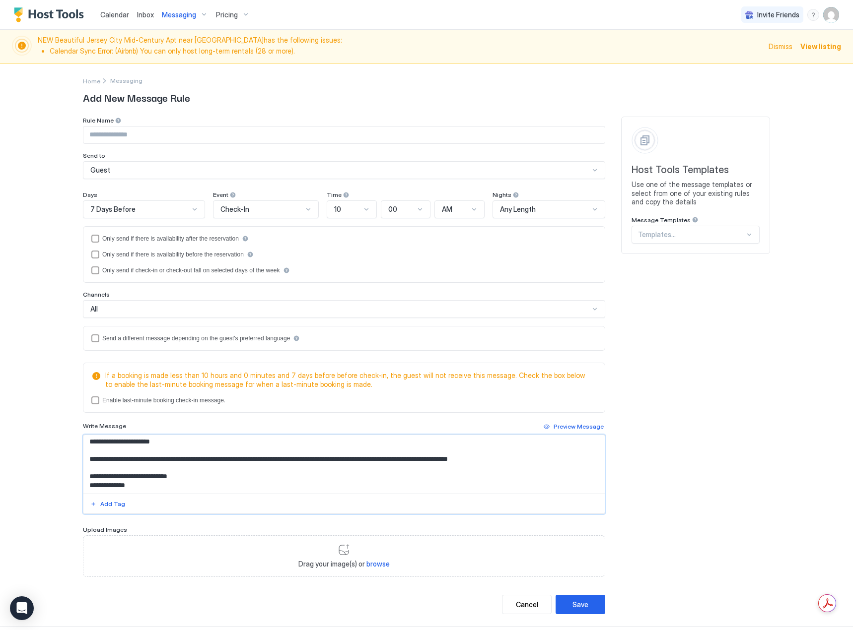
click at [366, 464] on textarea "**********" at bounding box center [343, 464] width 521 height 59
click at [501, 465] on textarea "**********" at bounding box center [343, 464] width 521 height 59
click at [101, 461] on textarea "**********" at bounding box center [343, 464] width 521 height 59
click at [97, 461] on textarea "**********" at bounding box center [343, 464] width 521 height 59
click at [390, 476] on textarea "**********" at bounding box center [343, 464] width 521 height 59
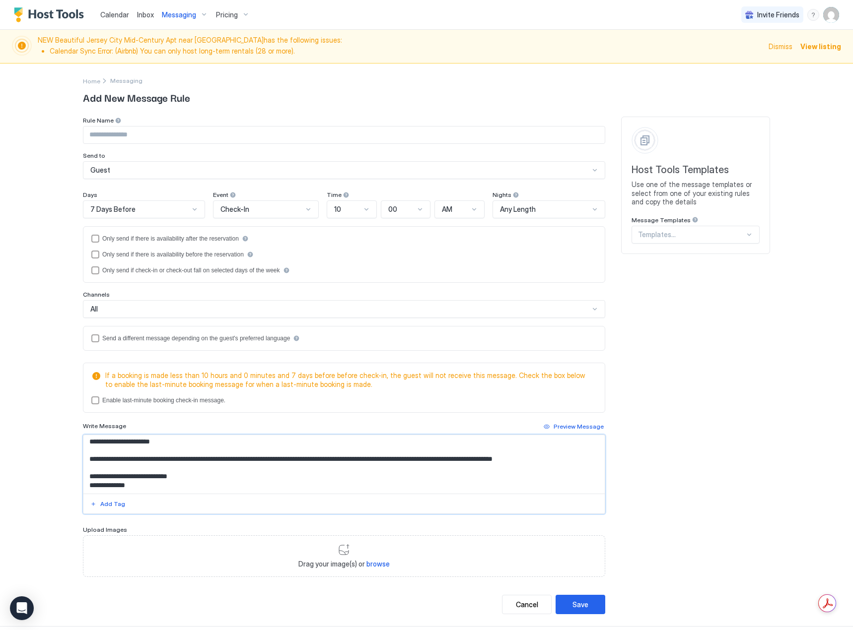
click at [575, 455] on textarea "**********" at bounding box center [343, 464] width 521 height 59
click at [224, 468] on textarea "**********" at bounding box center [343, 464] width 521 height 59
click at [223, 472] on textarea "**********" at bounding box center [343, 464] width 521 height 59
click at [181, 475] on textarea "**********" at bounding box center [343, 464] width 521 height 59
click at [325, 472] on textarea "**********" at bounding box center [343, 464] width 521 height 59
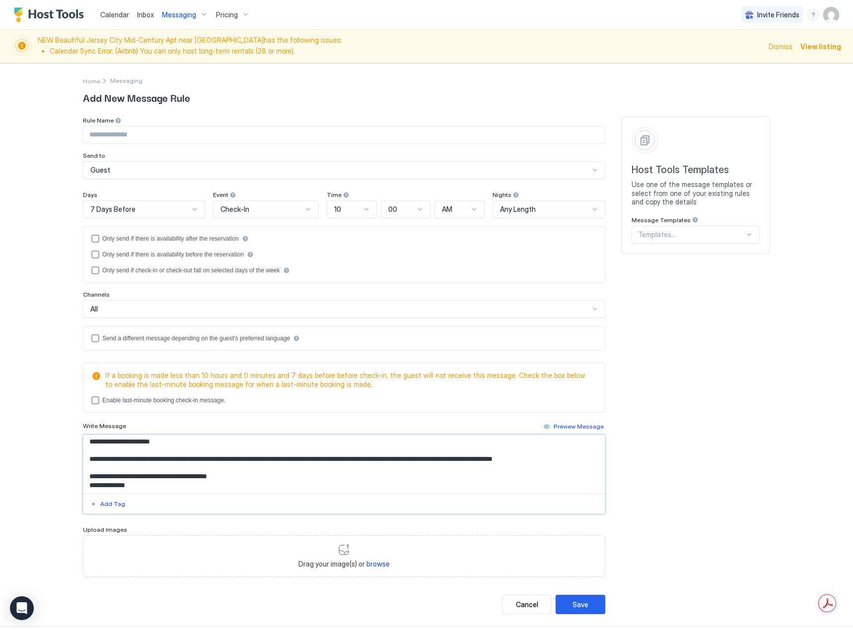
type textarea "**********"
click at [150, 143] on input "Input Field" at bounding box center [343, 135] width 521 height 17
type input "**********"
click at [575, 611] on button "Save" at bounding box center [580, 604] width 50 height 19
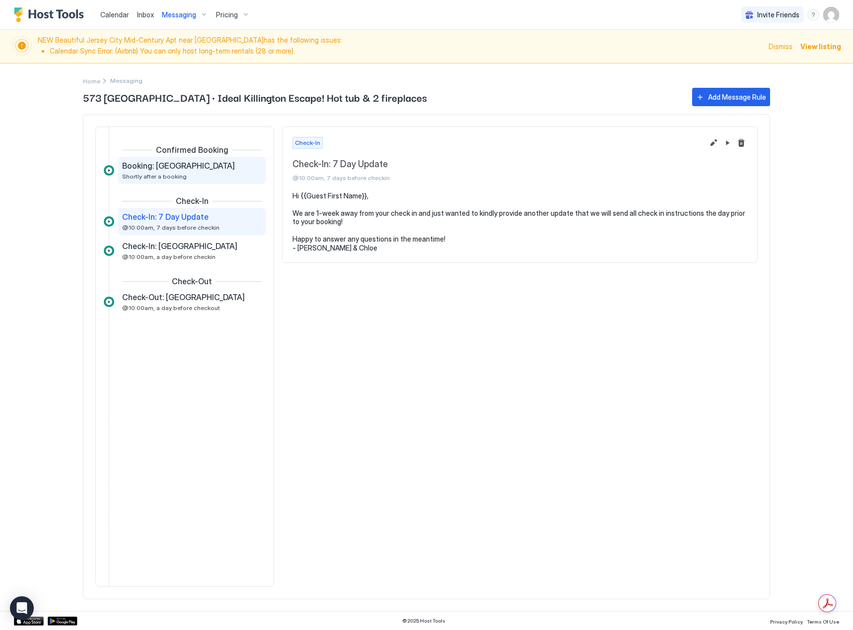
click at [192, 180] on div "Booking: Tanglewood Shortly after a booking" at bounding box center [191, 170] width 147 height 27
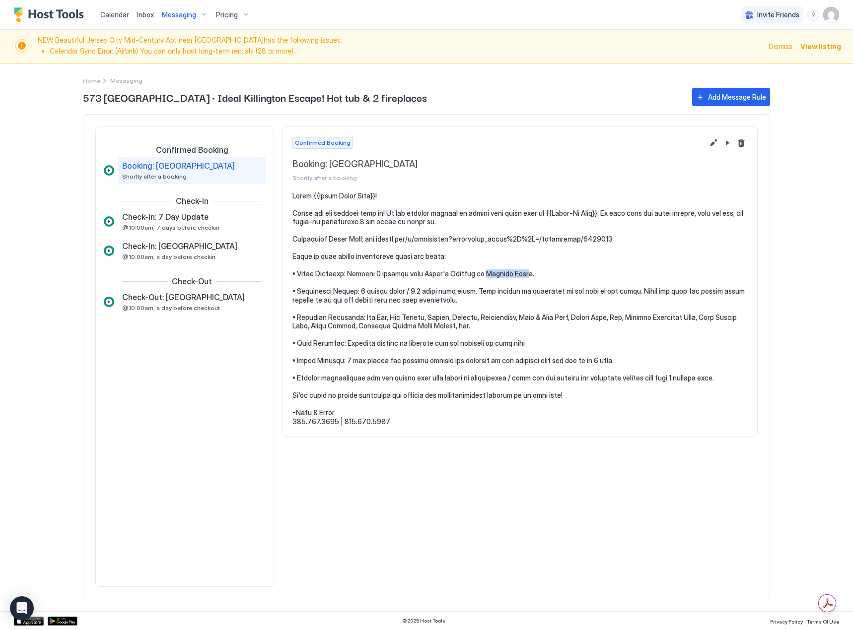
drag, startPoint x: 489, startPoint y: 275, endPoint x: 524, endPoint y: 274, distance: 35.2
click at [524, 274] on pre at bounding box center [519, 309] width 455 height 235
click at [541, 283] on pre at bounding box center [519, 309] width 455 height 235
drag, startPoint x: 490, startPoint y: 273, endPoint x: 501, endPoint y: 270, distance: 11.7
click at [491, 272] on pre at bounding box center [519, 309] width 455 height 235
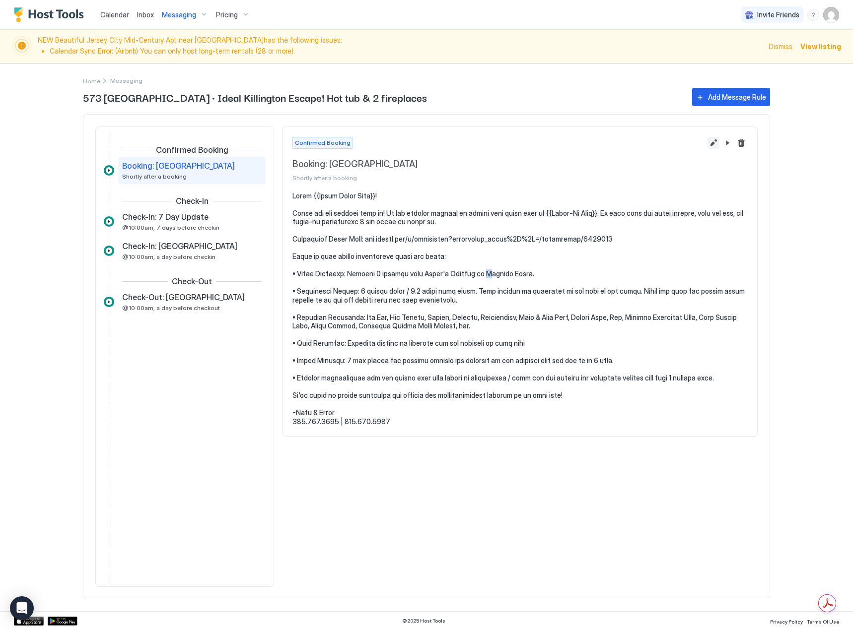
click at [715, 142] on button "Edit message rule" at bounding box center [713, 143] width 12 height 12
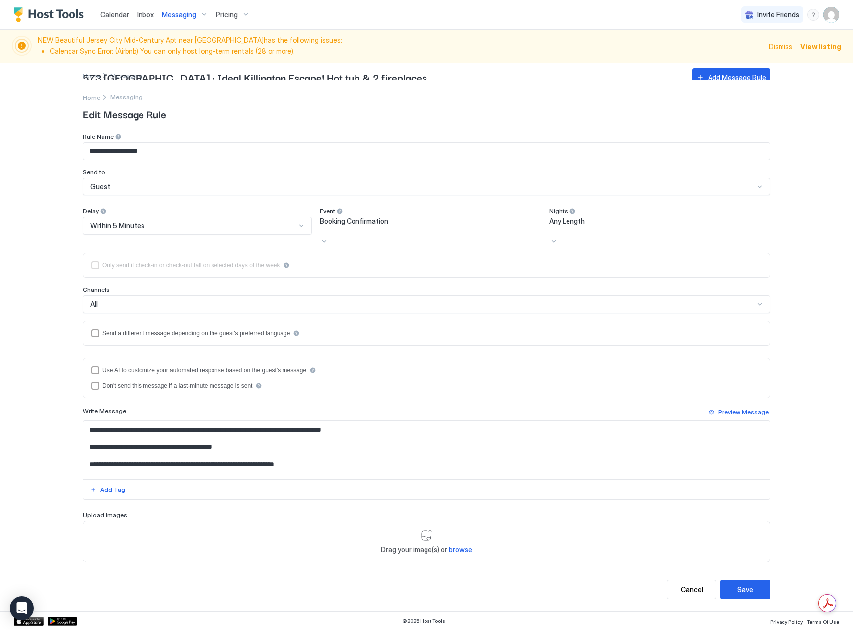
scroll to position [50, 0]
drag, startPoint x: 274, startPoint y: 450, endPoint x: 319, endPoint y: 448, distance: 44.7
click at [319, 448] on textarea "Input Field" at bounding box center [426, 450] width 686 height 59
click at [172, 449] on textarea "Input Field" at bounding box center [426, 450] width 686 height 59
paste textarea "**********"
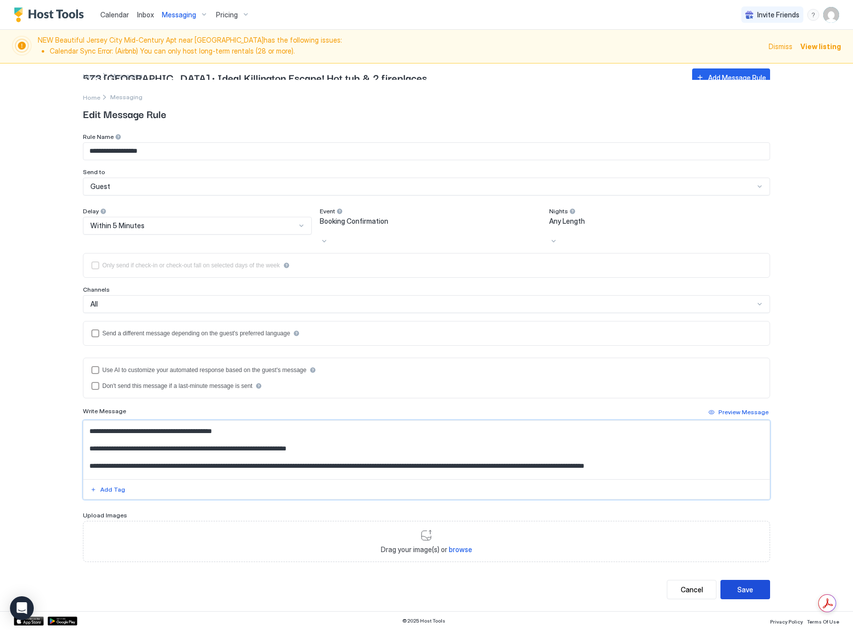
type textarea "**********"
click at [750, 582] on button "Save" at bounding box center [745, 589] width 50 height 19
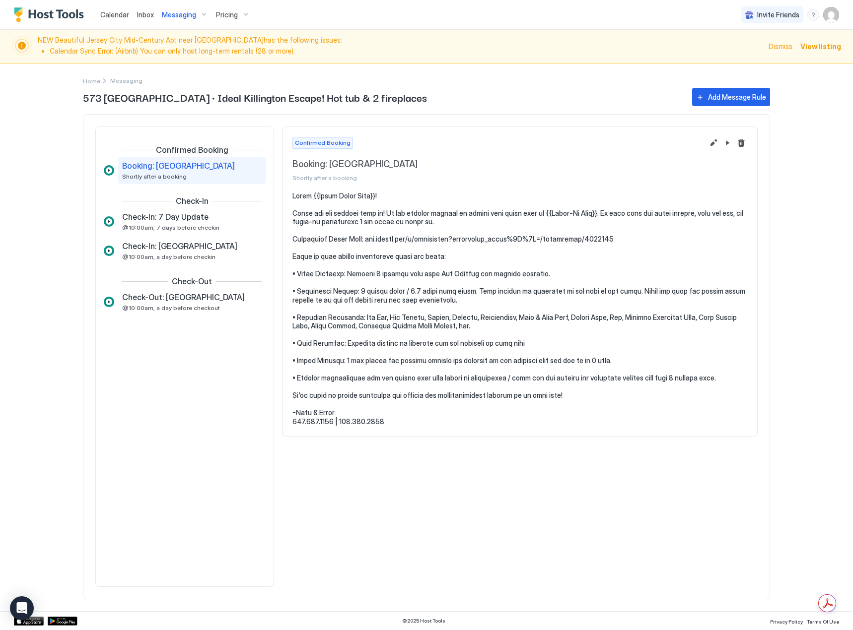
click at [200, 176] on div "Booking: Tanglewood Shortly after a booking" at bounding box center [185, 170] width 126 height 19
click at [710, 139] on button "Edit message rule" at bounding box center [713, 143] width 12 height 12
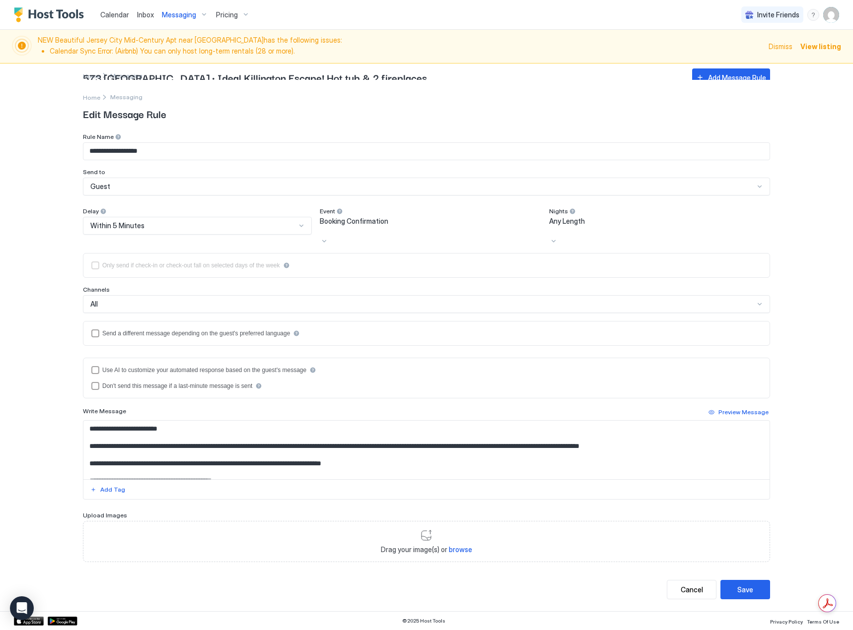
click at [741, 581] on button "Save" at bounding box center [745, 589] width 50 height 19
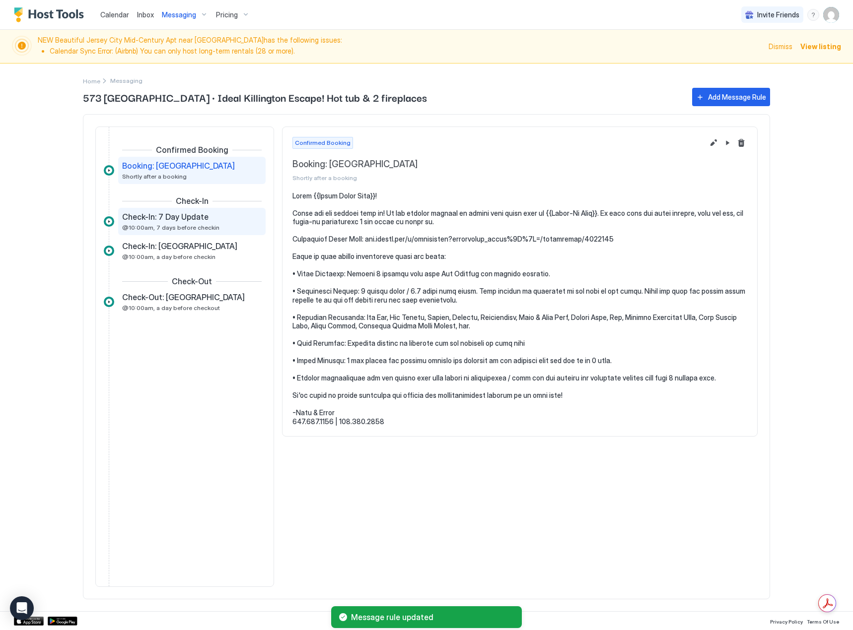
click at [171, 227] on span "@10:00am, 7 days before checkin" at bounding box center [170, 227] width 97 height 7
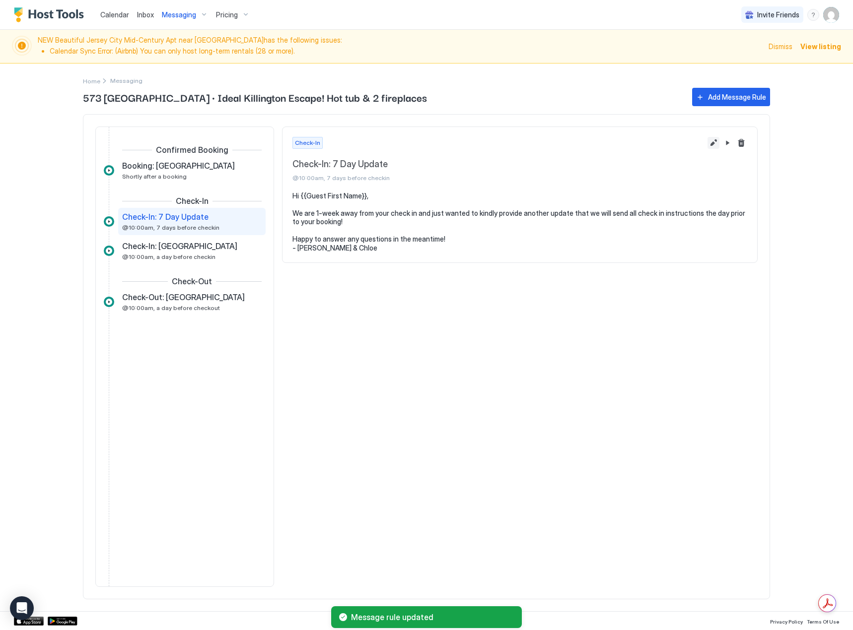
click at [716, 145] on button "Edit message rule" at bounding box center [713, 143] width 12 height 12
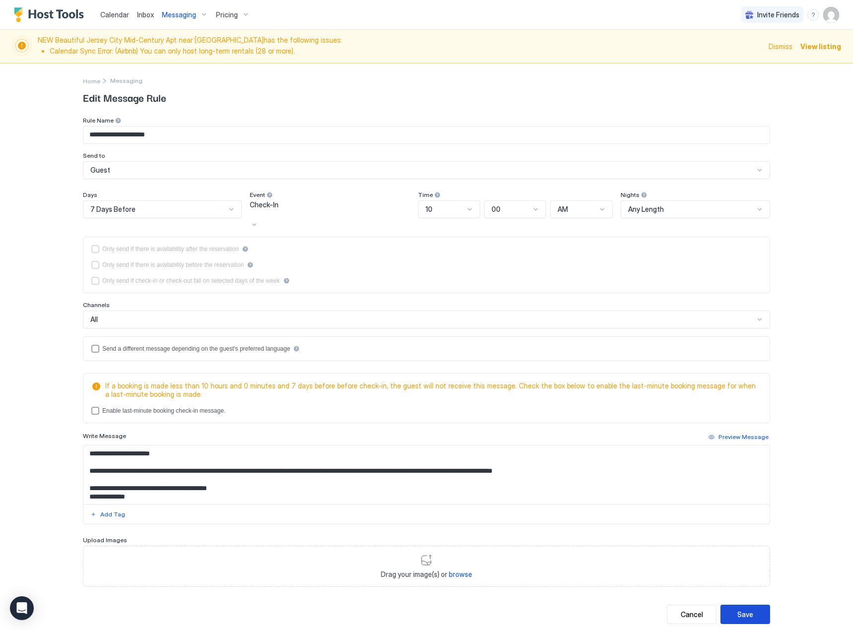
click at [758, 609] on button "Save" at bounding box center [745, 614] width 50 height 19
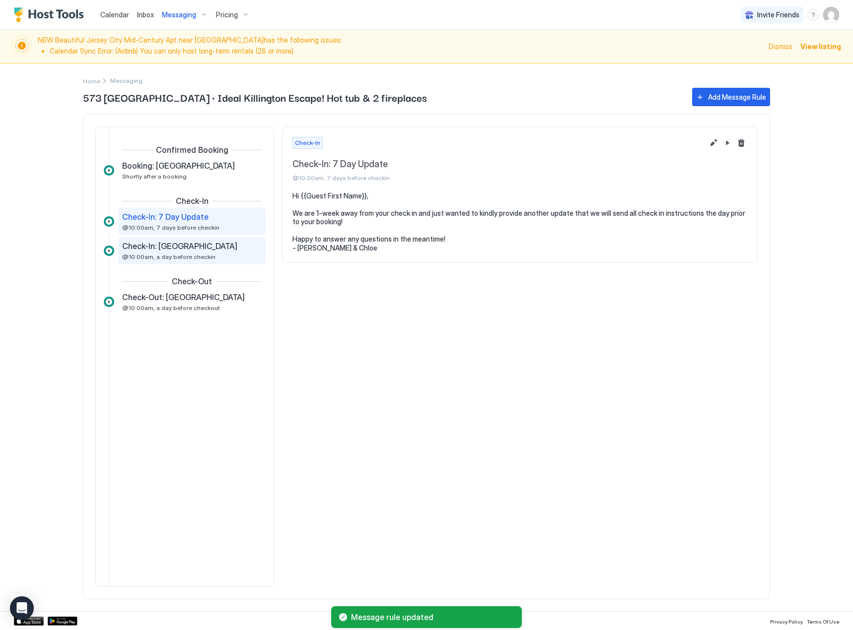
click at [185, 246] on span "Check-In: [GEOGRAPHIC_DATA]" at bounding box center [179, 246] width 115 height 10
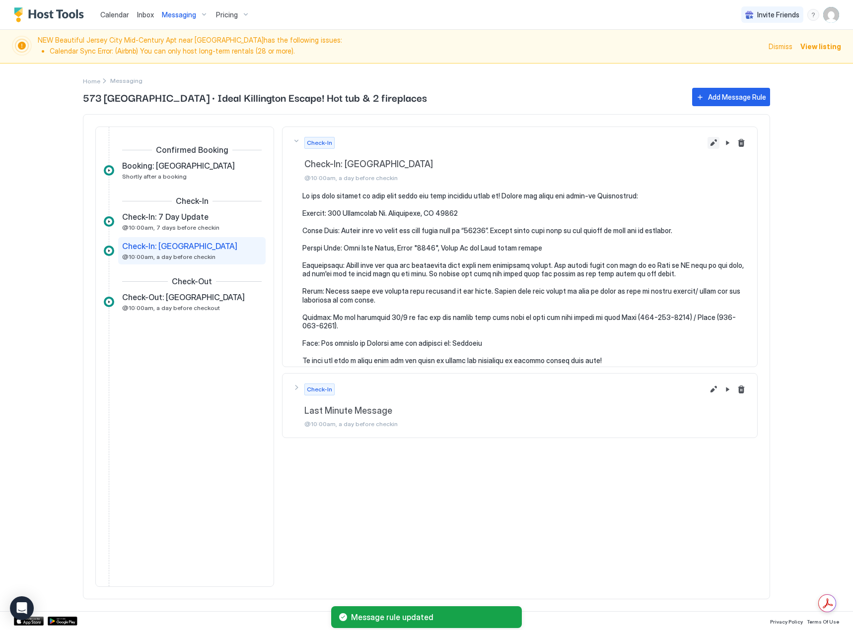
click at [713, 138] on button "Edit message rule" at bounding box center [713, 143] width 12 height 12
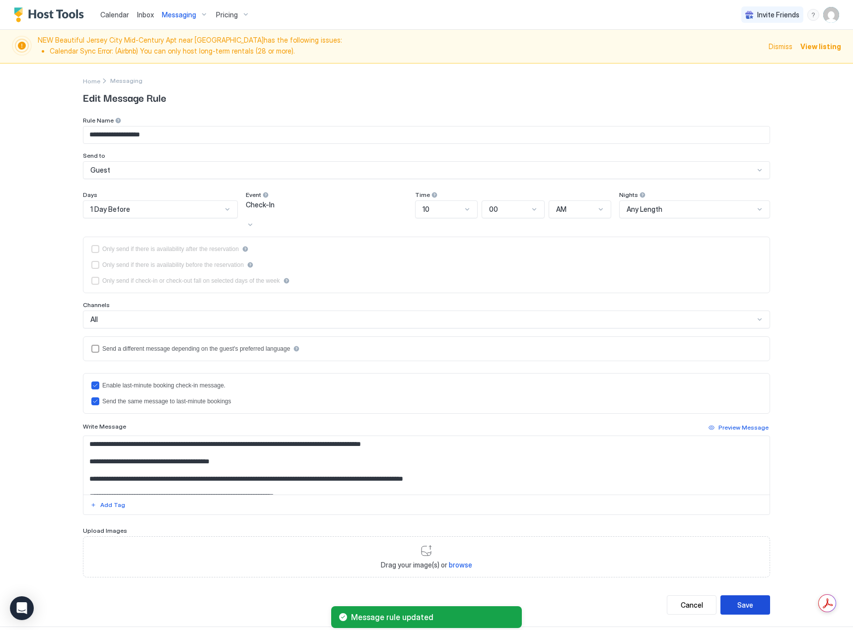
click at [752, 596] on button "Save" at bounding box center [745, 605] width 50 height 19
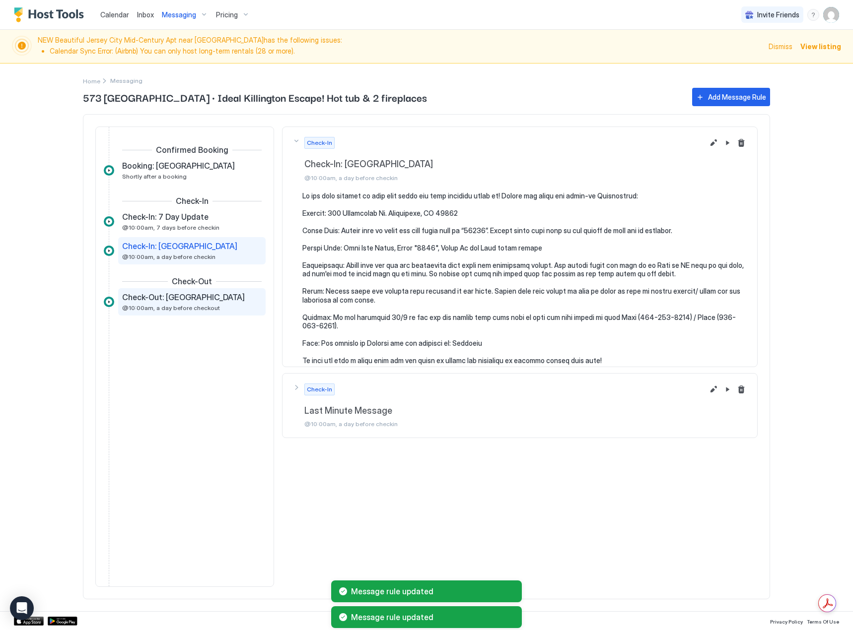
click at [206, 304] on div "Check-Out: Tanglewood @10:00am, a day before checkout" at bounding box center [185, 301] width 126 height 19
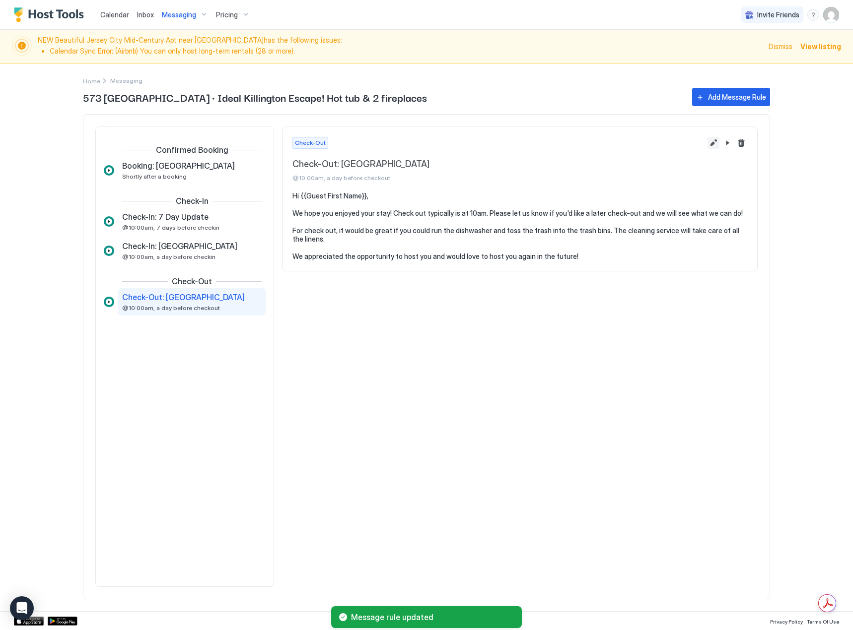
click at [713, 143] on button "Edit message rule" at bounding box center [713, 143] width 12 height 12
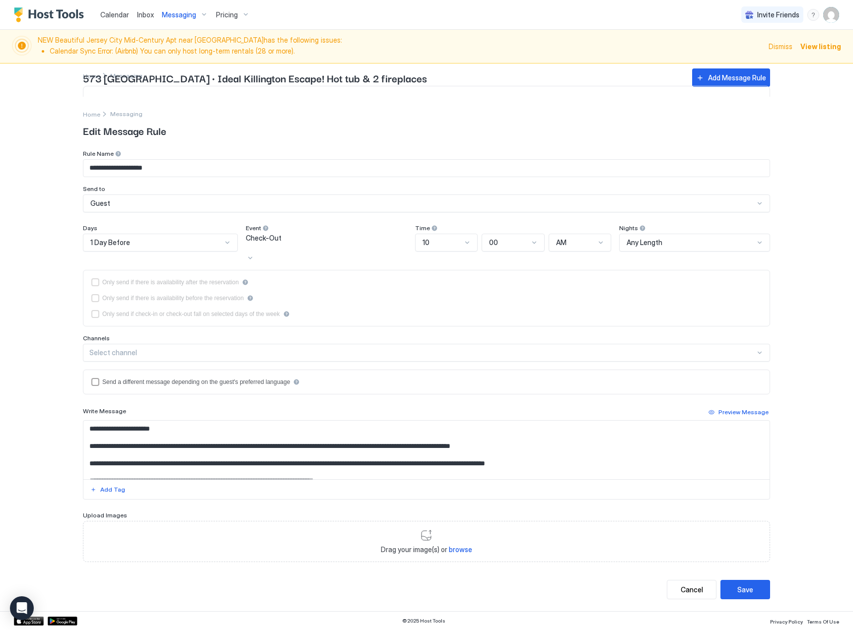
click at [234, 159] on div "Channels" at bounding box center [426, 154] width 687 height 9
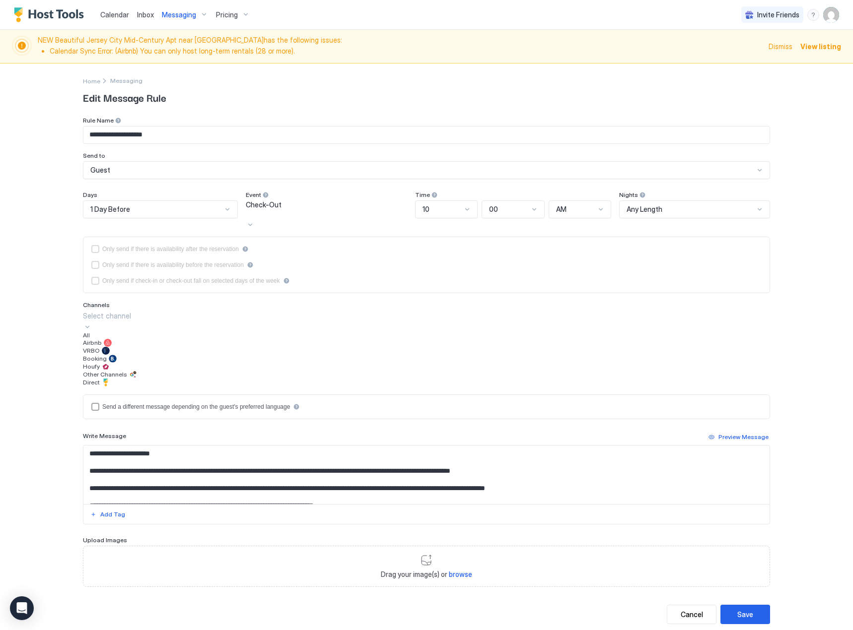
drag, startPoint x: 233, startPoint y: 349, endPoint x: 191, endPoint y: 370, distance: 47.5
click at [233, 321] on div "Select channel" at bounding box center [426, 316] width 687 height 10
click at [133, 339] on div "All" at bounding box center [426, 335] width 687 height 7
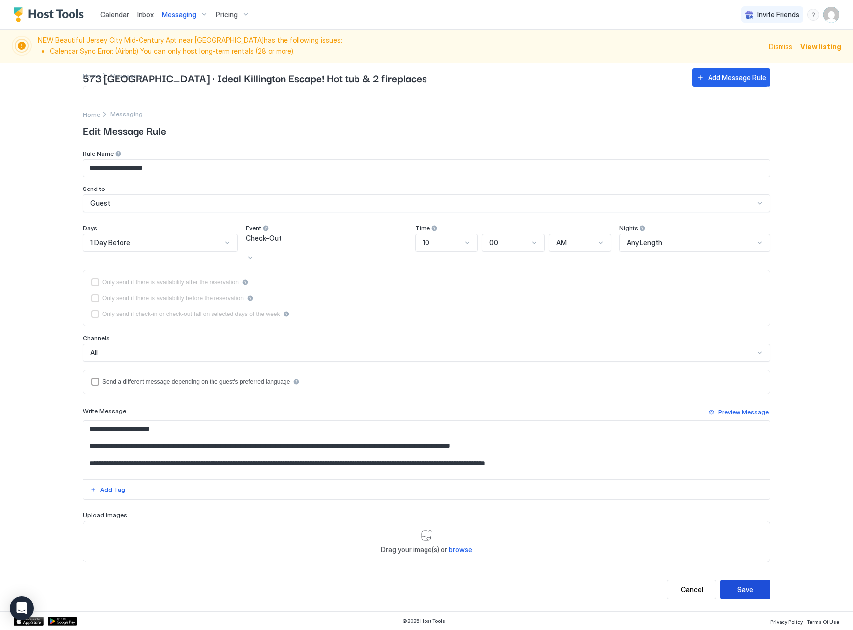
click at [747, 591] on div "Save" at bounding box center [745, 590] width 16 height 10
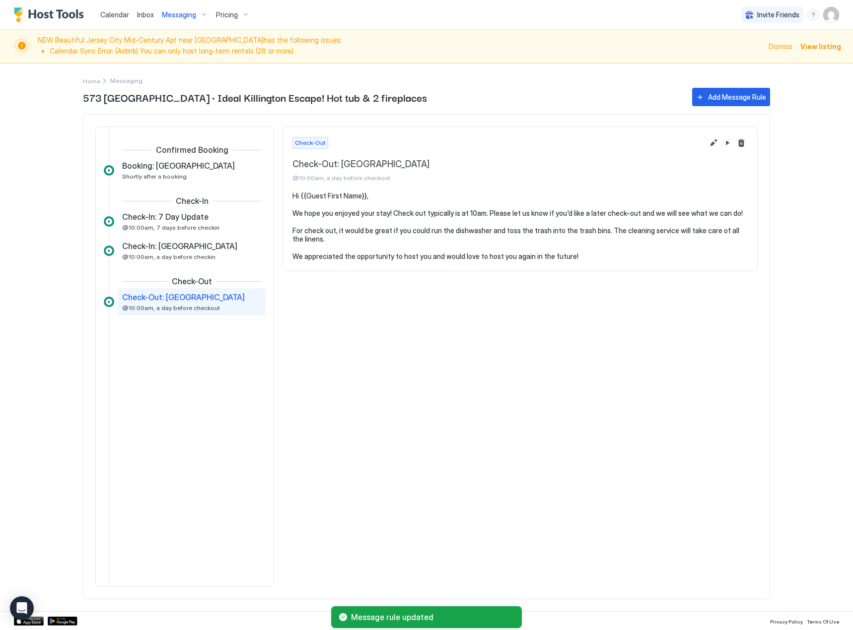
click at [233, 451] on div "Confirmed Booking Booking: Tanglewood Shortly after a booking Check-In Check-In…" at bounding box center [185, 357] width 162 height 444
click at [806, 242] on div "Calendar Inbox Messaging Pricing Invite Friends MC NEW Beautiful Jersey City Mi…" at bounding box center [426, 315] width 853 height 630
click at [95, 82] on span "Home" at bounding box center [91, 80] width 17 height 7
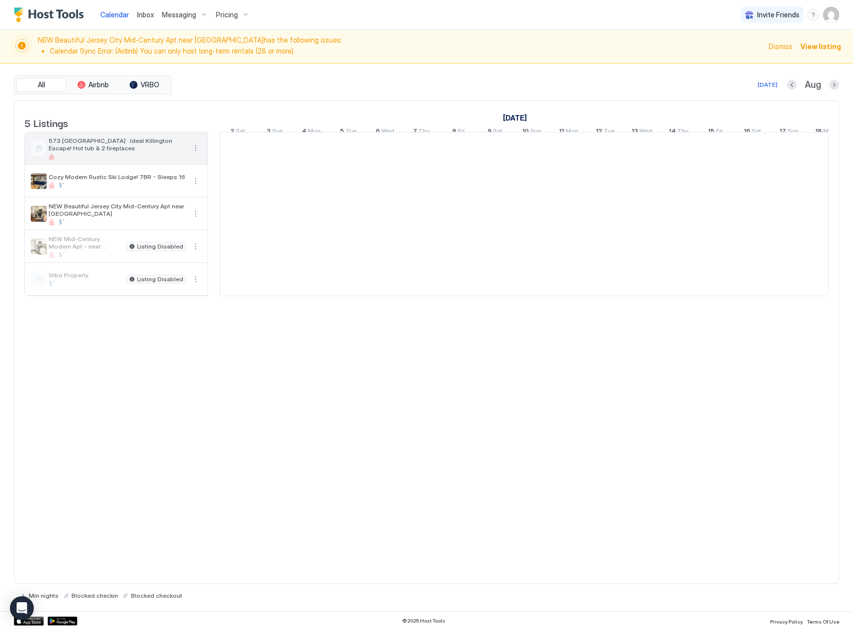
scroll to position [0, 551]
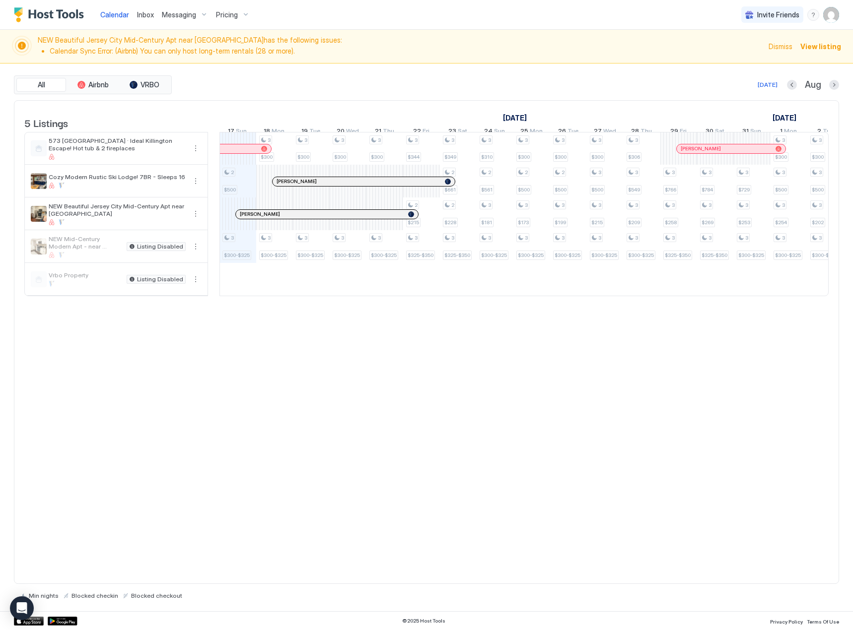
click at [245, 153] on div "[PERSON_NAME]" at bounding box center [216, 148] width 109 height 9
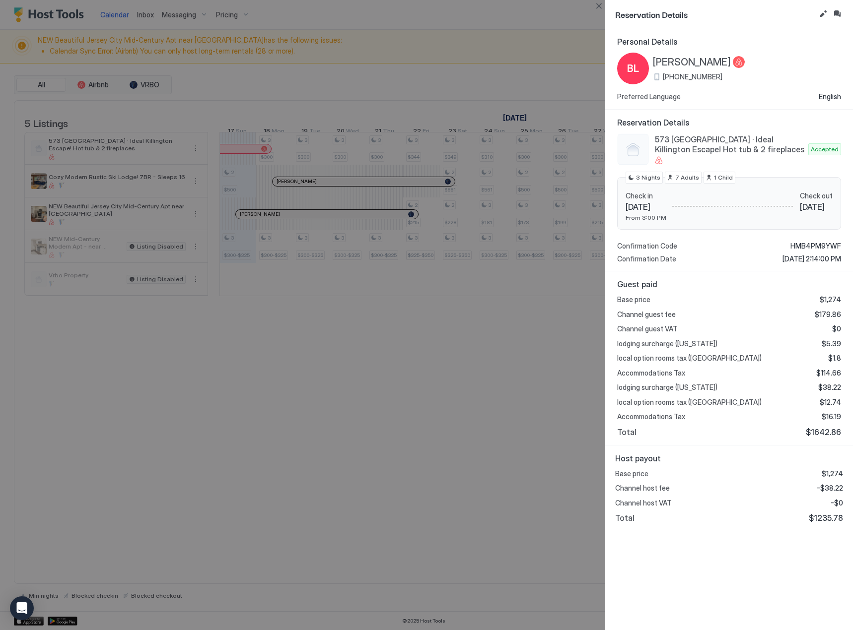
click at [275, 419] on div at bounding box center [426, 315] width 853 height 630
click at [354, 478] on div at bounding box center [426, 315] width 853 height 630
click at [517, 67] on div at bounding box center [426, 315] width 853 height 630
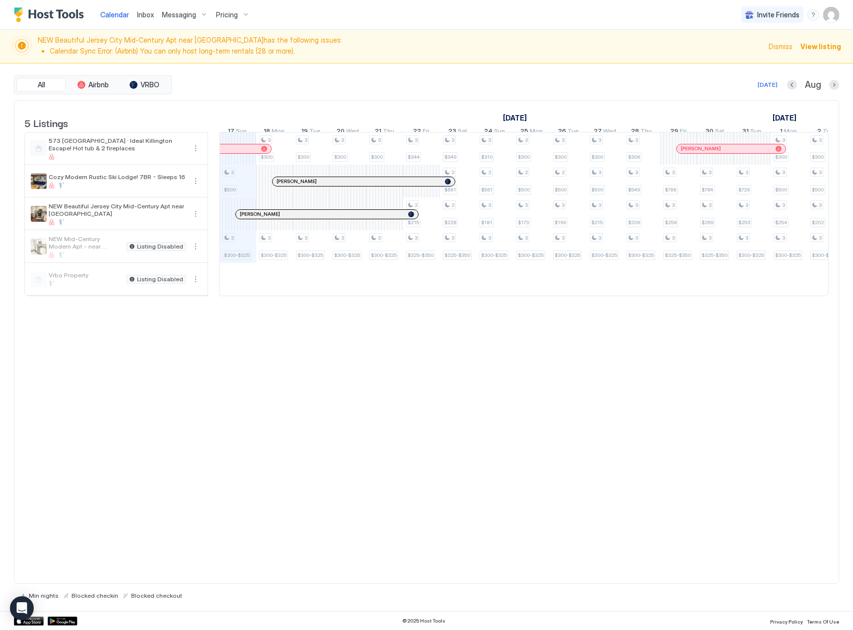
click at [178, 16] on span "Messaging" at bounding box center [179, 14] width 34 height 9
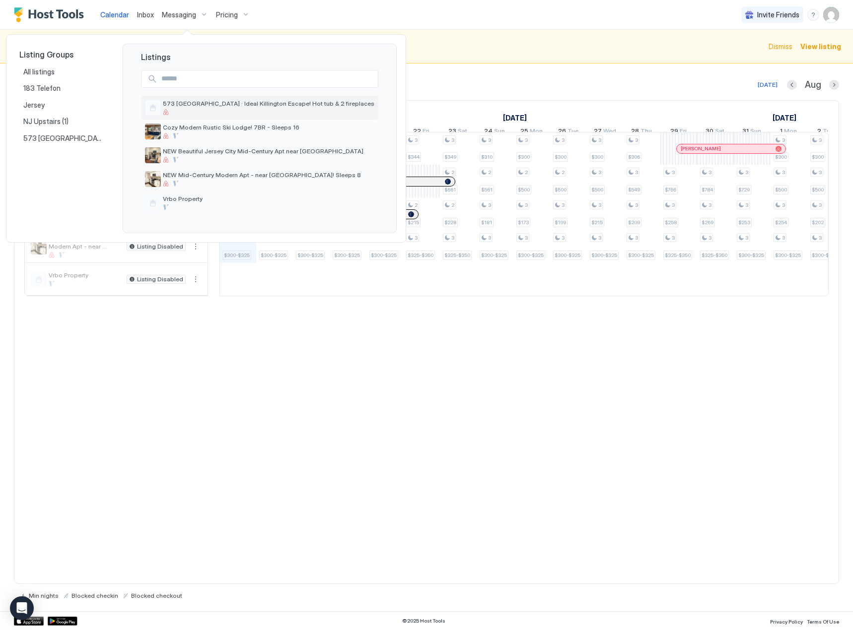
click at [254, 112] on div at bounding box center [268, 112] width 211 height 6
